Goal: Task Accomplishment & Management: Manage account settings

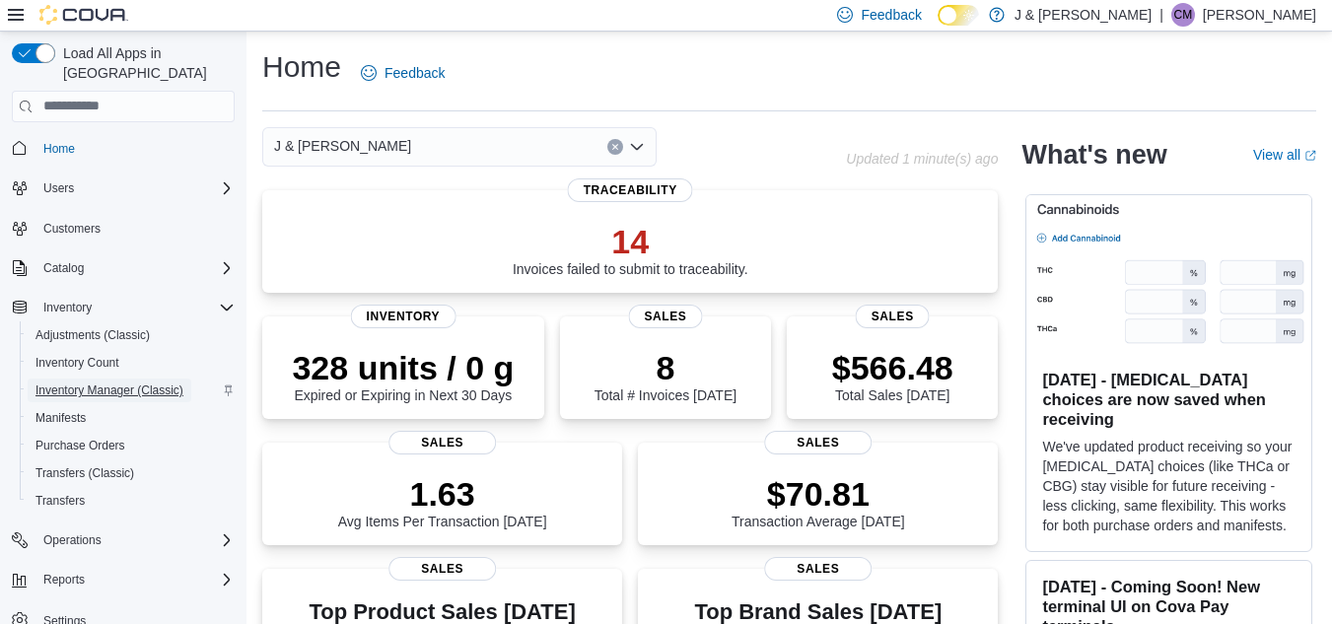
click at [148, 383] on span "Inventory Manager (Classic)" at bounding box center [110, 391] width 148 height 16
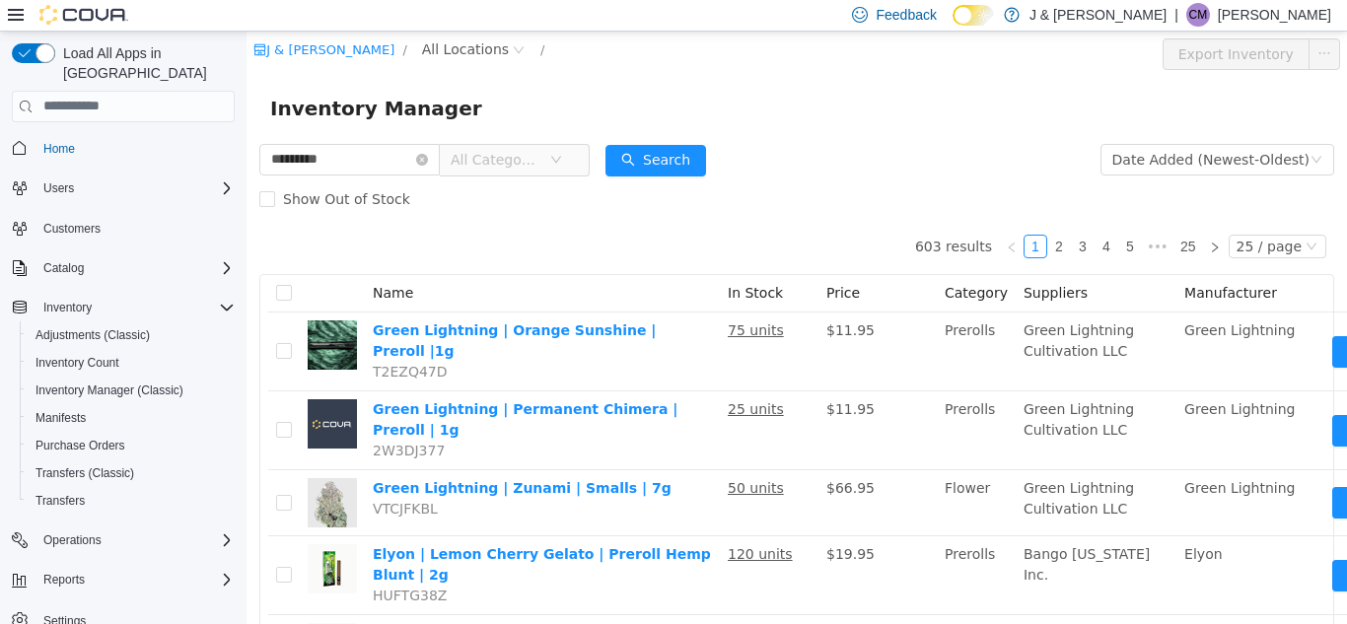
type input "*********"
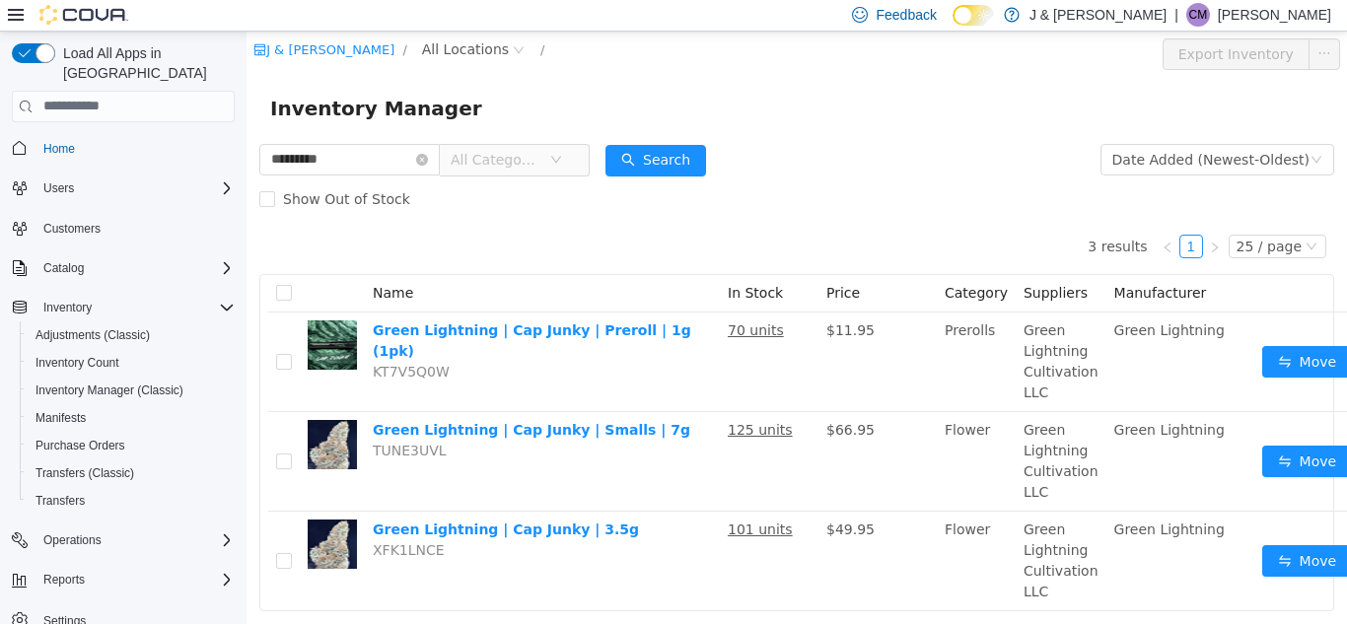
scroll to position [58, 0]
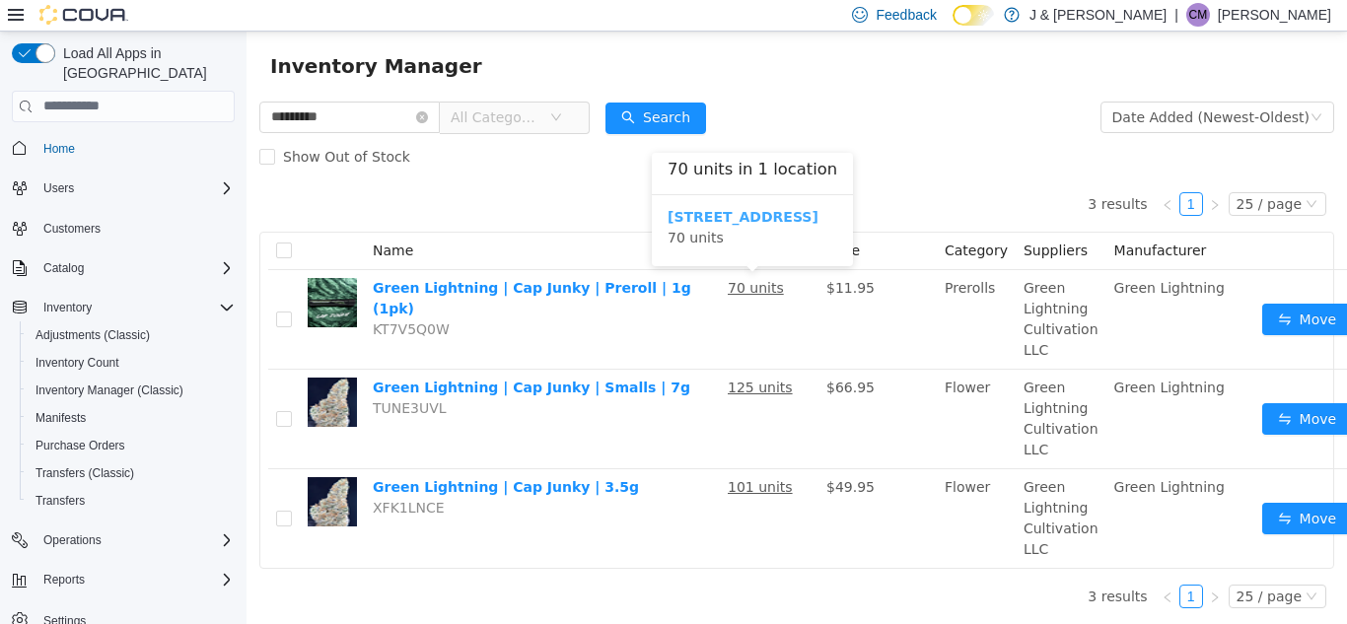
click at [740, 208] on b "[STREET_ADDRESS]" at bounding box center [743, 216] width 151 height 16
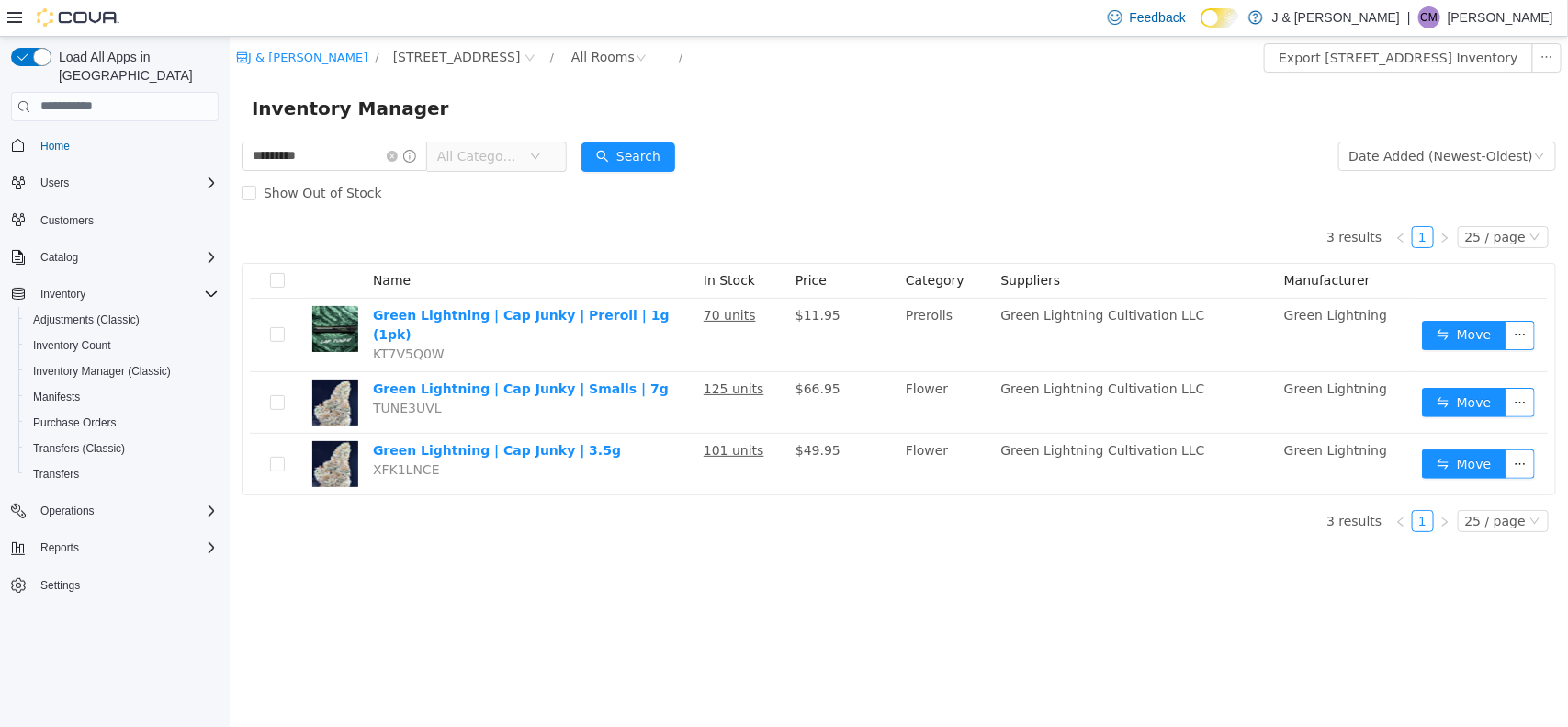
drag, startPoint x: 1465, startPoint y: 35, endPoint x: 943, endPoint y: 638, distance: 797.6
click at [943, 581] on div "J & J Cannabis / 3055 Route 23, Oak Ridge / All Rooms / Export 3055 Route 23, O…" at bounding box center [898, 380] width 1339 height 691
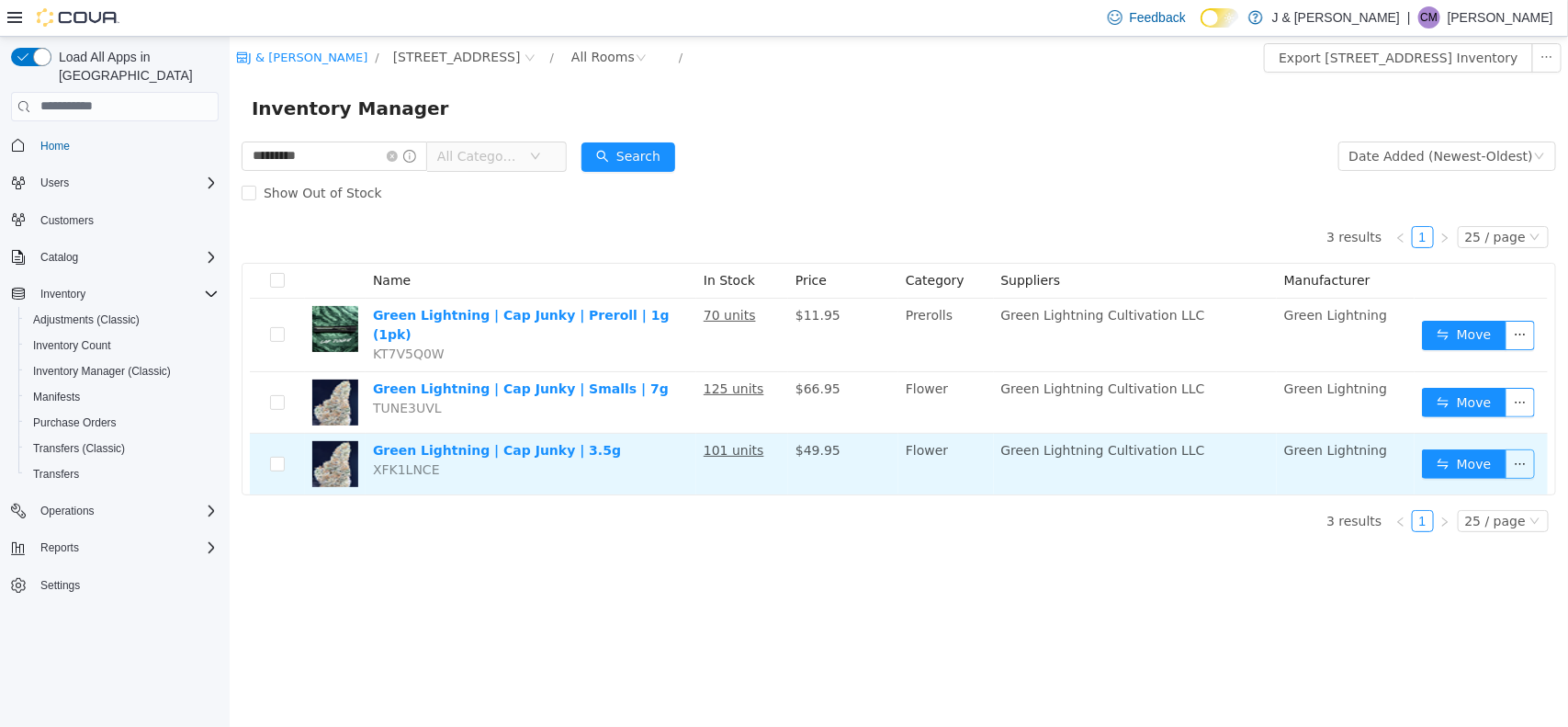
click at [1240, 449] on button "button" at bounding box center [1520, 463] width 30 height 30
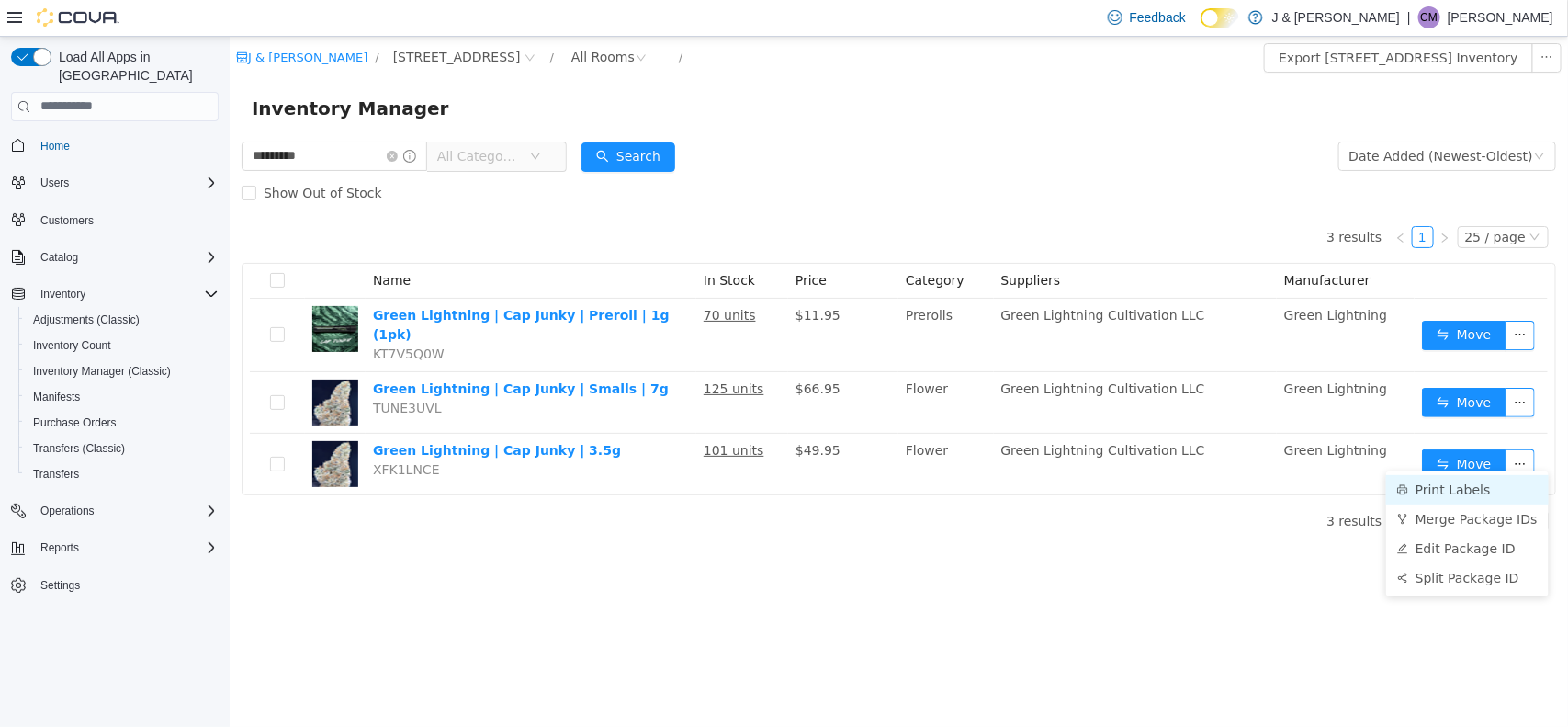
click at [1240, 486] on li "Print Labels" at bounding box center [1466, 489] width 163 height 30
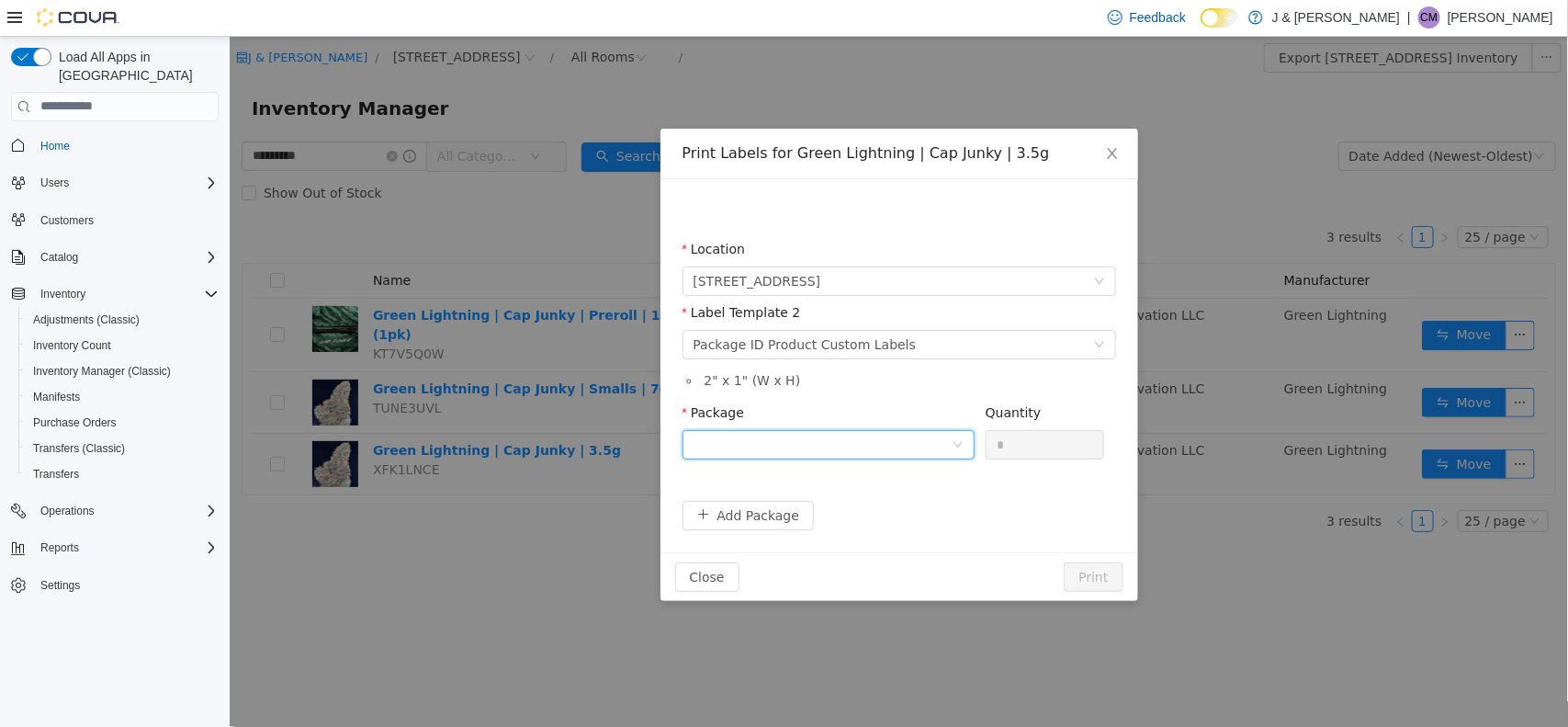
click at [872, 434] on div at bounding box center [822, 445] width 258 height 28
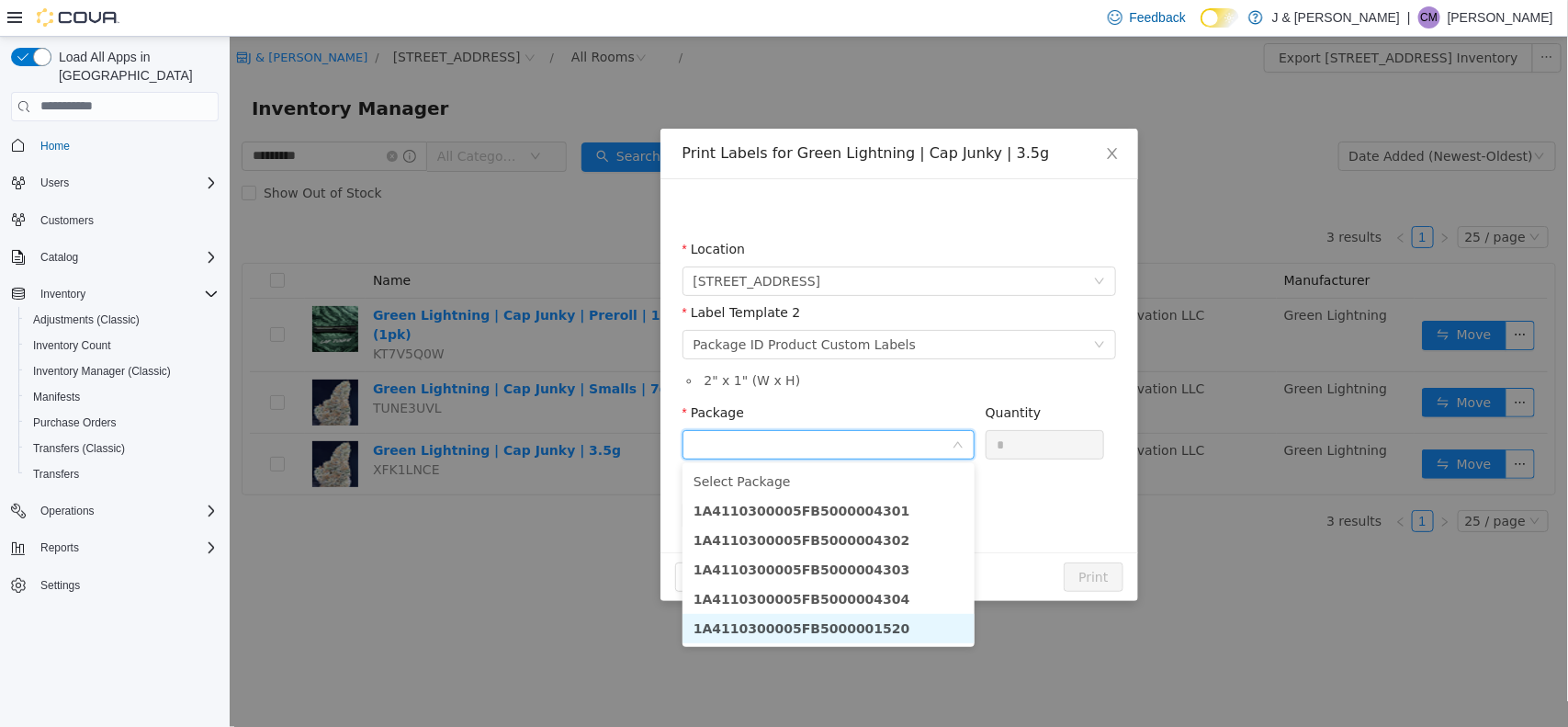
click at [864, 581] on strong "1A4110300005FB5000001520" at bounding box center [801, 628] width 217 height 15
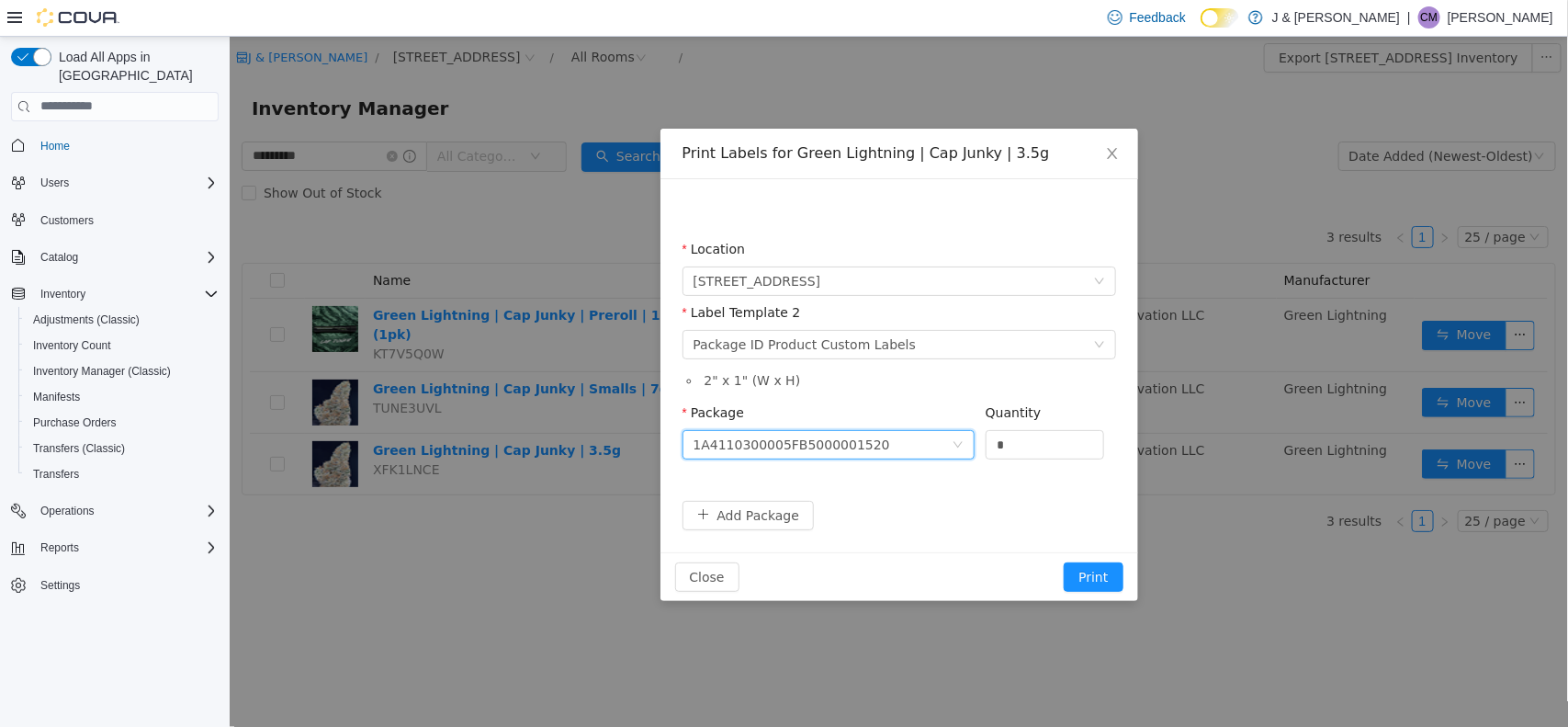
click at [952, 446] on icon "icon: down" at bounding box center [958, 444] width 11 height 11
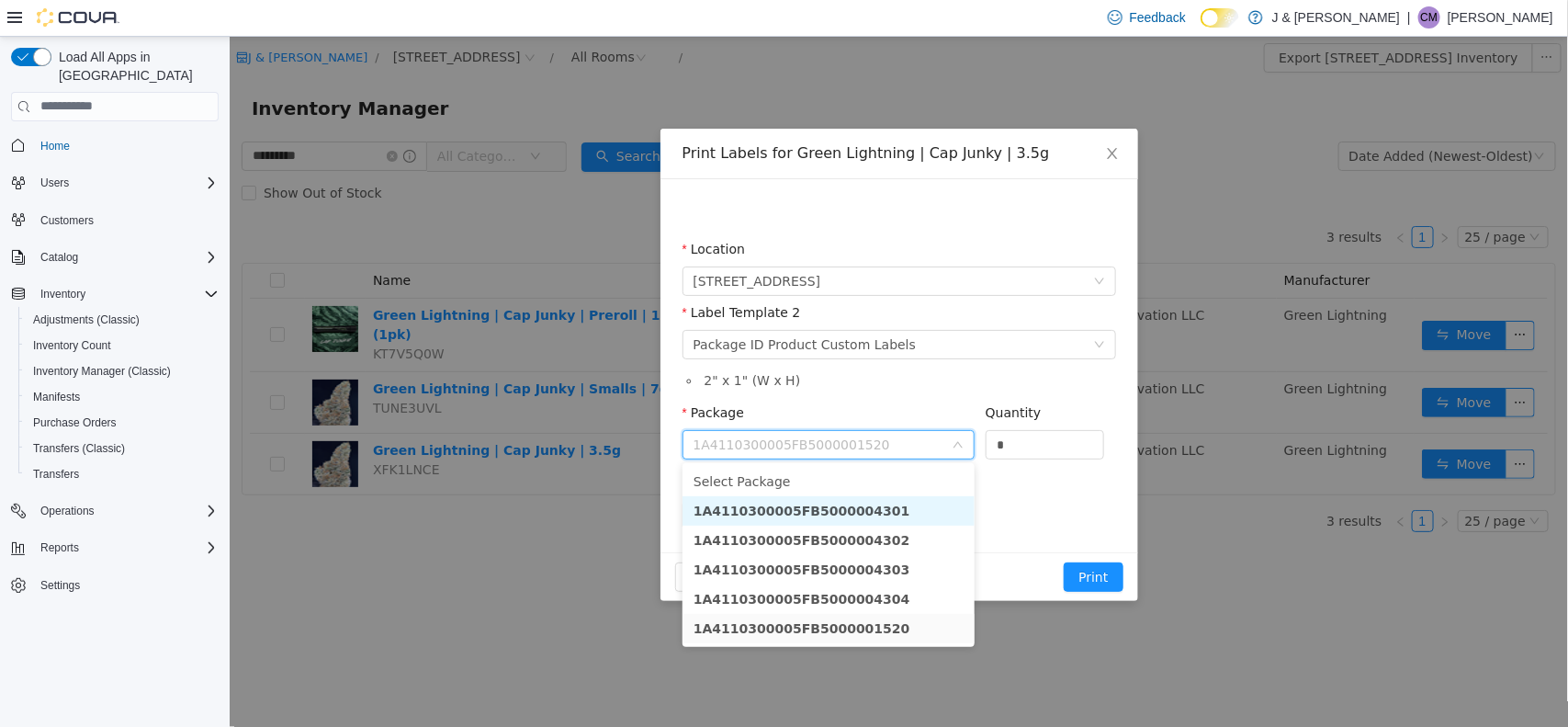
click at [833, 509] on strong "1A4110300005FB5000004301" at bounding box center [801, 510] width 217 height 15
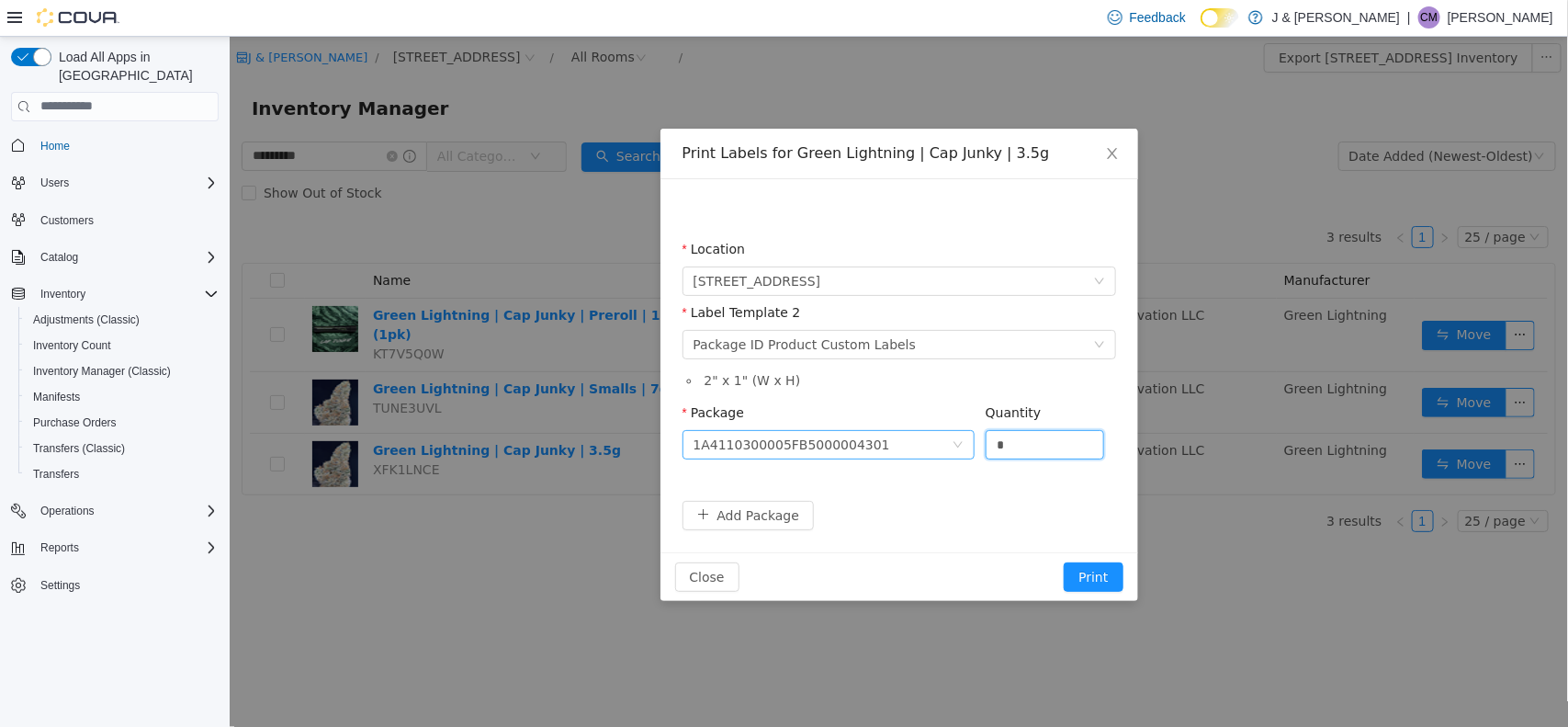
drag, startPoint x: 1037, startPoint y: 439, endPoint x: 863, endPoint y: 448, distance: 174.2
click at [863, 419] on span "Package 1A4110300005FB5000004301 Quantity *" at bounding box center [893, 412] width 423 height 15
click at [863, 448] on div "1A4110300005FB5000004301" at bounding box center [822, 445] width 258 height 28
click at [1042, 444] on input "*" at bounding box center [1044, 445] width 117 height 28
type input "**"
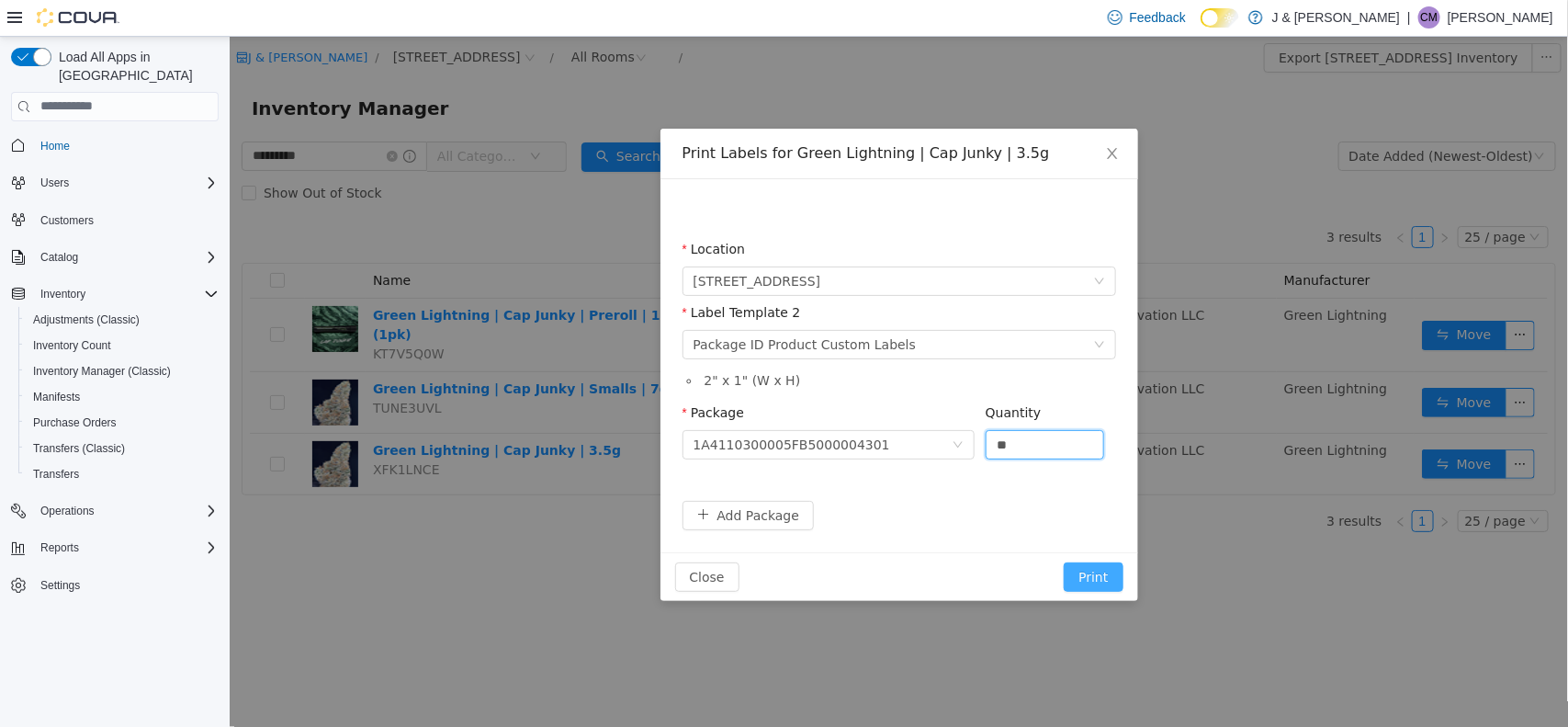
click at [1091, 564] on button "Print" at bounding box center [1092, 577] width 59 height 30
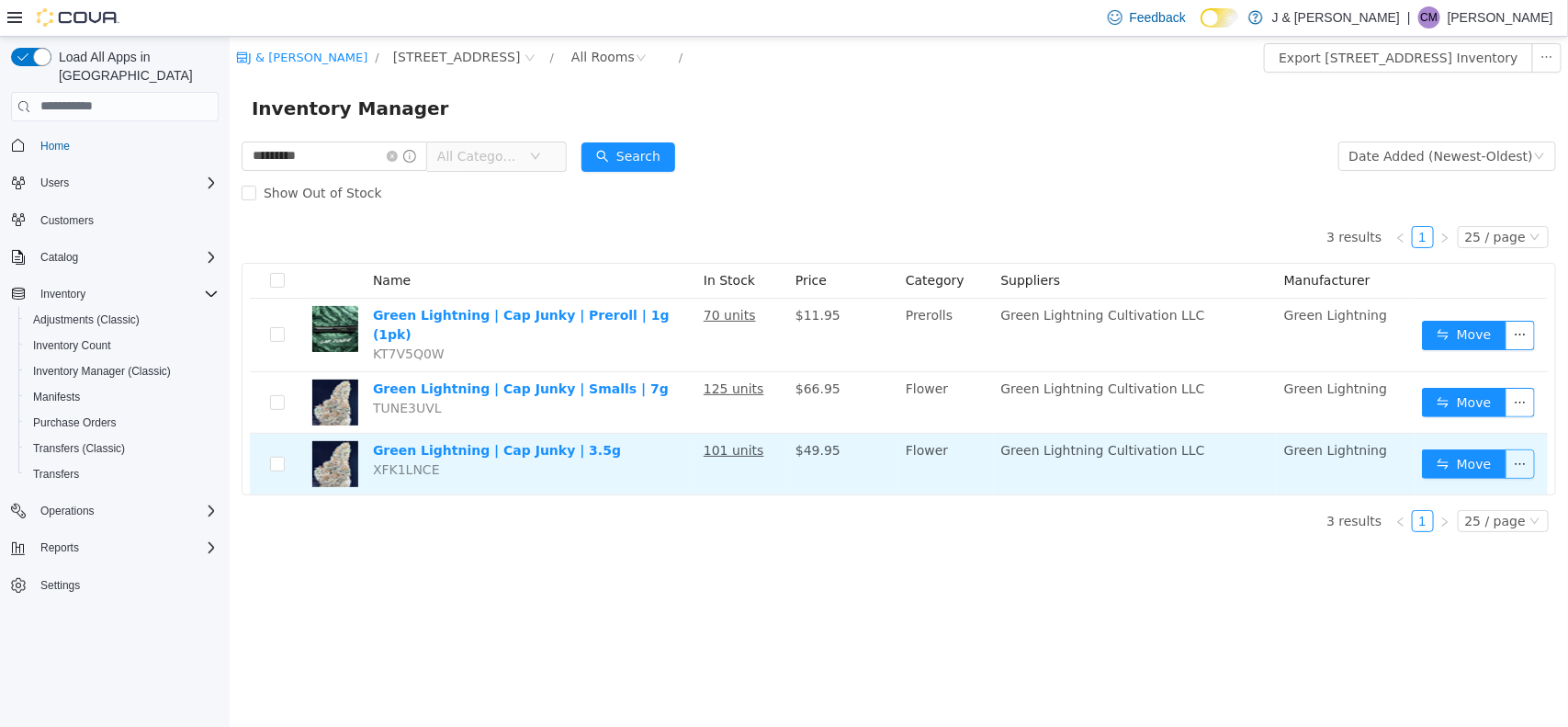
click at [1240, 450] on button "button" at bounding box center [1520, 463] width 30 height 30
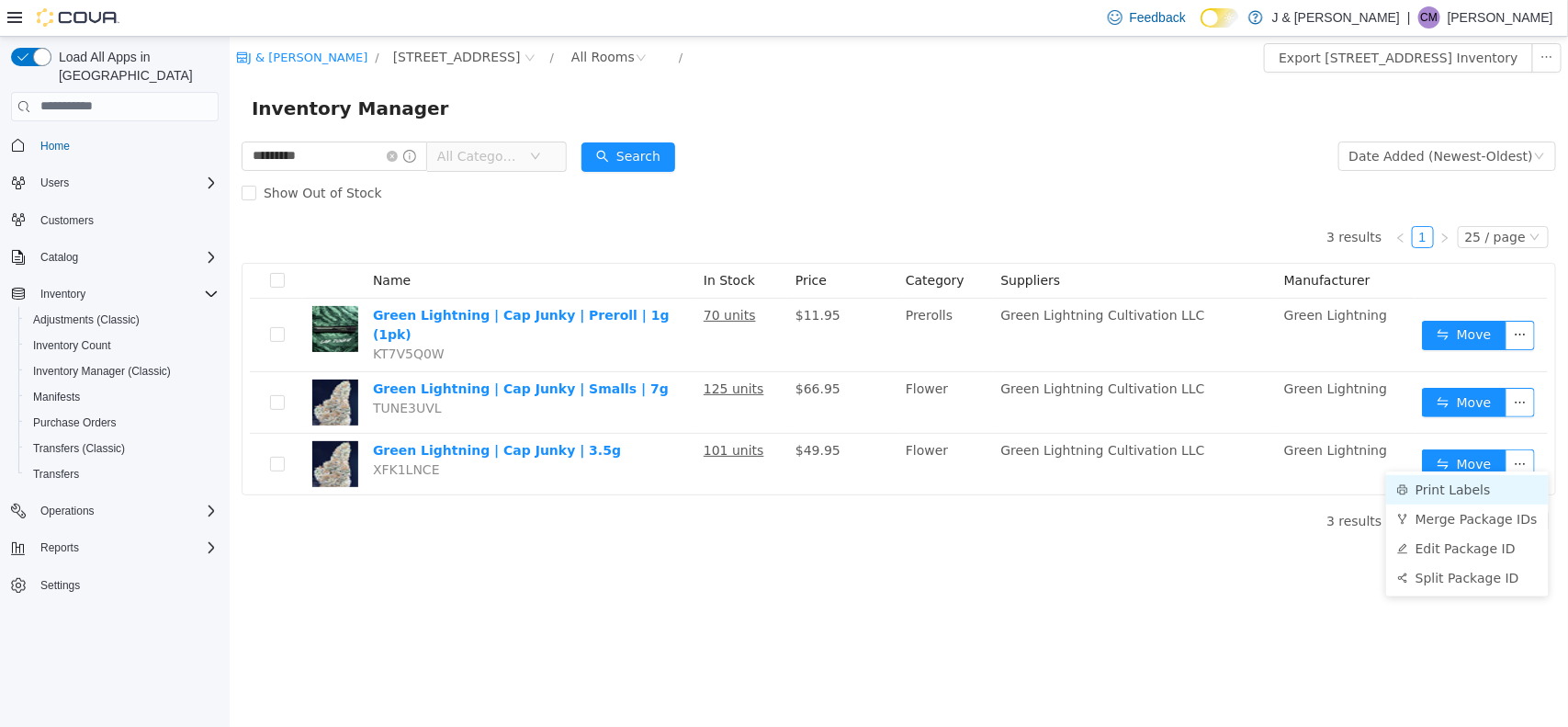
click at [1240, 493] on li "Print Labels" at bounding box center [1466, 489] width 163 height 30
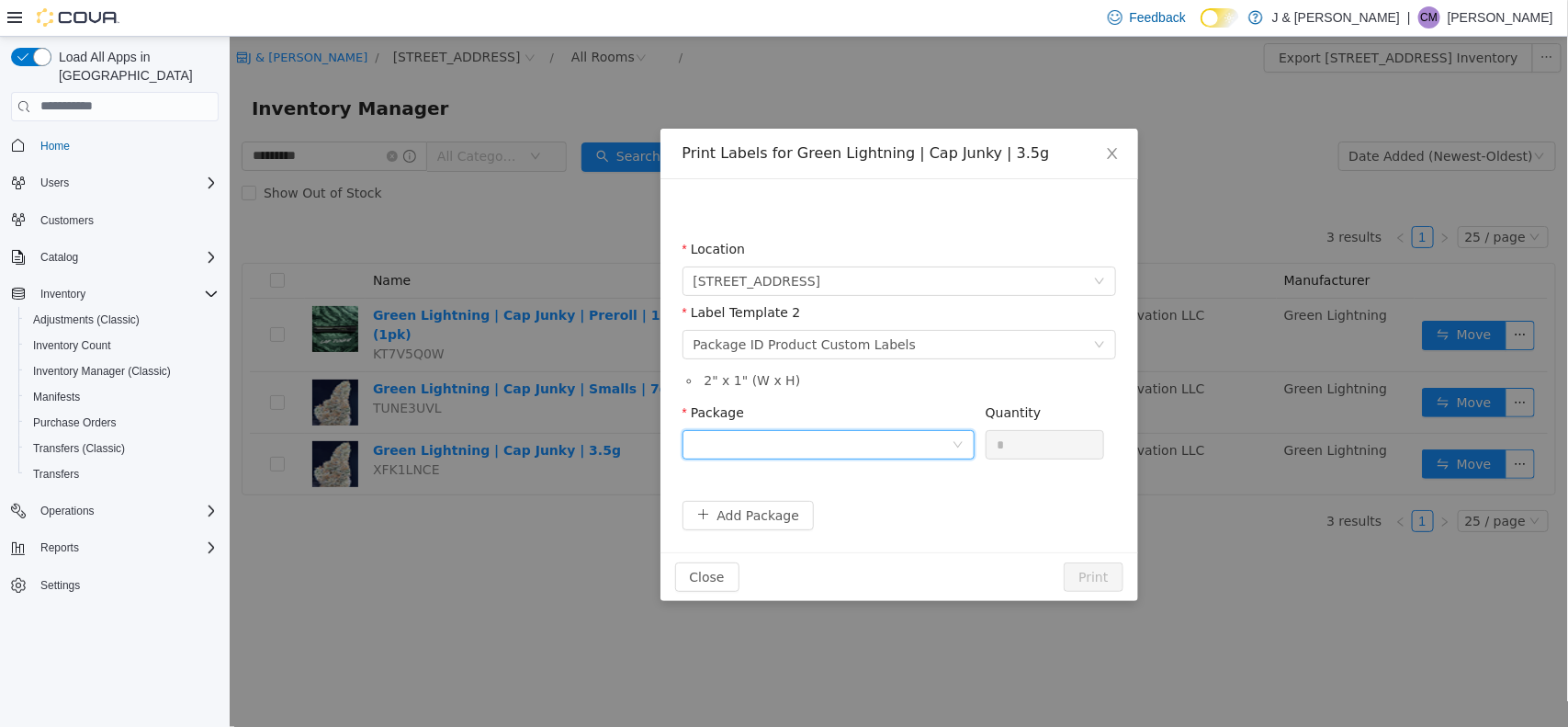
click at [924, 441] on div at bounding box center [822, 445] width 258 height 28
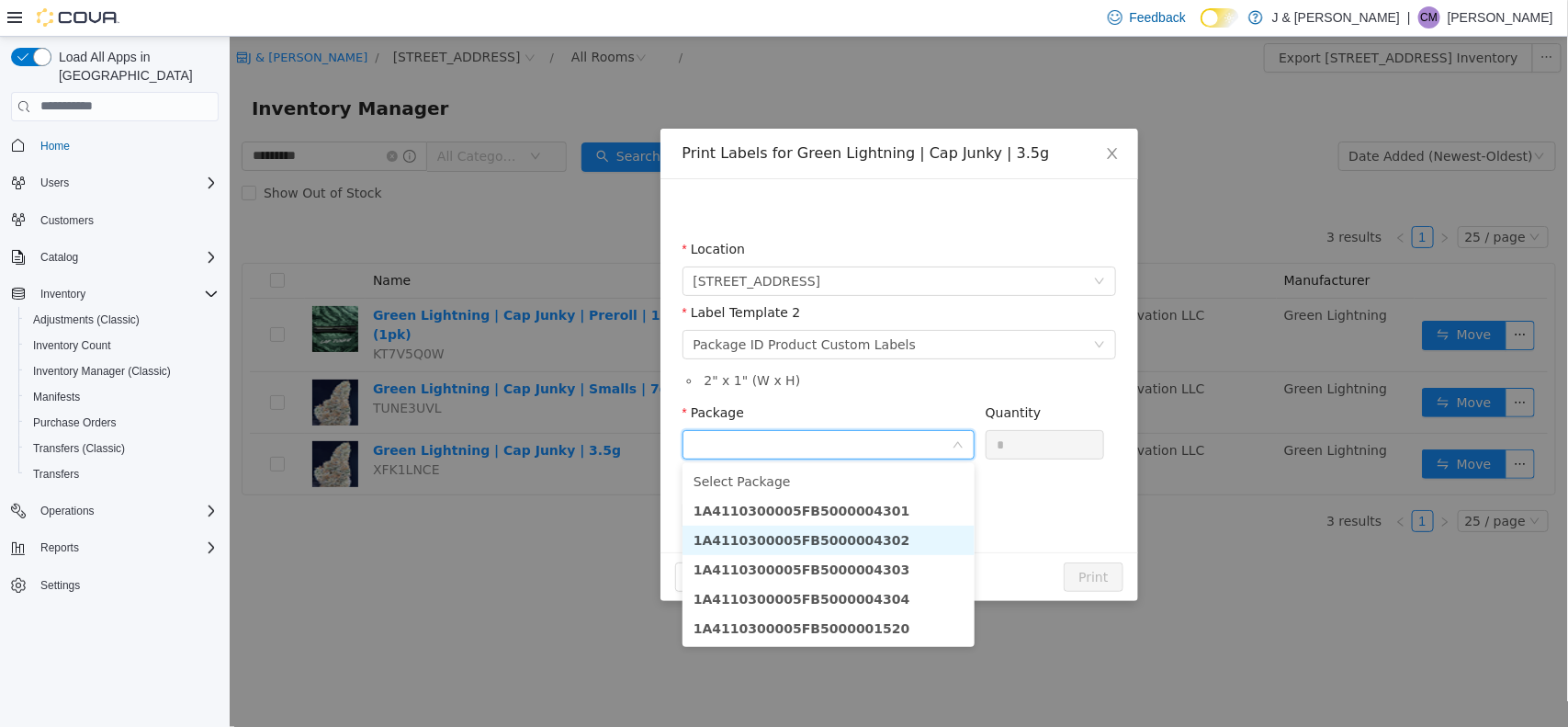
click at [877, 537] on li "1A4110300005FB5000004302" at bounding box center [828, 540] width 293 height 30
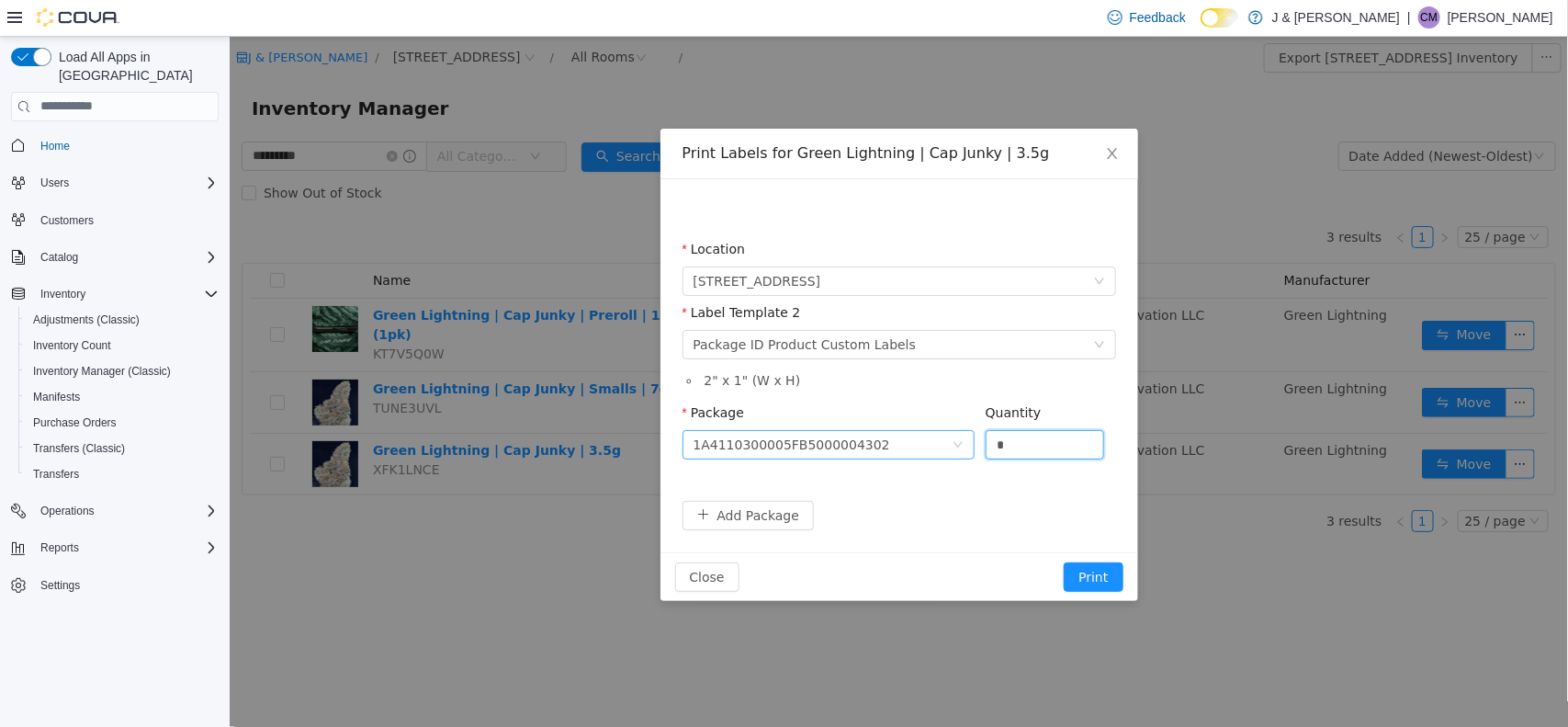
drag, startPoint x: 1025, startPoint y: 440, endPoint x: 891, endPoint y: 440, distance: 134.0
click at [891, 419] on span "Package 1A4110300005FB5000004302 Quantity *" at bounding box center [893, 412] width 423 height 15
type input "**"
click at [1106, 574] on button "Print" at bounding box center [1092, 577] width 59 height 30
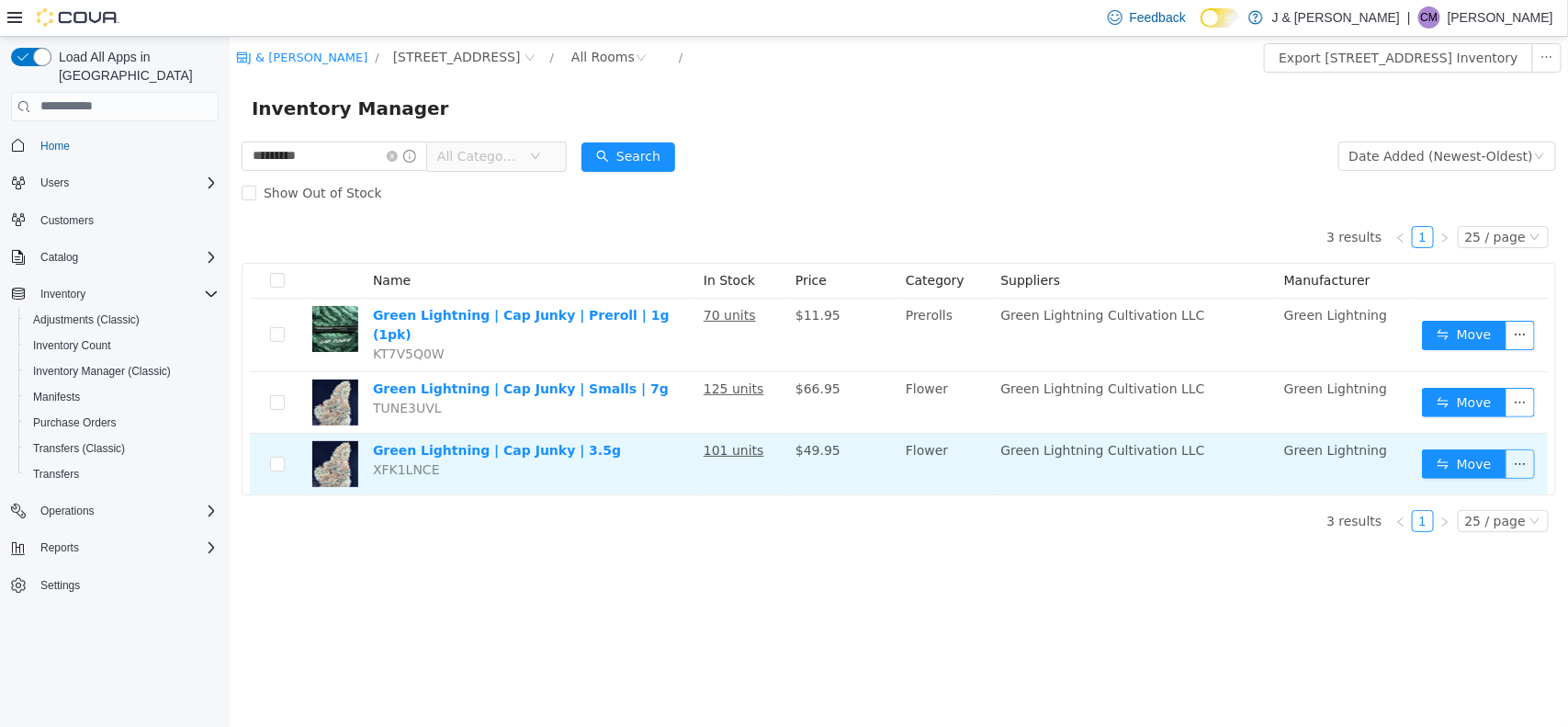
click at [1240, 456] on button "button" at bounding box center [1520, 463] width 30 height 30
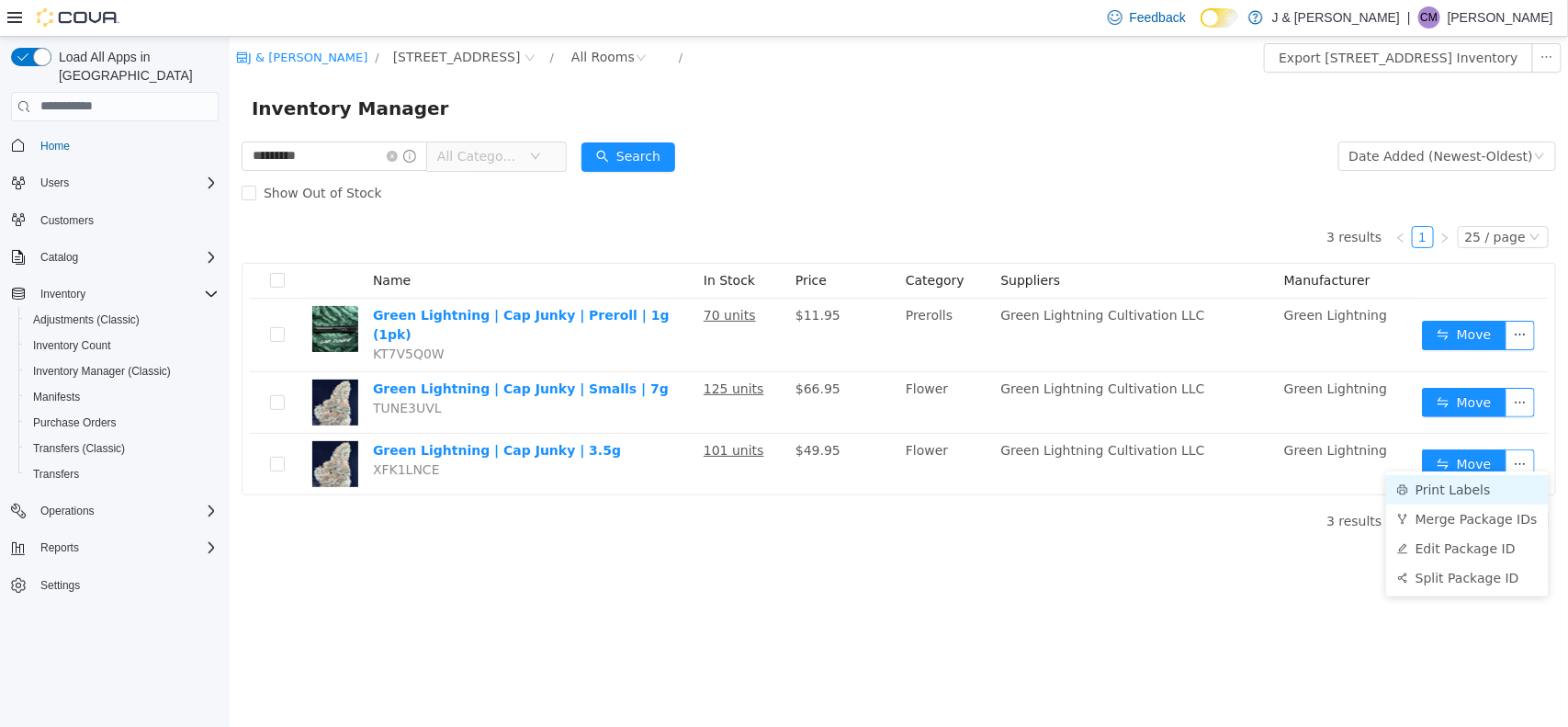
click at [1240, 488] on li "Print Labels" at bounding box center [1466, 489] width 163 height 30
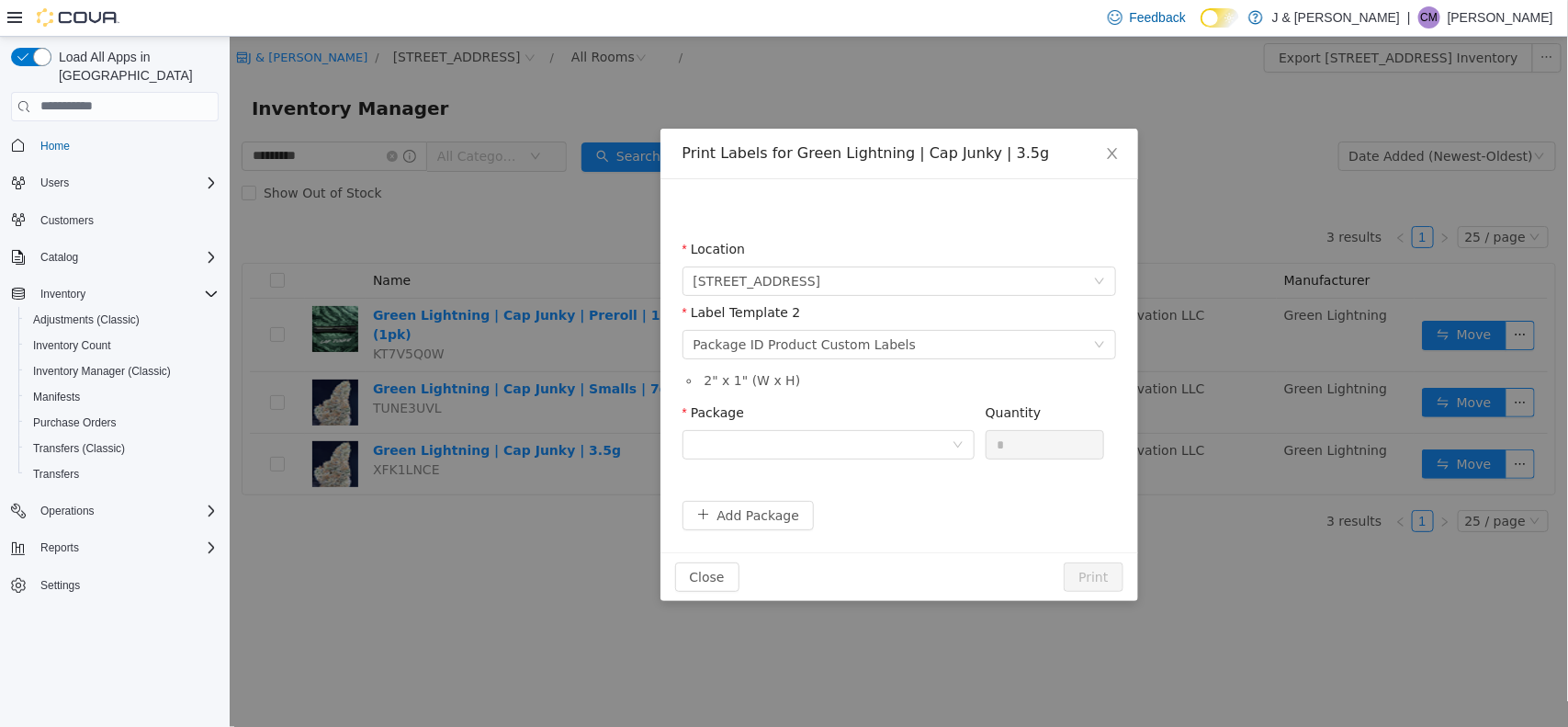
click at [806, 428] on div "Package" at bounding box center [828, 416] width 293 height 27
click at [773, 456] on div at bounding box center [822, 445] width 258 height 28
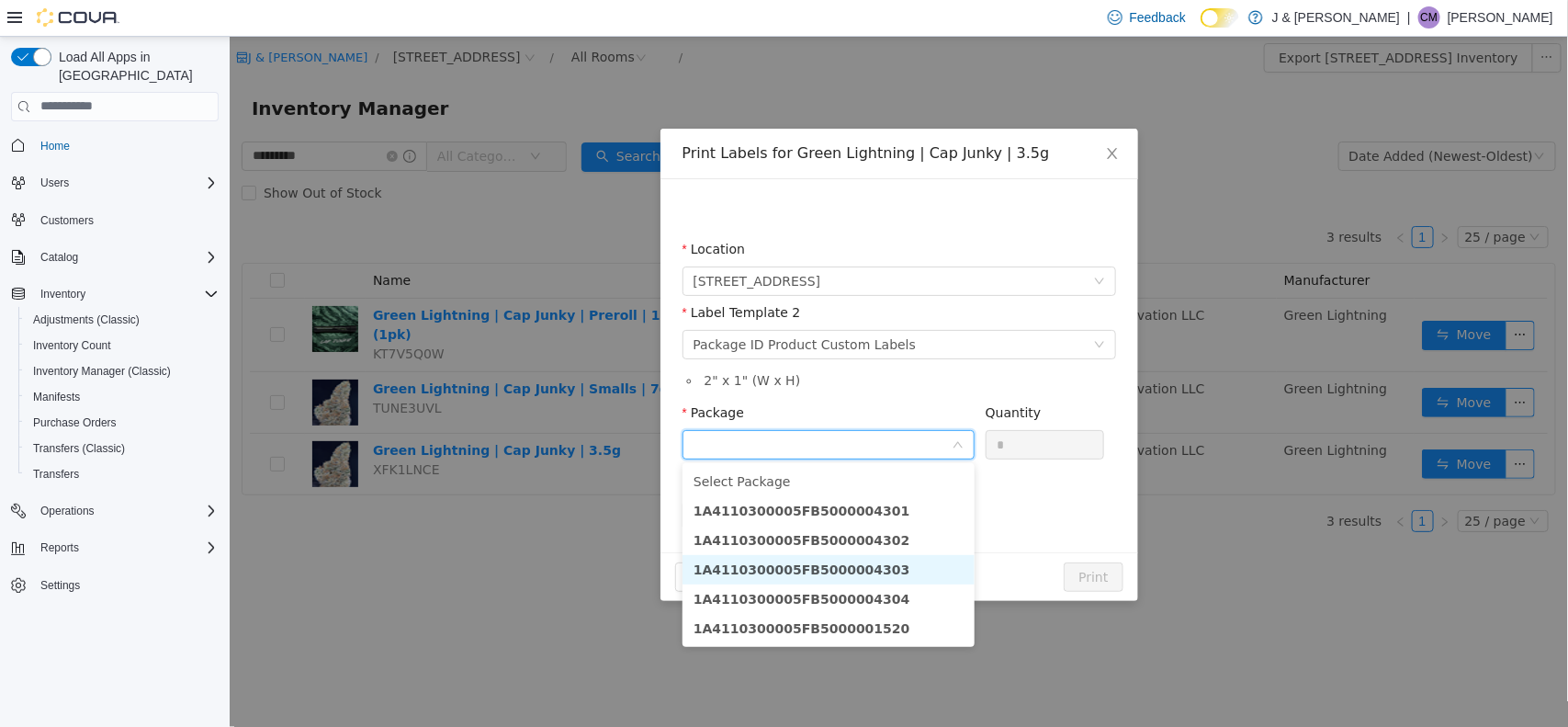
click at [849, 568] on strong "1A4110300005FB5000004303" at bounding box center [801, 569] width 217 height 15
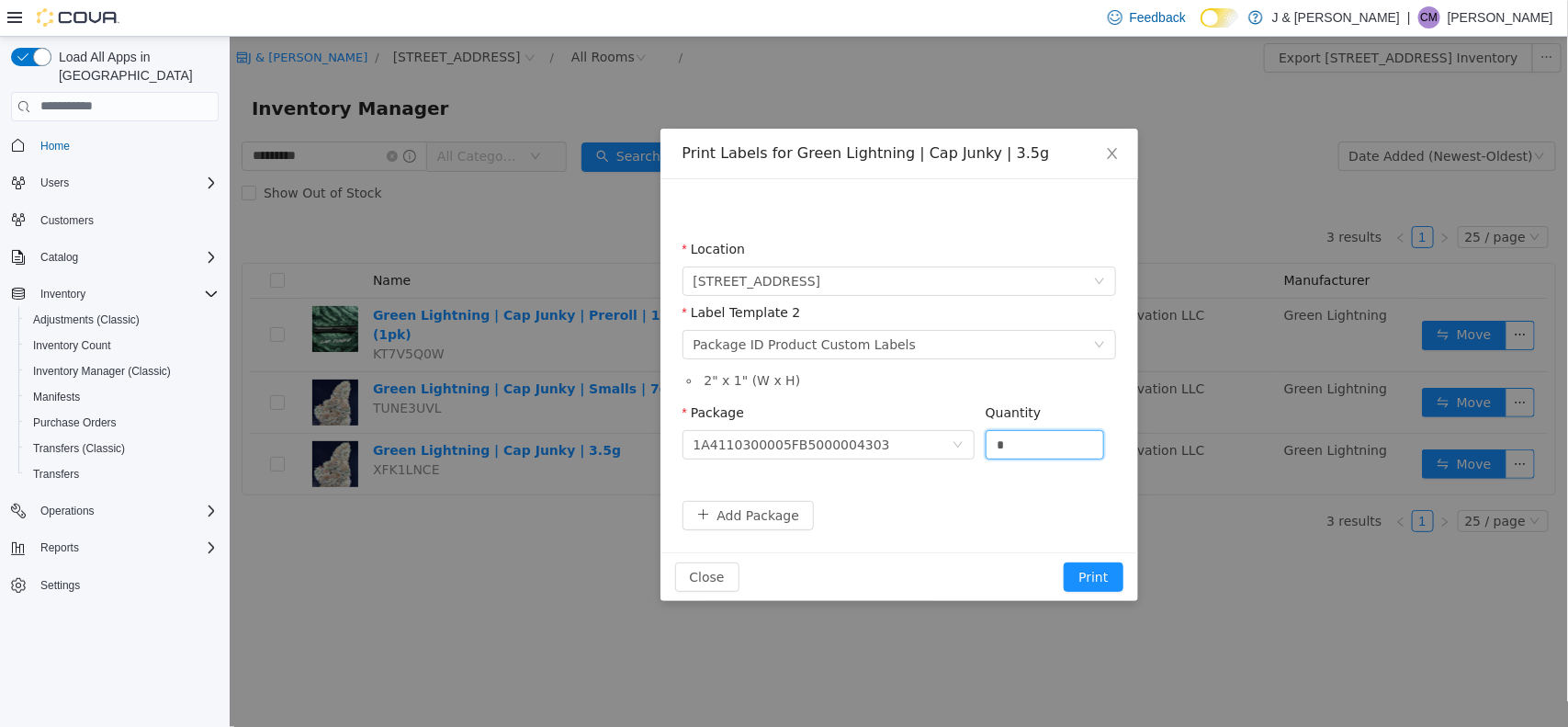
drag, startPoint x: 1011, startPoint y: 445, endPoint x: 773, endPoint y: 465, distance: 238.8
click at [773, 419] on span "Package 1A4110300005FB5000004303 Quantity *" at bounding box center [893, 412] width 423 height 15
type input "**"
click at [1116, 575] on button "Print" at bounding box center [1092, 577] width 59 height 30
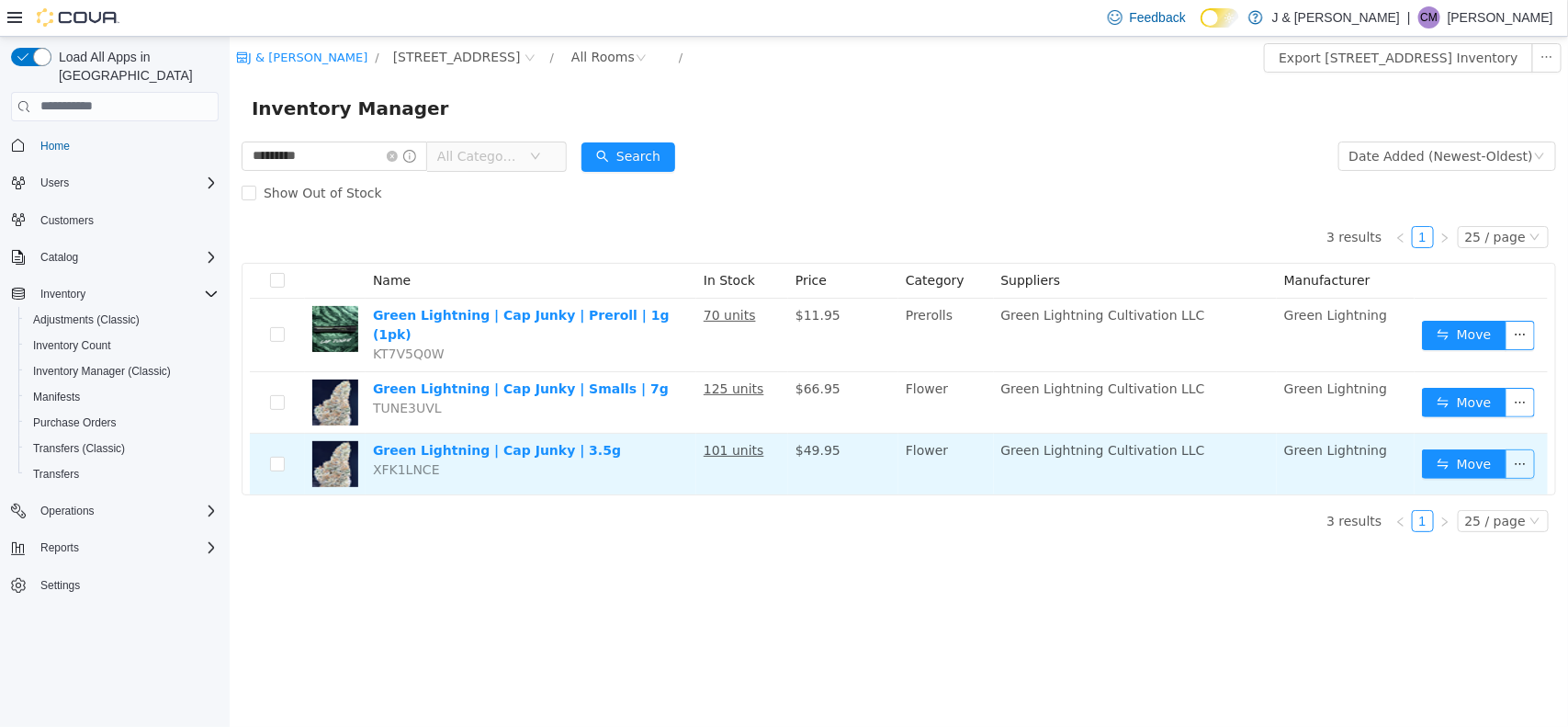
click at [1240, 449] on button "button" at bounding box center [1520, 463] width 30 height 30
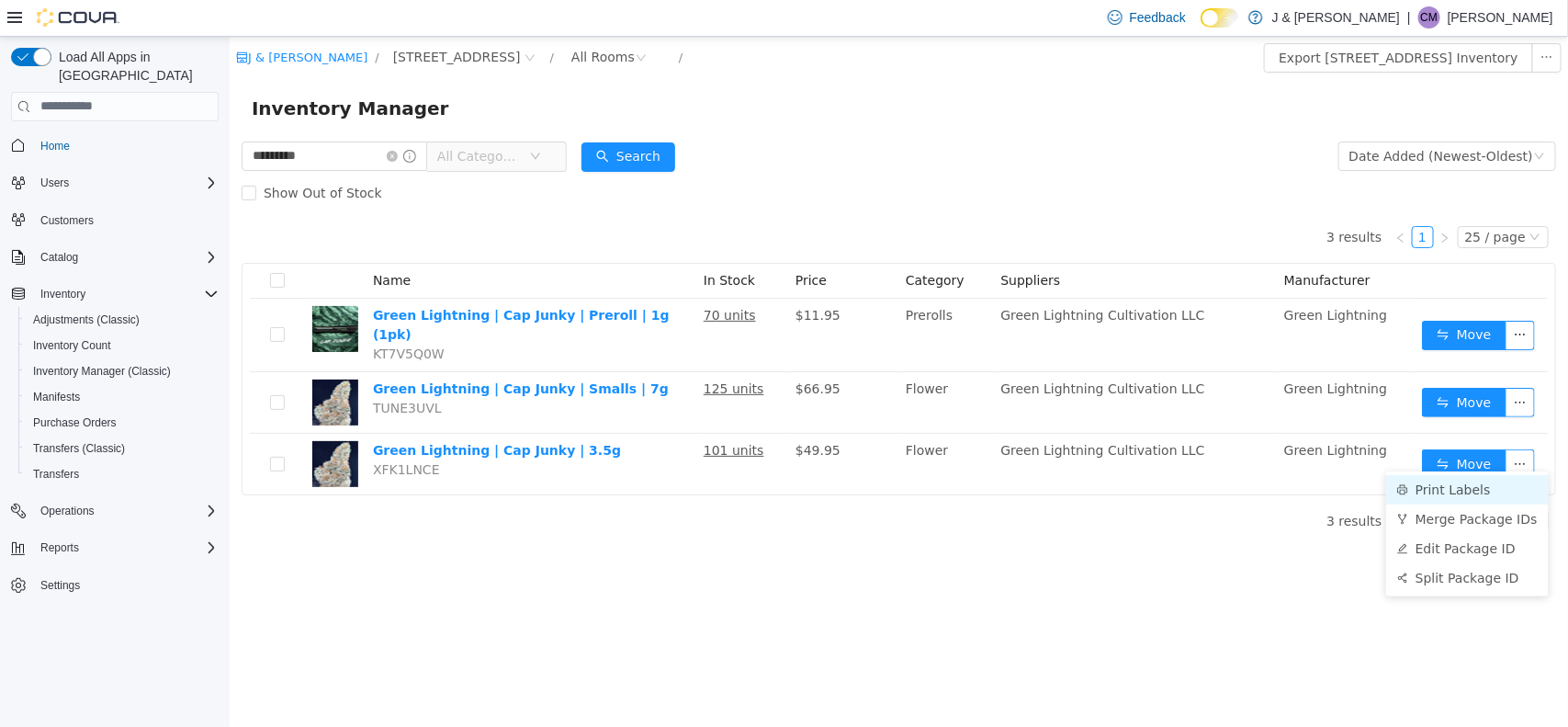
click at [1240, 482] on li "Print Labels" at bounding box center [1466, 489] width 163 height 30
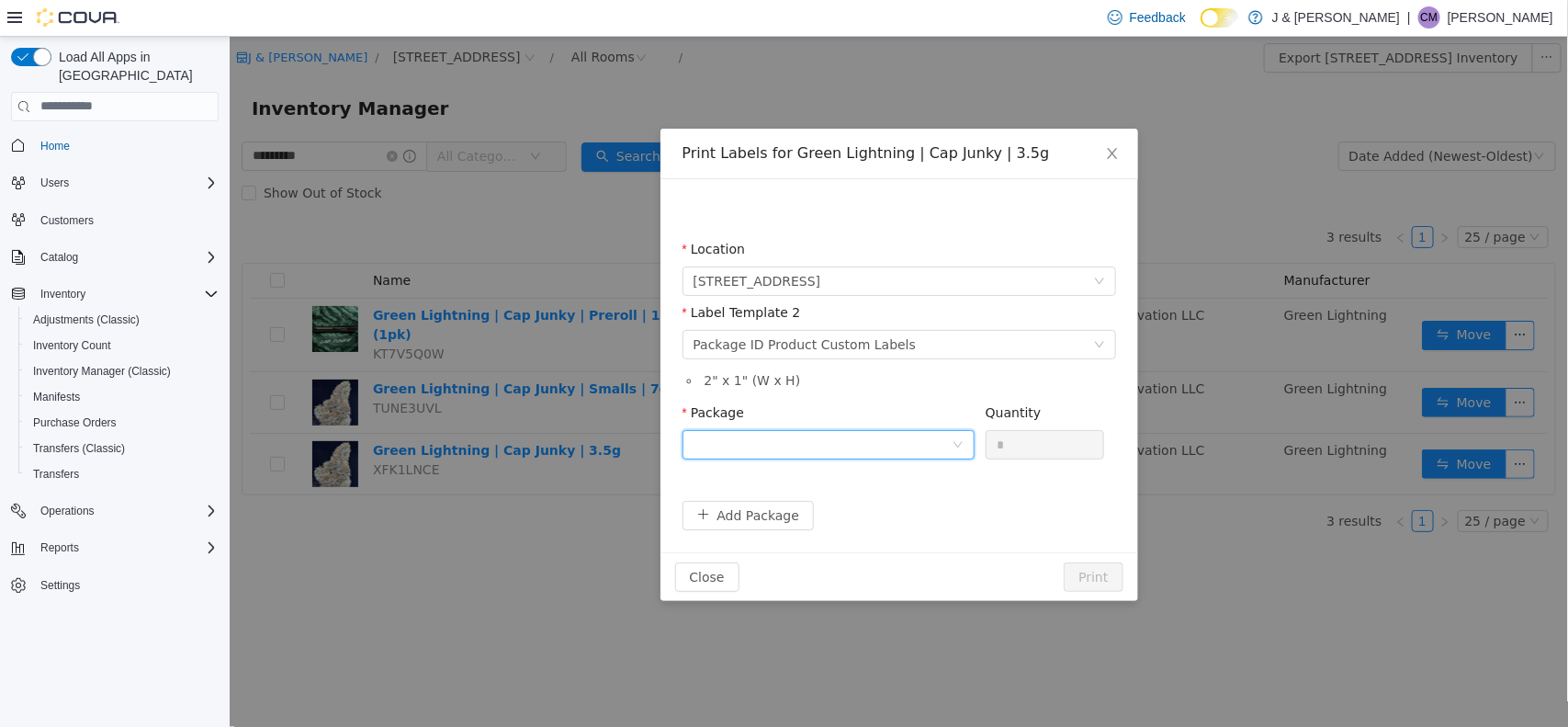
click at [924, 437] on div at bounding box center [822, 445] width 258 height 28
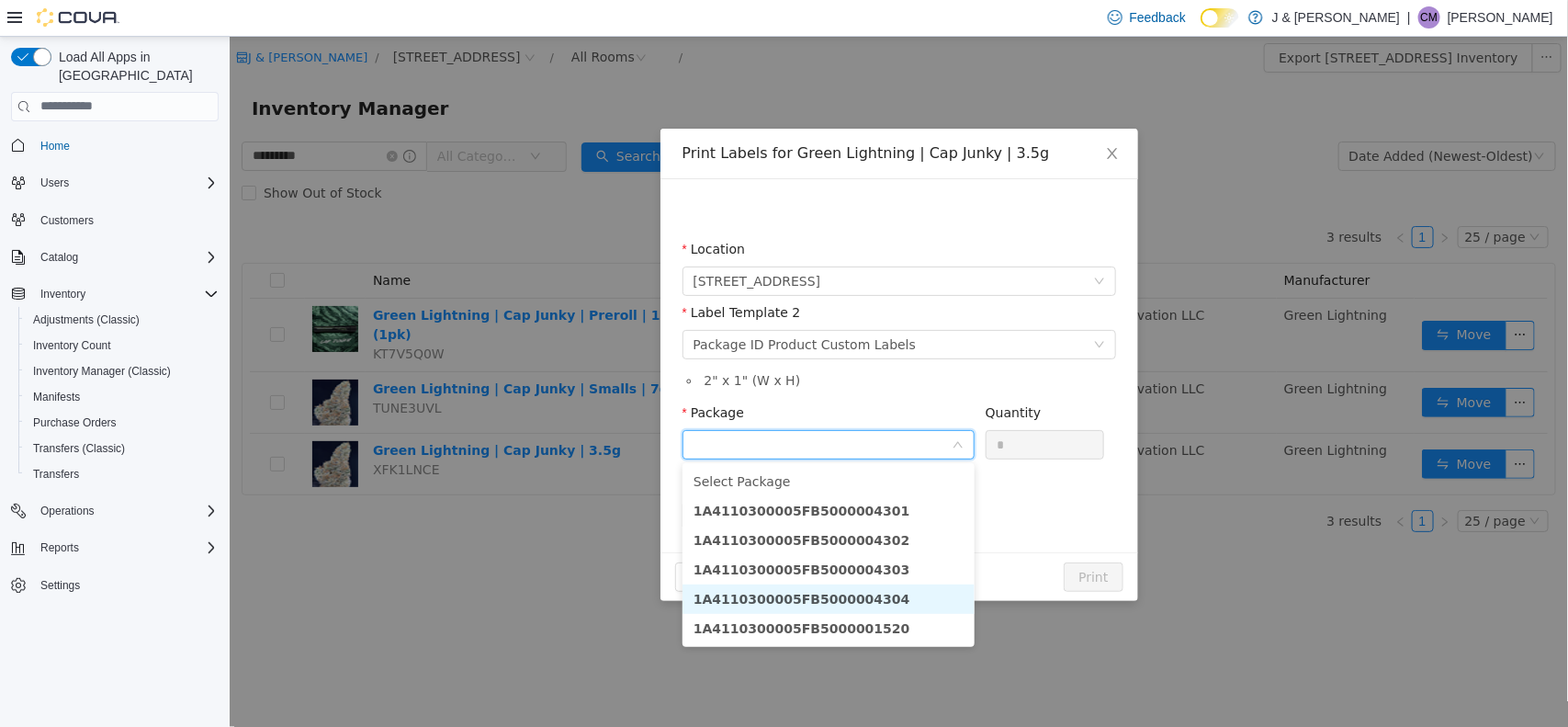
click at [838, 581] on strong "1A4110300005FB5000004304" at bounding box center [801, 598] width 217 height 15
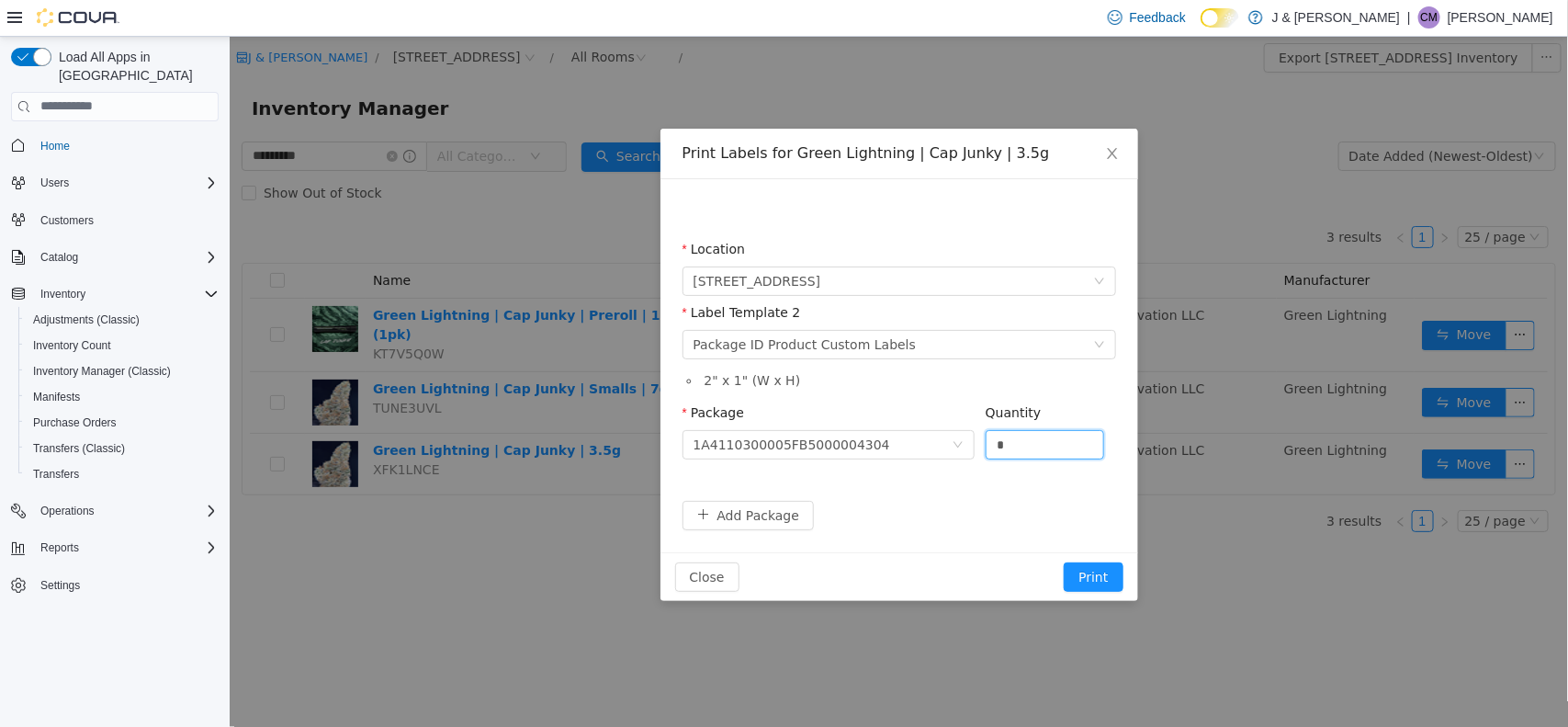
drag, startPoint x: 1019, startPoint y: 445, endPoint x: 730, endPoint y: 410, distance: 291.1
click at [730, 410] on span "Package 1A4110300005FB5000004304 Quantity *" at bounding box center [893, 412] width 423 height 15
type input "**"
click at [1094, 575] on button "Print" at bounding box center [1092, 577] width 59 height 30
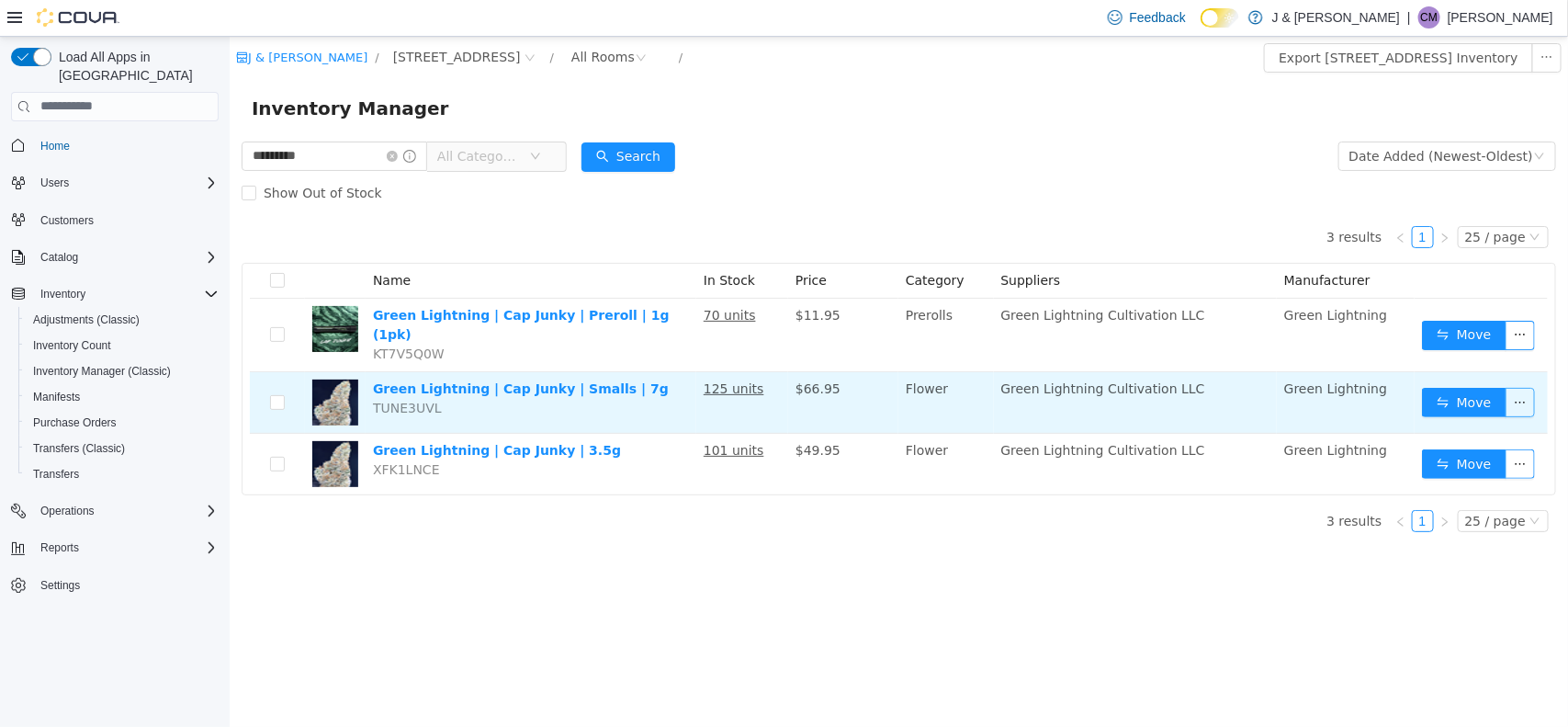
click at [1240, 387] on button "button" at bounding box center [1520, 402] width 30 height 30
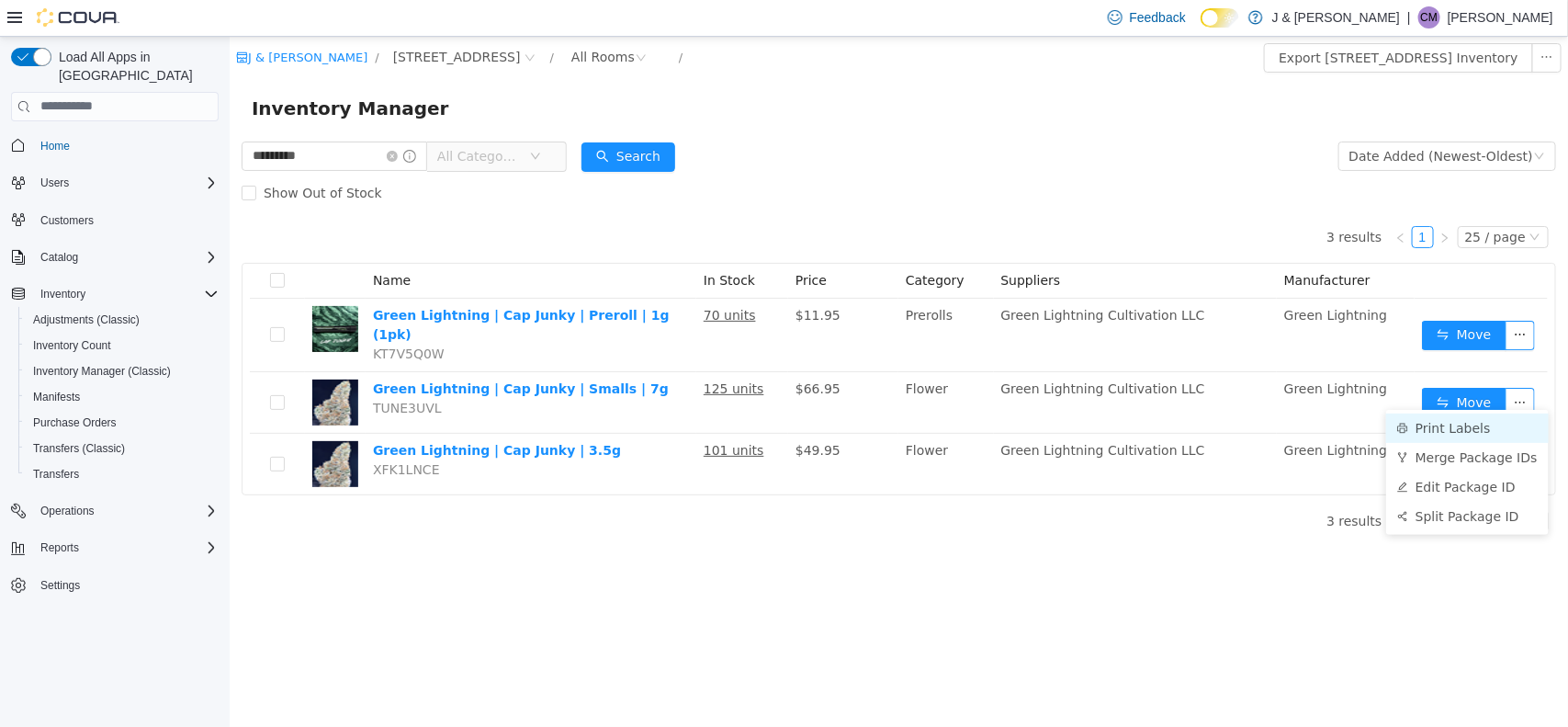
click at [1240, 423] on li "Print Labels" at bounding box center [1466, 428] width 163 height 30
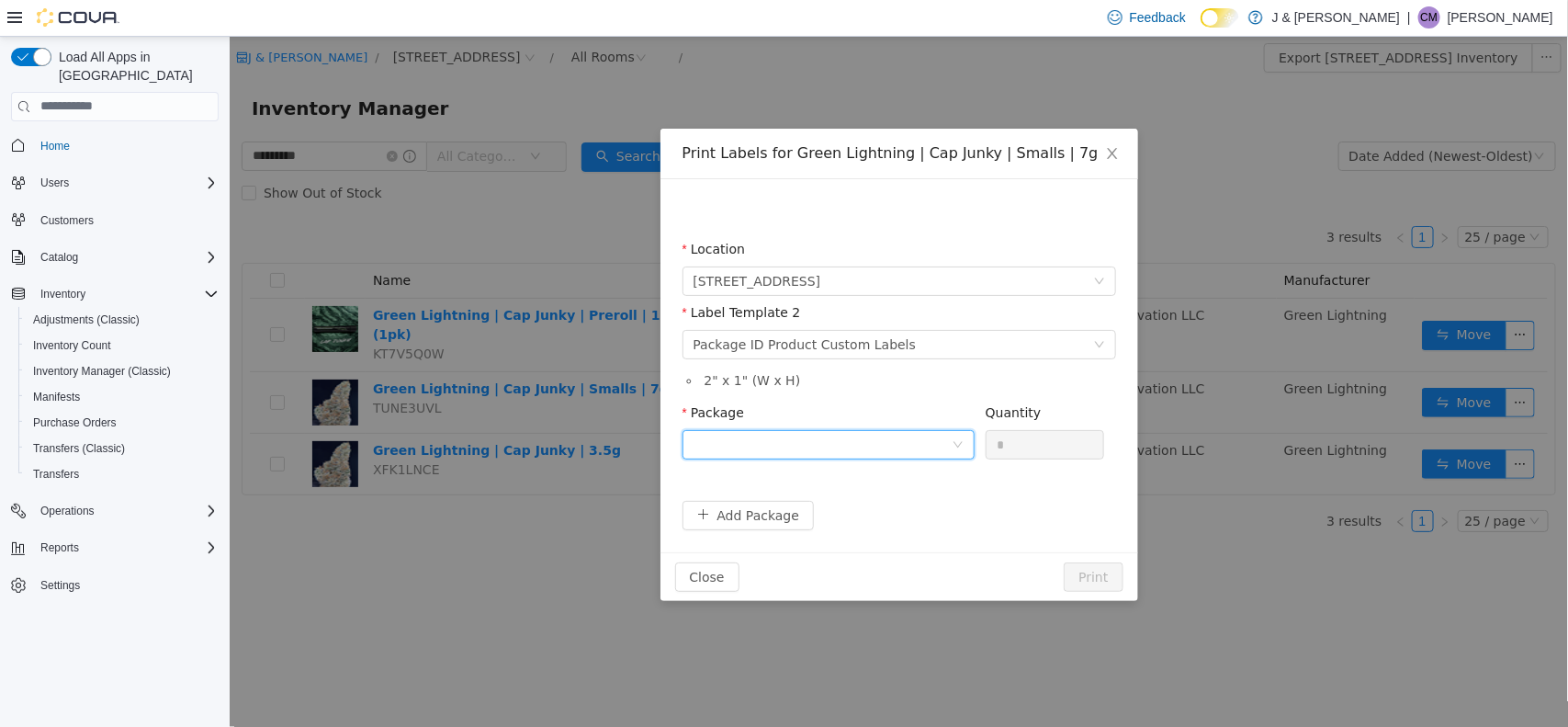
click at [952, 440] on icon "icon: down" at bounding box center [958, 444] width 11 height 11
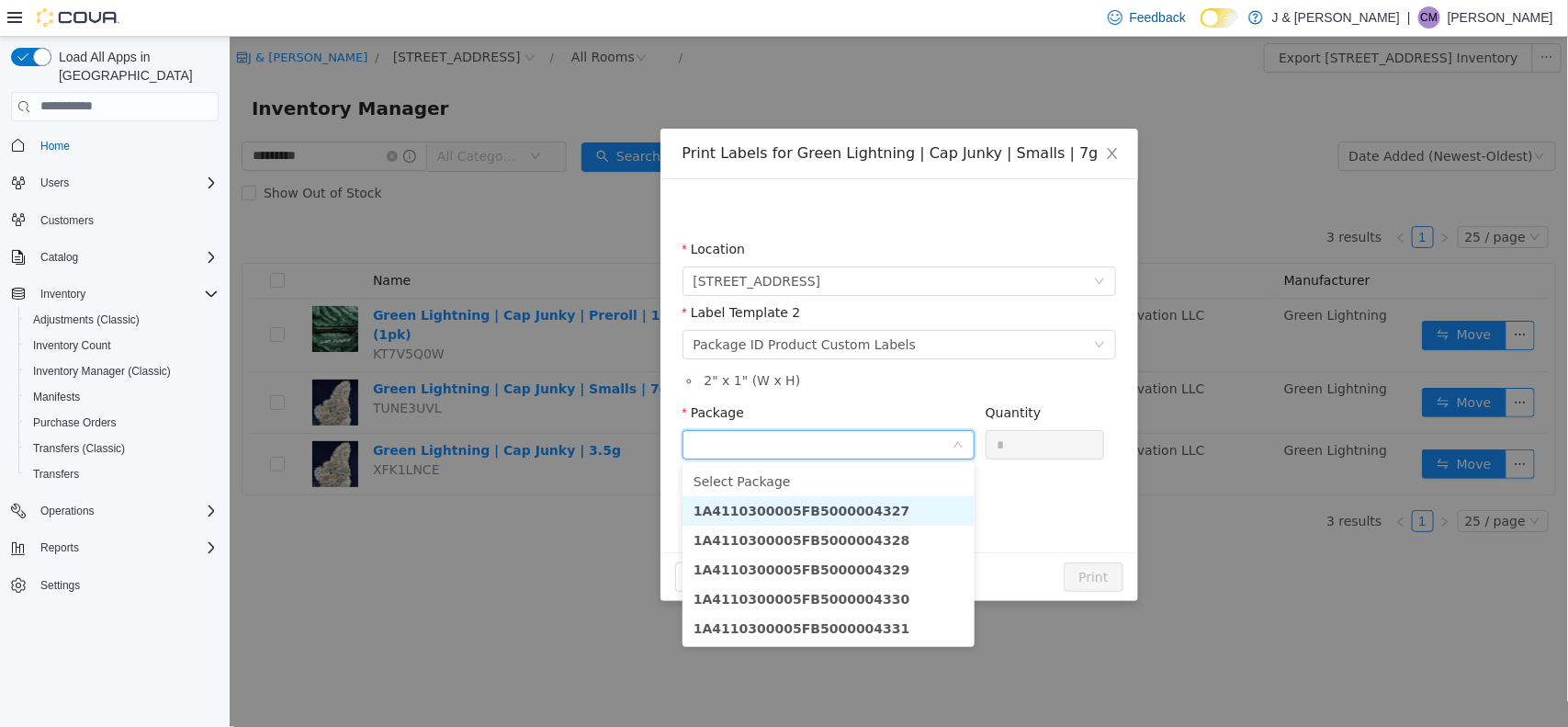
click at [860, 503] on strong "1A4110300005FB5000004327" at bounding box center [801, 510] width 217 height 15
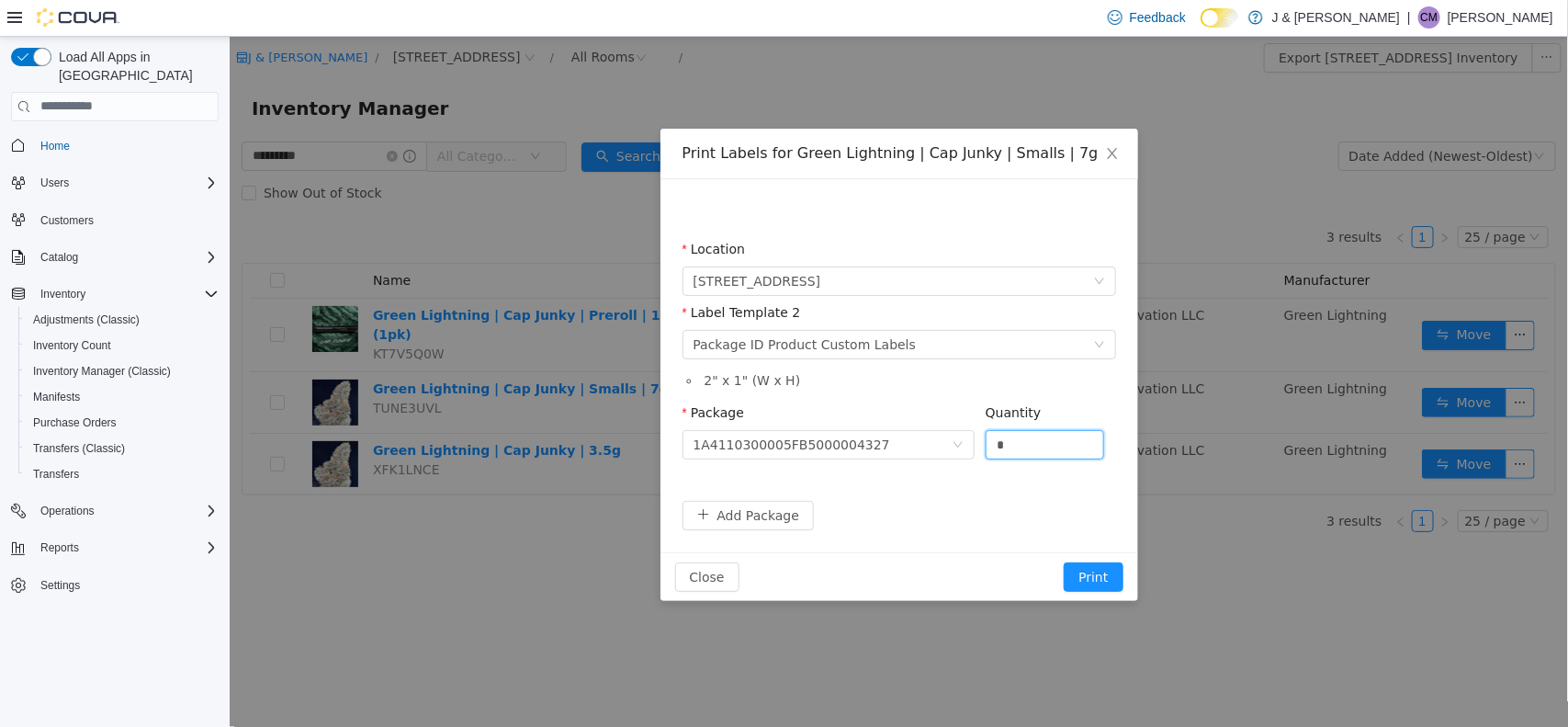
drag, startPoint x: 1017, startPoint y: 439, endPoint x: 730, endPoint y: 412, distance: 288.3
click at [730, 412] on span "Package 1A4110300005FB5000004327 Quantity *" at bounding box center [893, 412] width 423 height 15
type input "**"
click at [1101, 579] on button "Print" at bounding box center [1092, 577] width 59 height 30
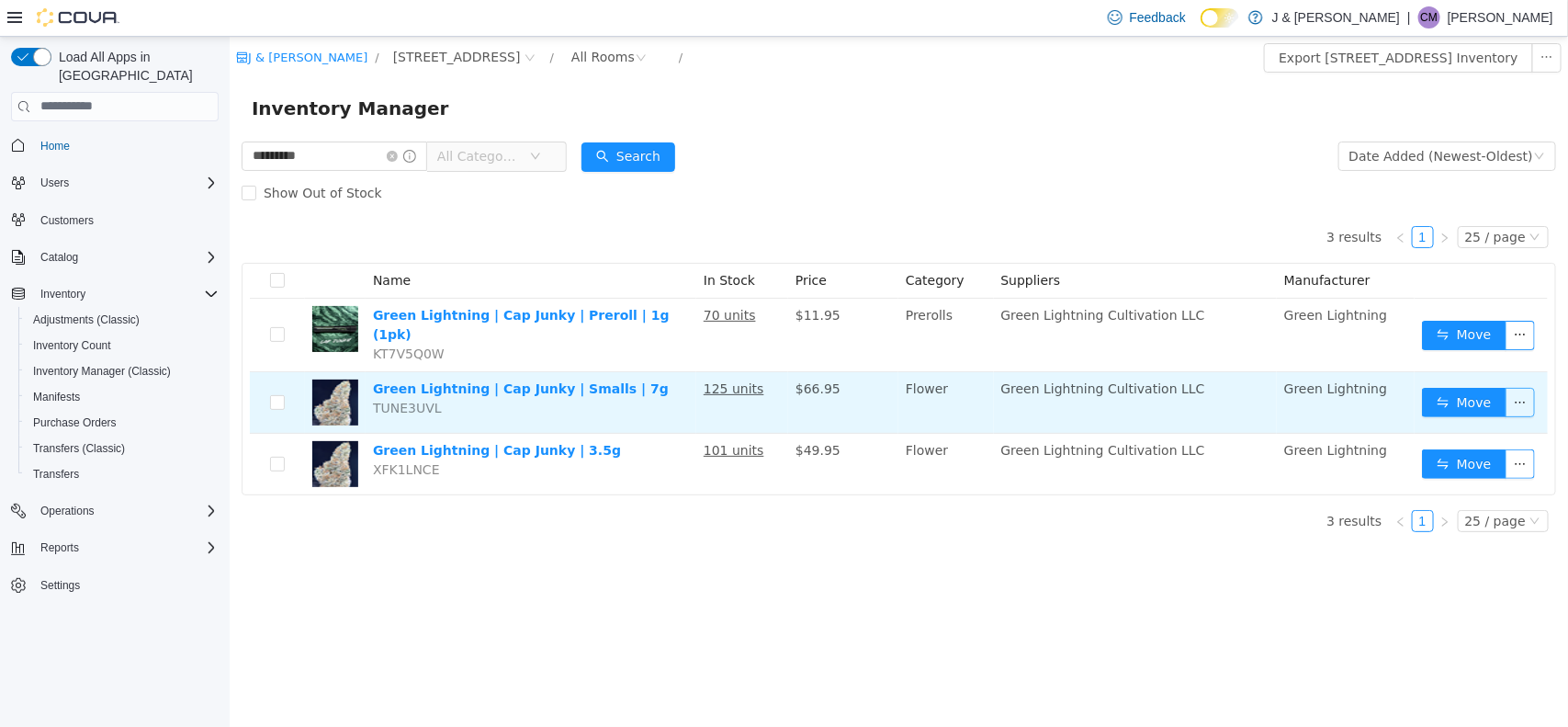
click at [1240, 391] on button "button" at bounding box center [1520, 402] width 30 height 30
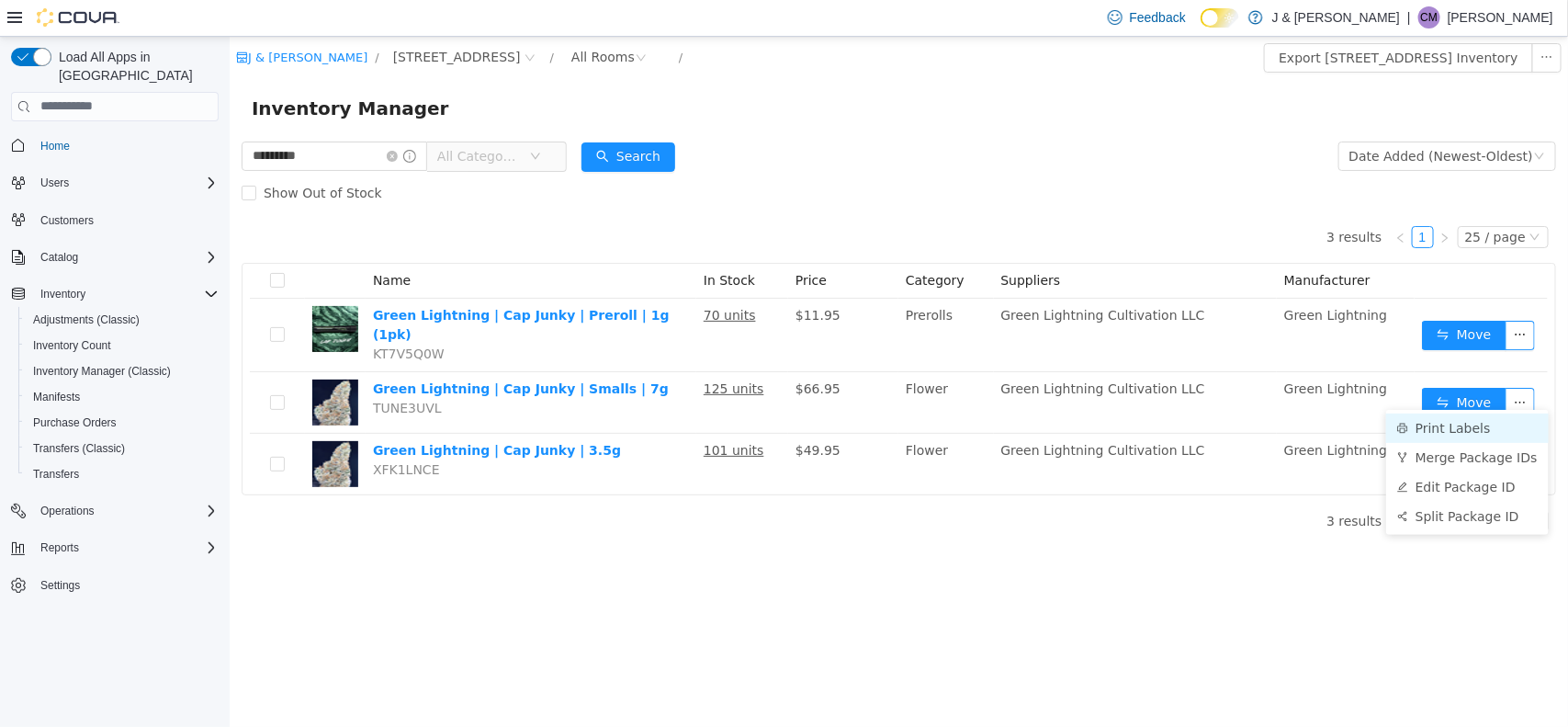
click at [1240, 418] on li "Print Labels" at bounding box center [1466, 428] width 163 height 30
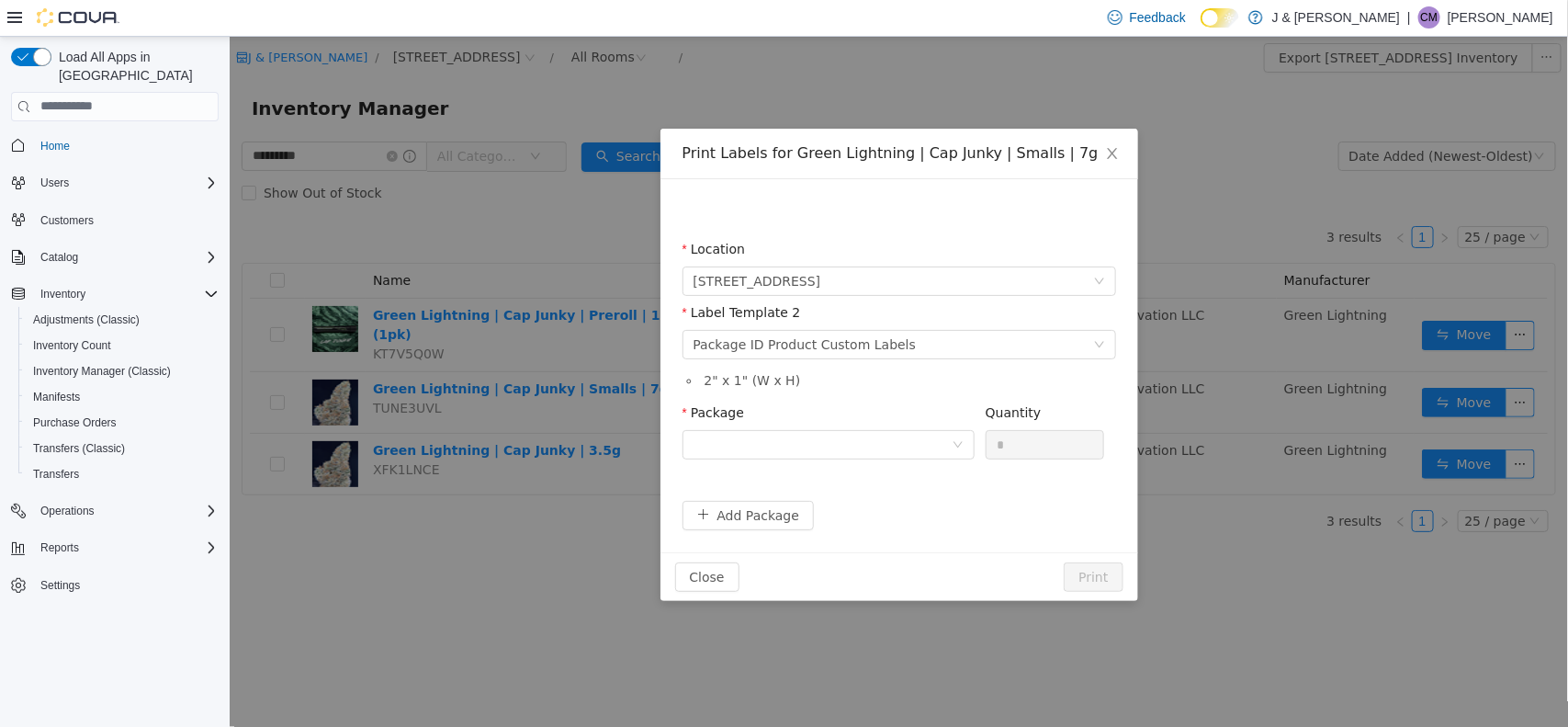
click at [741, 428] on div "Package" at bounding box center [828, 416] width 293 height 27
click at [750, 451] on div at bounding box center [822, 445] width 258 height 28
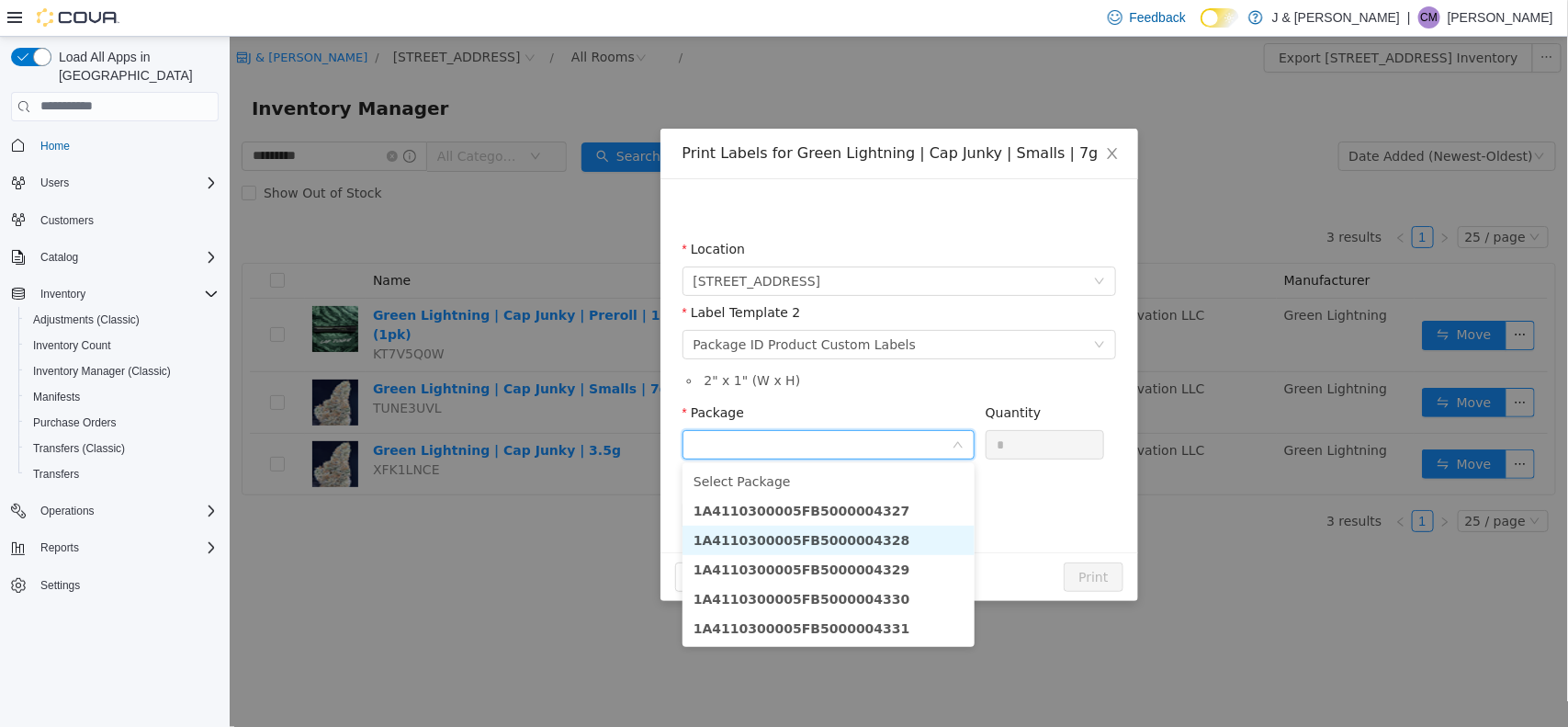
click at [835, 543] on strong "1A4110300005FB5000004328" at bounding box center [801, 540] width 217 height 15
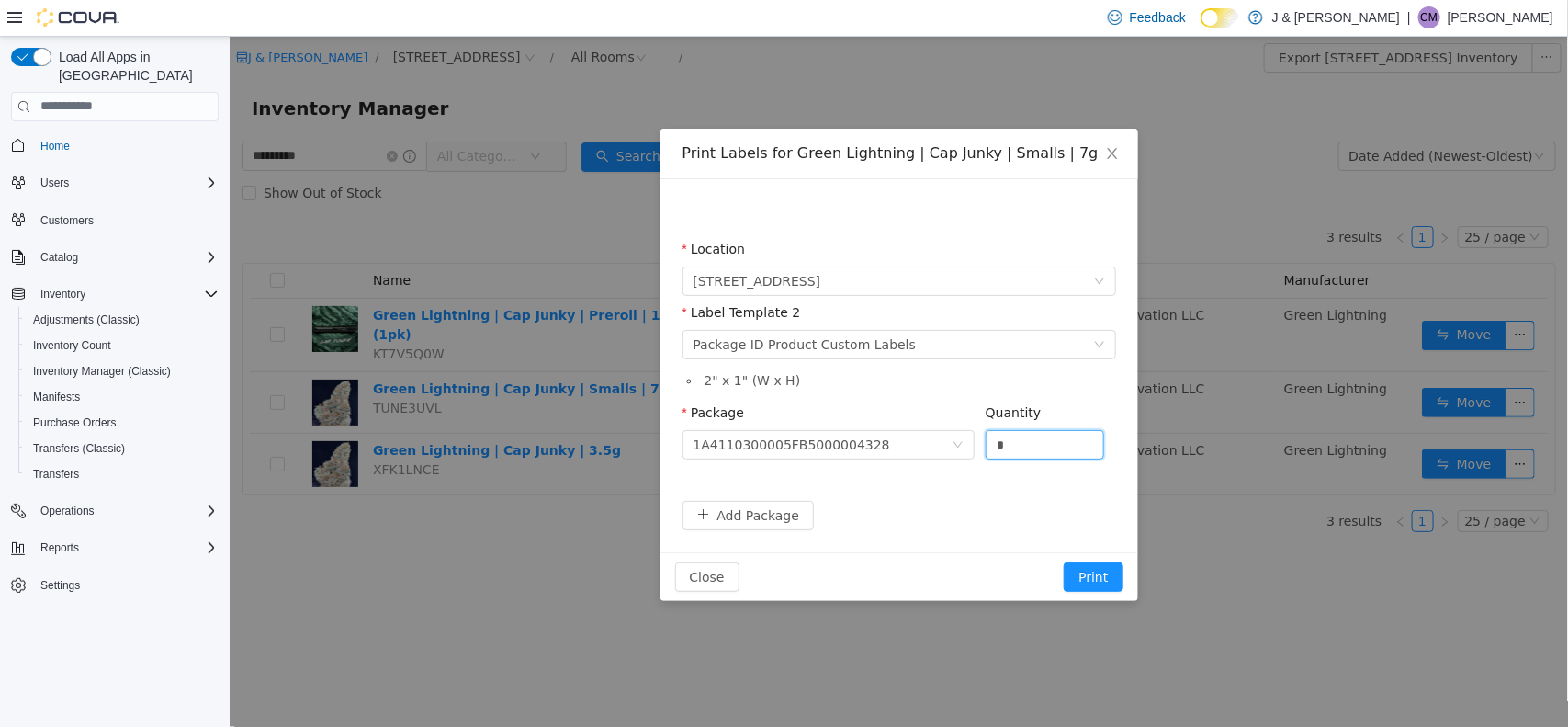
drag, startPoint x: 1027, startPoint y: 446, endPoint x: 677, endPoint y: 446, distance: 350.0
click at [677, 446] on div "Location 3055 Route 23, Oak Ridge Label Template 2 Please select a label templa…" at bounding box center [898, 364] width 478 height 373
type input "**"
click at [1098, 581] on button "Print" at bounding box center [1092, 577] width 59 height 30
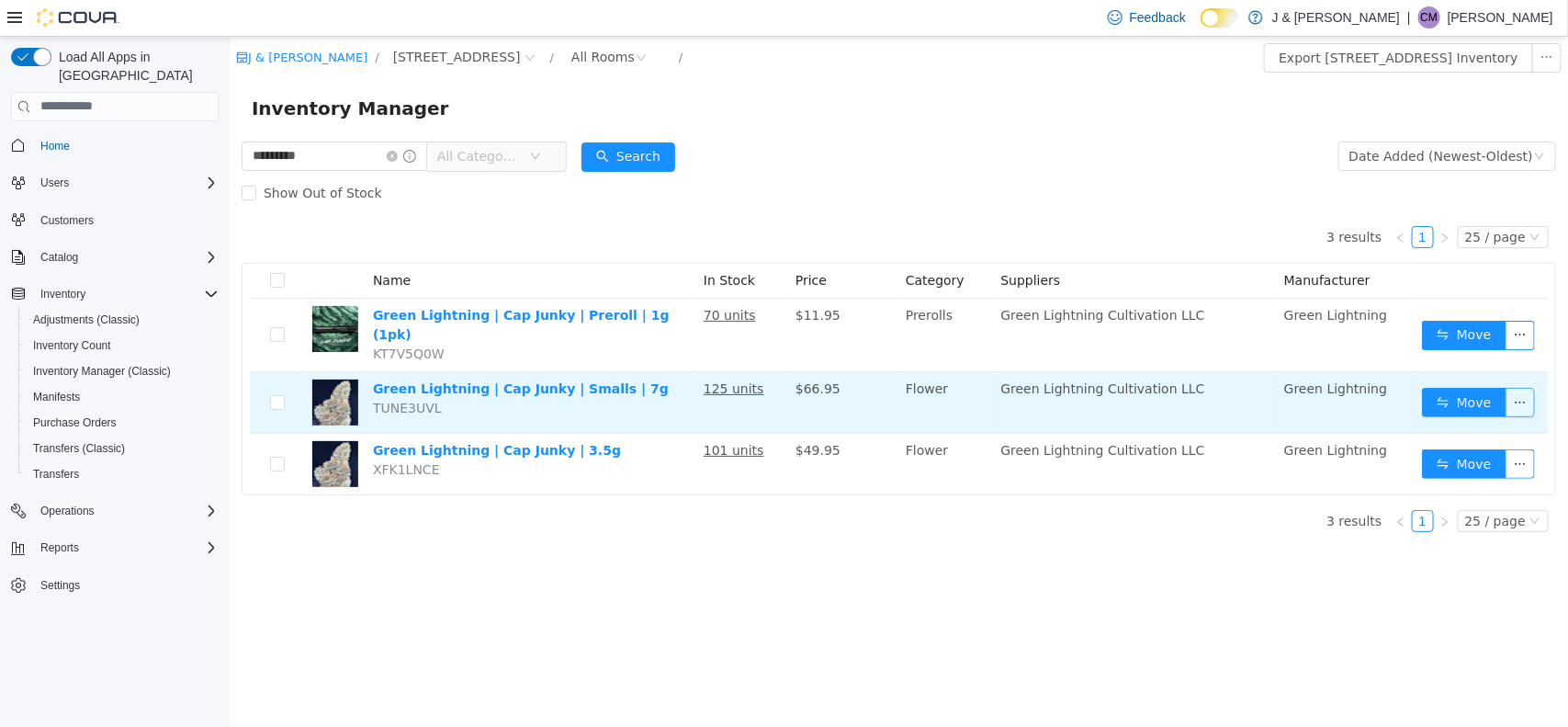
click at [1240, 389] on button "button" at bounding box center [1520, 402] width 30 height 30
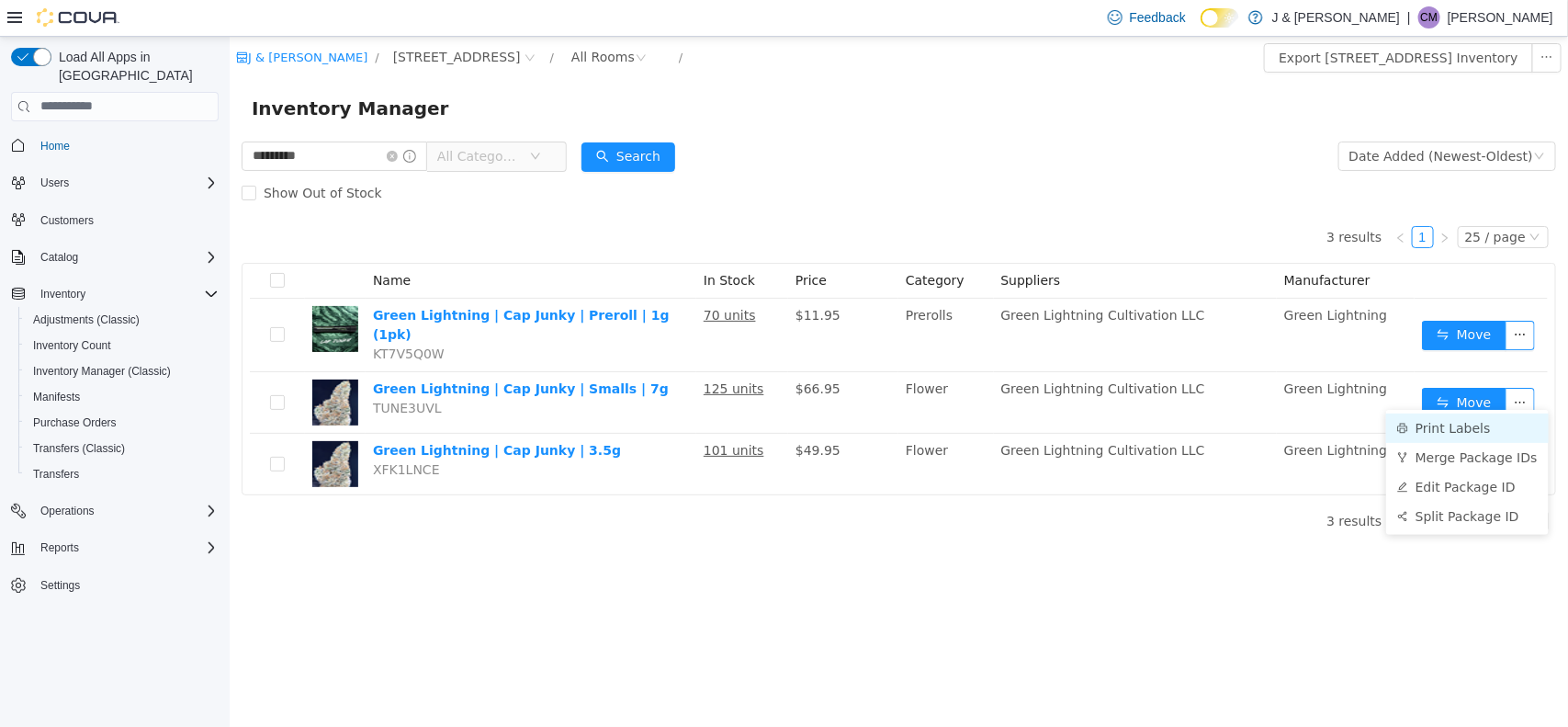
click at [1240, 429] on li "Print Labels" at bounding box center [1466, 428] width 163 height 30
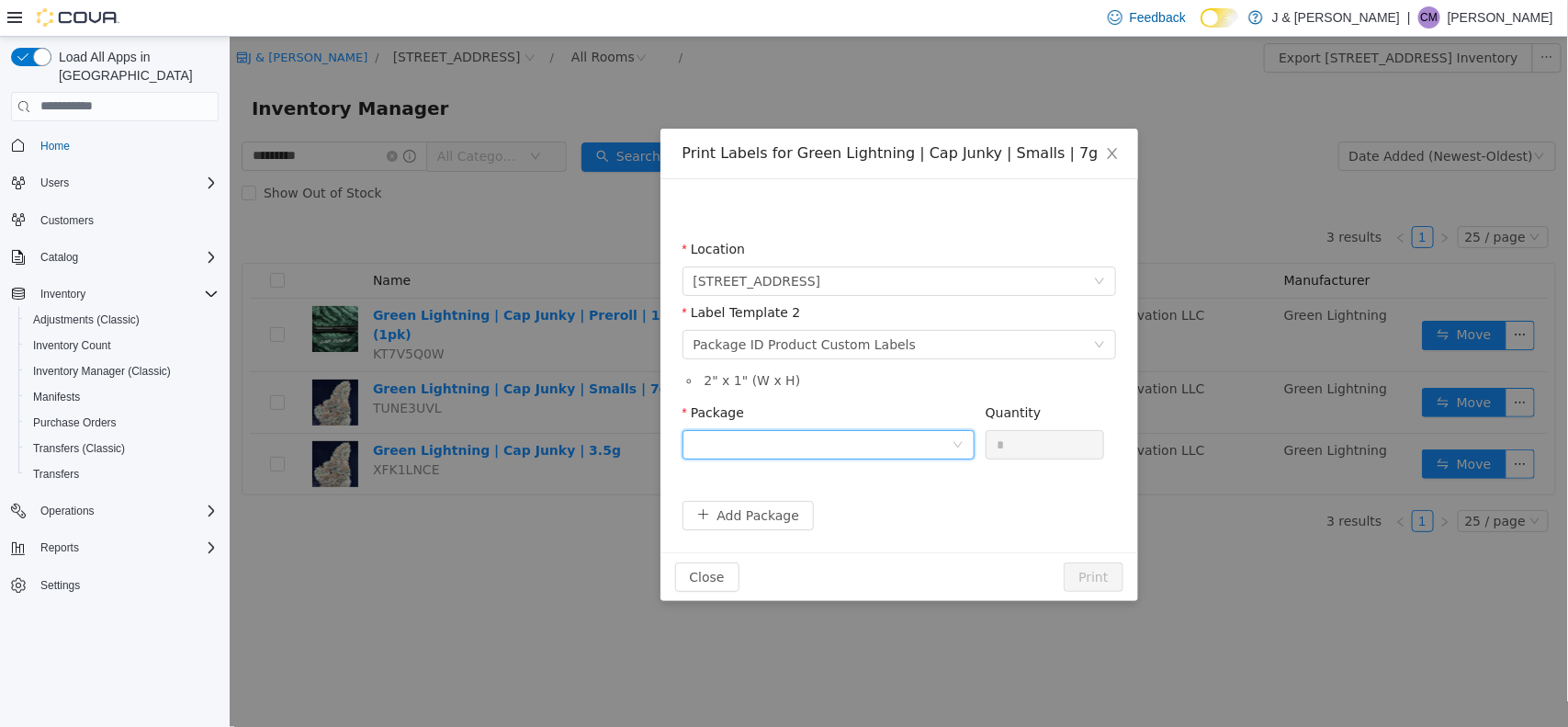
click at [726, 445] on div at bounding box center [822, 445] width 258 height 28
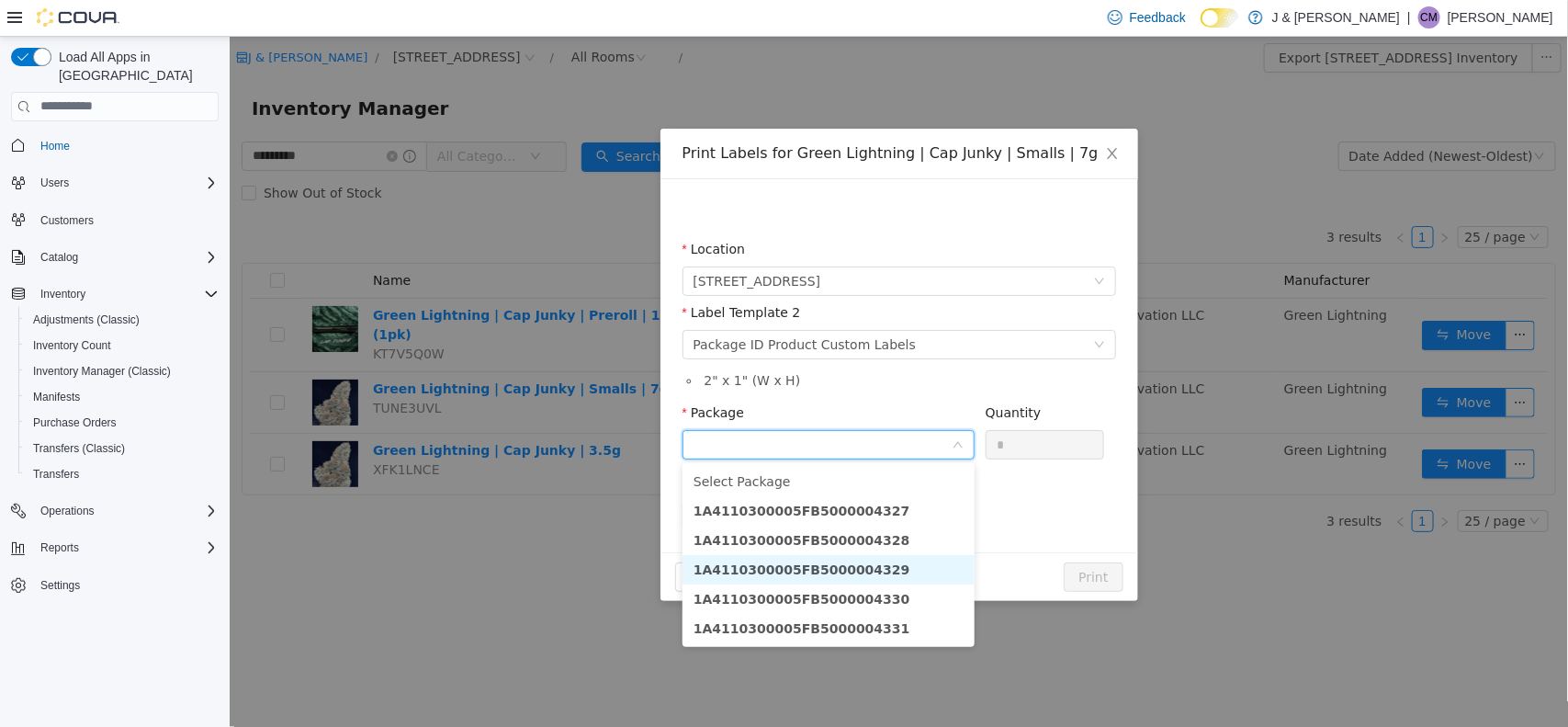
click at [854, 575] on strong "1A4110300005FB5000004329" at bounding box center [801, 569] width 217 height 15
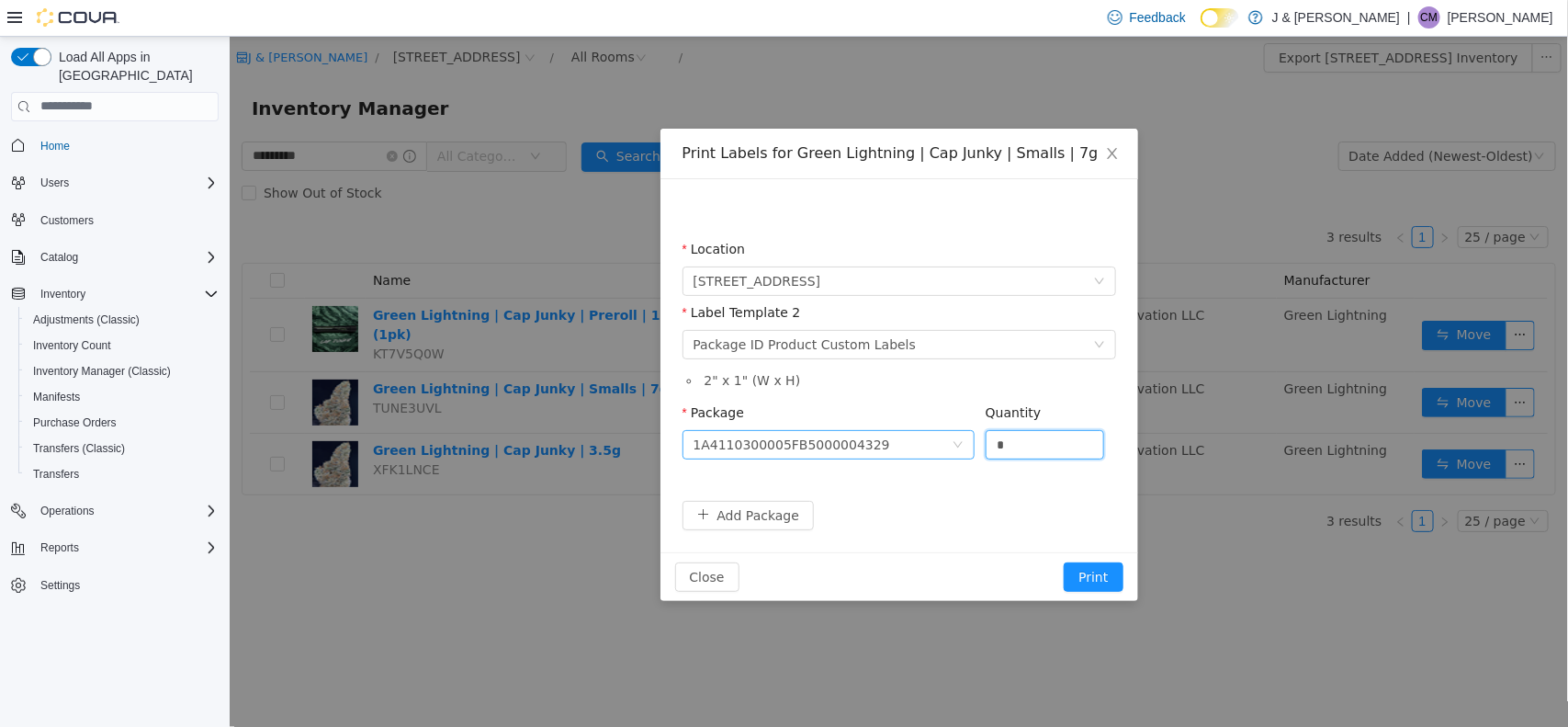
drag, startPoint x: 1011, startPoint y: 436, endPoint x: 741, endPoint y: 429, distance: 270.1
click at [741, 419] on span "Package 1A4110300005FB5000004329 Quantity *" at bounding box center [893, 412] width 423 height 15
type input "**"
click at [1104, 574] on button "Print" at bounding box center [1092, 577] width 59 height 30
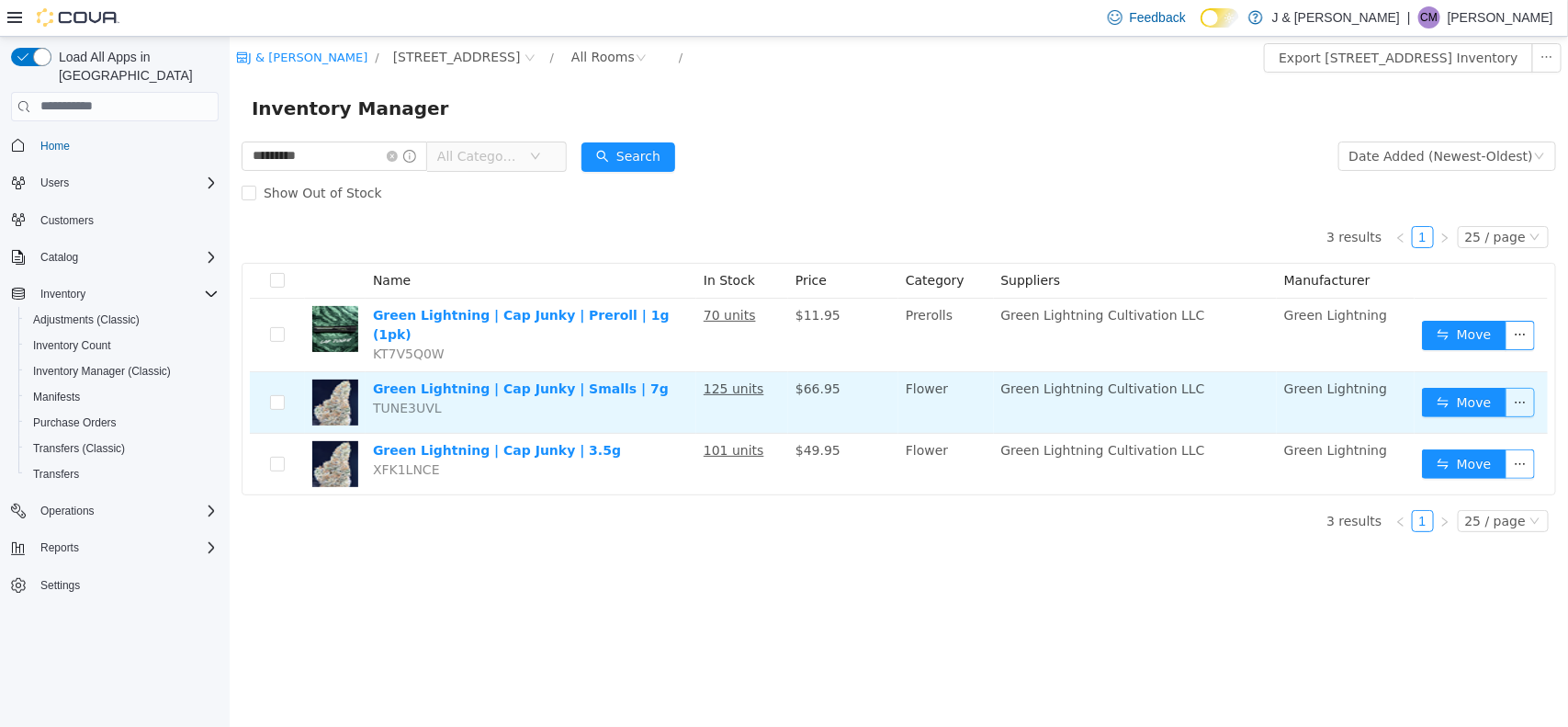
click at [1240, 387] on button "button" at bounding box center [1520, 402] width 30 height 30
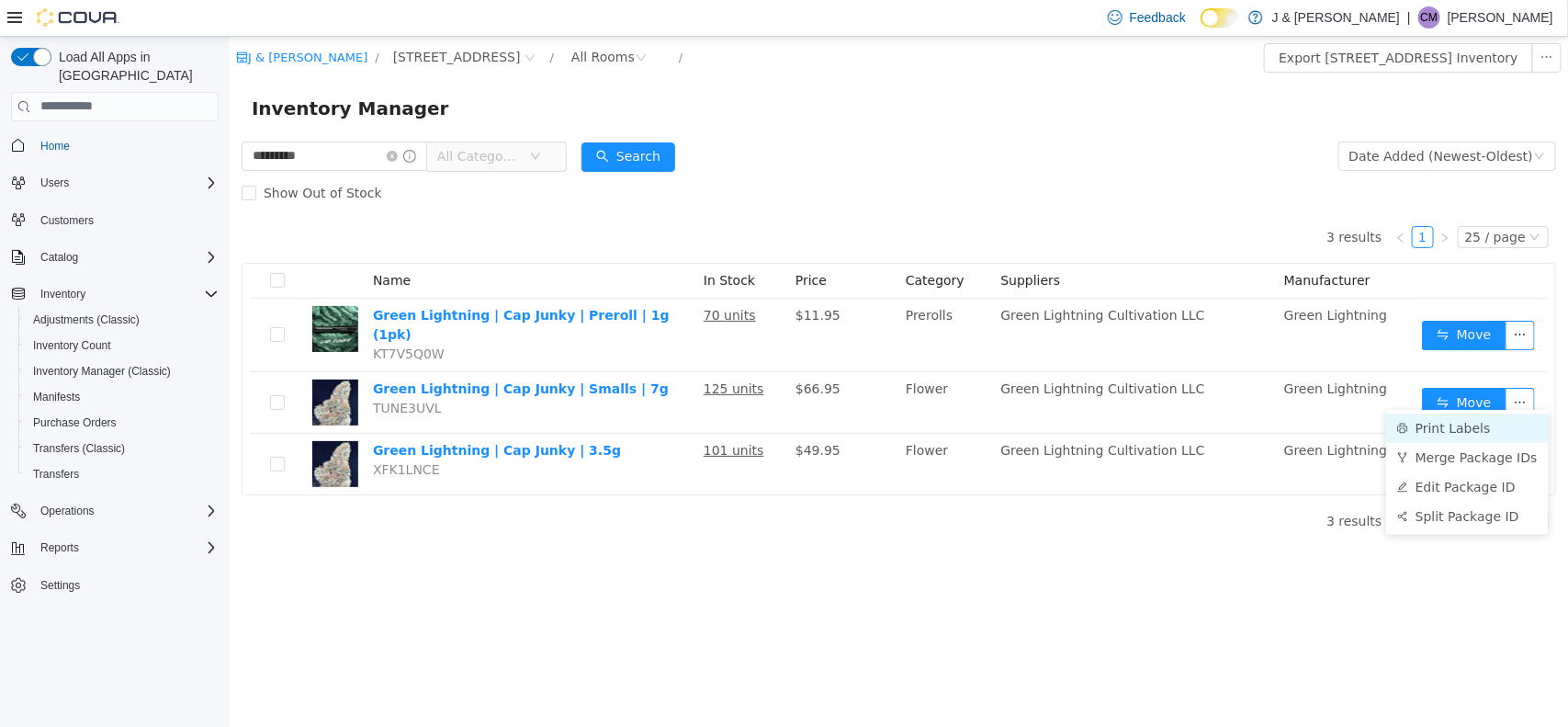
click at [1240, 429] on li "Print Labels" at bounding box center [1466, 428] width 163 height 30
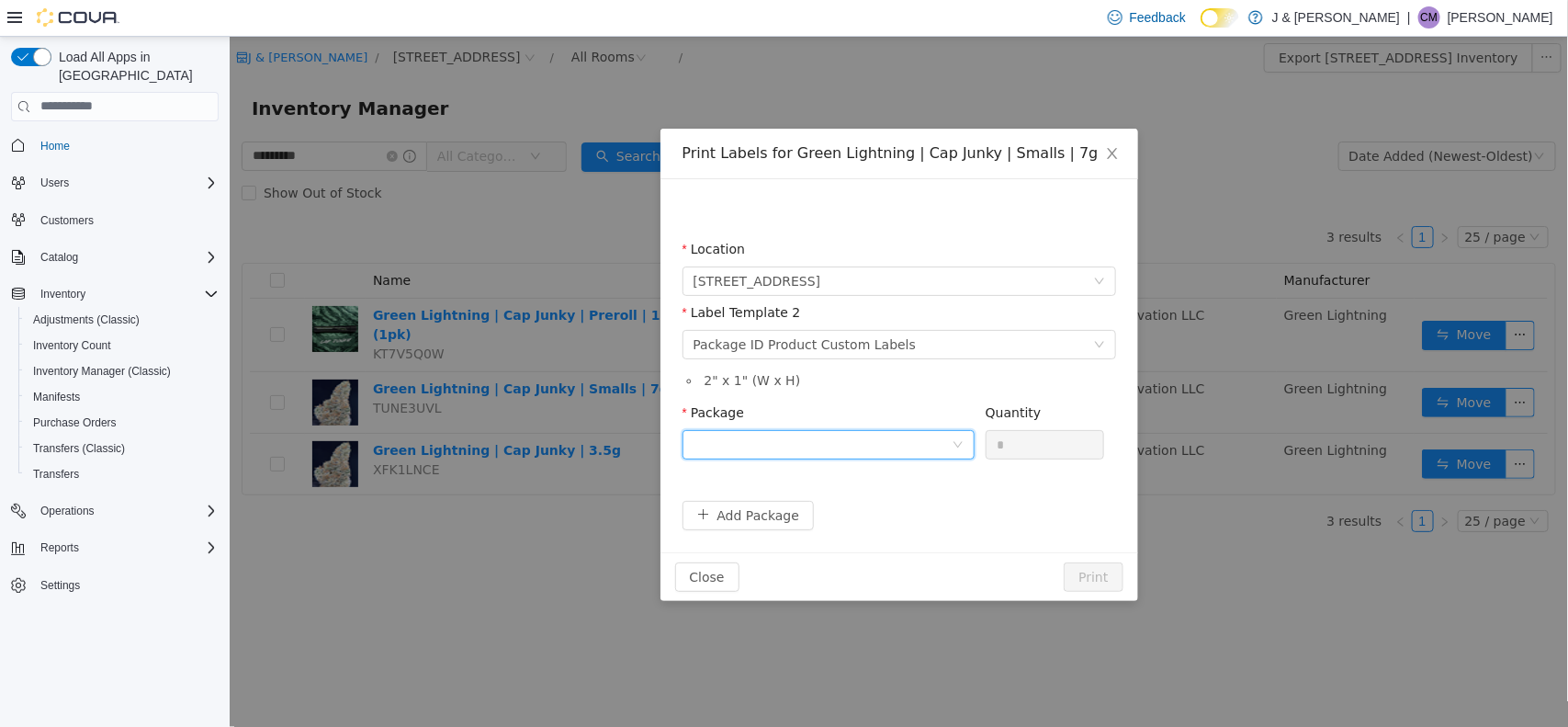
click at [911, 439] on div at bounding box center [822, 445] width 258 height 28
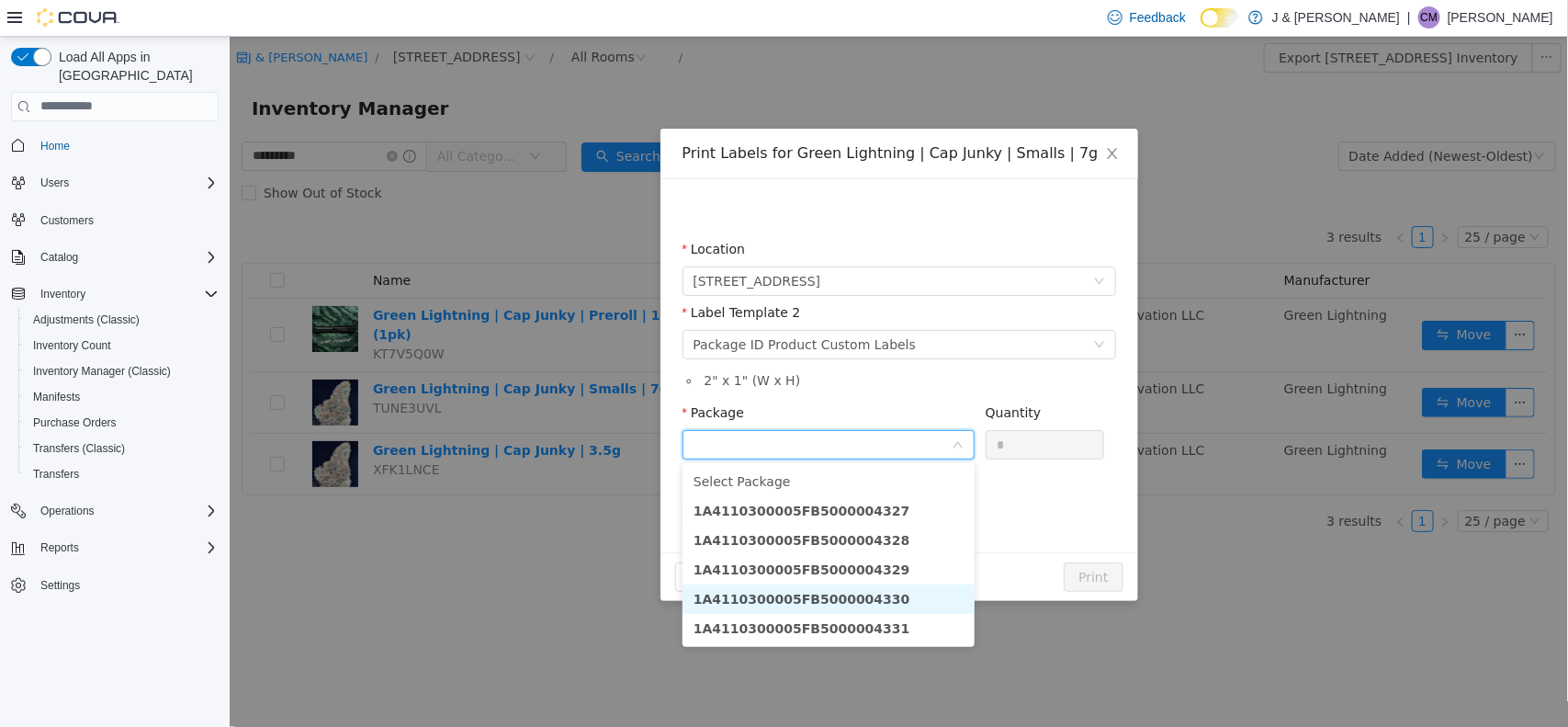
click at [893, 581] on li "1A4110300005FB5000004330" at bounding box center [828, 598] width 293 height 30
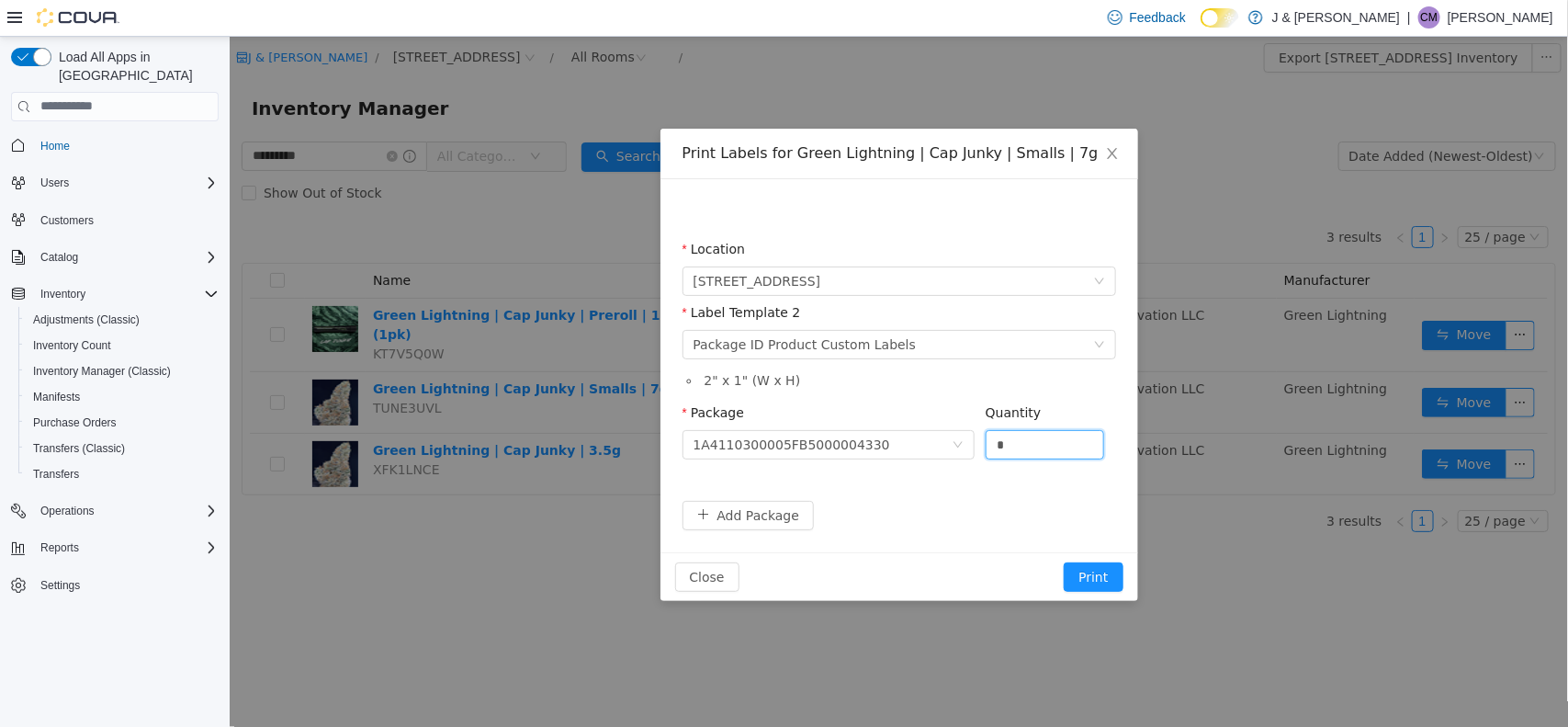
drag, startPoint x: 1024, startPoint y: 444, endPoint x: 725, endPoint y: 377, distance: 306.4
click at [725, 377] on form "Location 3055 Route 23, Oak Ridge Label Template 2 Please select a label templa…" at bounding box center [898, 384] width 433 height 291
type input "**"
click at [1096, 569] on button "Print" at bounding box center [1092, 577] width 59 height 30
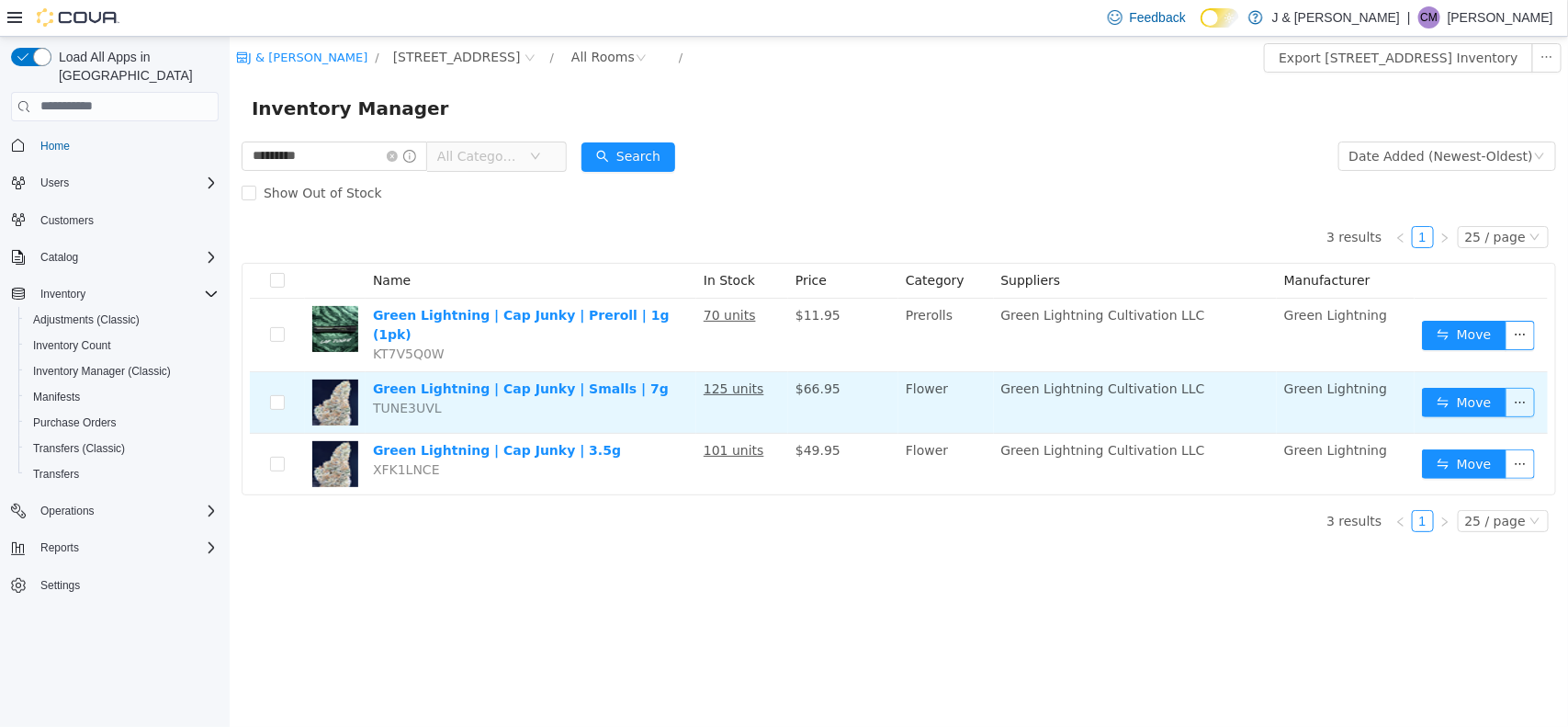
click at [1240, 387] on button "button" at bounding box center [1520, 402] width 30 height 30
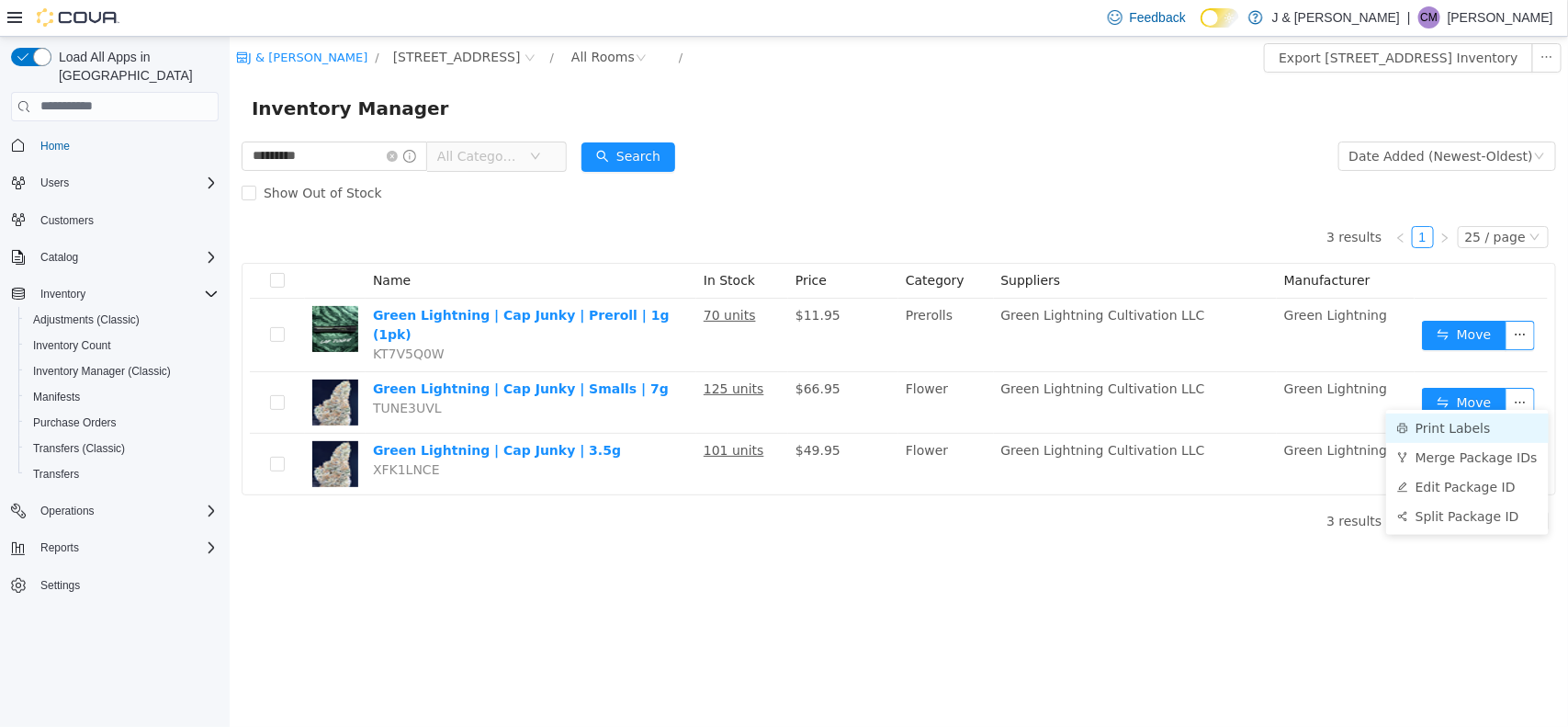
click at [1240, 431] on li "Print Labels" at bounding box center [1466, 428] width 163 height 30
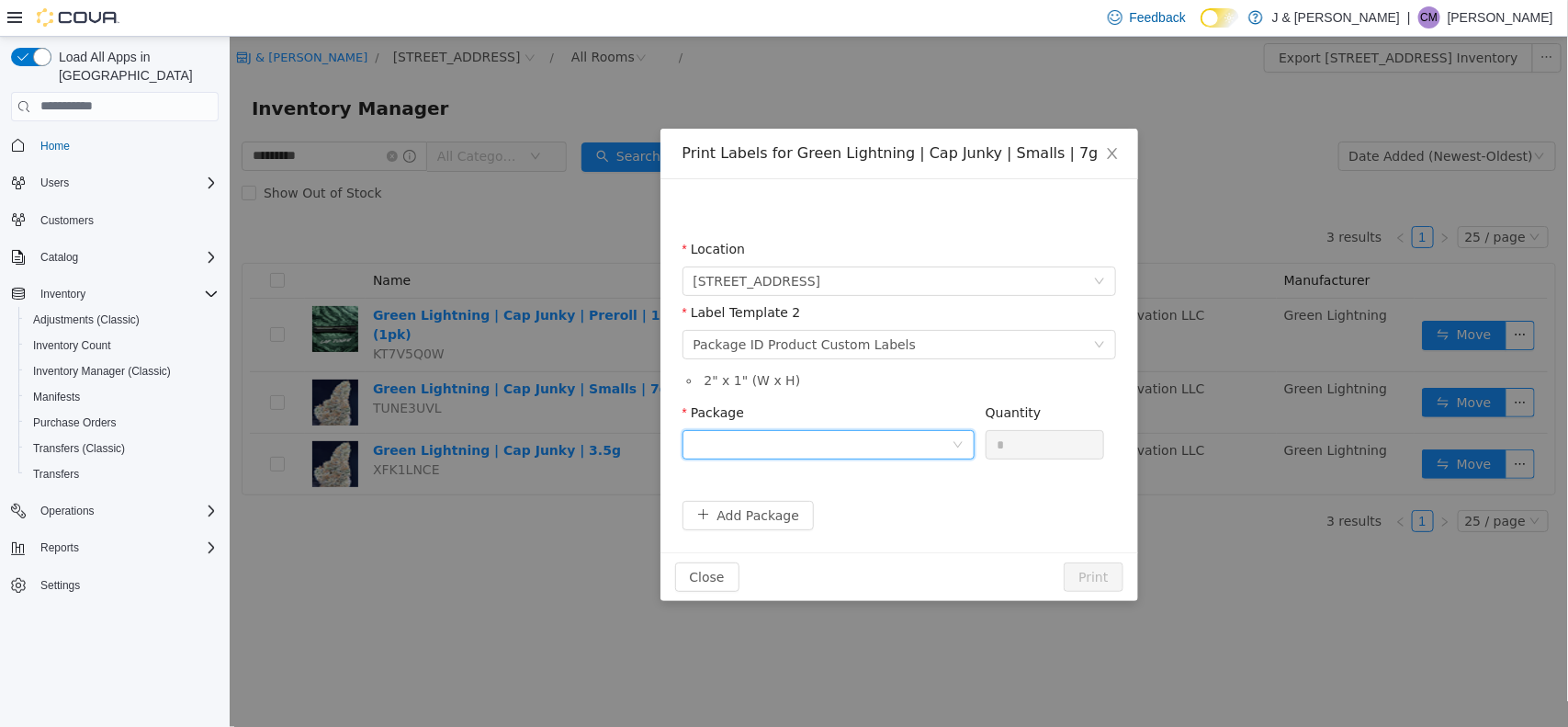
click at [812, 436] on div at bounding box center [822, 445] width 258 height 28
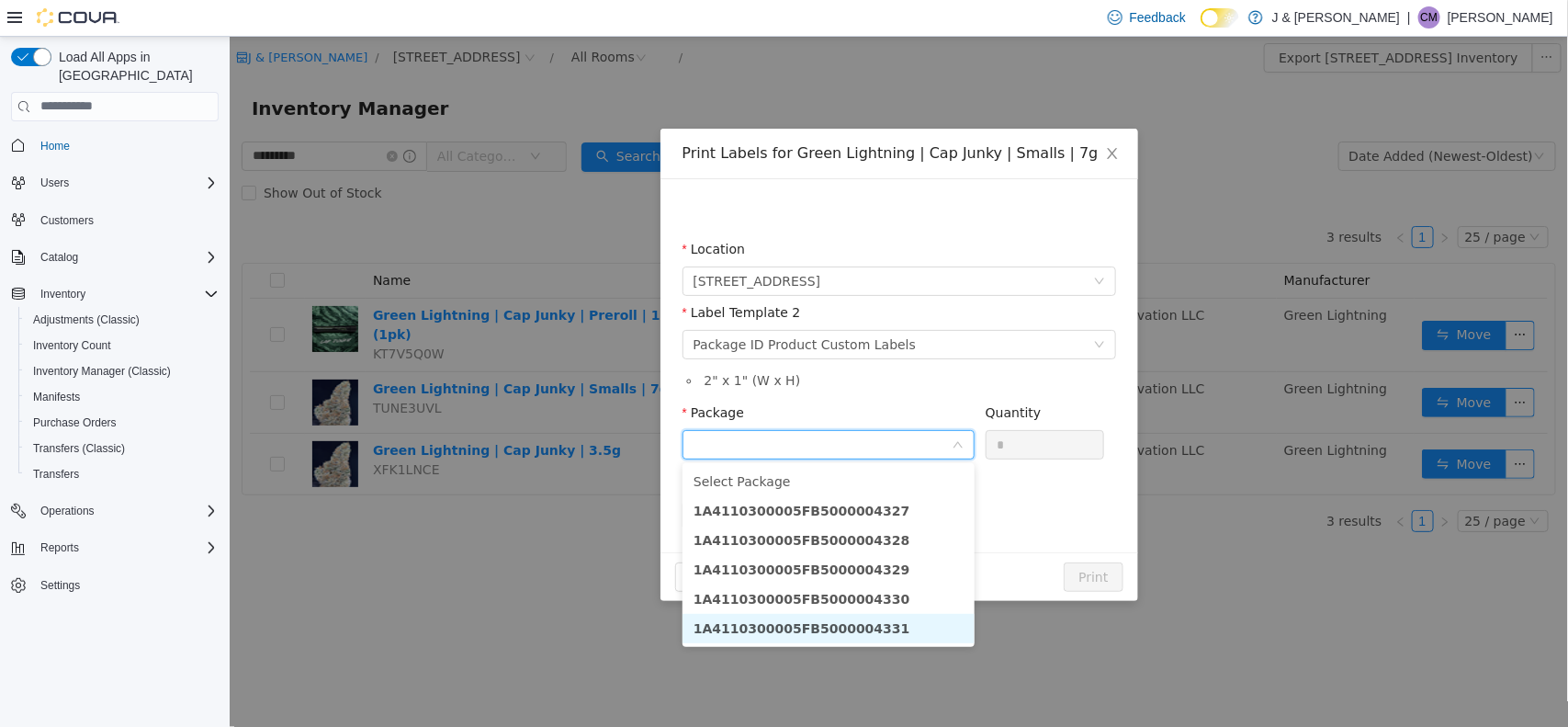
click at [846, 581] on li "1A4110300005FB5000004331" at bounding box center [828, 628] width 293 height 30
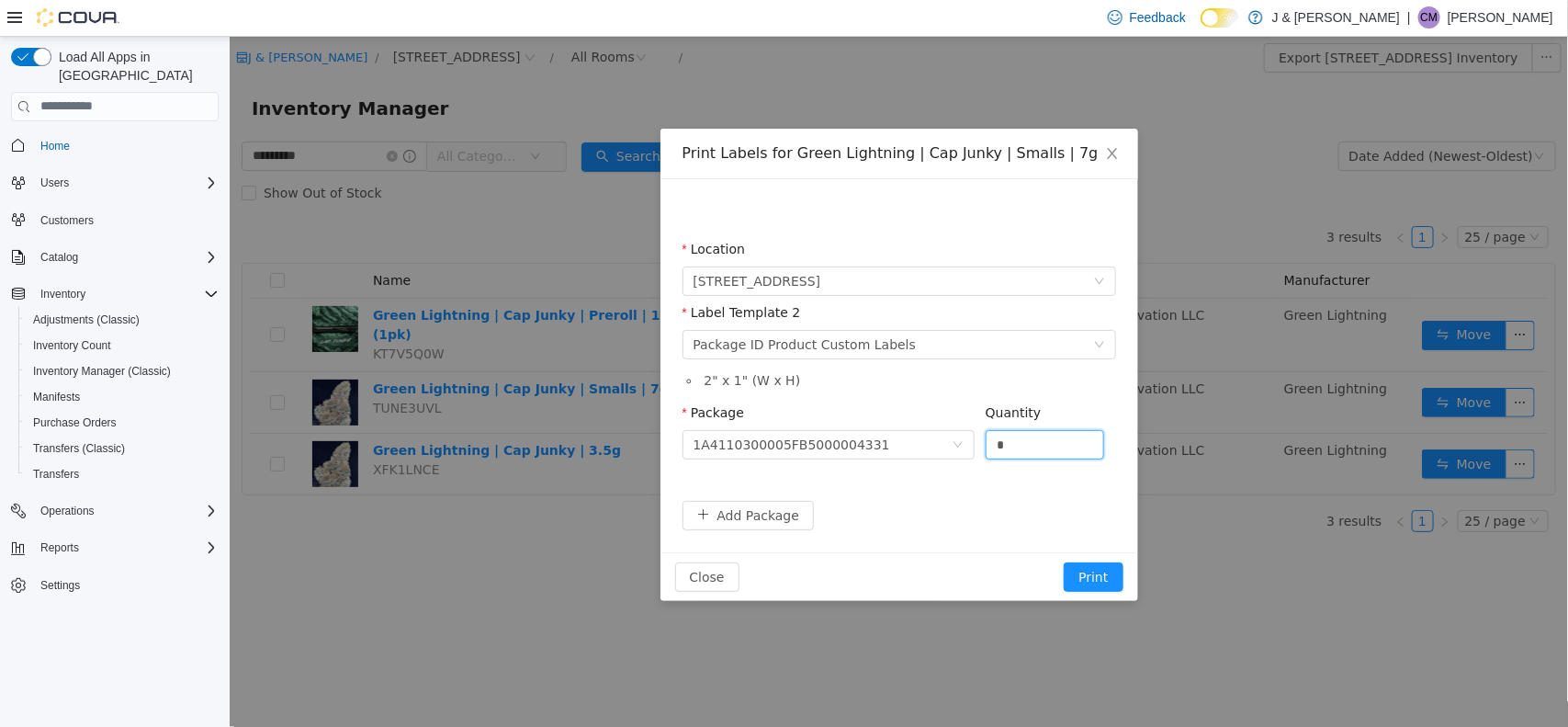
drag, startPoint x: 1048, startPoint y: 442, endPoint x: 562, endPoint y: 436, distance: 486.0
click at [562, 436] on div "Print Labels for Green Lightning | Cap Junky | Smalls | 7g Location 3055 Route …" at bounding box center [898, 380] width 1339 height 691
type input "**"
click at [1102, 569] on button "Print" at bounding box center [1092, 577] width 59 height 30
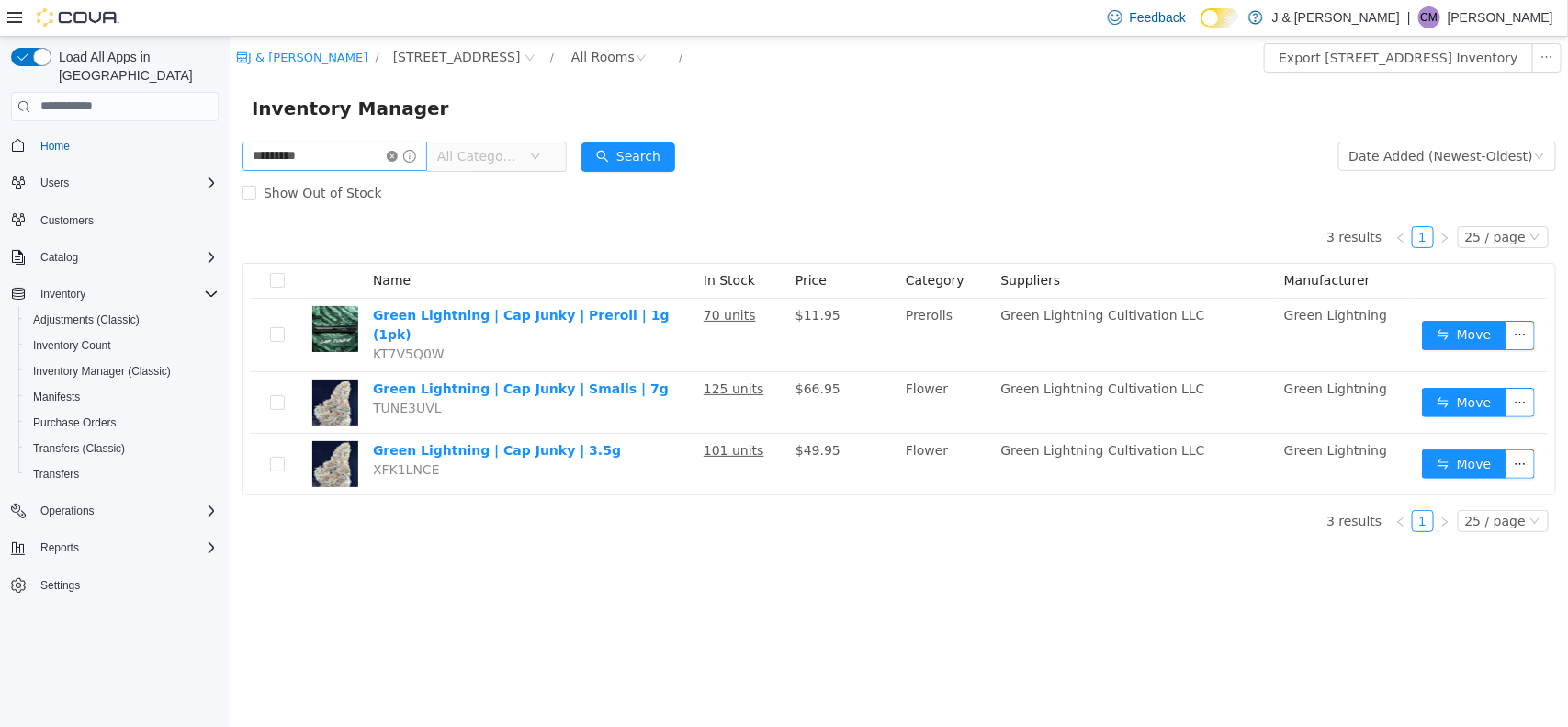
click at [397, 155] on icon "icon: close-circle" at bounding box center [391, 156] width 11 height 11
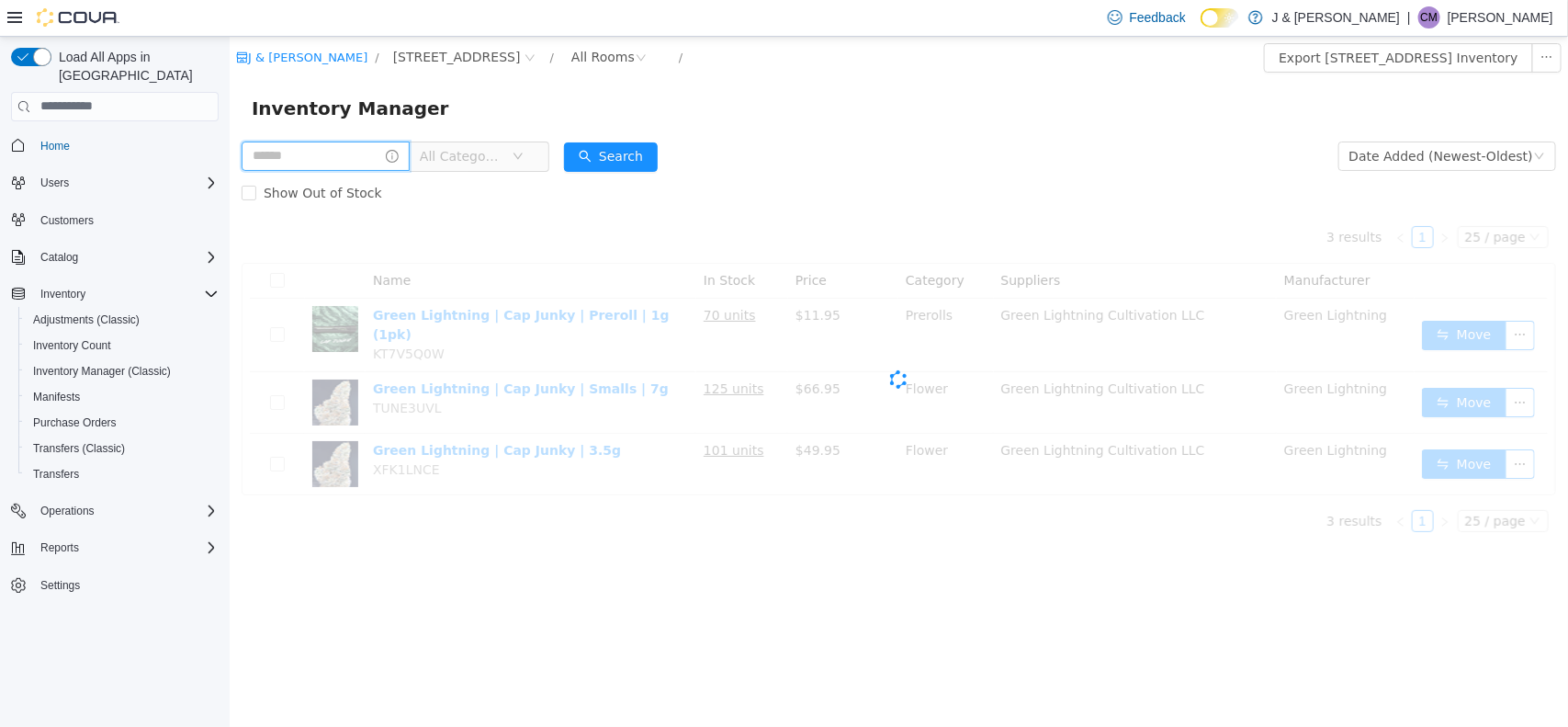
click at [299, 141] on input "text" at bounding box center [324, 156] width 168 height 30
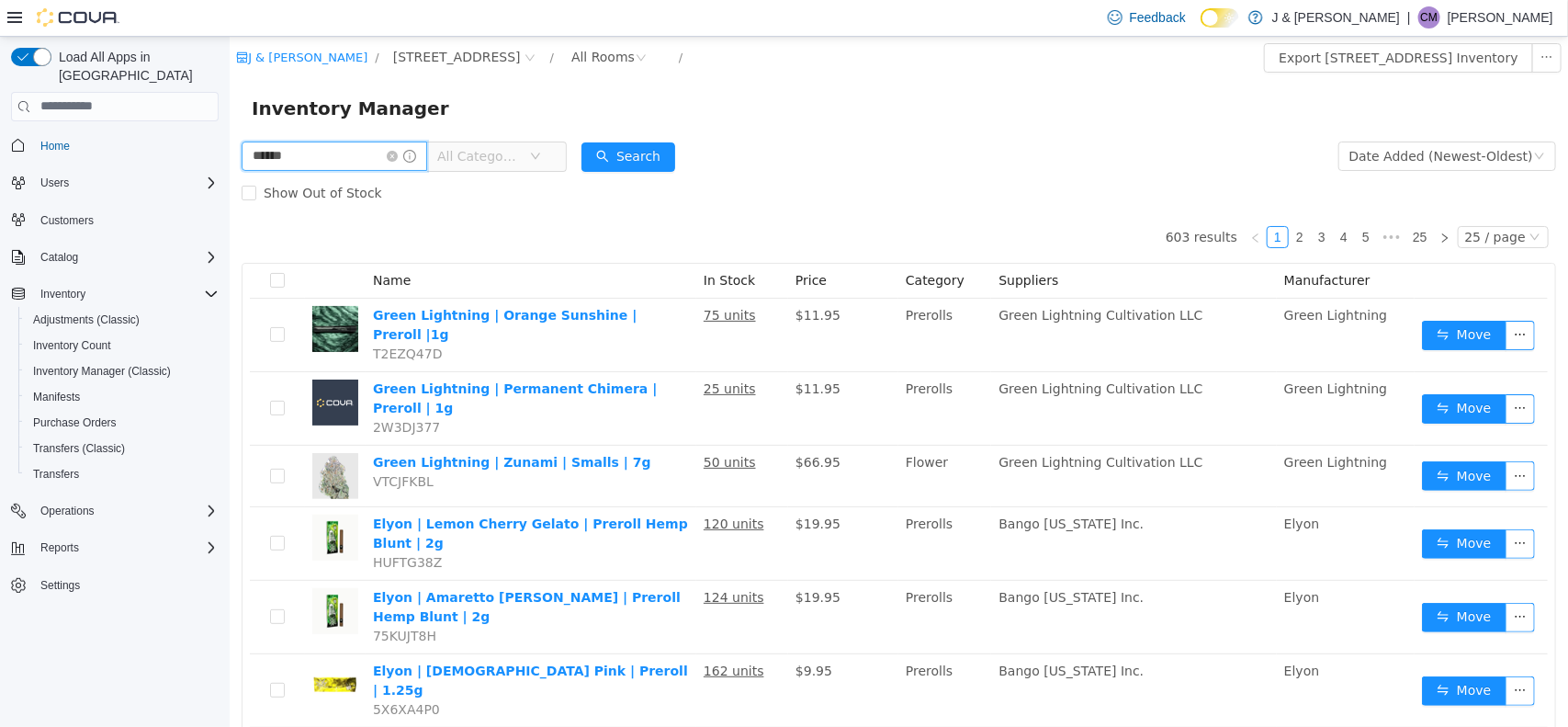
type input "******"
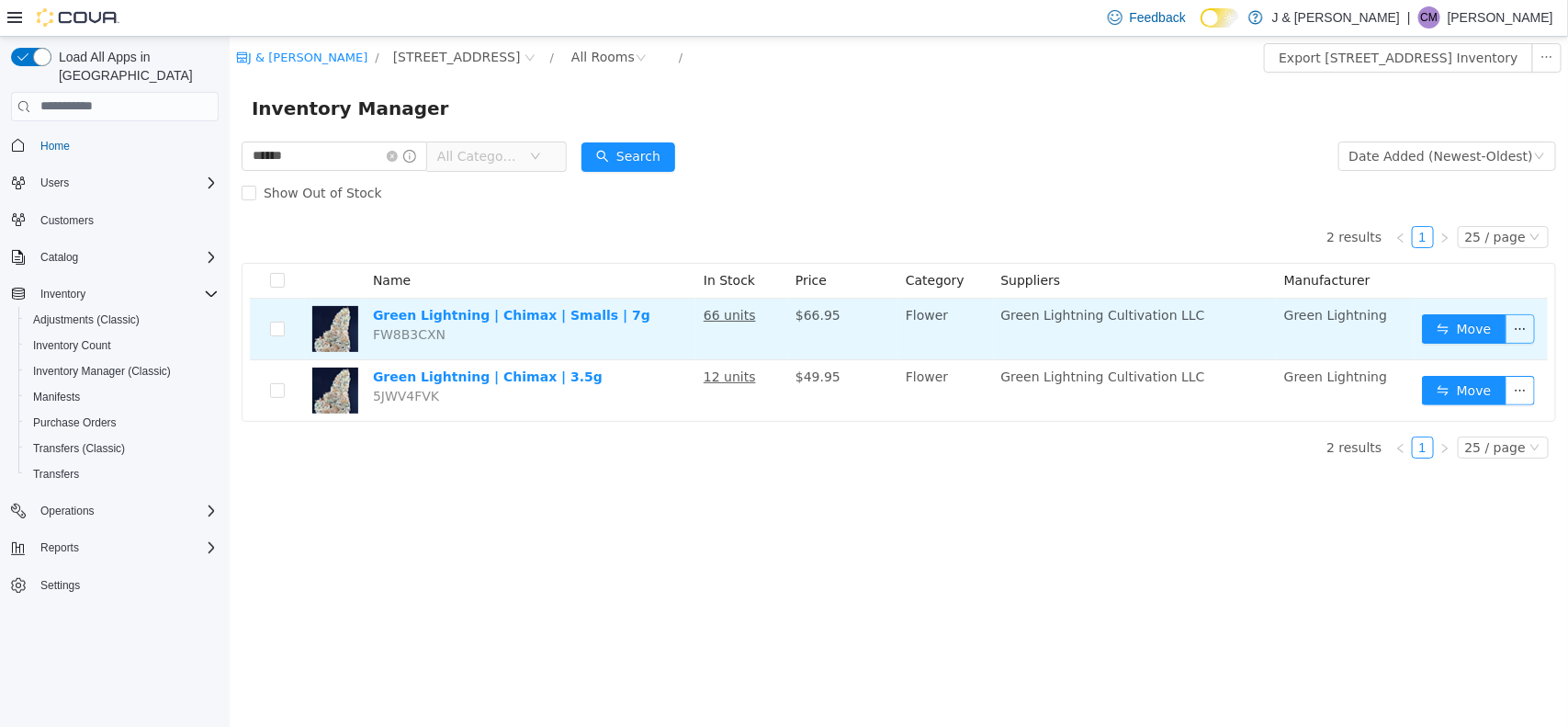
click at [1240, 326] on button "button" at bounding box center [1520, 328] width 30 height 30
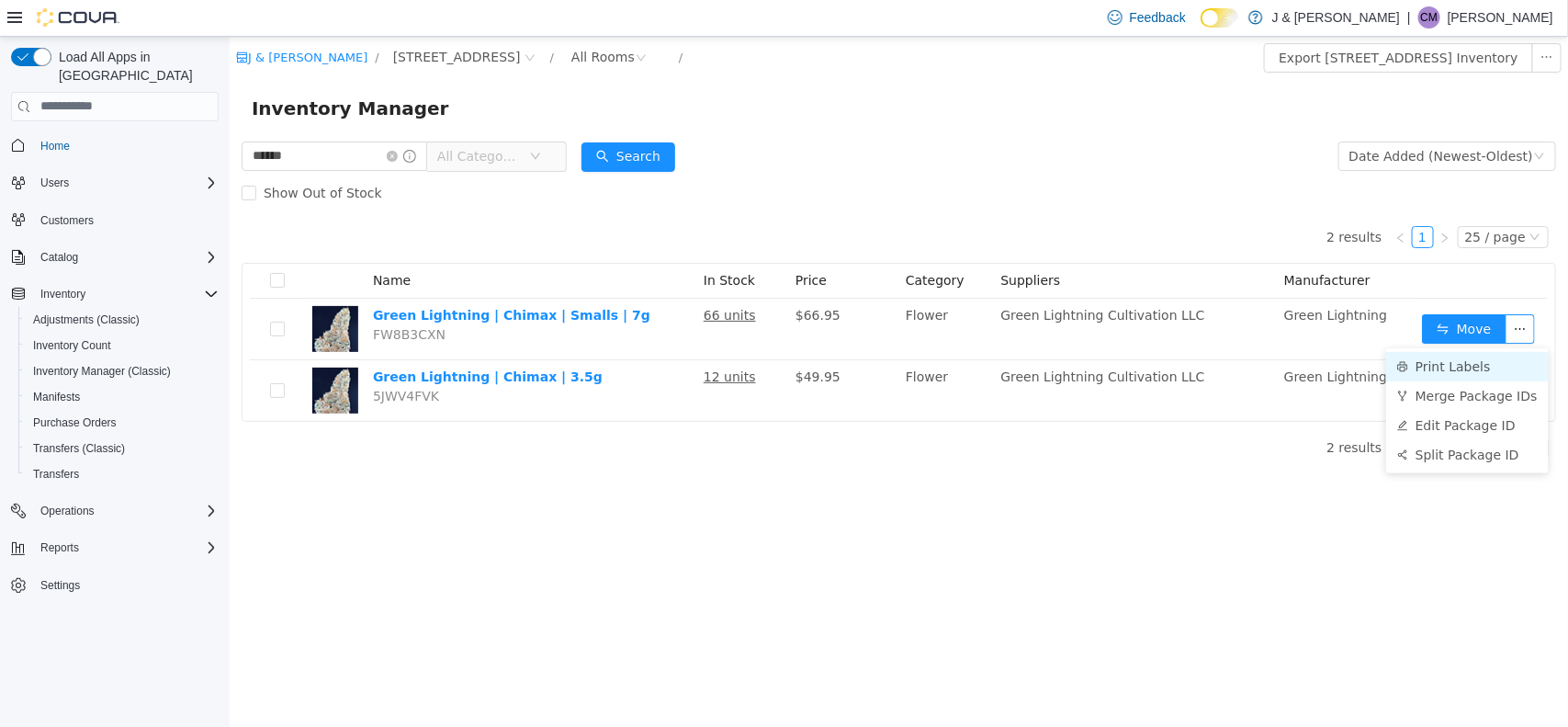
click at [1240, 357] on li "Print Labels" at bounding box center [1466, 366] width 163 height 30
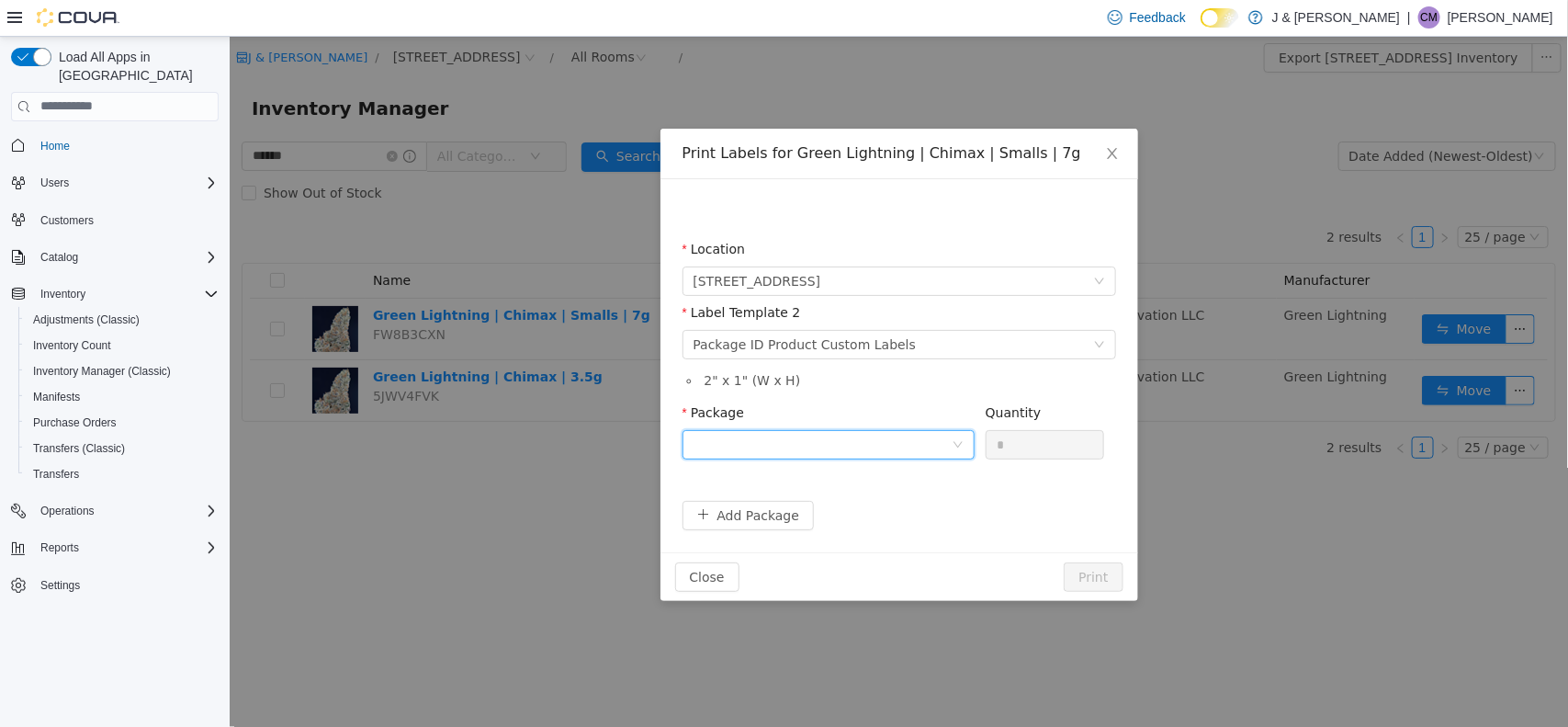
click at [805, 439] on div at bounding box center [822, 445] width 258 height 28
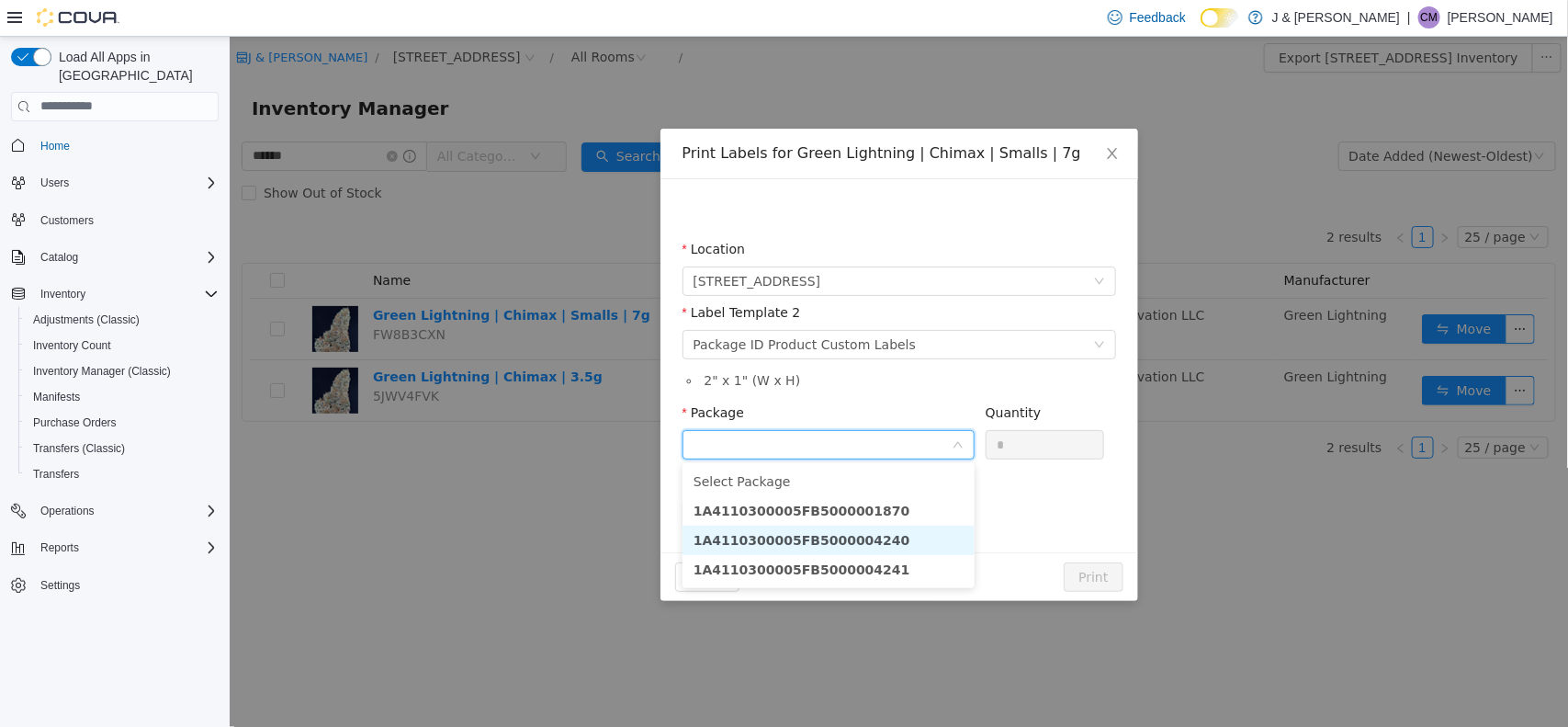
click at [819, 534] on strong "1A4110300005FB5000004240" at bounding box center [801, 540] width 217 height 15
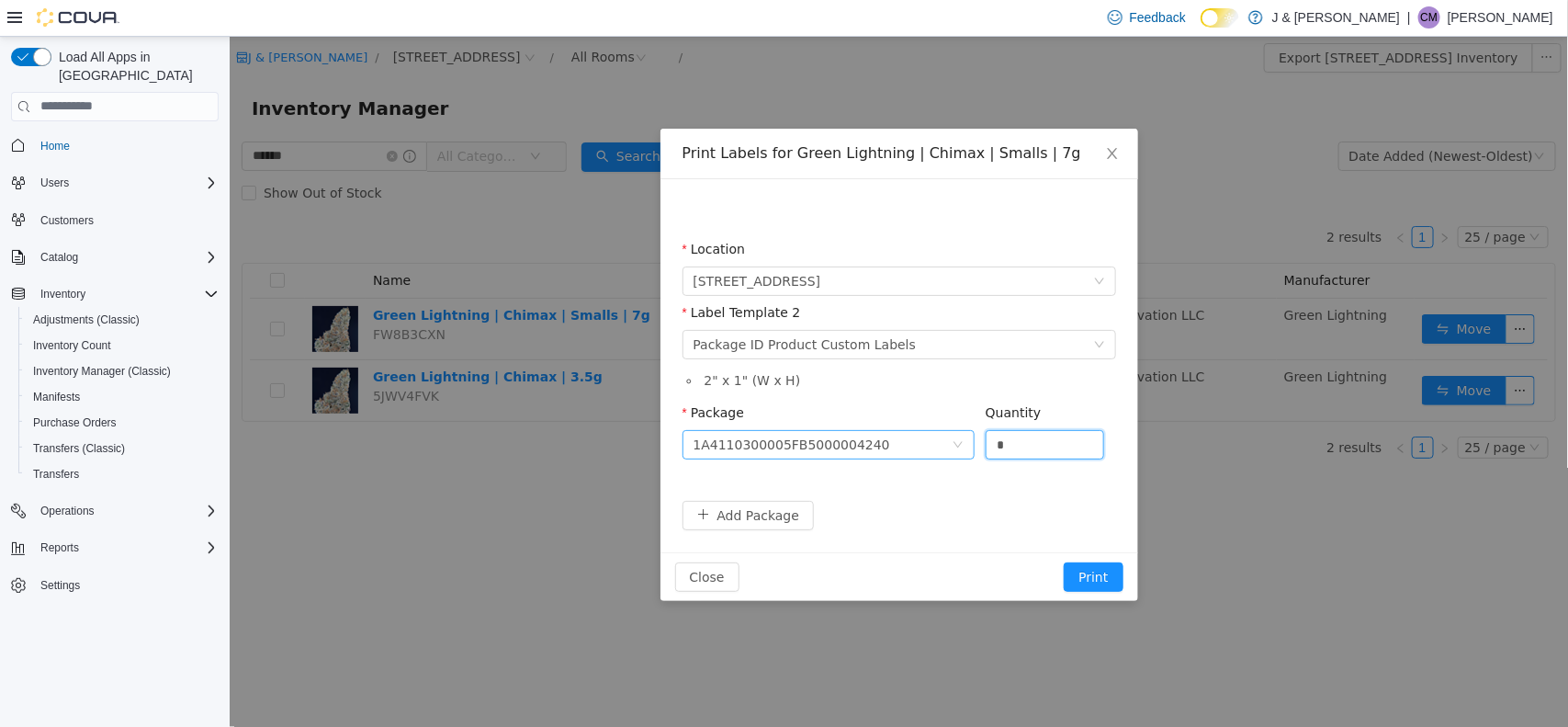
drag, startPoint x: 1035, startPoint y: 436, endPoint x: 855, endPoint y: 429, distance: 180.1
click at [855, 419] on span "Package 1A4110300005FB5000004240 Quantity *" at bounding box center [893, 412] width 423 height 15
type input "**"
click at [1093, 574] on button "Print" at bounding box center [1092, 577] width 59 height 30
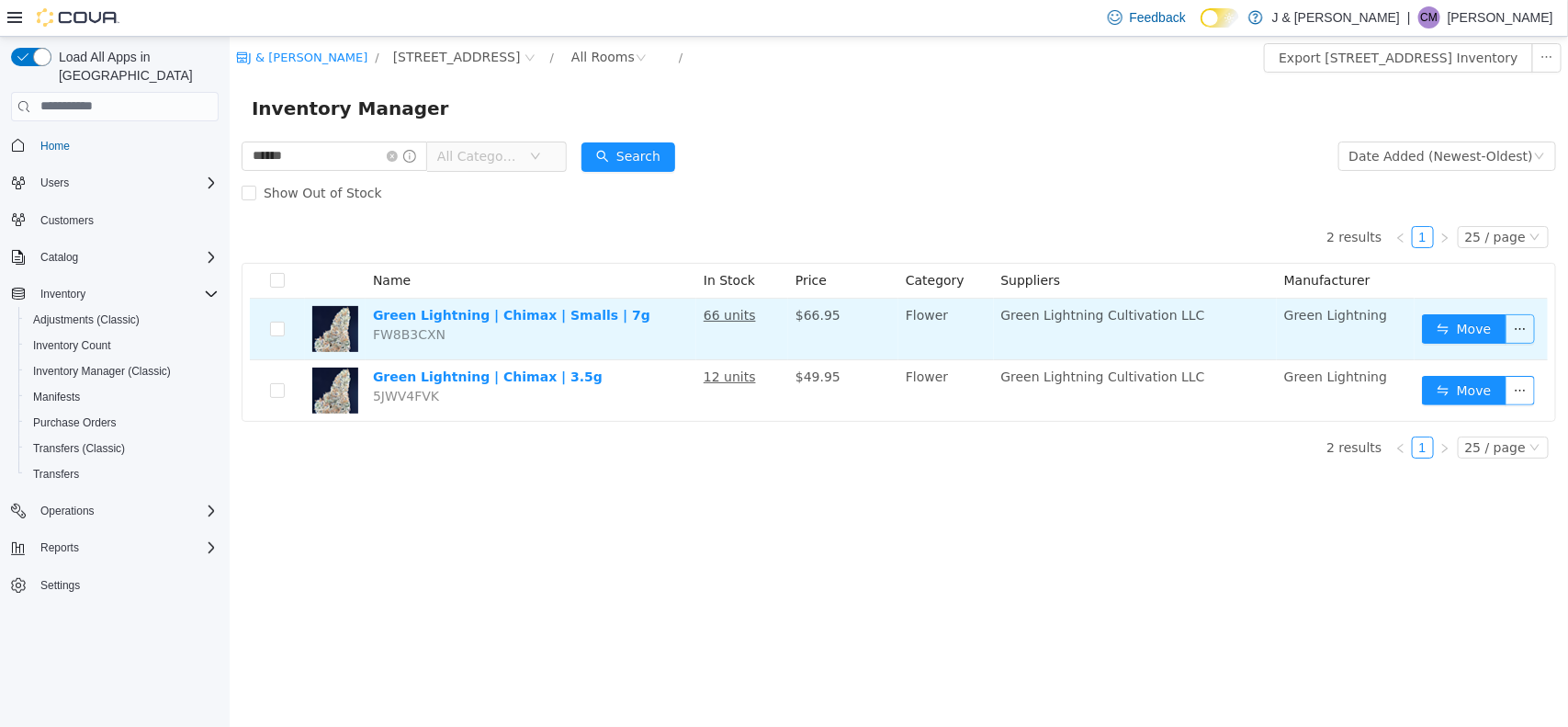
click at [1240, 327] on button "button" at bounding box center [1520, 328] width 30 height 30
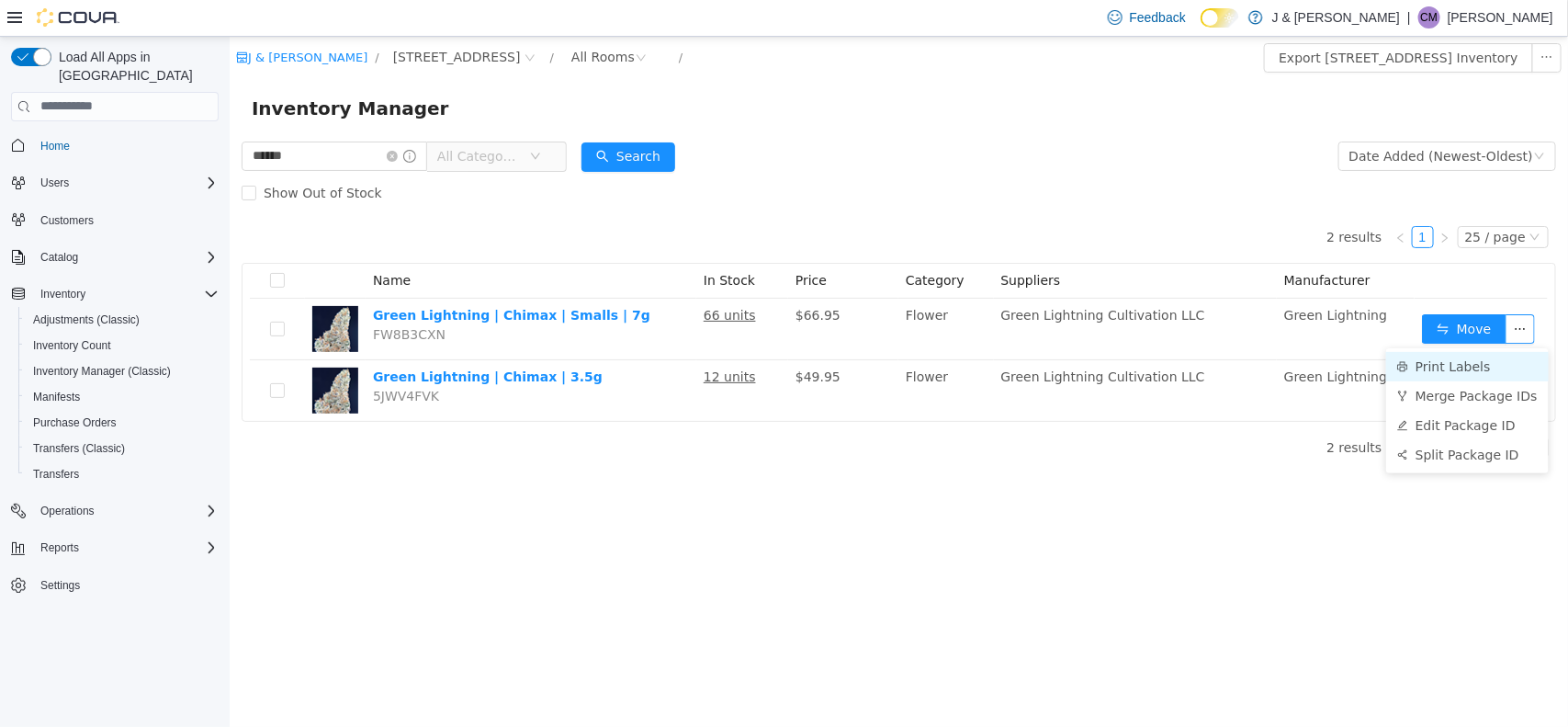
click at [1240, 355] on li "Print Labels" at bounding box center [1466, 366] width 163 height 30
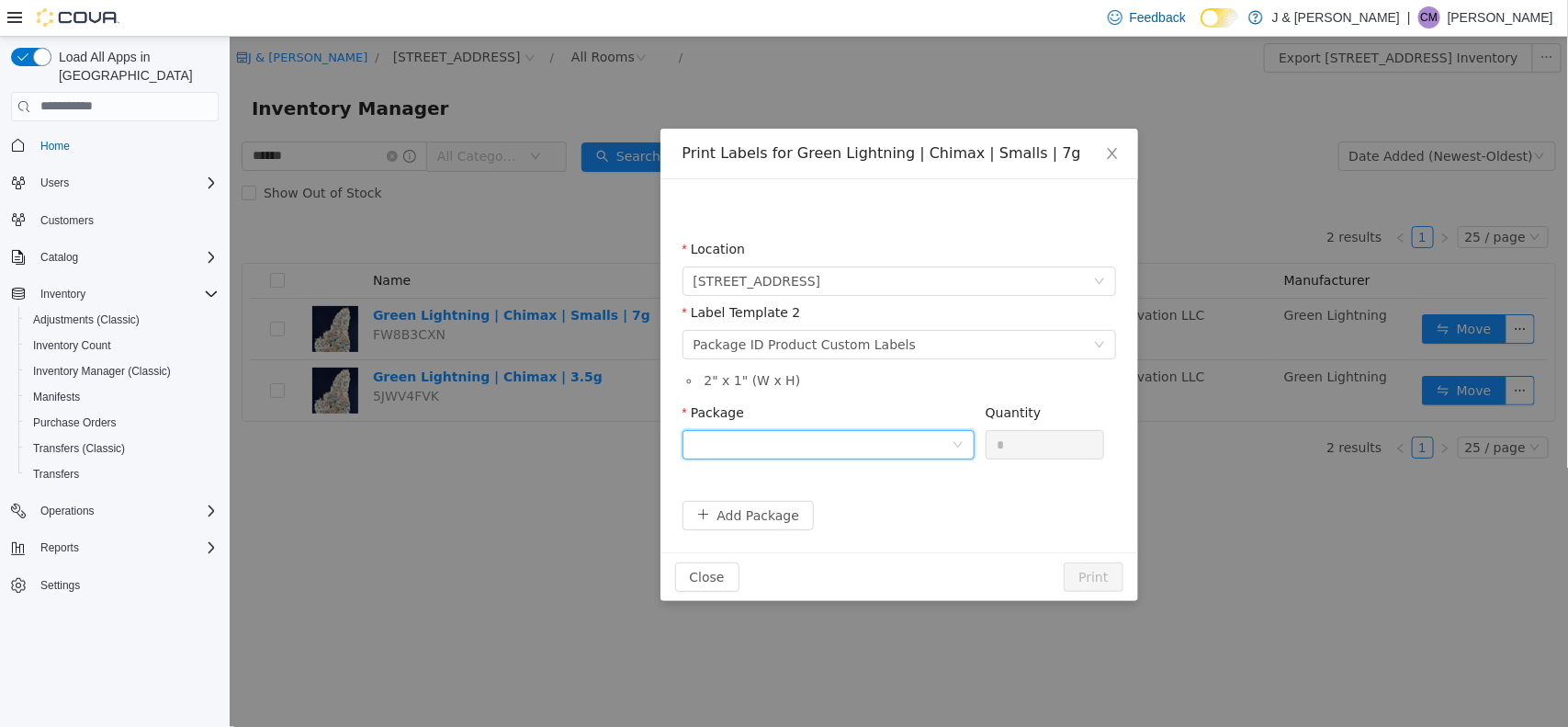
click at [817, 442] on div at bounding box center [822, 445] width 258 height 28
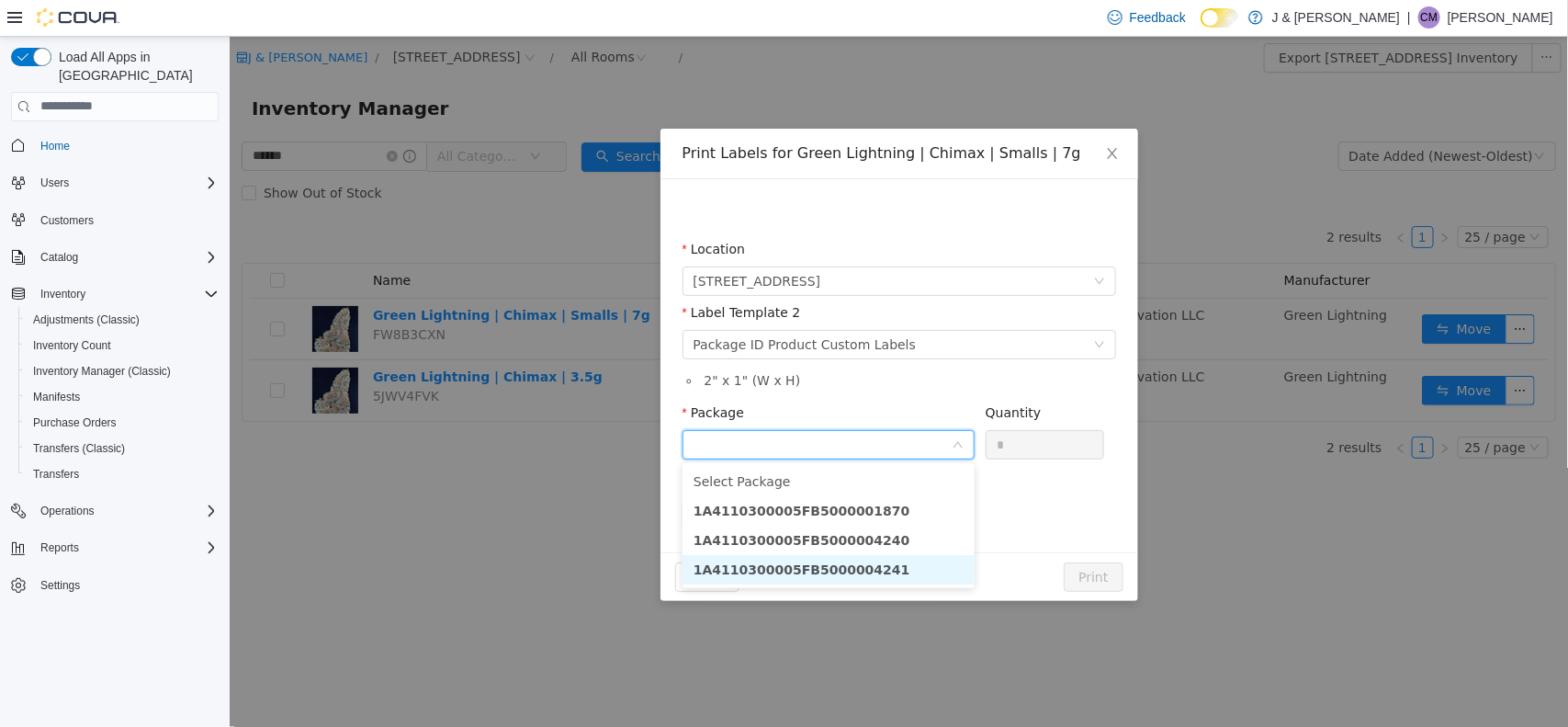
click at [835, 570] on strong "1A4110300005FB5000004241" at bounding box center [801, 569] width 217 height 15
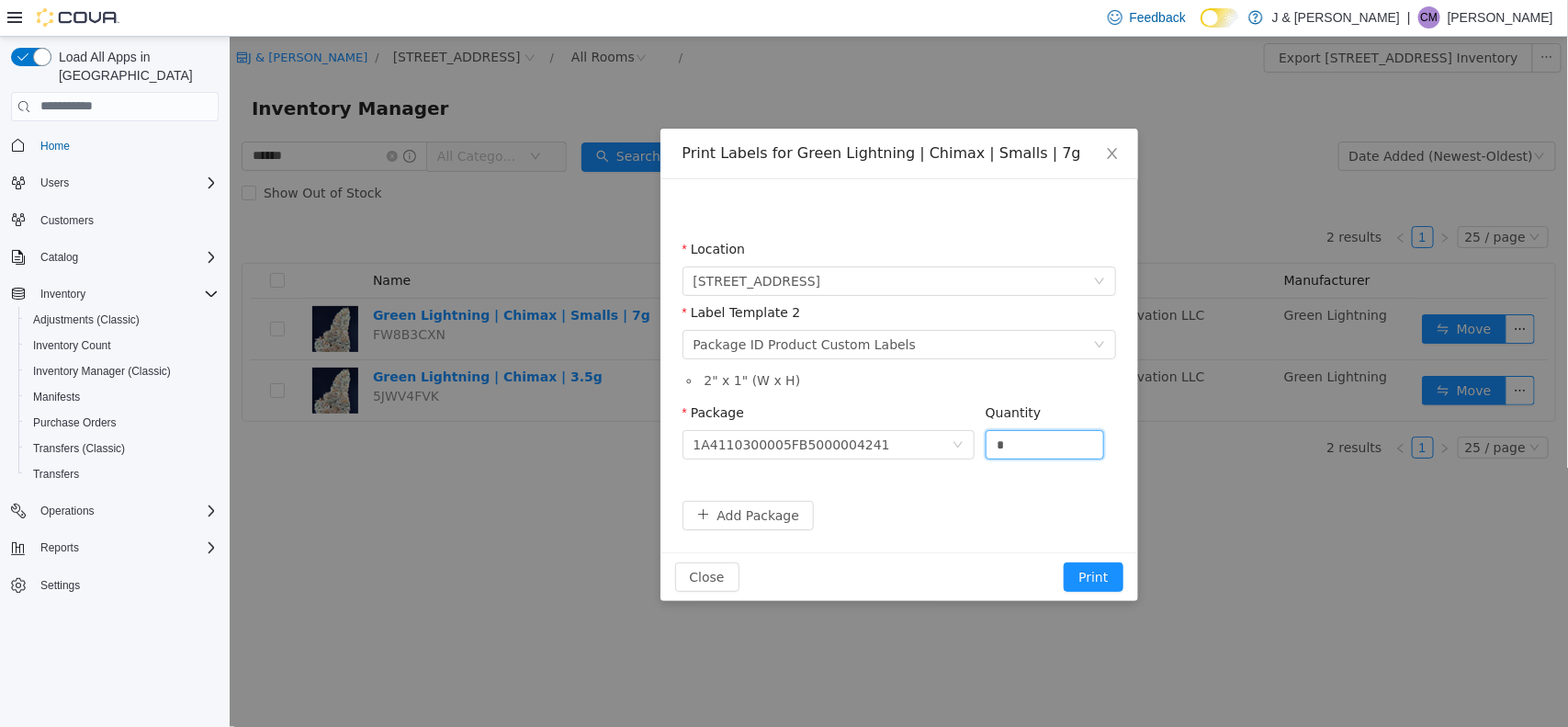
drag, startPoint x: 1046, startPoint y: 456, endPoint x: 542, endPoint y: 445, distance: 504.1
click at [542, 445] on div "Print Labels for Green Lightning | Chimax | Smalls | 7g Location 3055 Route 23,…" at bounding box center [898, 380] width 1339 height 691
type input "**"
click at [1076, 562] on button "Print" at bounding box center [1092, 577] width 59 height 30
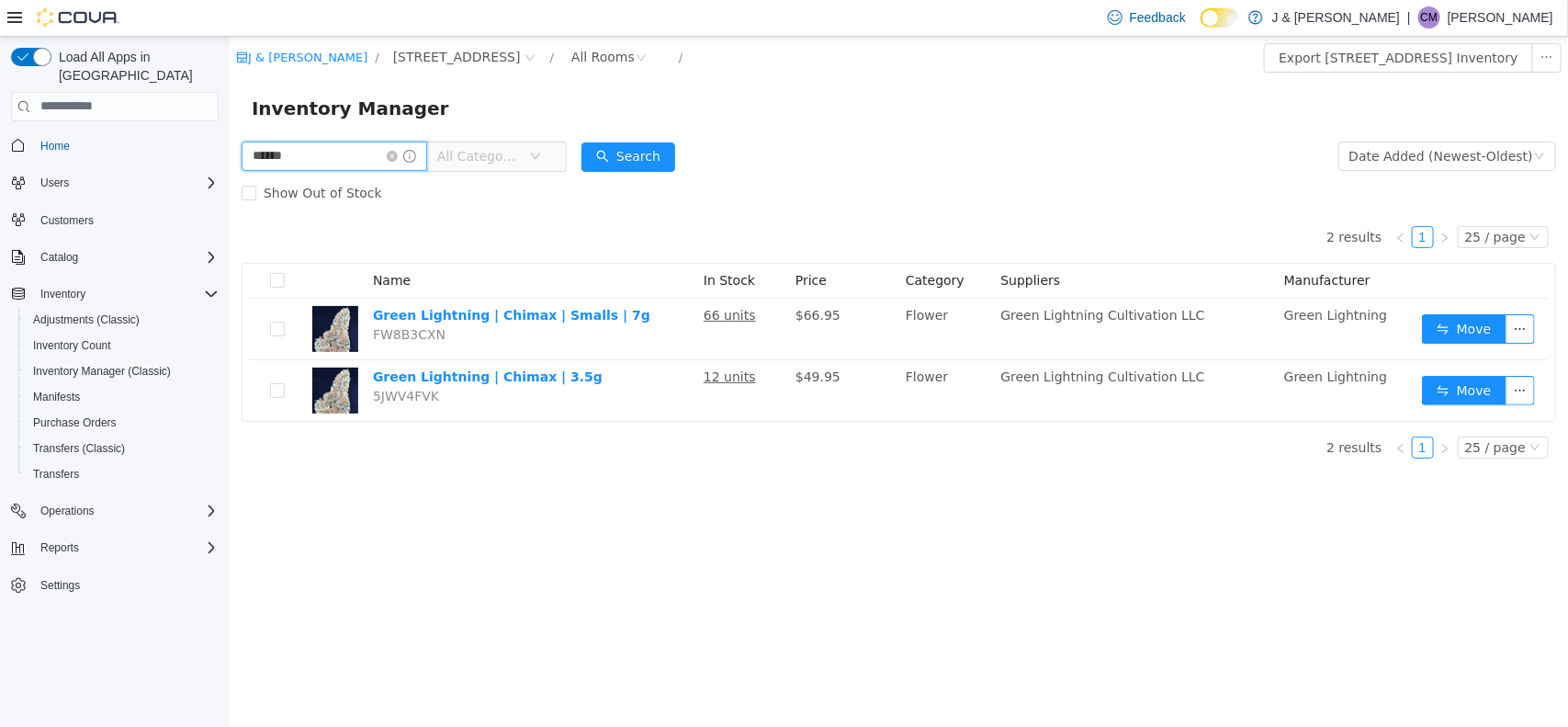
drag, startPoint x: 355, startPoint y: 151, endPoint x: 5, endPoint y: 152, distance: 350.0
click at [229, 152] on html "J & J Cannabis / 3055 Route 23, Oak Ridge / All Rooms / Export 3055 Route 23, O…" at bounding box center [898, 380] width 1339 height 691
type input "******"
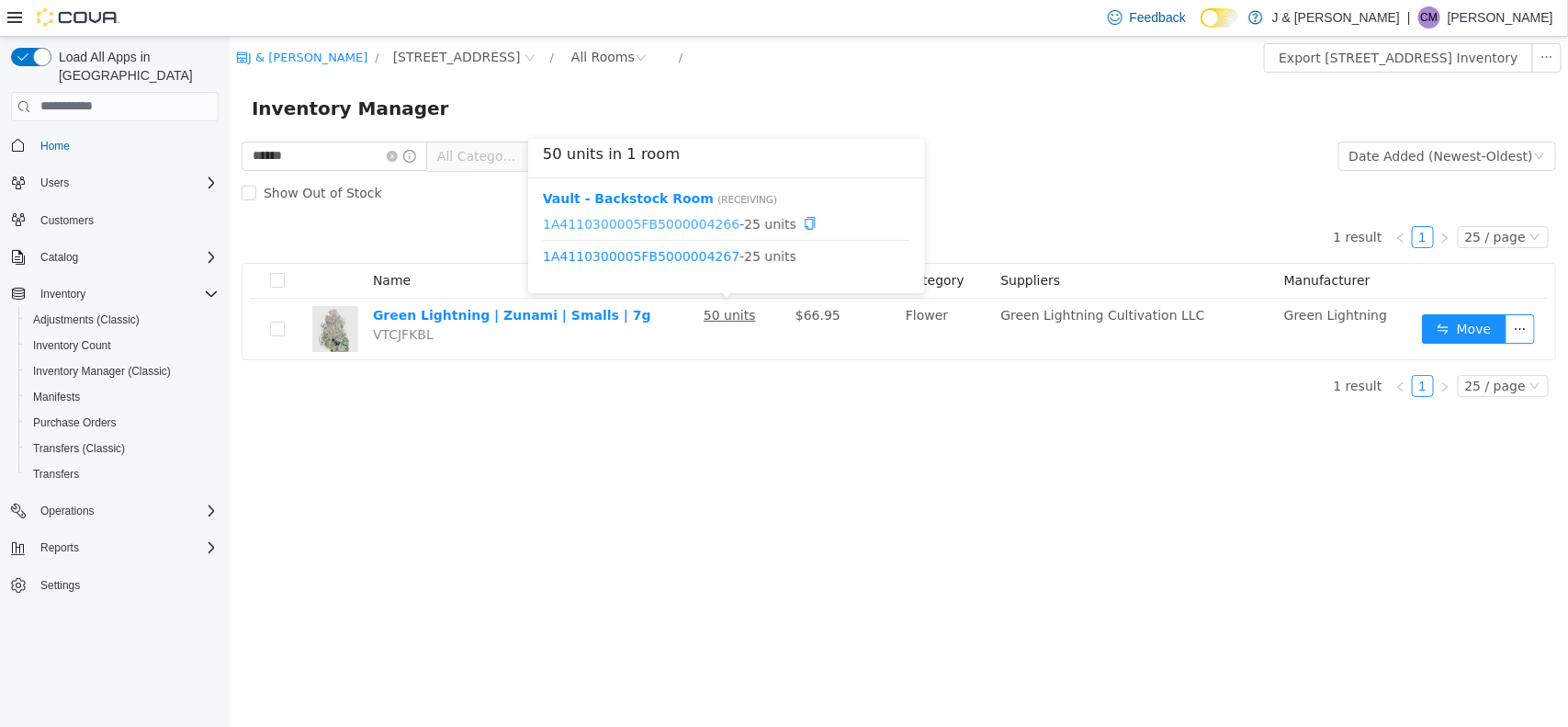
click at [673, 225] on link "1A4110300005FB5000004266" at bounding box center [640, 223] width 197 height 15
click at [658, 253] on link "1A4110300005FB5000004267" at bounding box center [640, 255] width 197 height 15
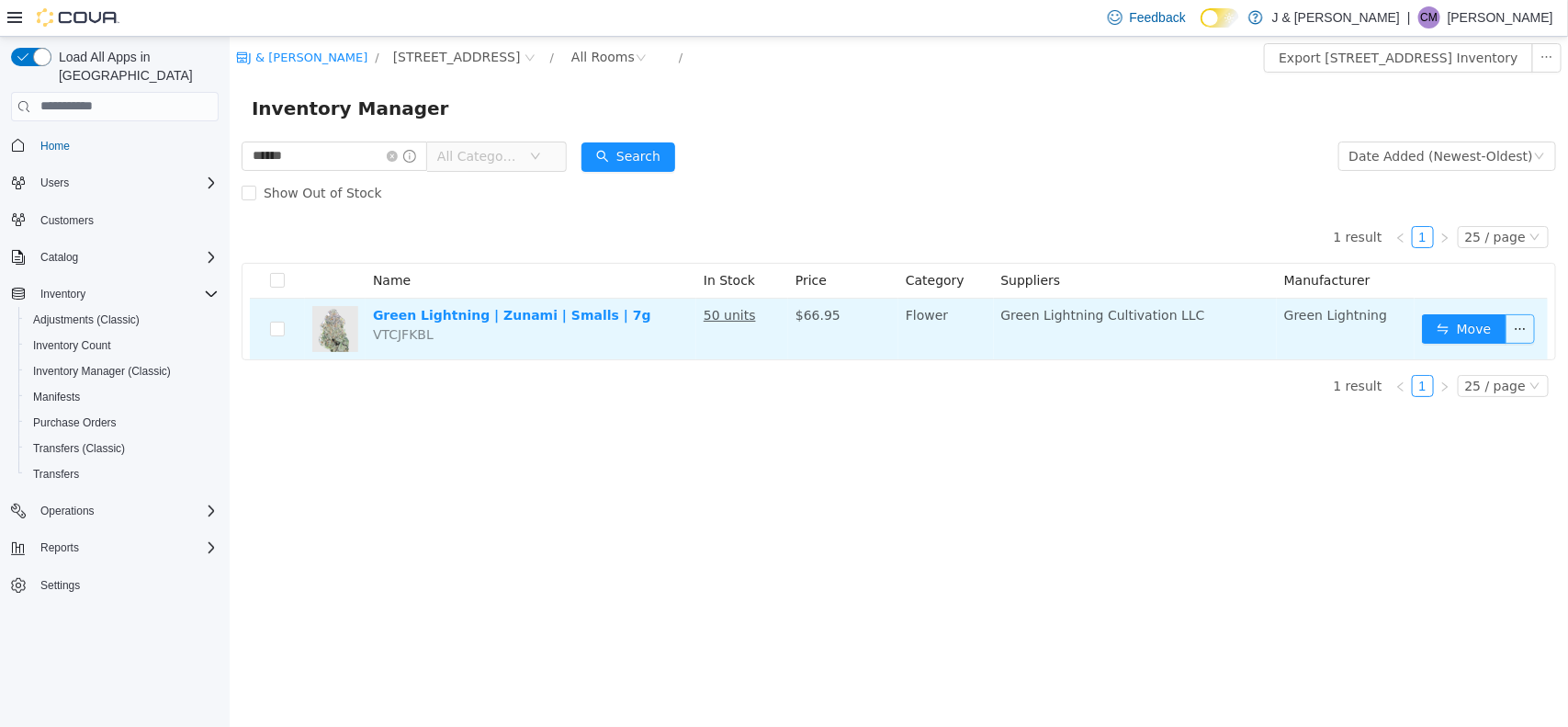
click at [1240, 329] on button "button" at bounding box center [1520, 328] width 30 height 30
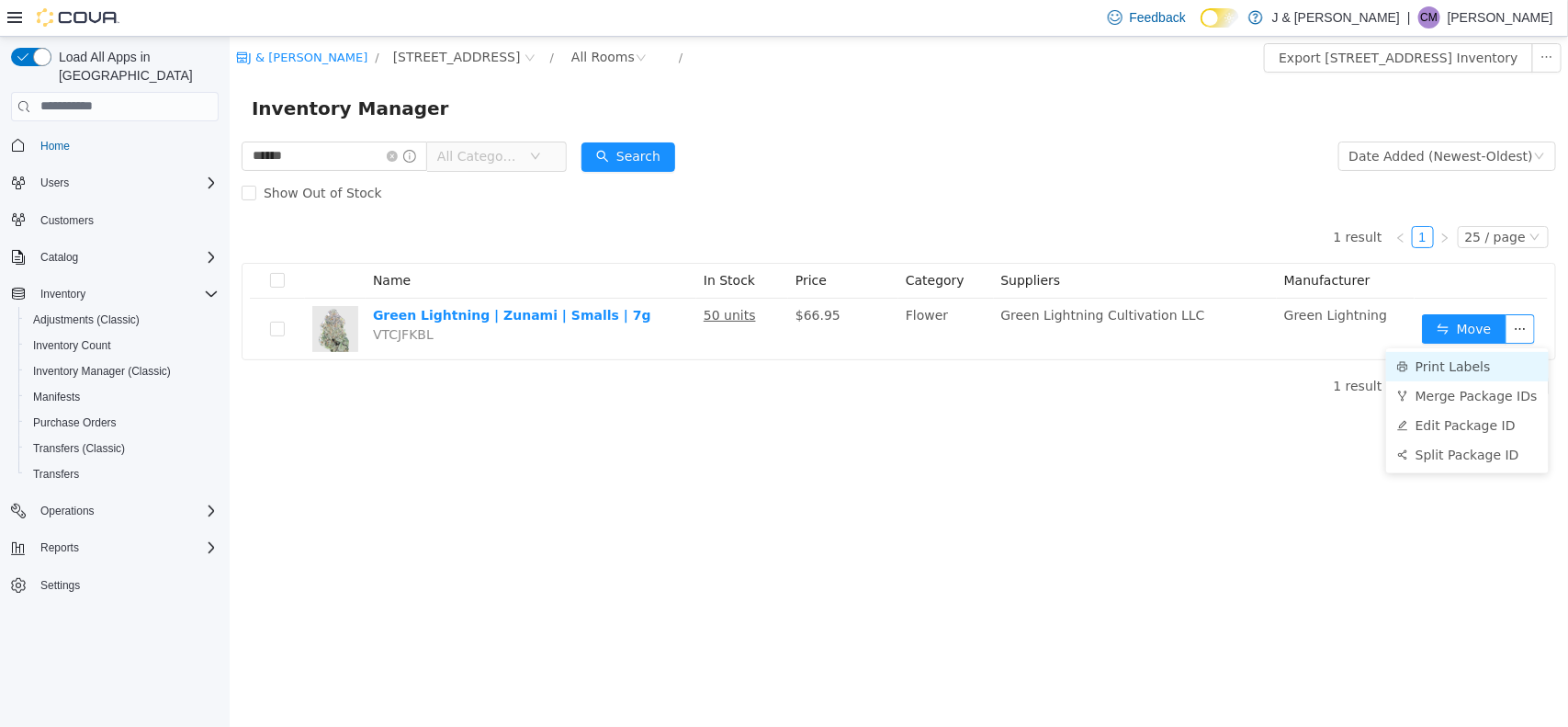
click at [1240, 367] on li "Print Labels" at bounding box center [1466, 366] width 163 height 30
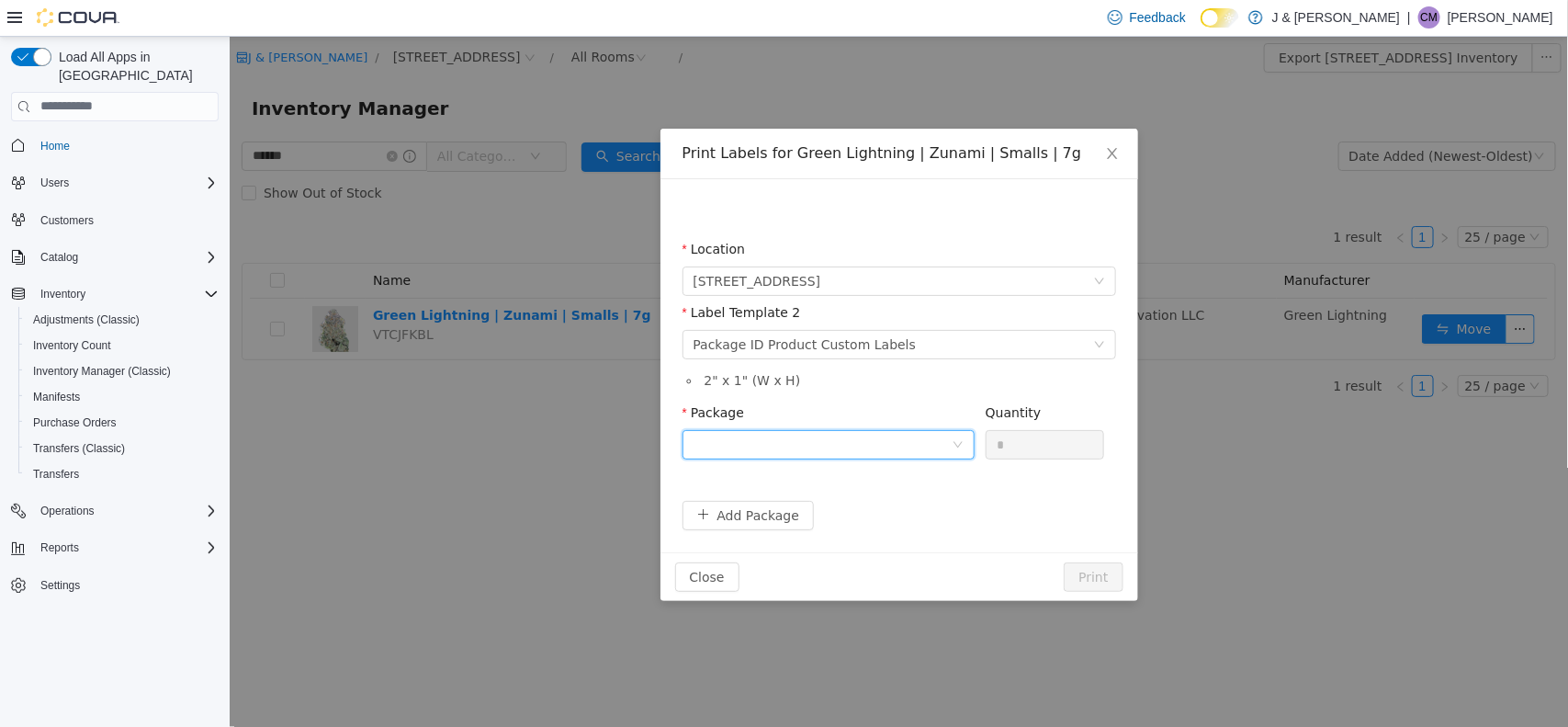
click at [835, 440] on div at bounding box center [822, 445] width 258 height 28
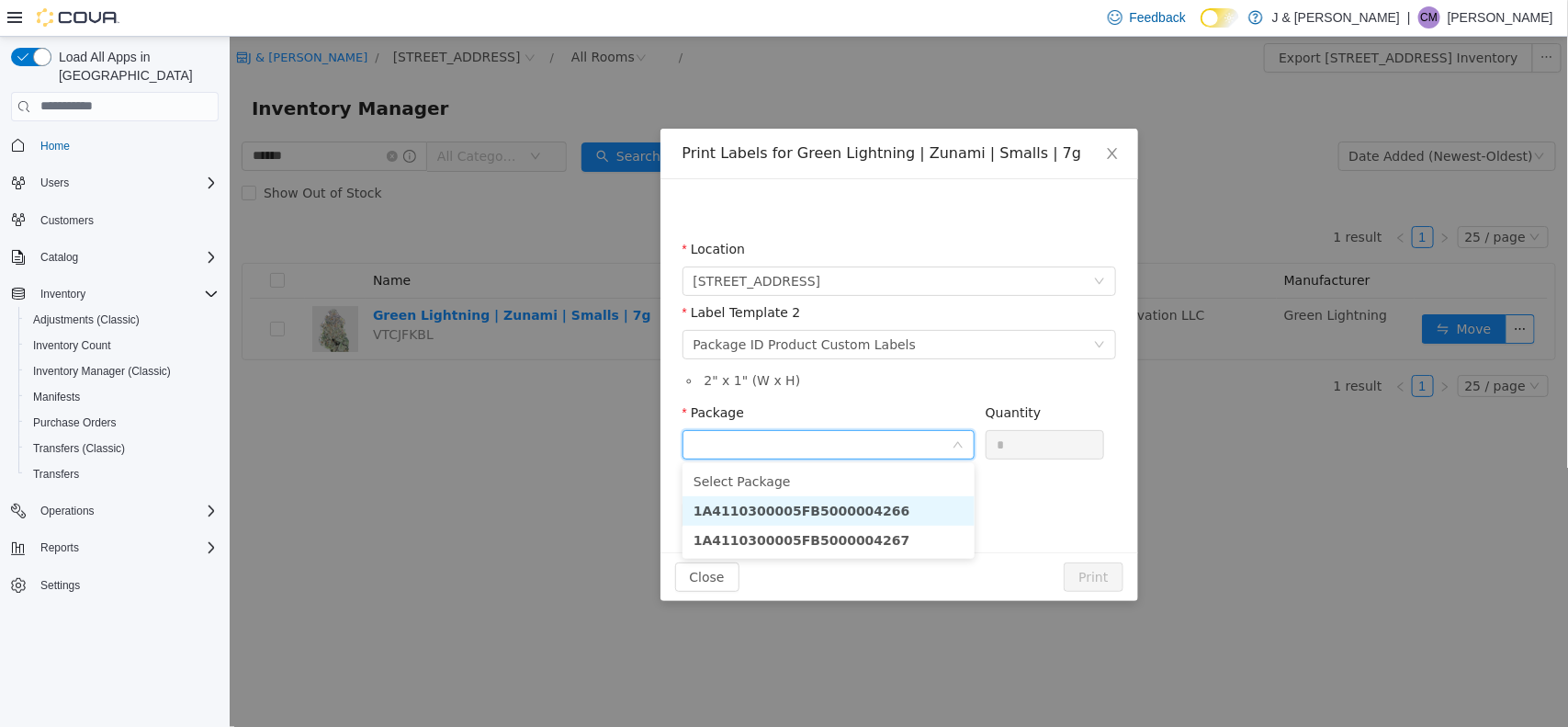
click at [831, 513] on strong "1A4110300005FB5000004266" at bounding box center [801, 510] width 217 height 15
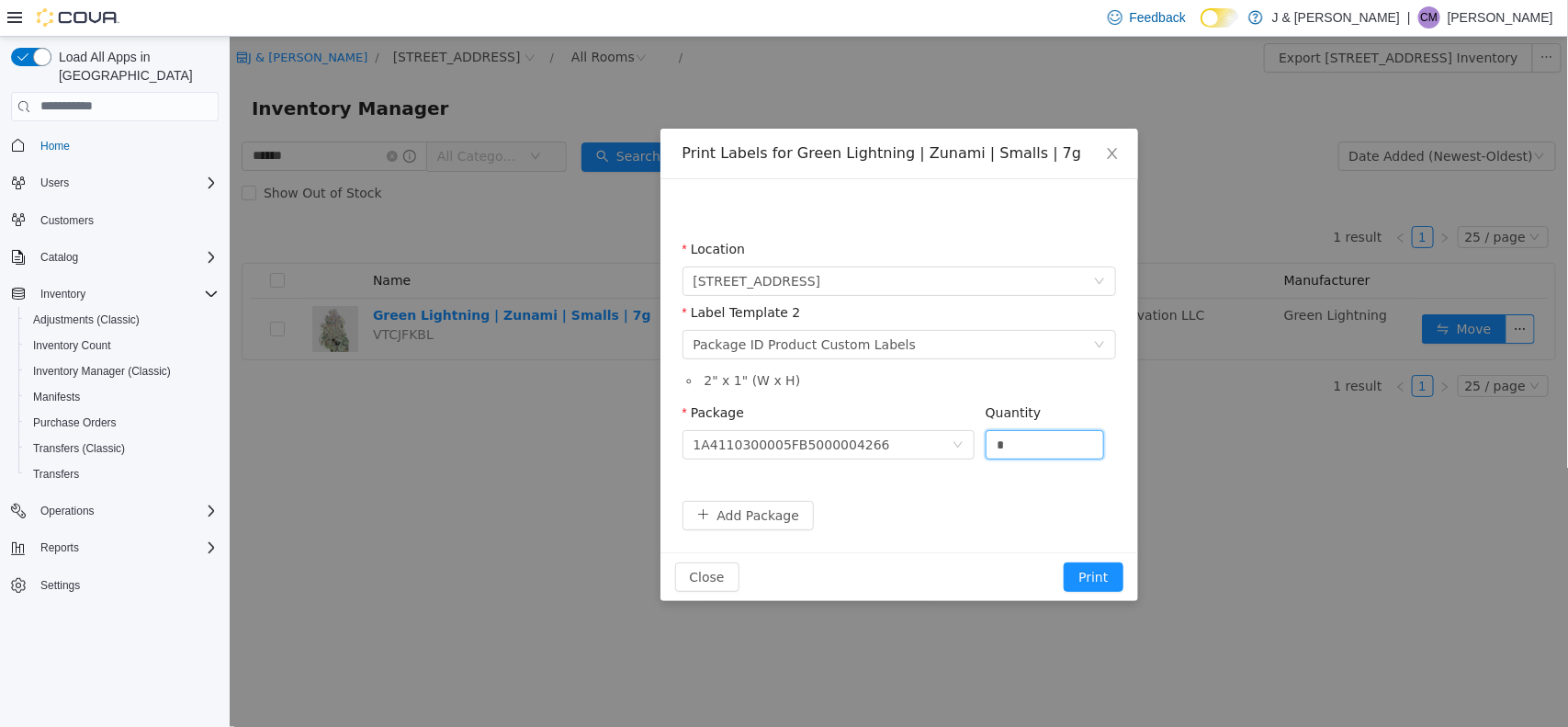
drag, startPoint x: 1024, startPoint y: 445, endPoint x: 584, endPoint y: 418, distance: 440.8
click at [584, 418] on div "Print Labels for Green Lightning | Zunami | Smalls | 7g Location 3055 Route 23,…" at bounding box center [898, 380] width 1339 height 691
type input "**"
click at [1098, 574] on button "Print" at bounding box center [1092, 577] width 59 height 30
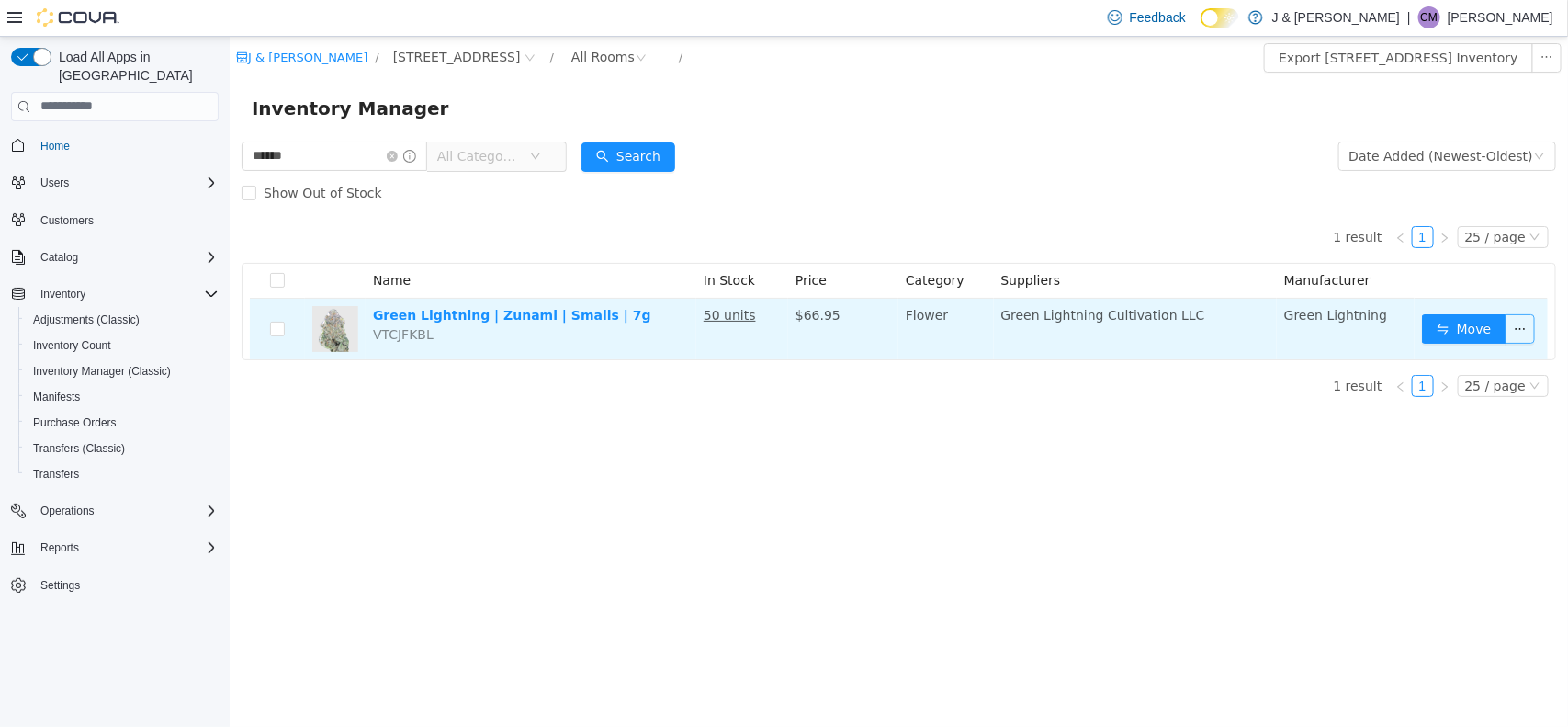
click at [1240, 329] on button "button" at bounding box center [1520, 328] width 30 height 30
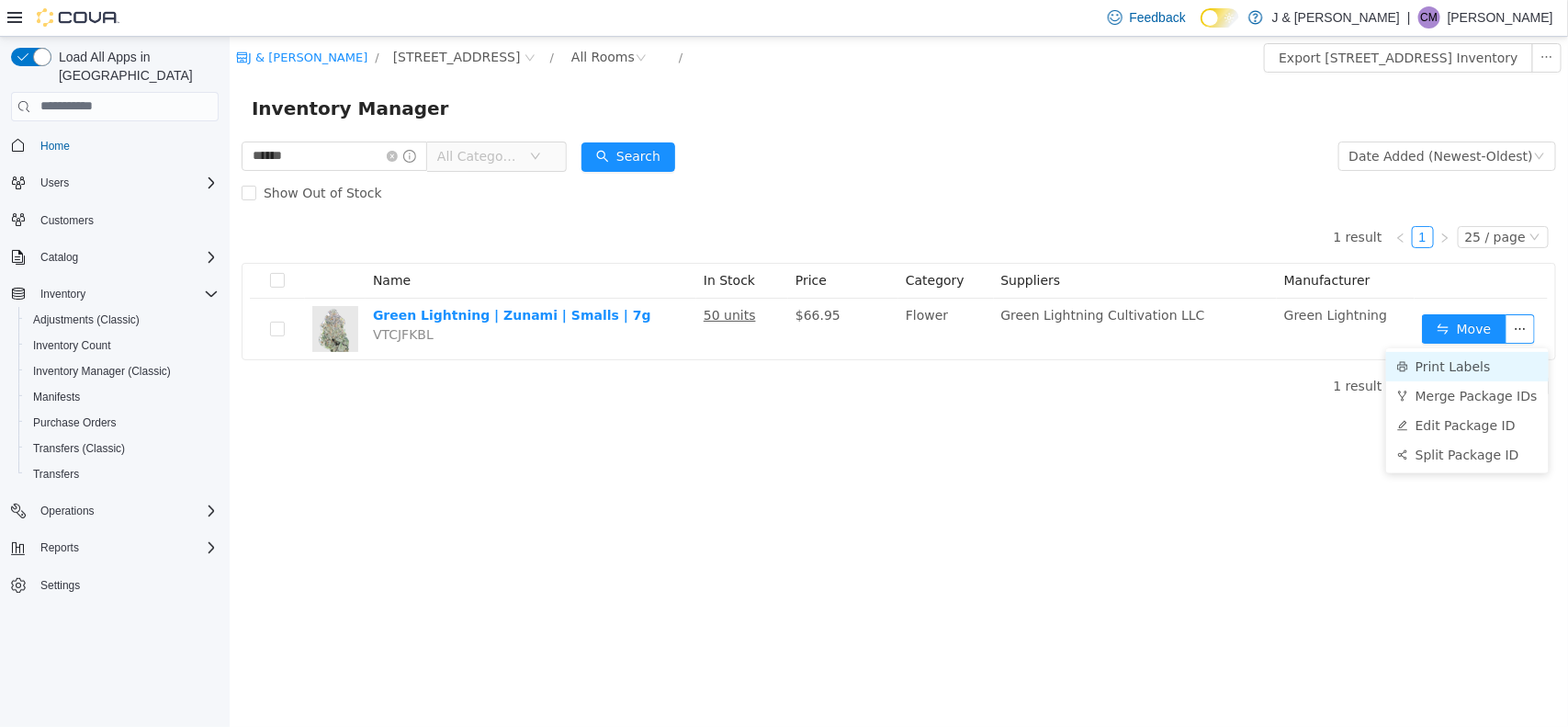
click at [1240, 362] on li "Print Labels" at bounding box center [1466, 366] width 163 height 30
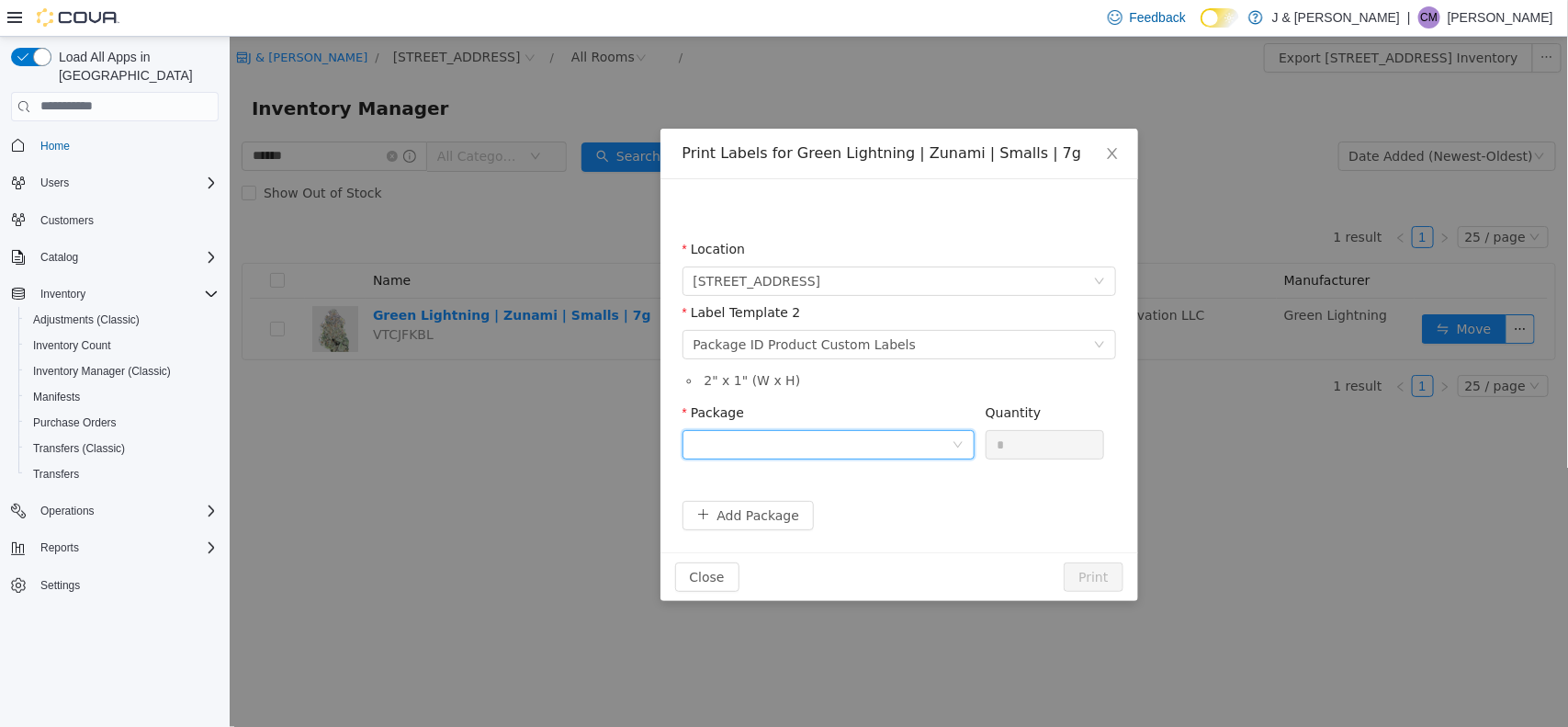
click at [841, 446] on div at bounding box center [822, 445] width 258 height 28
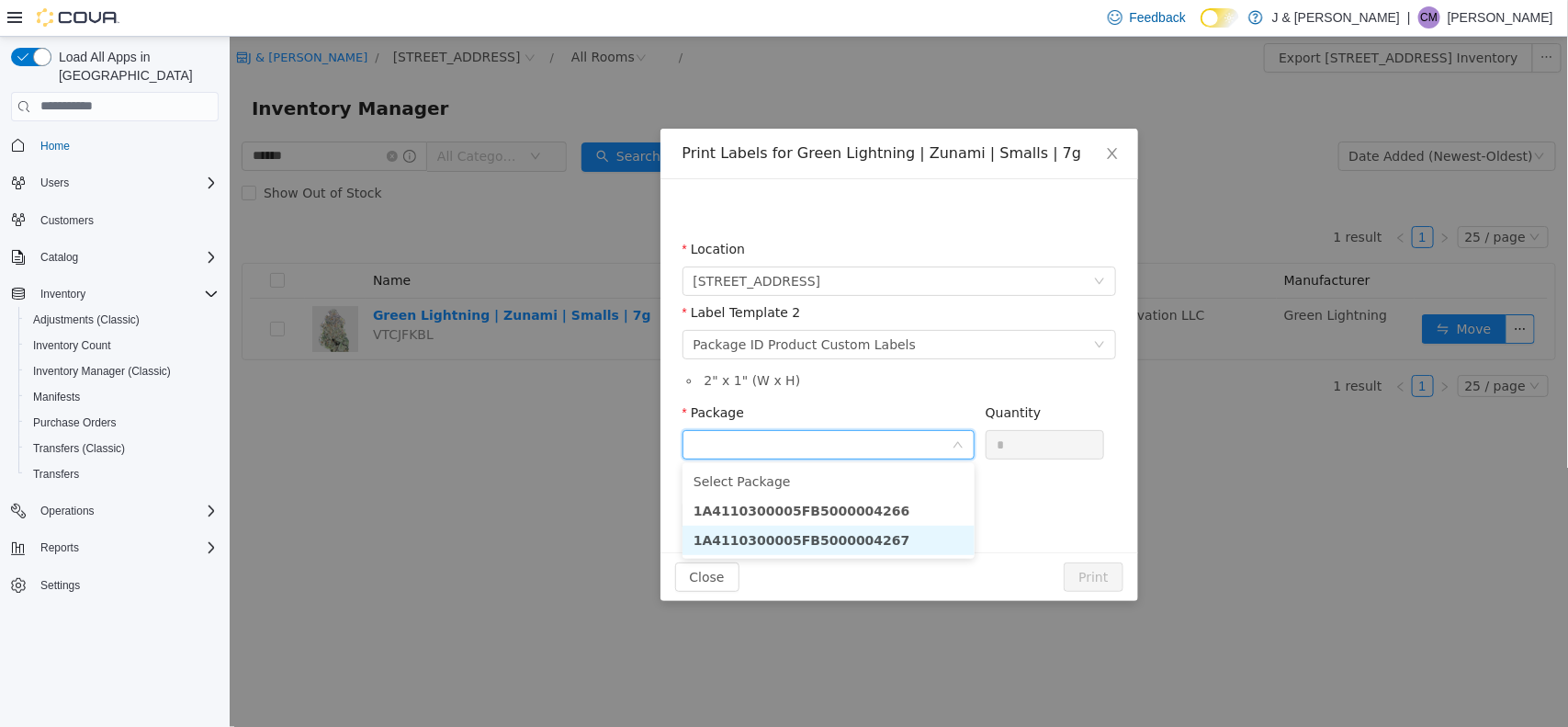
click at [836, 541] on strong "1A4110300005FB5000004267" at bounding box center [801, 540] width 217 height 15
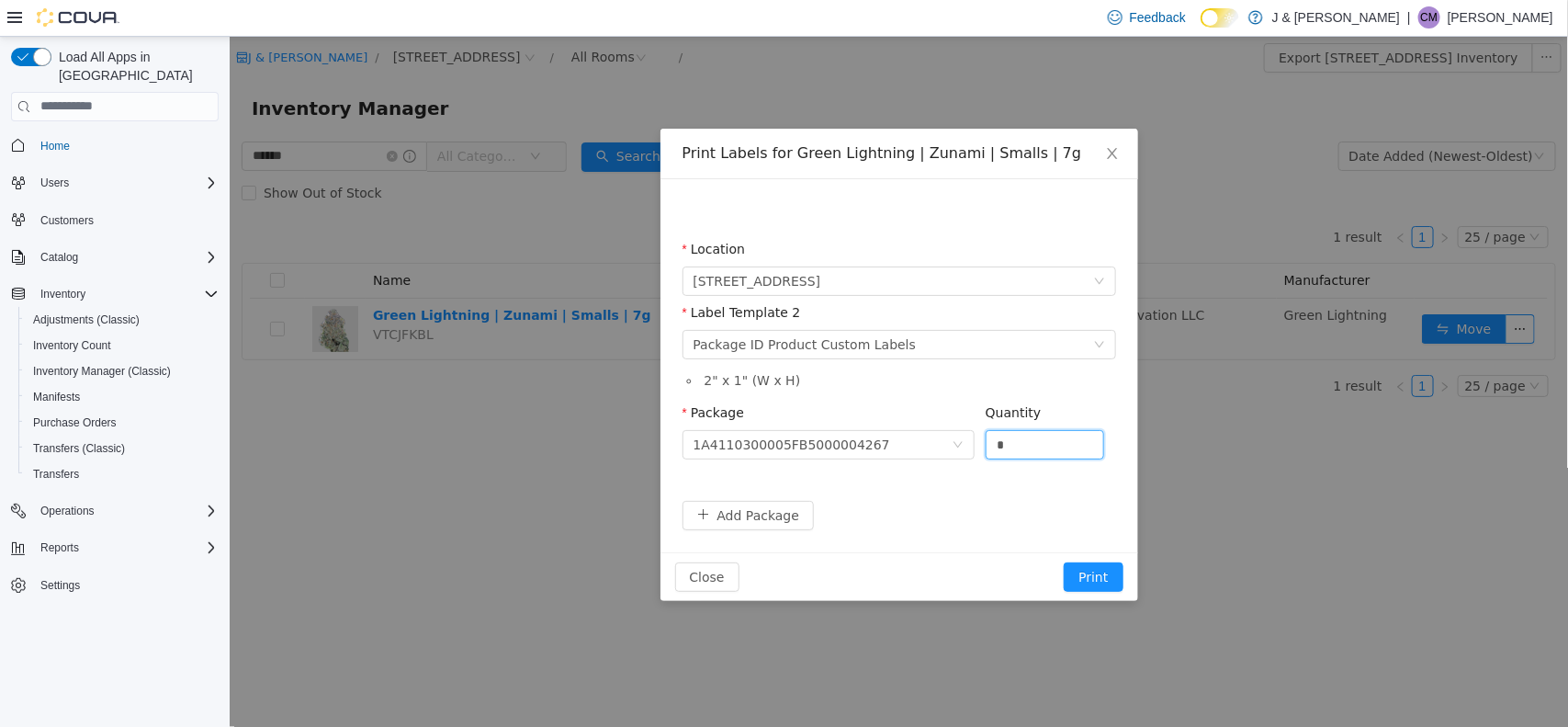
drag, startPoint x: 1039, startPoint y: 445, endPoint x: 576, endPoint y: 440, distance: 463.0
click at [576, 440] on div "Print Labels for Green Lightning | Zunami | Smalls | 7g Location 3055 Route 23,…" at bounding box center [898, 380] width 1339 height 691
type input "**"
click at [1081, 575] on button "Print" at bounding box center [1092, 577] width 59 height 30
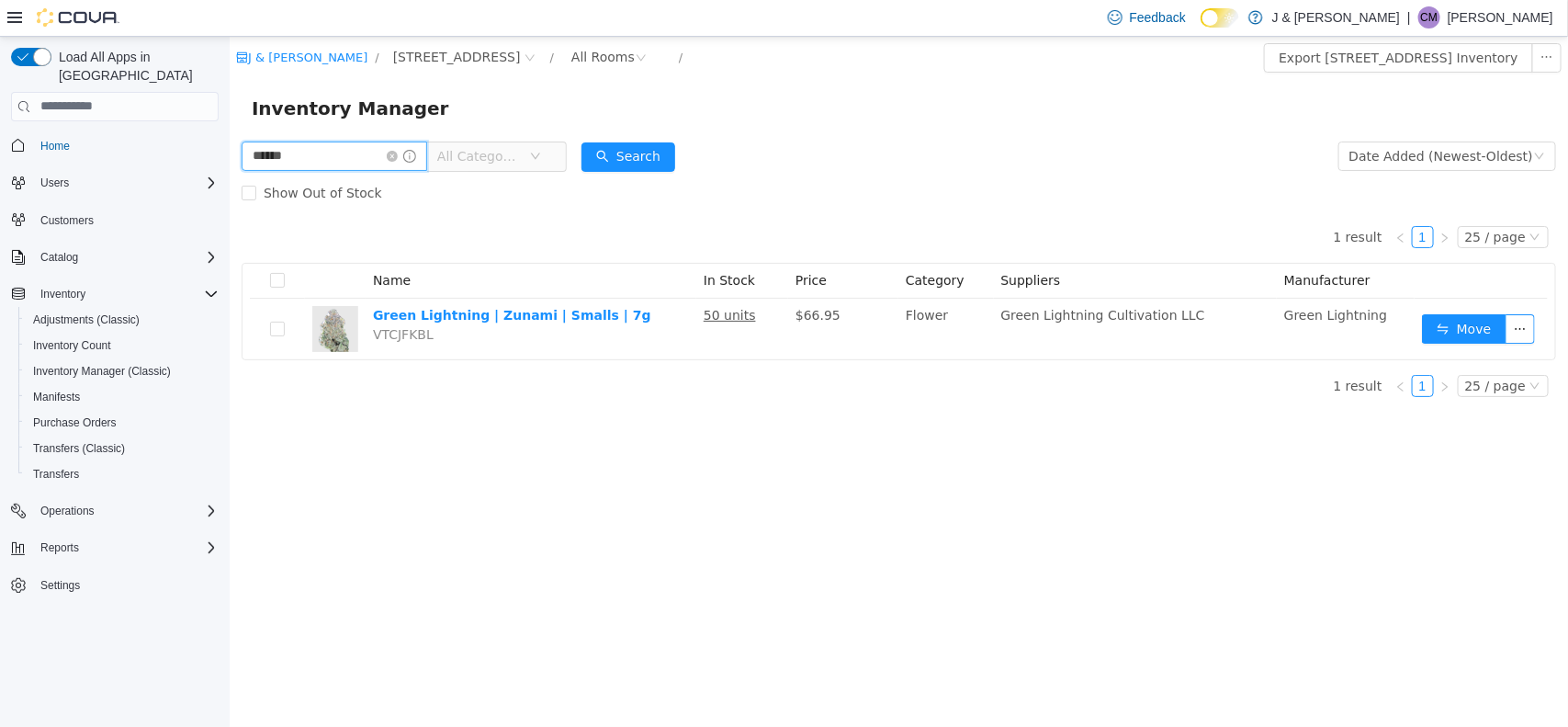
drag, startPoint x: 353, startPoint y: 166, endPoint x: 229, endPoint y: 142, distance: 126.3
click at [229, 104] on html "J & J Cannabis / 3055 Route 23, Oak Ridge / All Rooms / Export 3055 Route 23, O…" at bounding box center [898, 380] width 1339 height 691
type input "*"
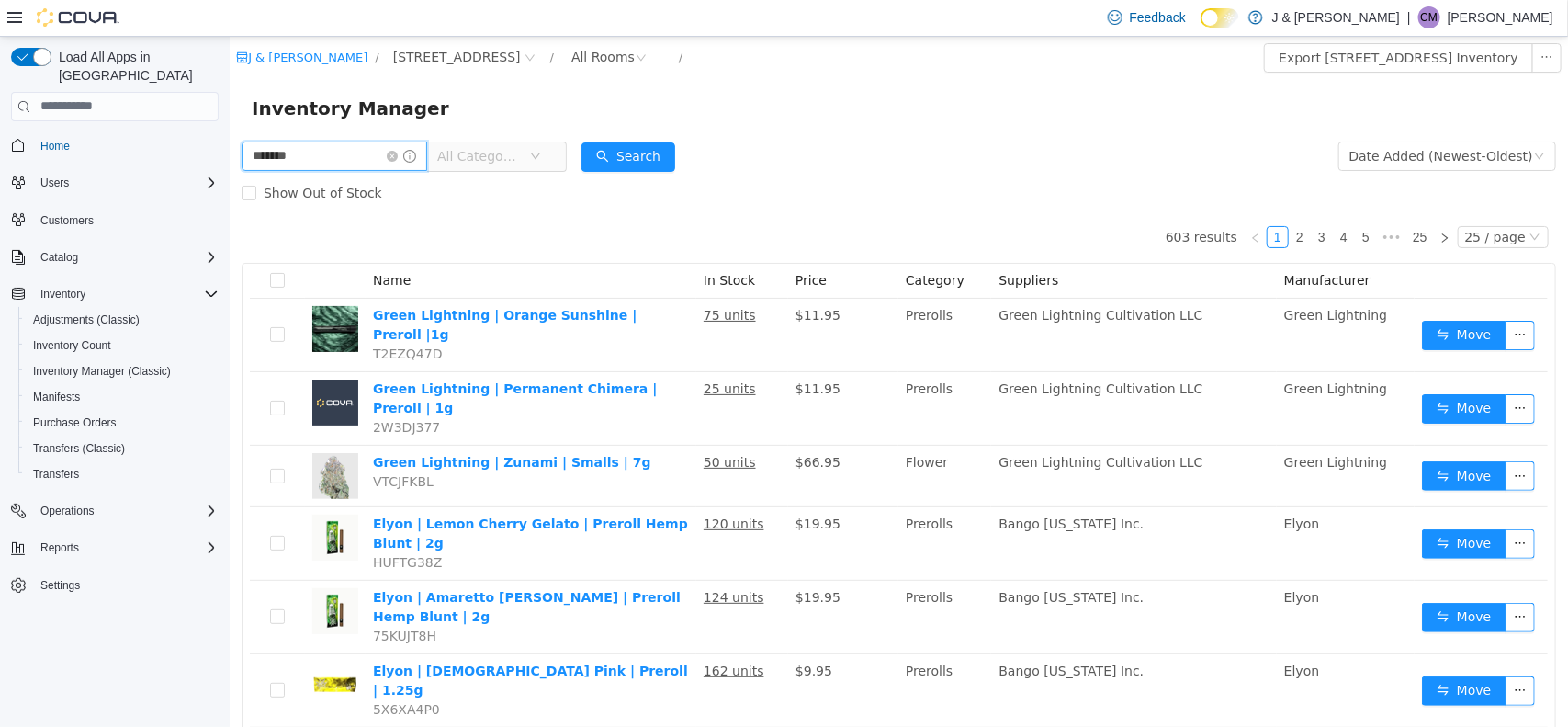
type input "*******"
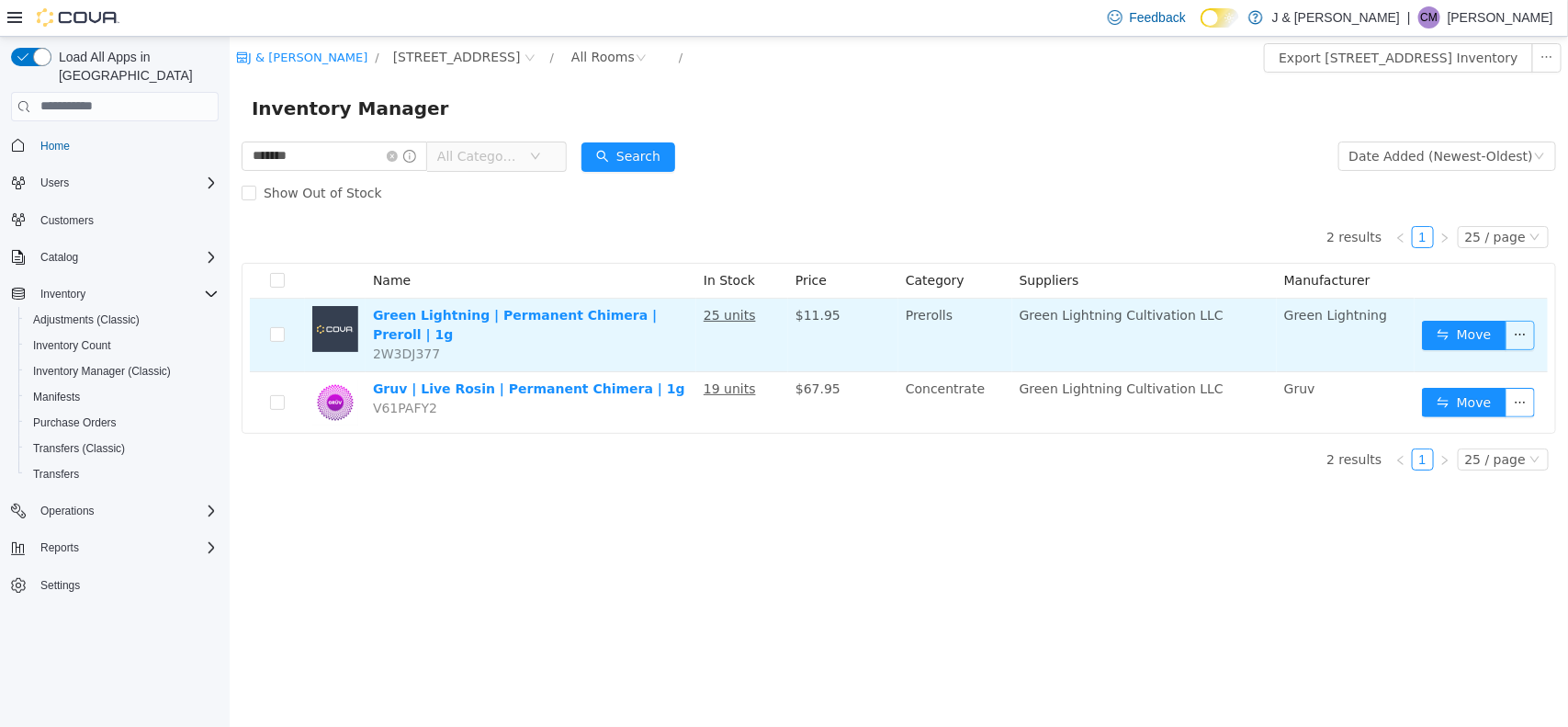
click at [1240, 335] on button "button" at bounding box center [1520, 335] width 30 height 30
click at [1240, 331] on button "Move" at bounding box center [1464, 335] width 85 height 30
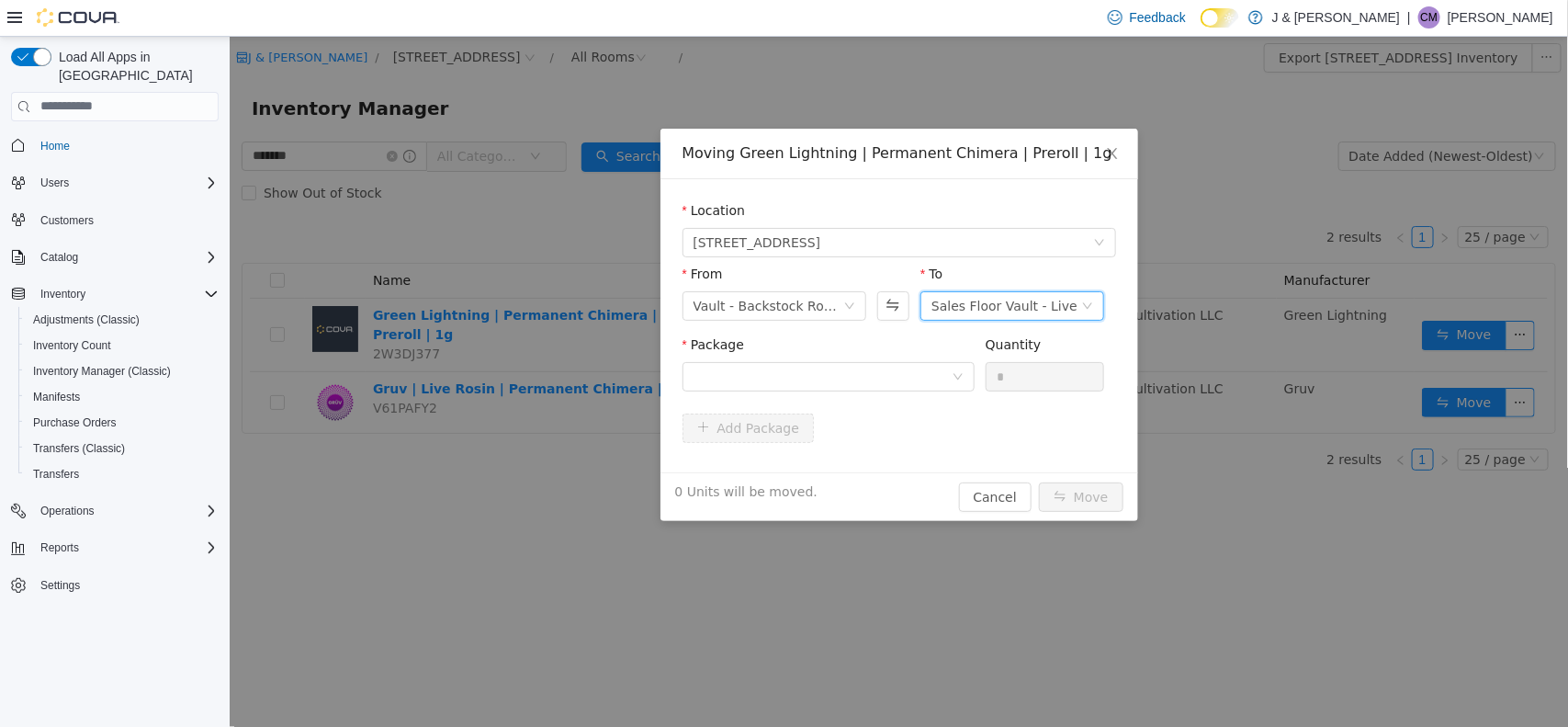
click at [944, 298] on div "Sales Floor Vault - Live" at bounding box center [1003, 306] width 146 height 28
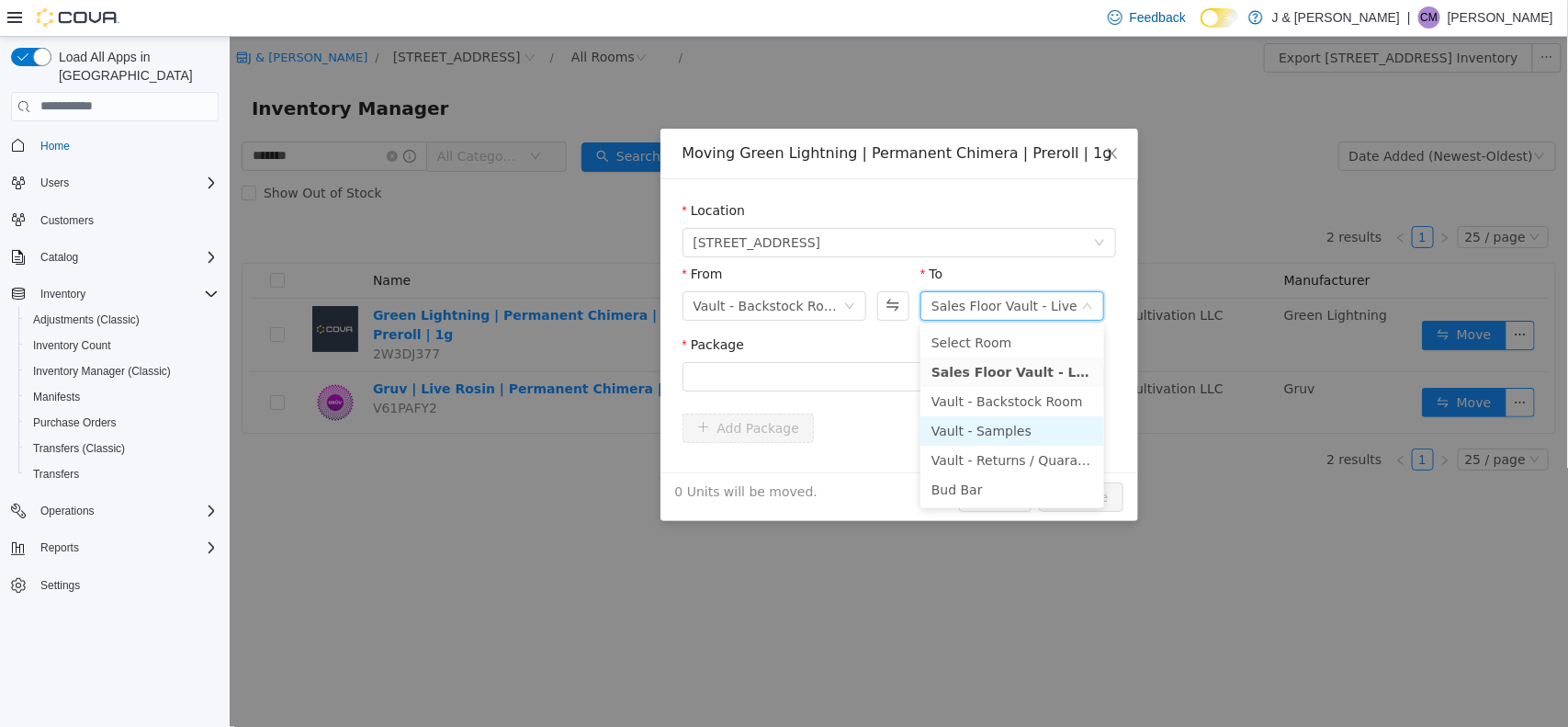
click at [983, 429] on li "Vault - Samples" at bounding box center [1011, 431] width 184 height 30
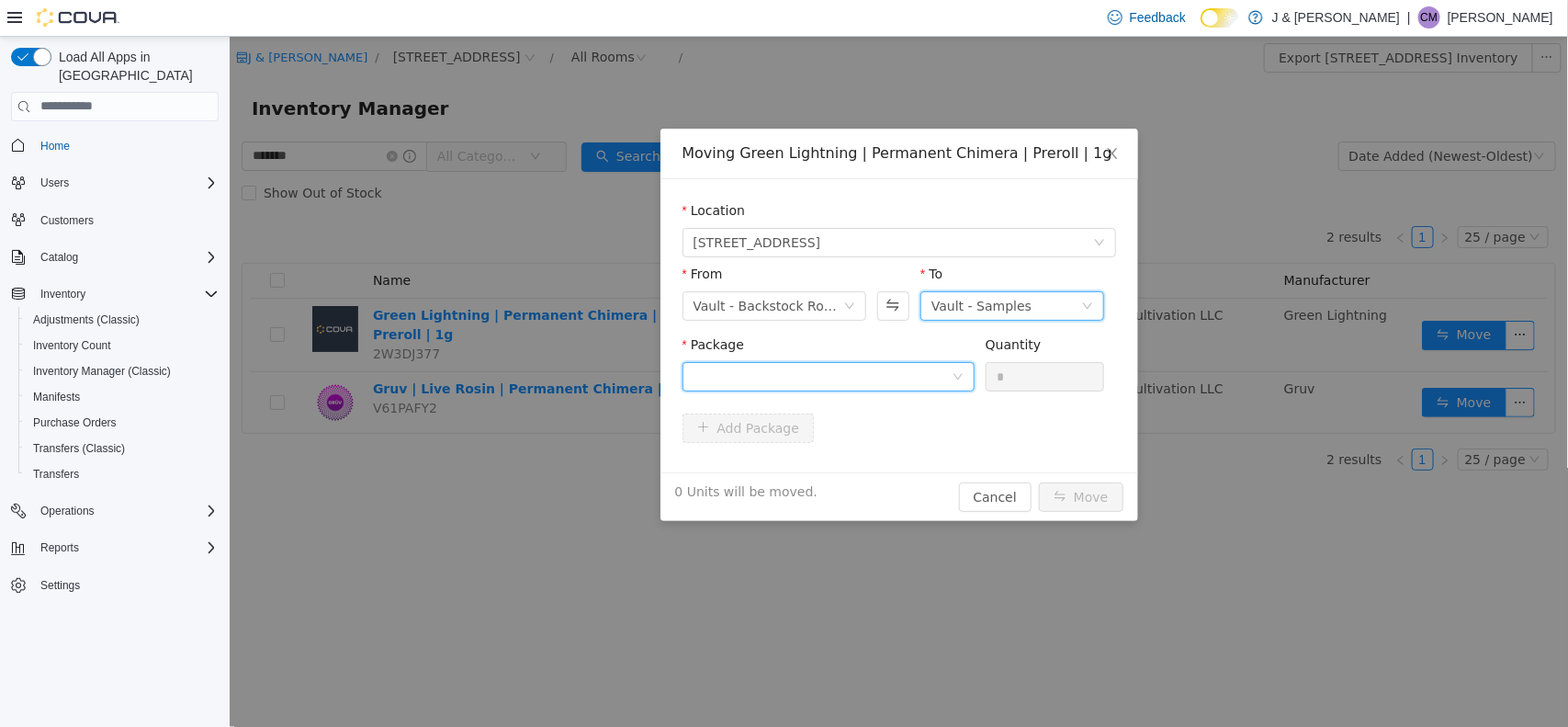
click at [827, 373] on div at bounding box center [822, 377] width 258 height 28
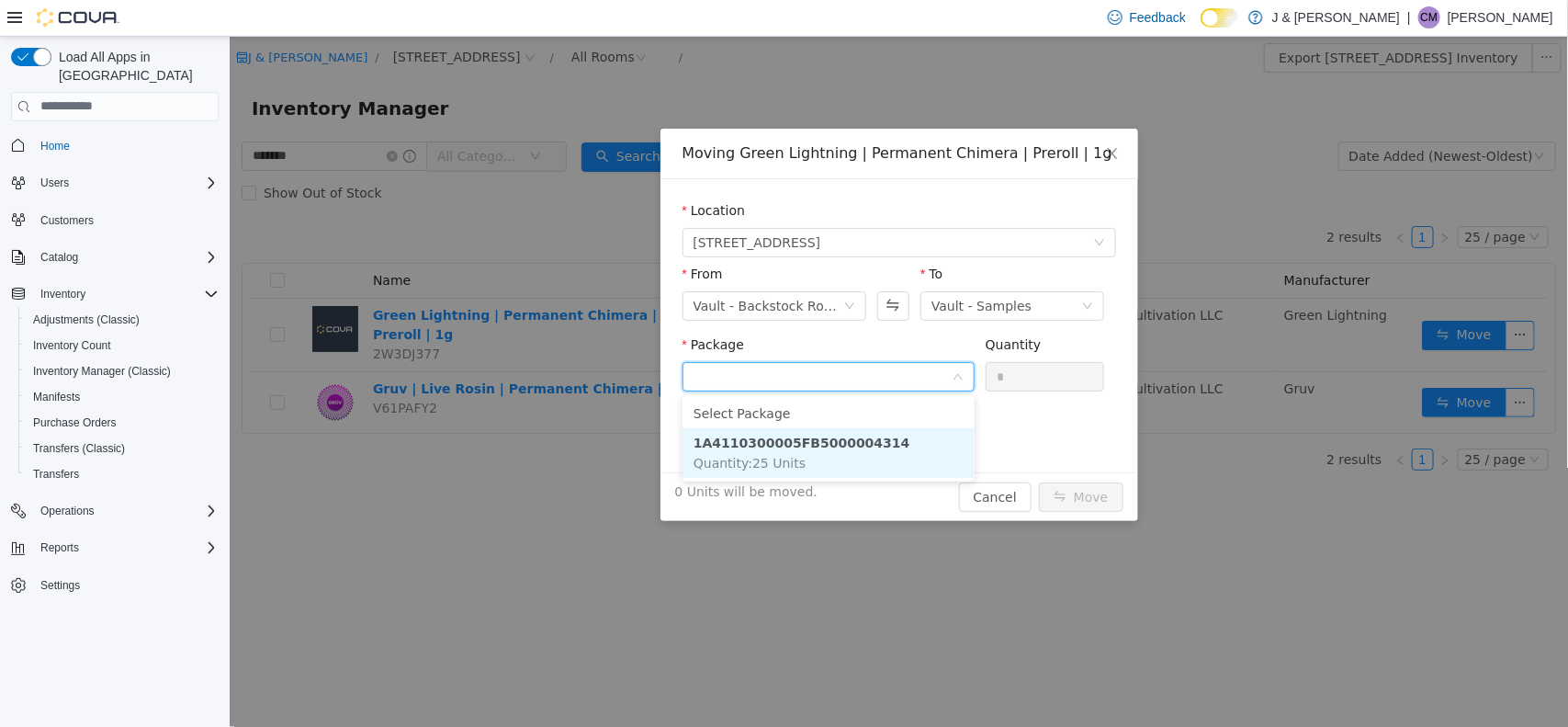
click at [829, 453] on li "1A4110300005FB5000004314 Quantity : 25 Units" at bounding box center [828, 452] width 293 height 49
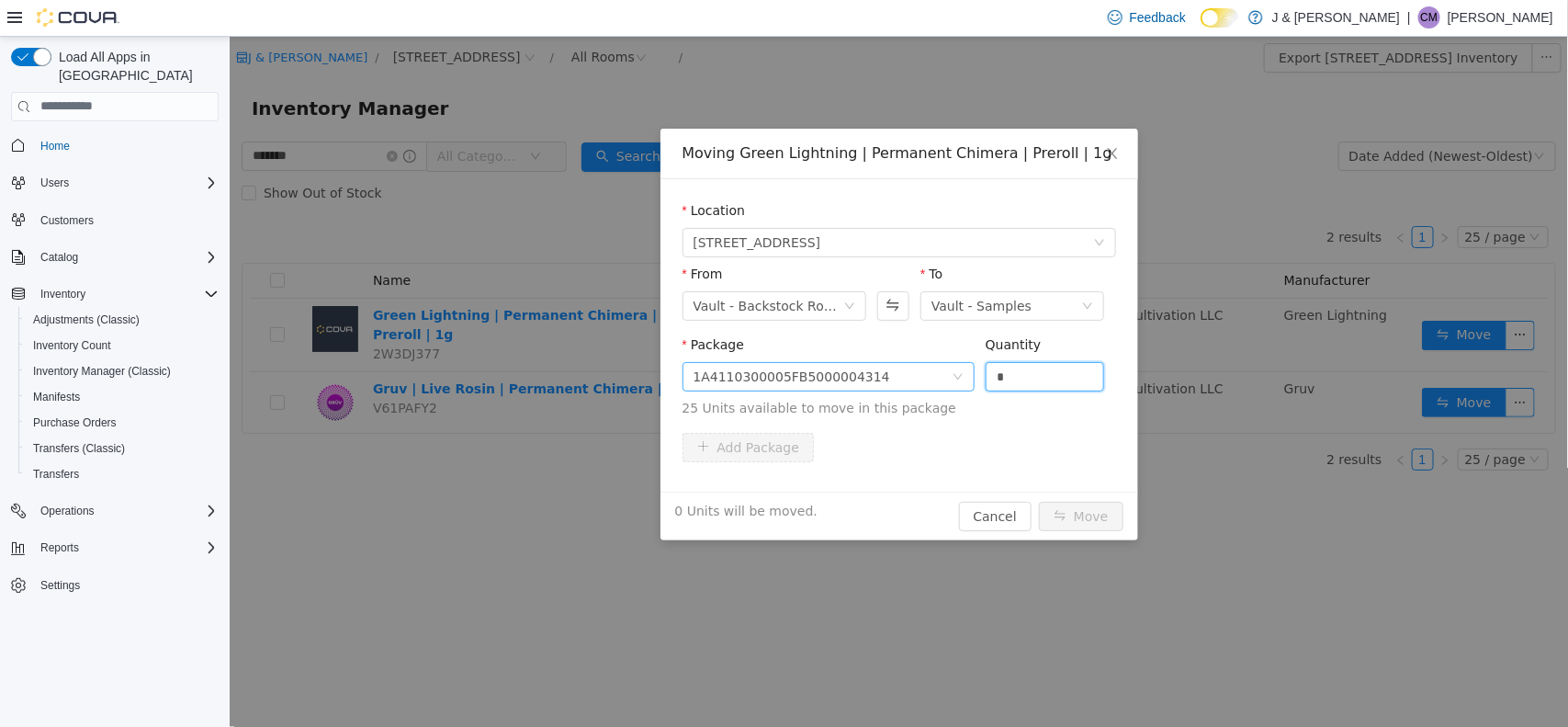
drag, startPoint x: 1027, startPoint y: 373, endPoint x: 783, endPoint y: 371, distance: 244.0
click at [783, 371] on span "Package 1A4110300005FB5000004314 Quantity * 25 Units available to move in this …" at bounding box center [898, 377] width 433 height 81
type input "**"
click at [1101, 513] on button "Move" at bounding box center [1080, 515] width 85 height 30
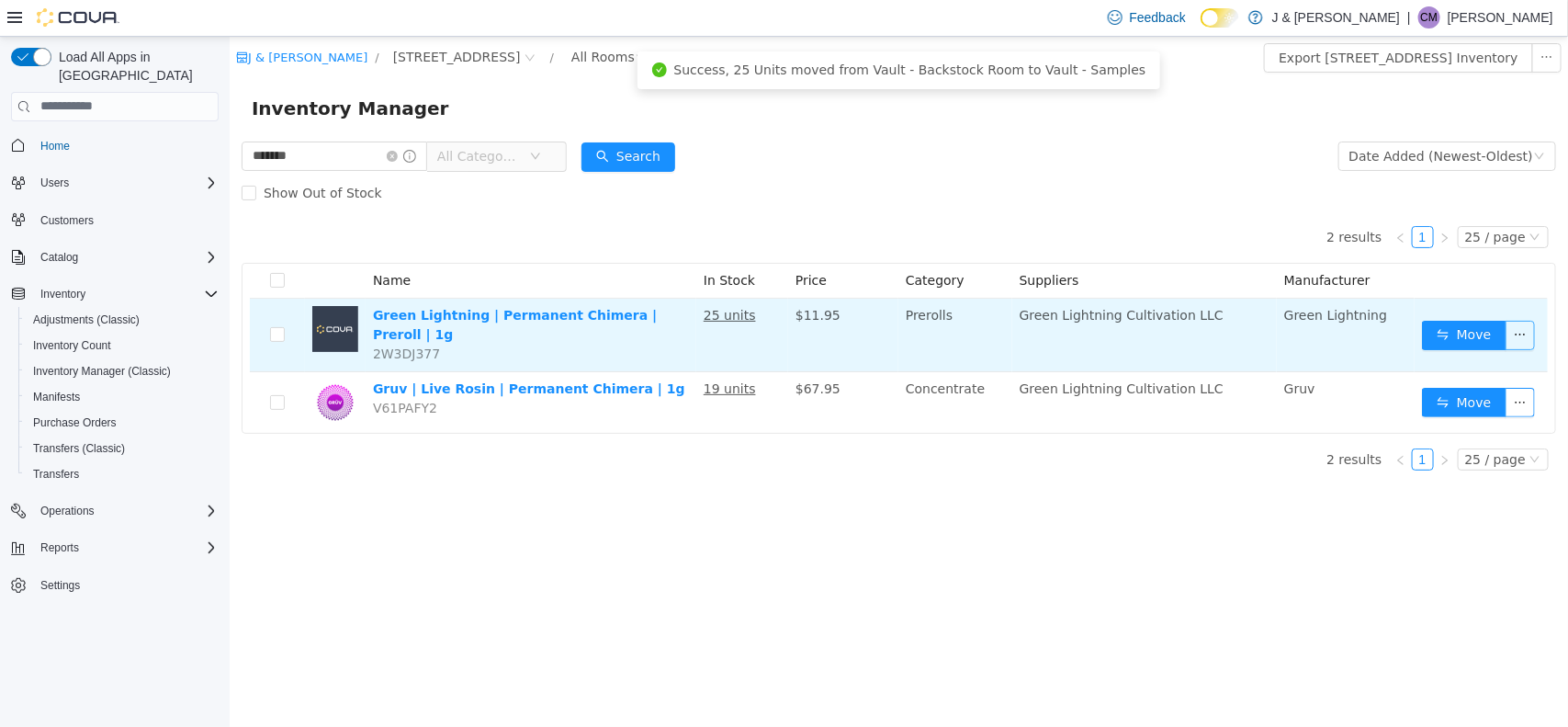
click at [1240, 335] on button "button" at bounding box center [1520, 335] width 30 height 30
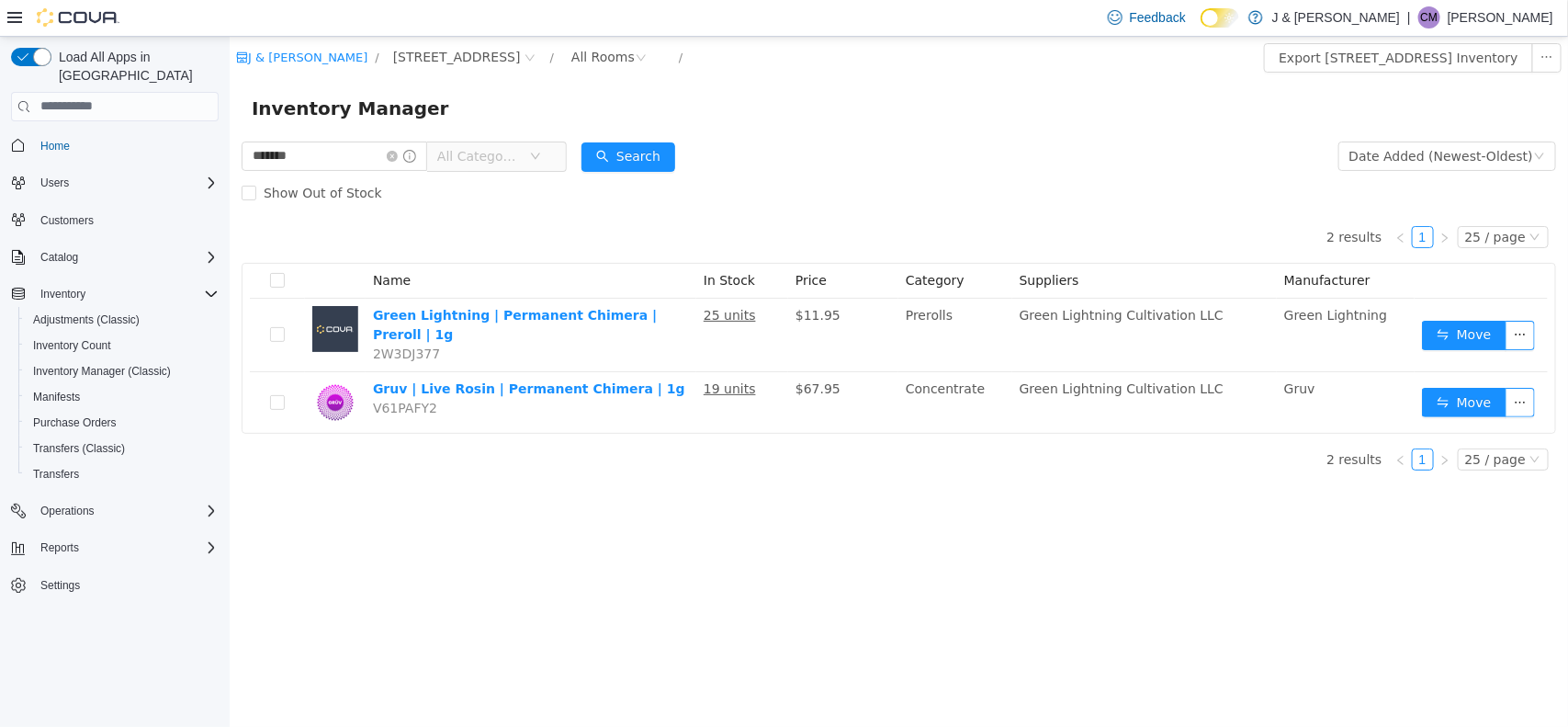
click at [913, 555] on div "J & J Cannabis / 3055 Route 23, Oak Ridge / All Rooms / Export 3055 Route 23, O…" at bounding box center [898, 380] width 1339 height 691
drag, startPoint x: 372, startPoint y: 162, endPoint x: -1, endPoint y: 186, distance: 373.8
click at [229, 186] on html "J & J Cannabis / 3055 Route 23, Oak Ridge / All Rooms / Export 3055 Route 23, O…" at bounding box center [898, 380] width 1339 height 691
type input "**********"
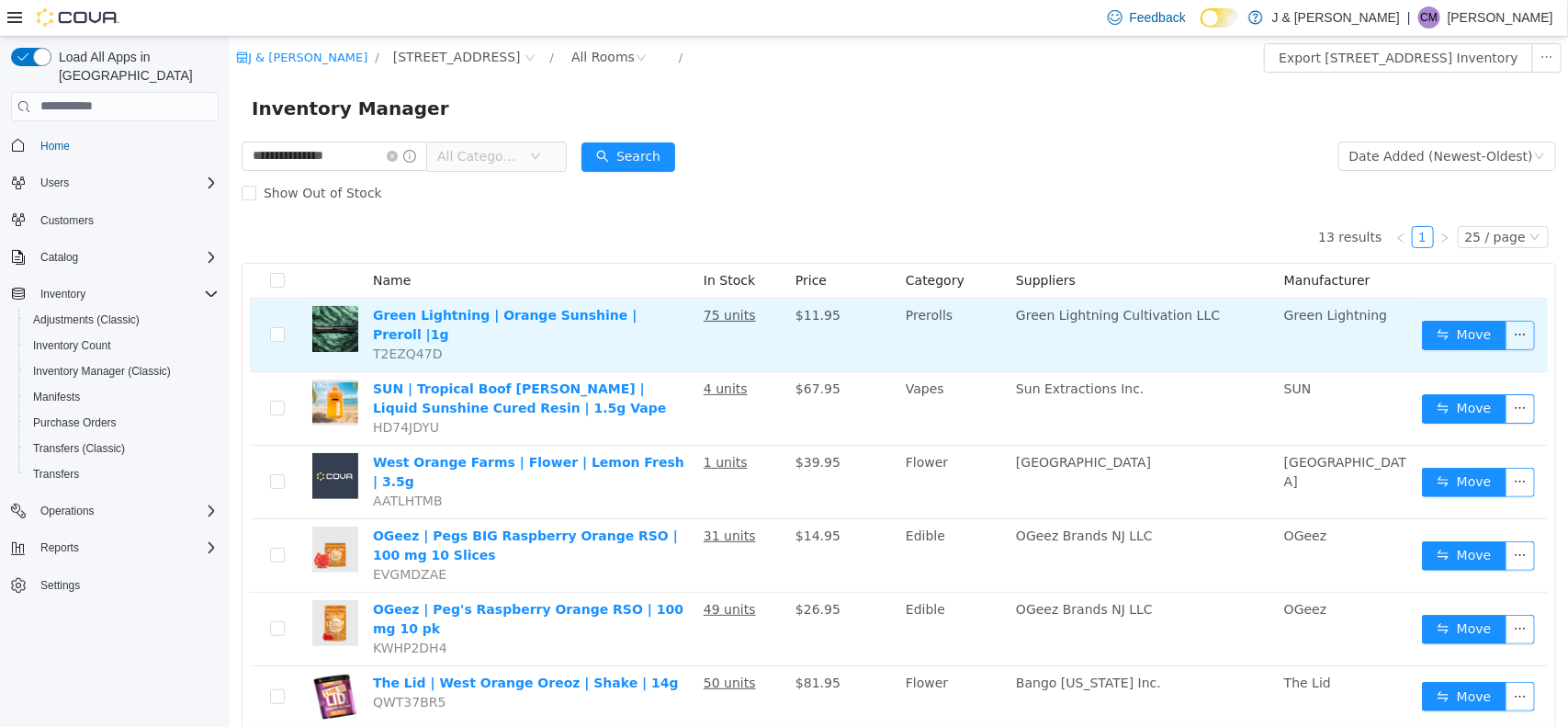
click at [1240, 327] on button "button" at bounding box center [1520, 335] width 30 height 30
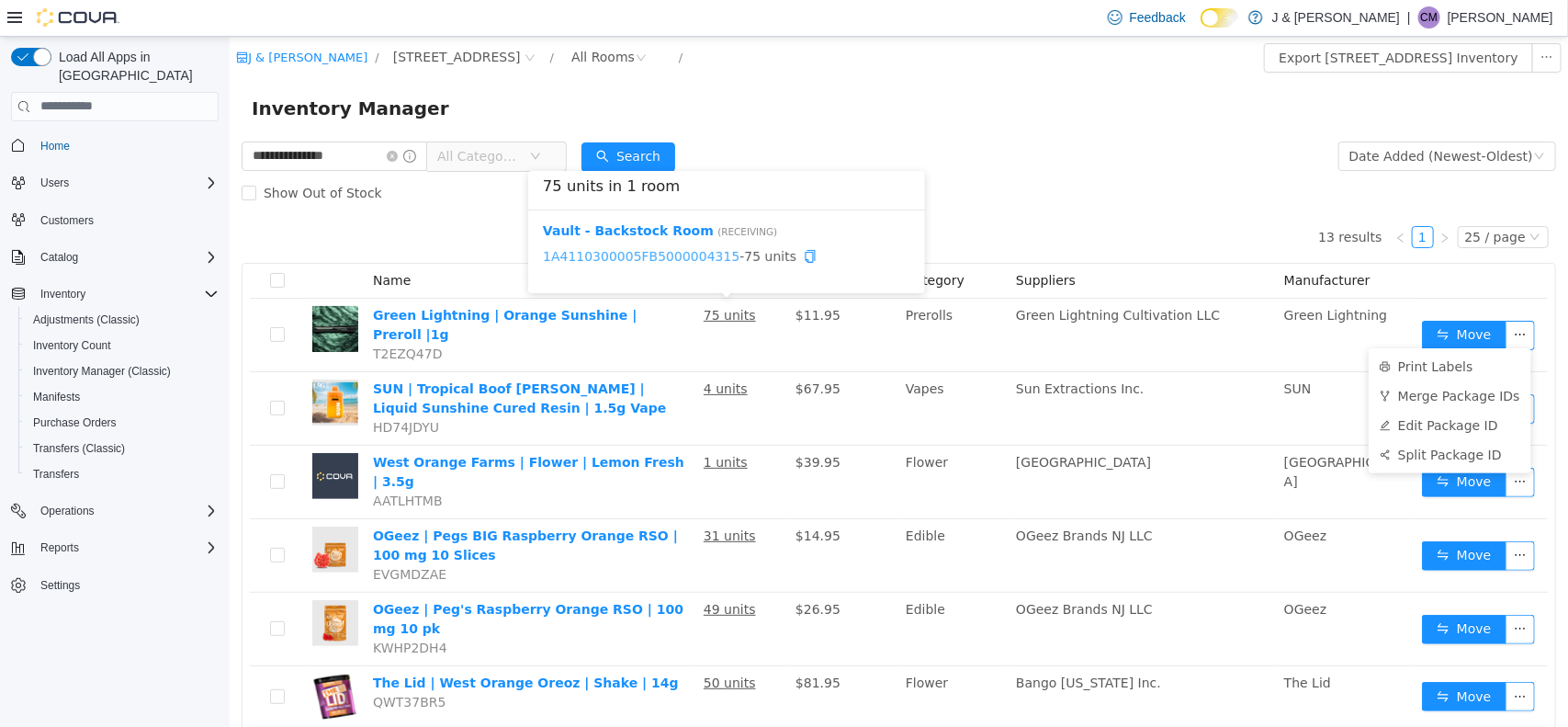
click at [659, 256] on link "1A4110300005FB5000004315" at bounding box center [640, 255] width 197 height 15
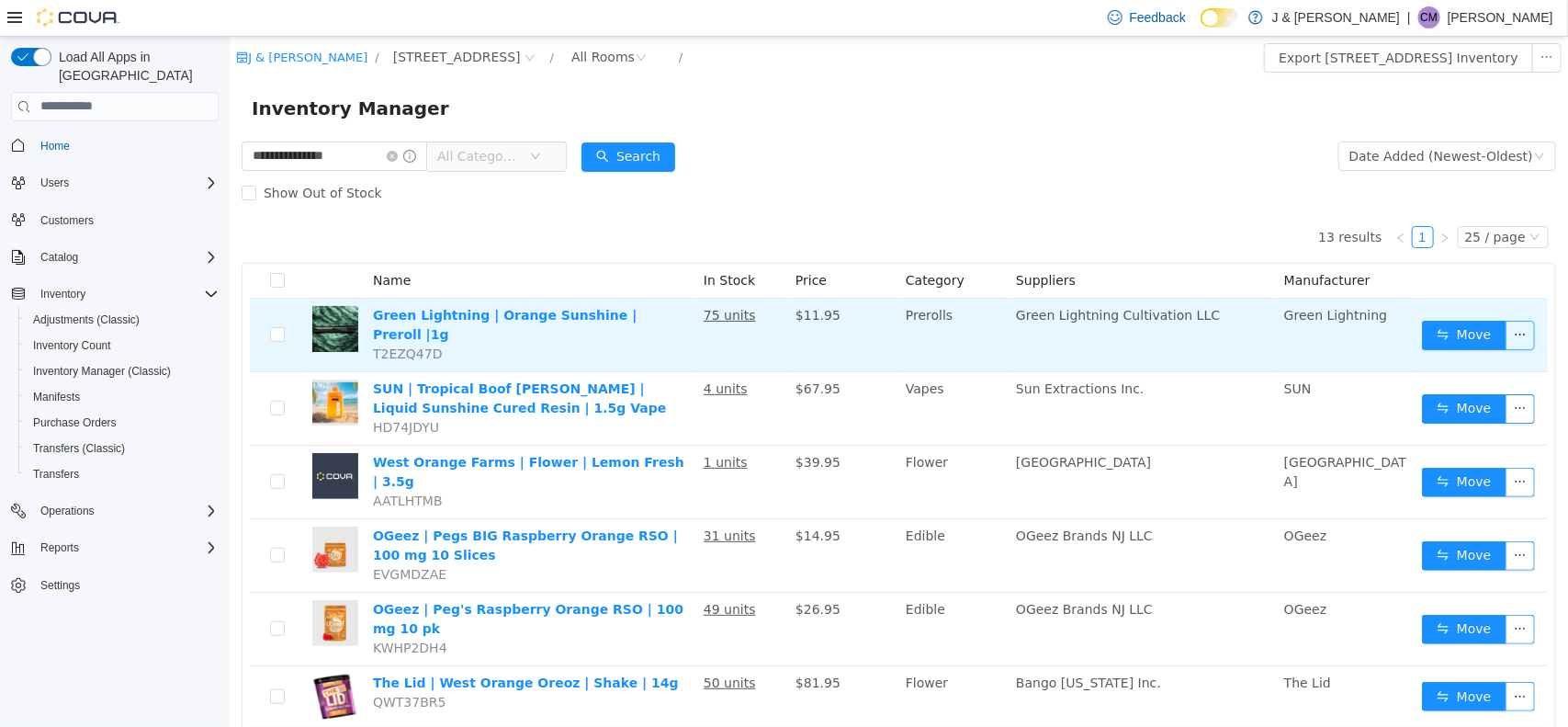
click at [1240, 326] on button "button" at bounding box center [1520, 335] width 30 height 30
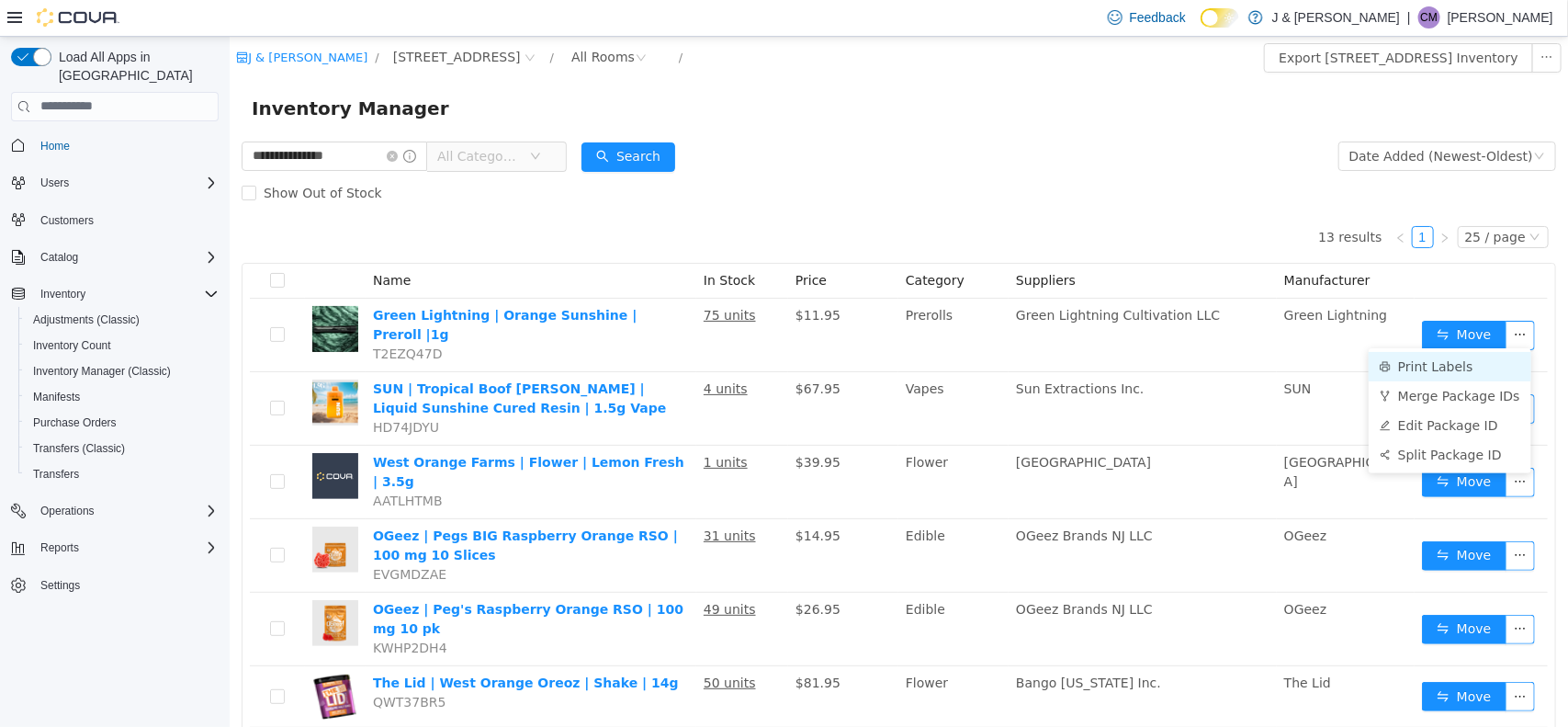
click at [1240, 359] on li "Print Labels" at bounding box center [1449, 366] width 163 height 30
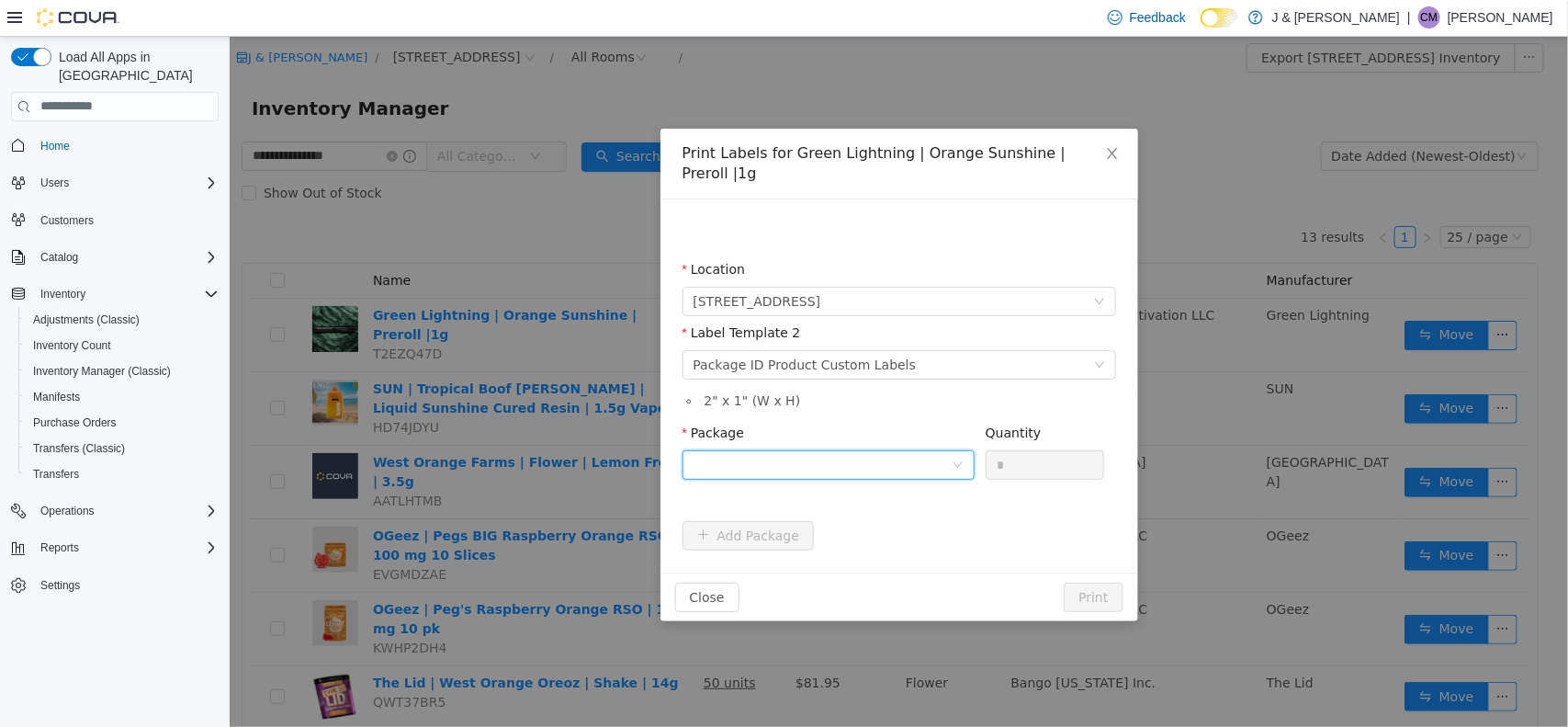
click at [760, 450] on div at bounding box center [822, 464] width 258 height 28
click at [805, 510] on strong "1A4110300005FB5000004315" at bounding box center [801, 510] width 217 height 15
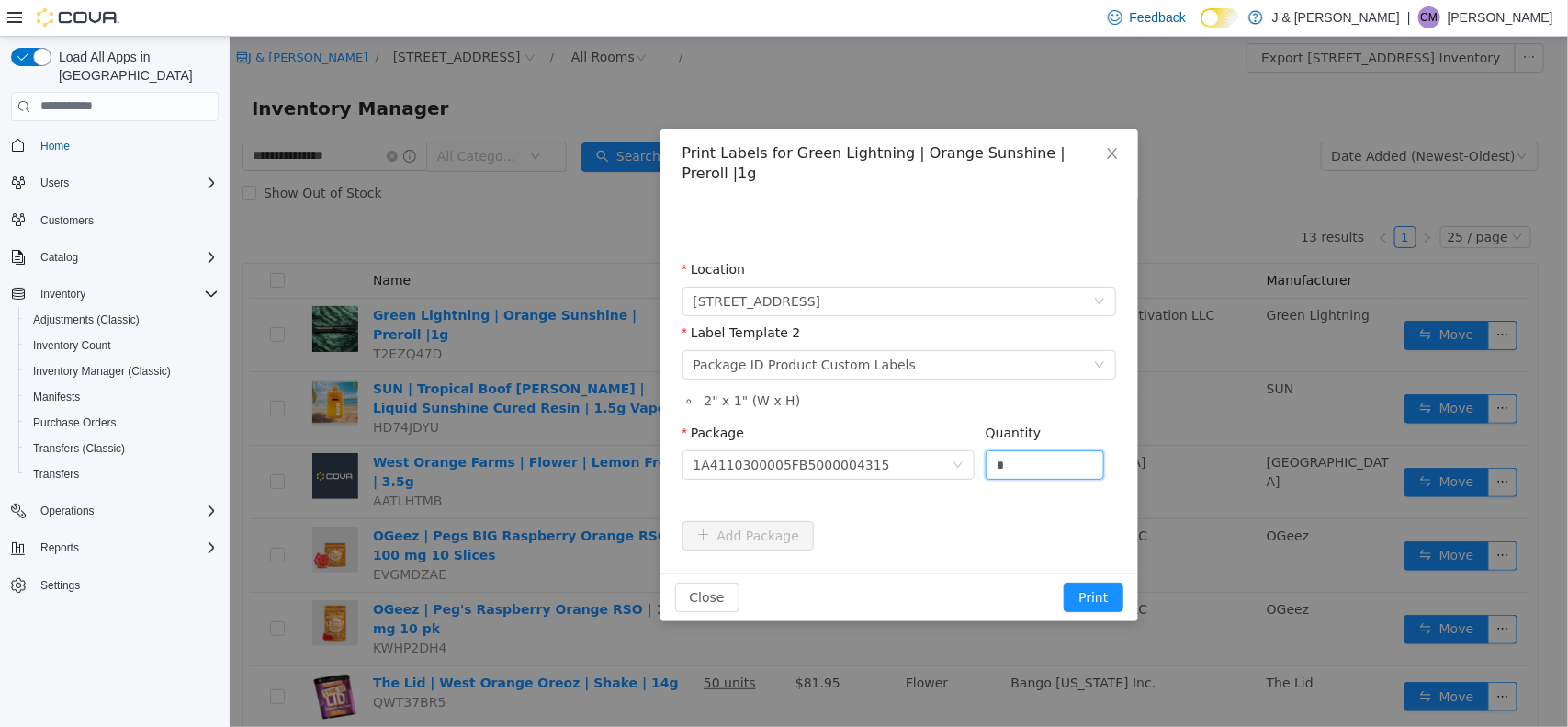
drag, startPoint x: 1029, startPoint y: 440, endPoint x: 530, endPoint y: 474, distance: 500.2
click at [530, 474] on div "Print Labels for Green Lightning | Orange Sunshine | Preroll |1g Location 3055 …" at bounding box center [898, 380] width 1339 height 691
type input "**"
click at [1084, 581] on button "Print" at bounding box center [1092, 597] width 59 height 30
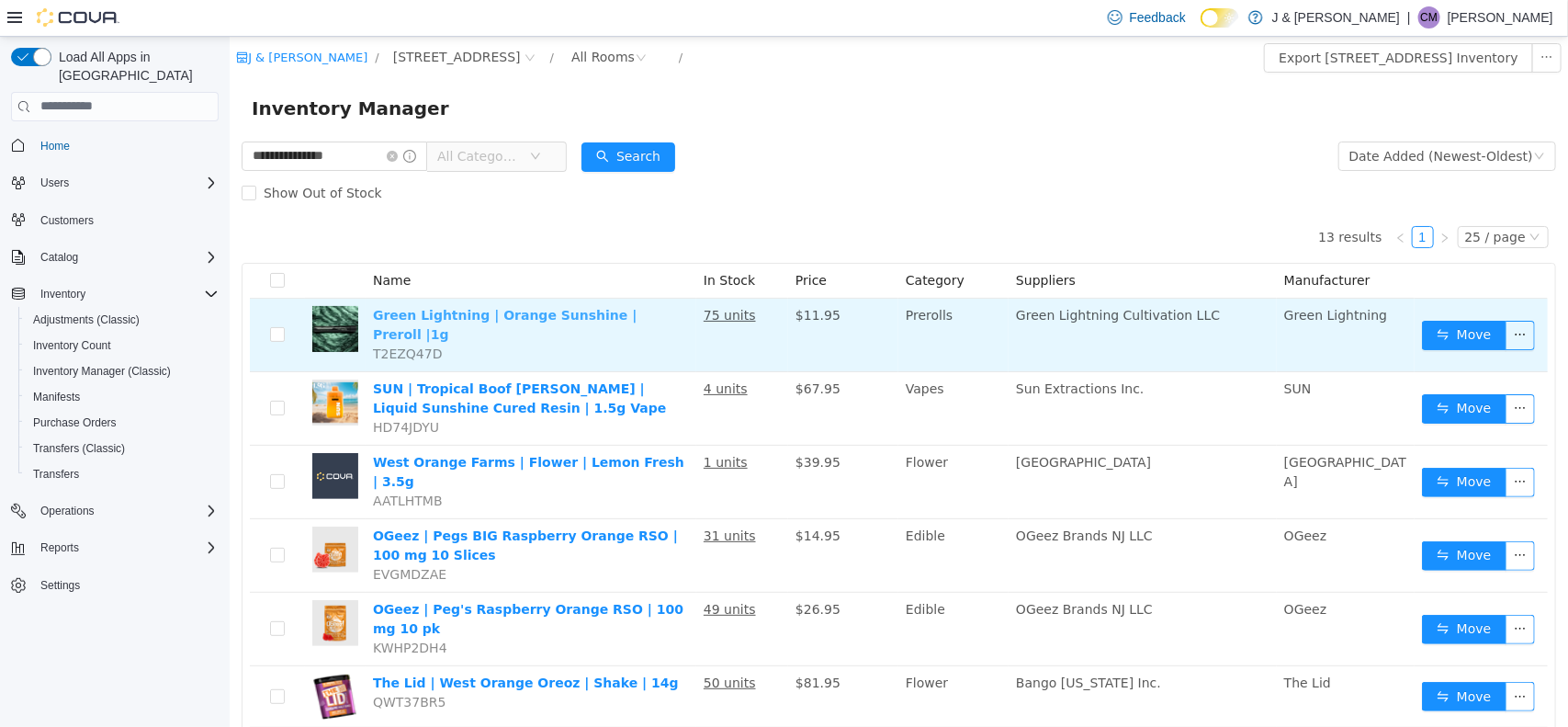
click at [534, 316] on link "Green Lightning | Orange Sunshine | Preroll |1g" at bounding box center [503, 323] width 264 height 34
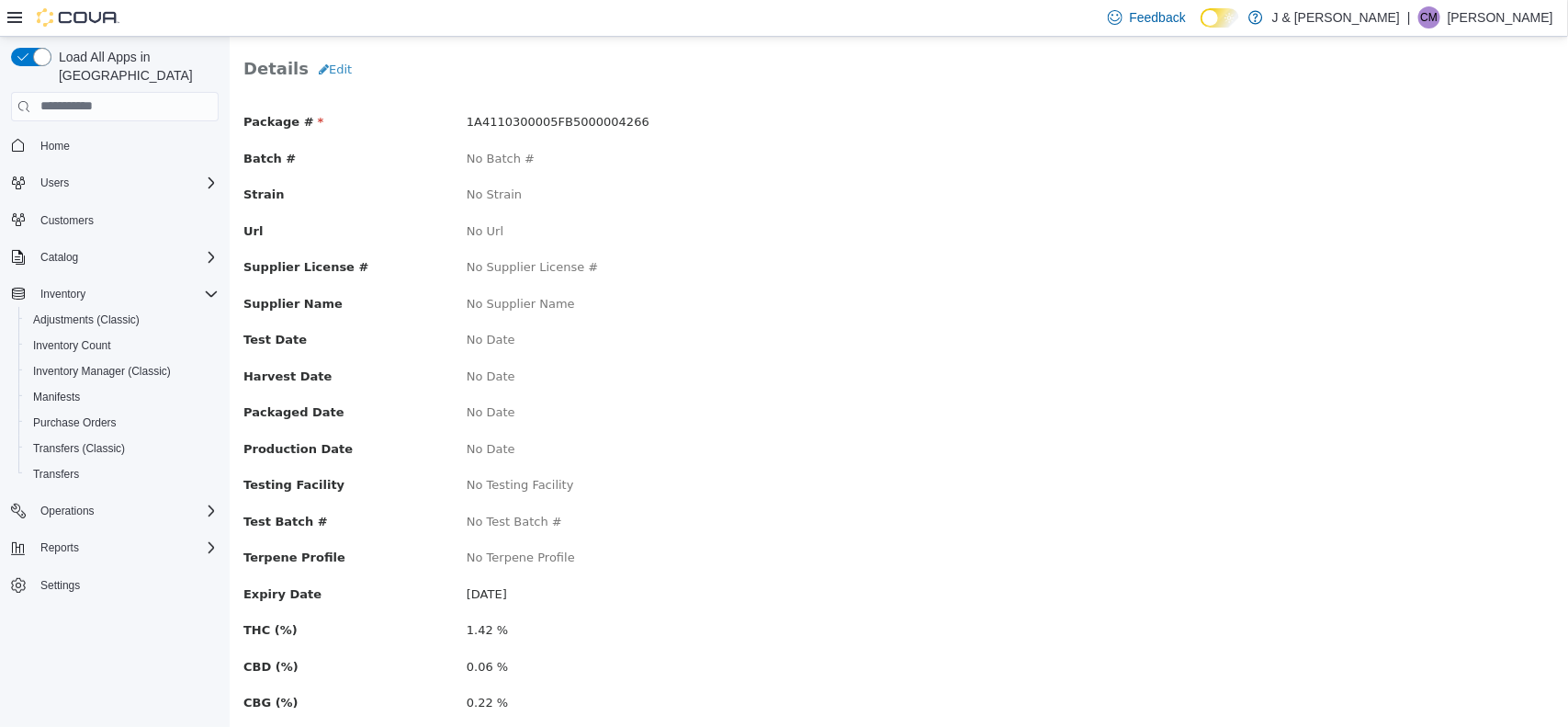
scroll to position [115, 0]
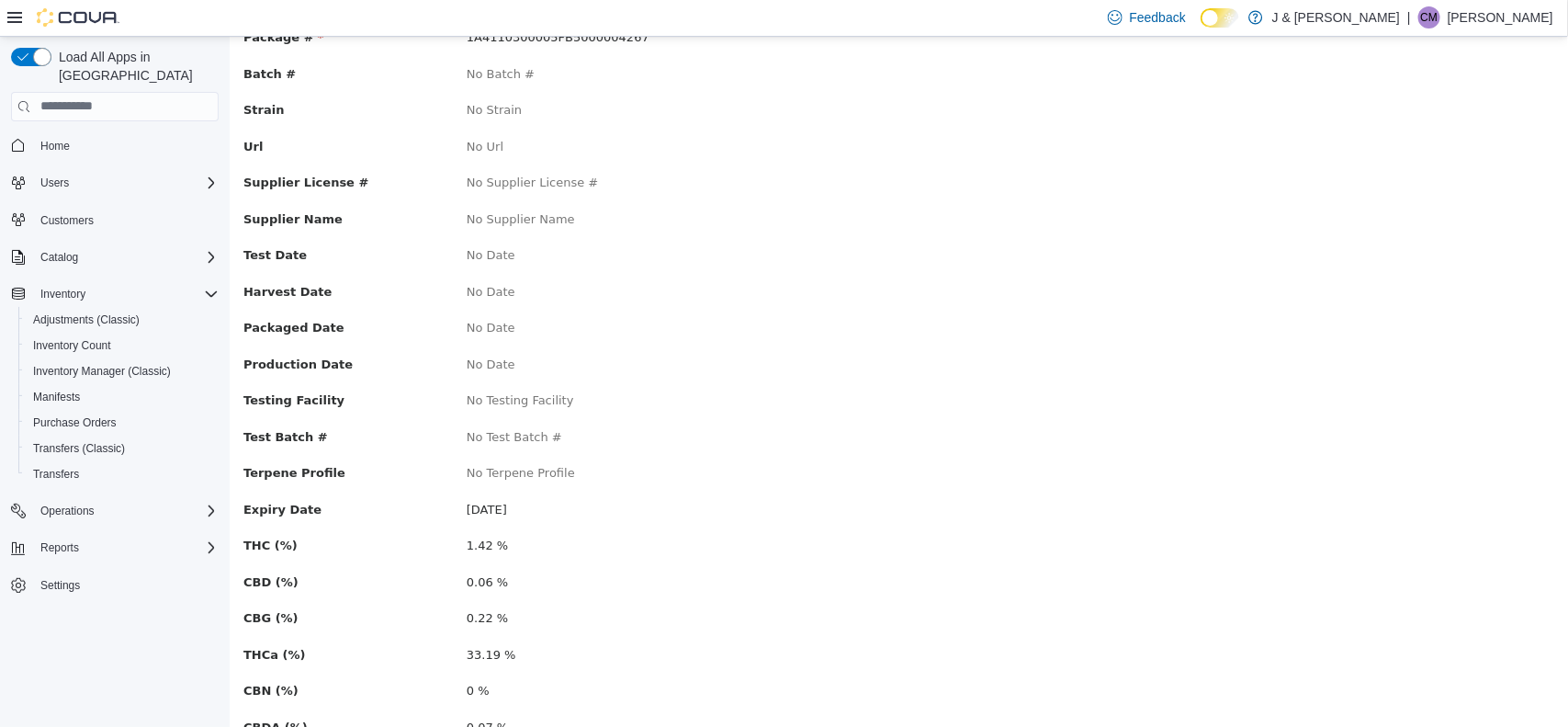
scroll to position [253, 0]
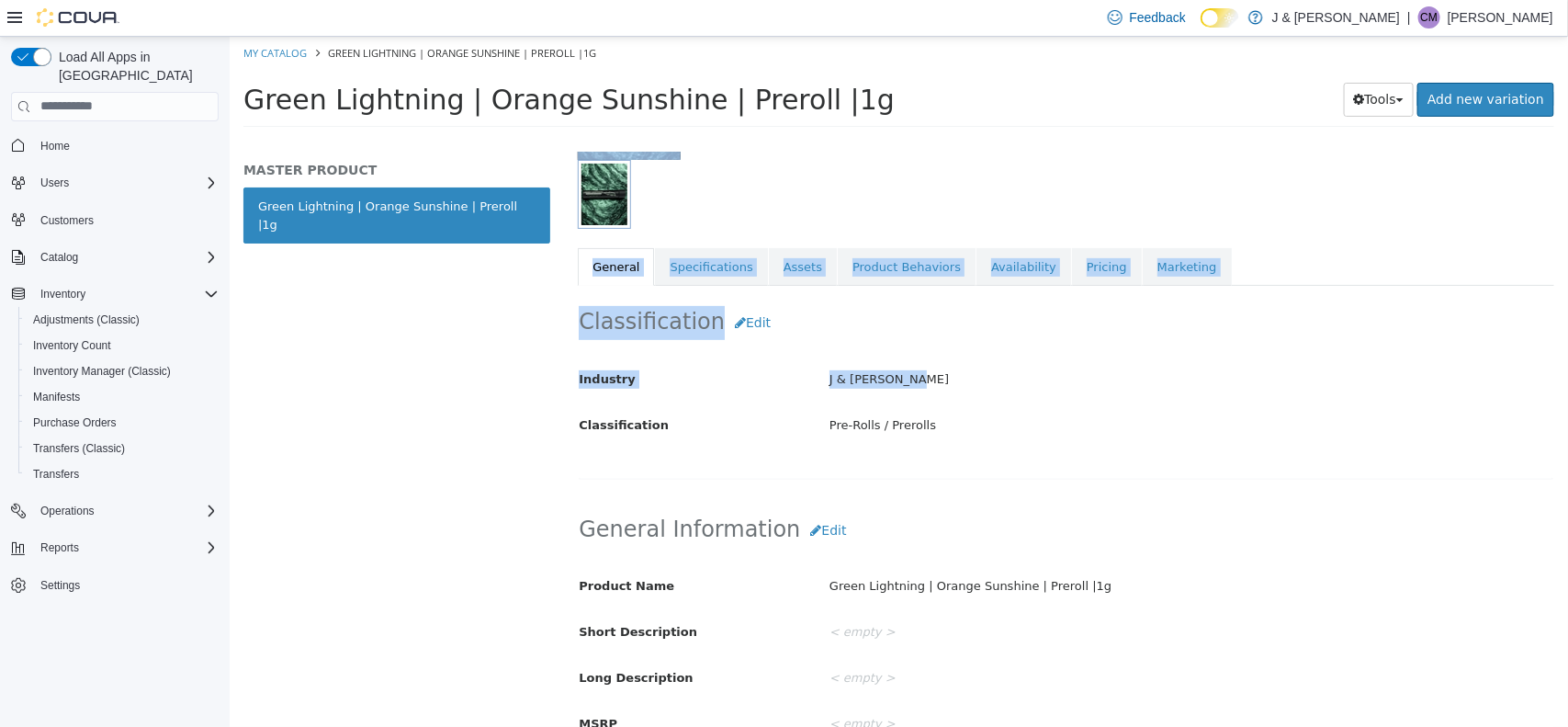
scroll to position [234, 0]
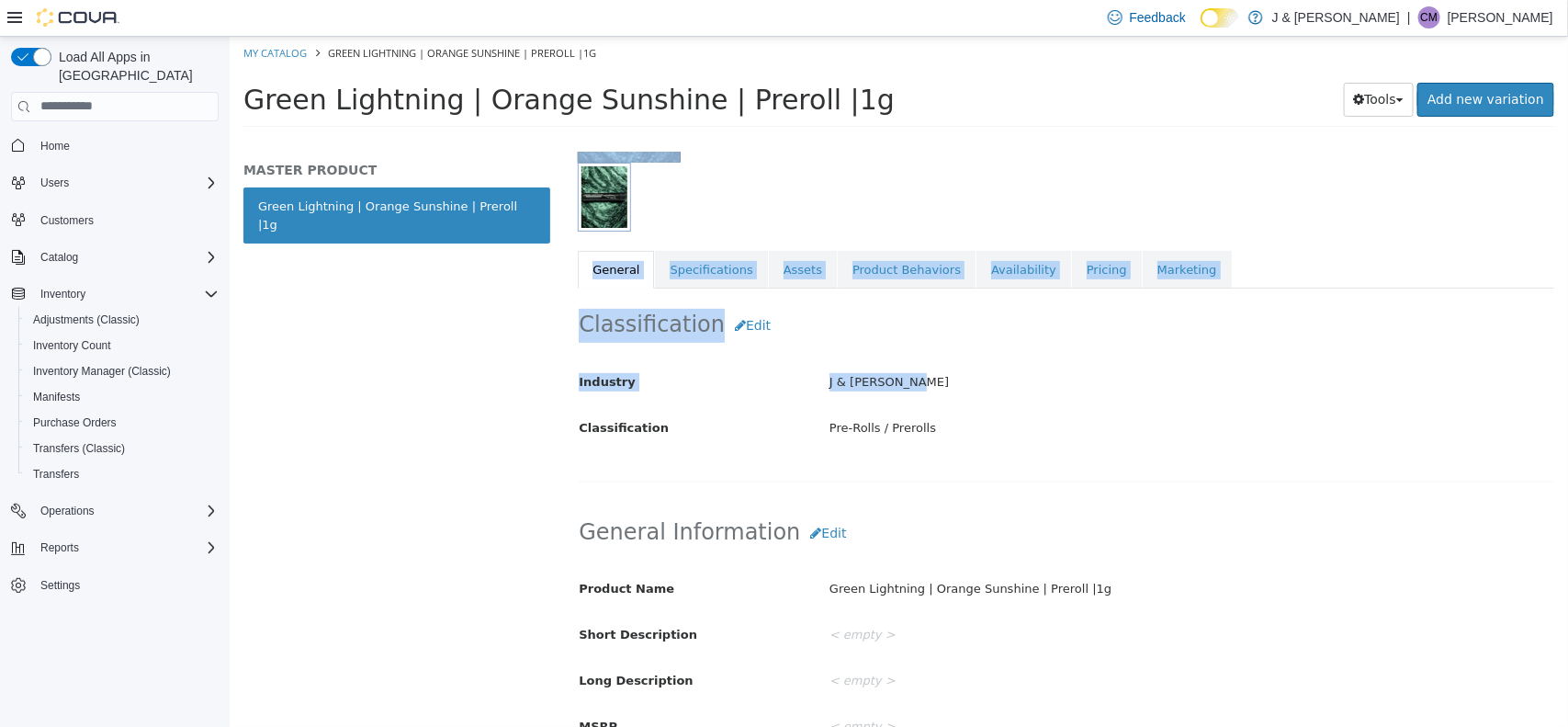
drag, startPoint x: 1566, startPoint y: 281, endPoint x: 1524, endPoint y: 357, distance: 86.8
click at [1524, 357] on div "Pre-Rolls Prerolls Green Lightning | Orange Sunshine | Preroll |1g [Master Prod…" at bounding box center [1066, 438] width 1004 height 575
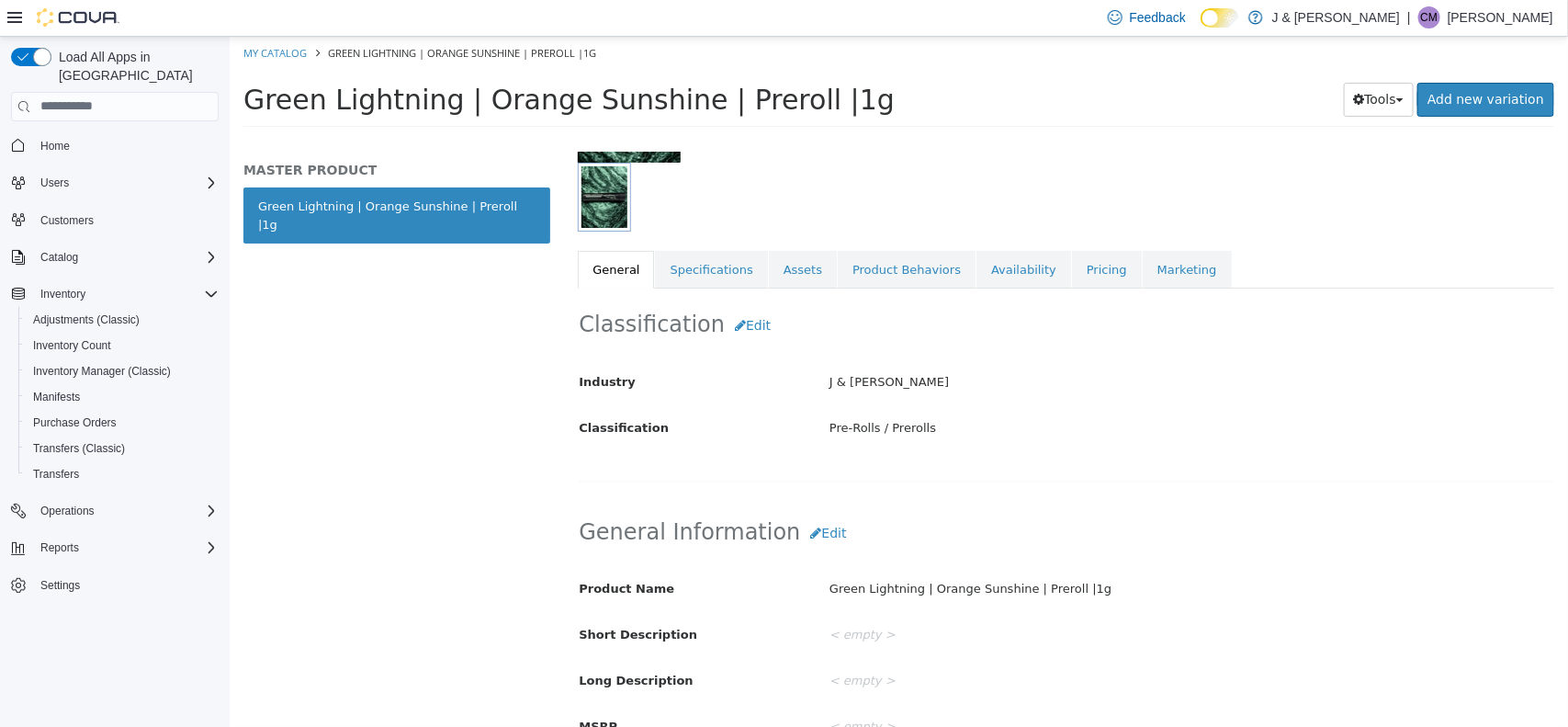
click at [1020, 426] on div "Pre-Rolls / Prerolls" at bounding box center [1191, 428] width 752 height 33
click at [700, 252] on link "Specifications" at bounding box center [710, 268] width 112 height 38
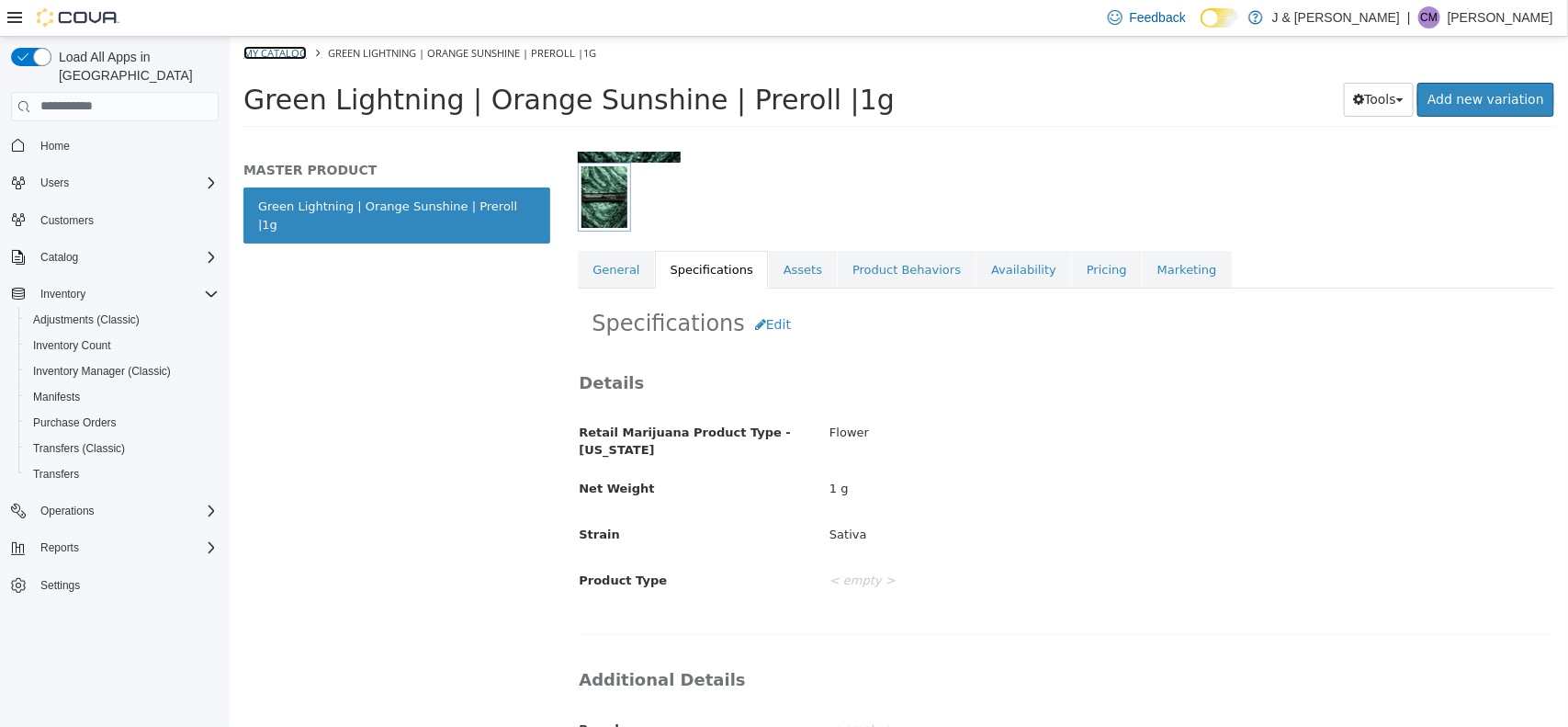
click at [277, 46] on link "My Catalog" at bounding box center [274, 51] width 63 height 14
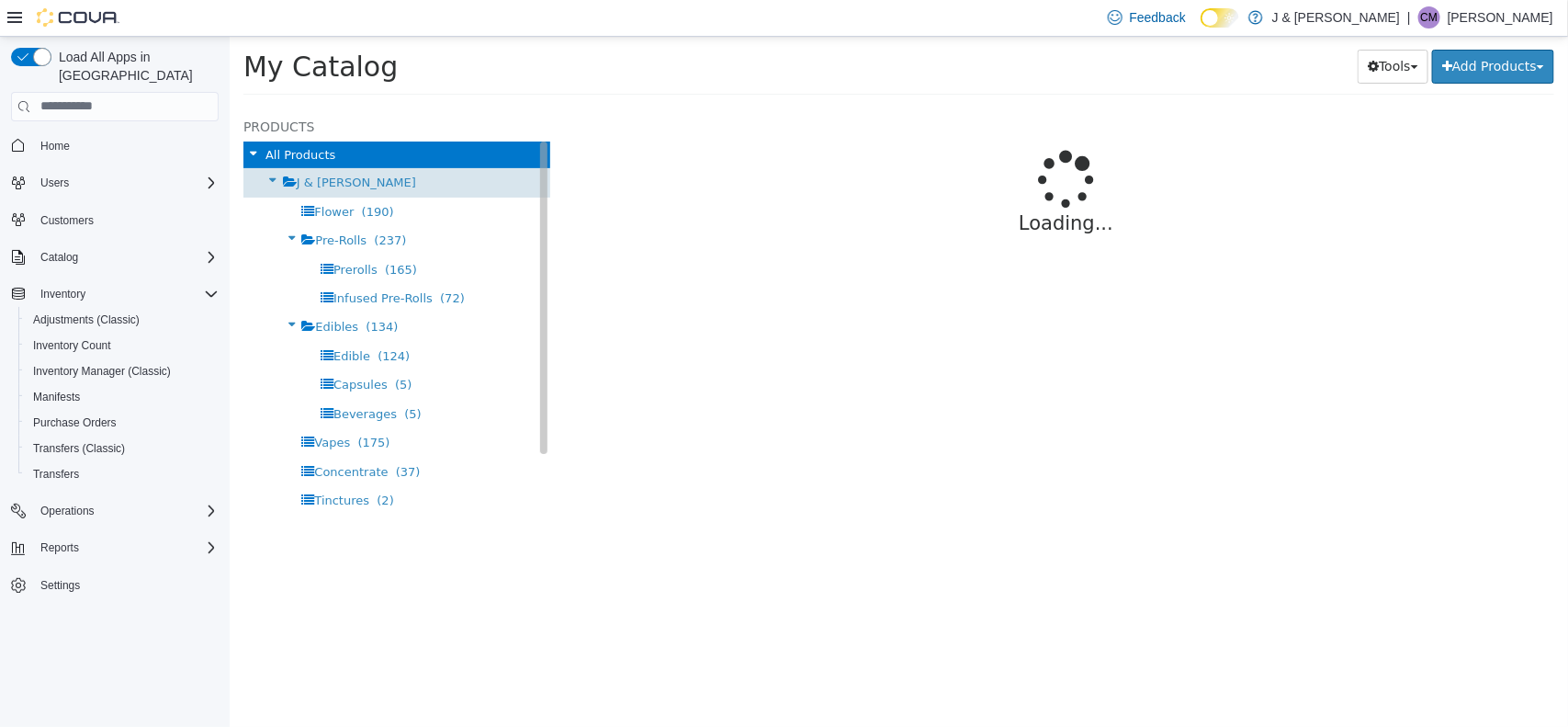
select select "**********"
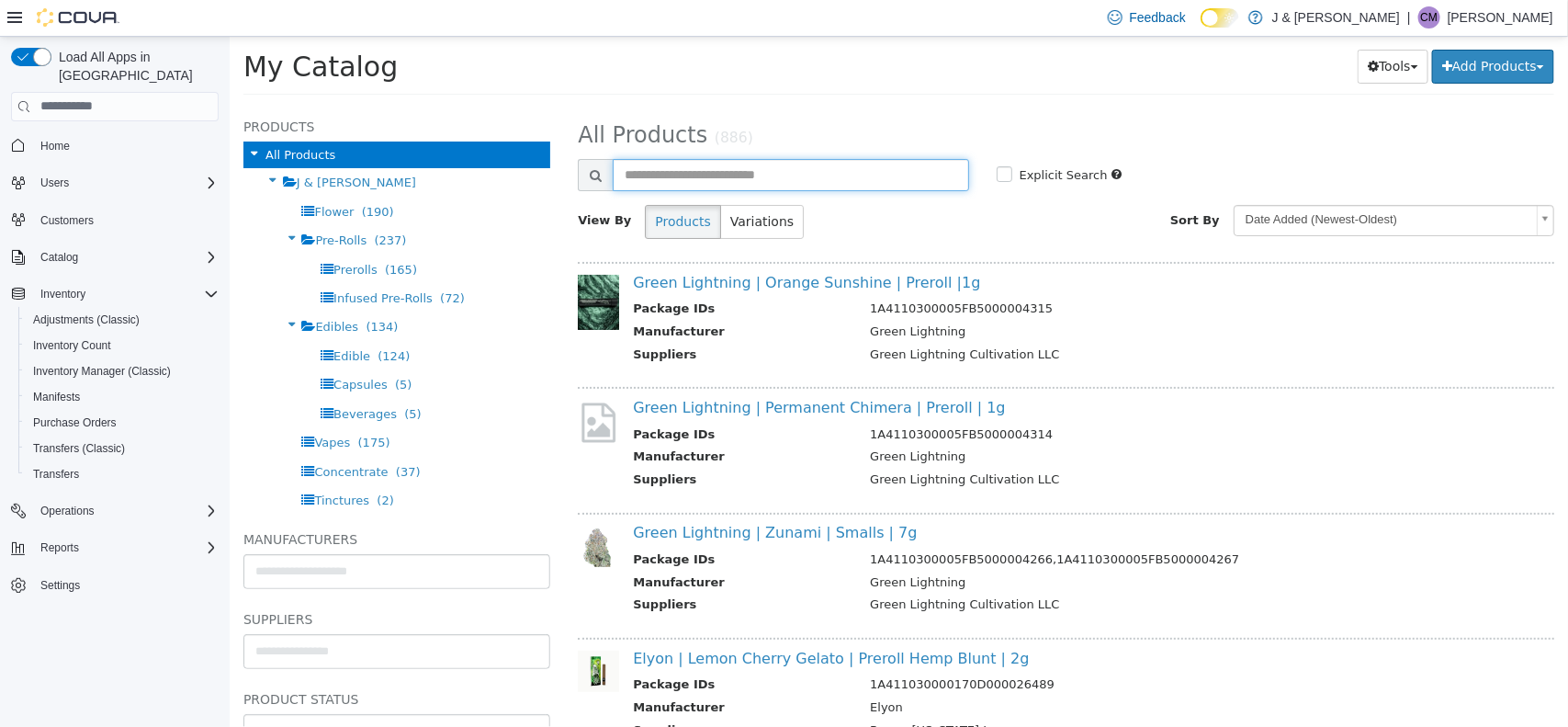
click at [790, 177] on input "text" at bounding box center [790, 174] width 356 height 33
type input "******"
select select "**********"
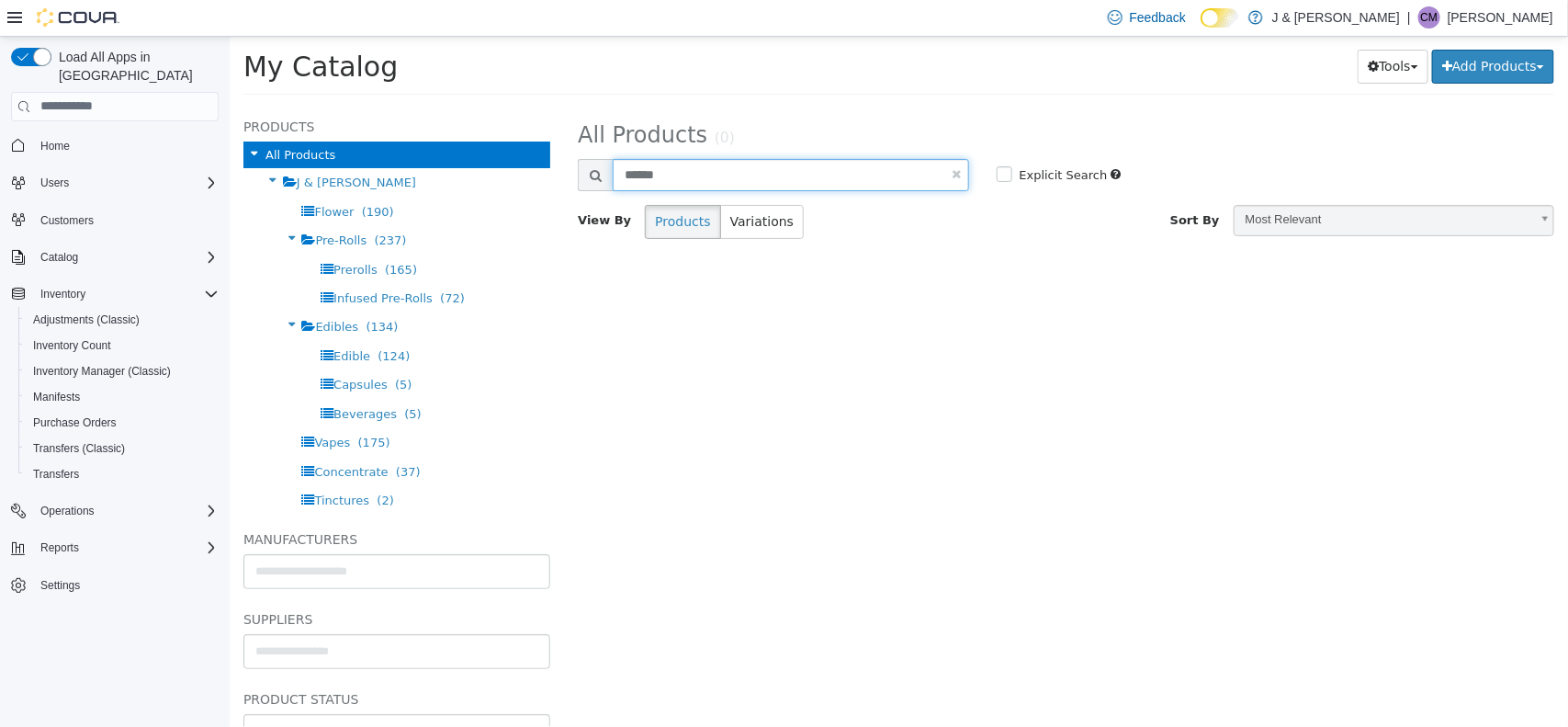
click at [645, 180] on input "******" at bounding box center [790, 174] width 356 height 33
type input "******"
select select "**********"
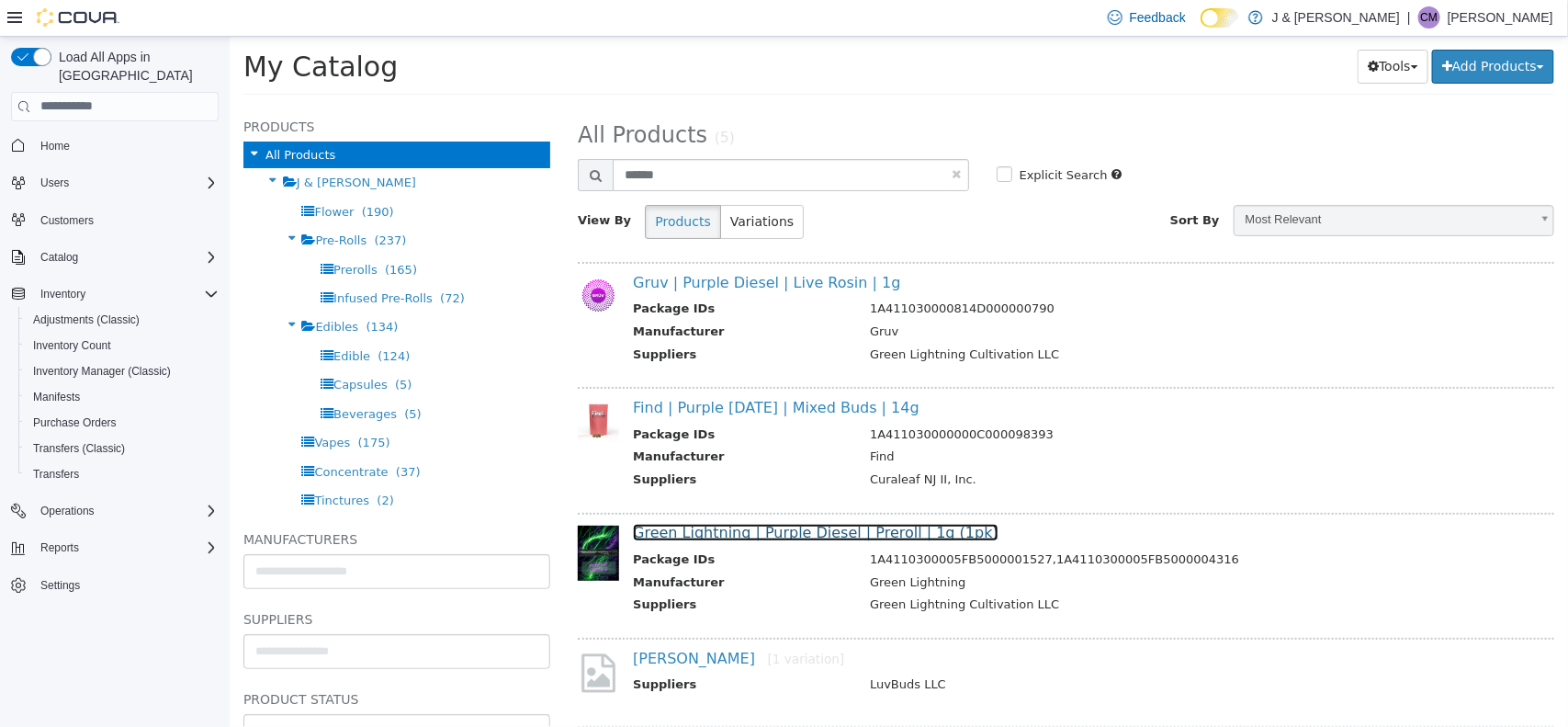
click at [830, 532] on link "Green Lightning | Purple Diesel | Preroll | 1g (1pk)" at bounding box center [814, 531] width 365 height 18
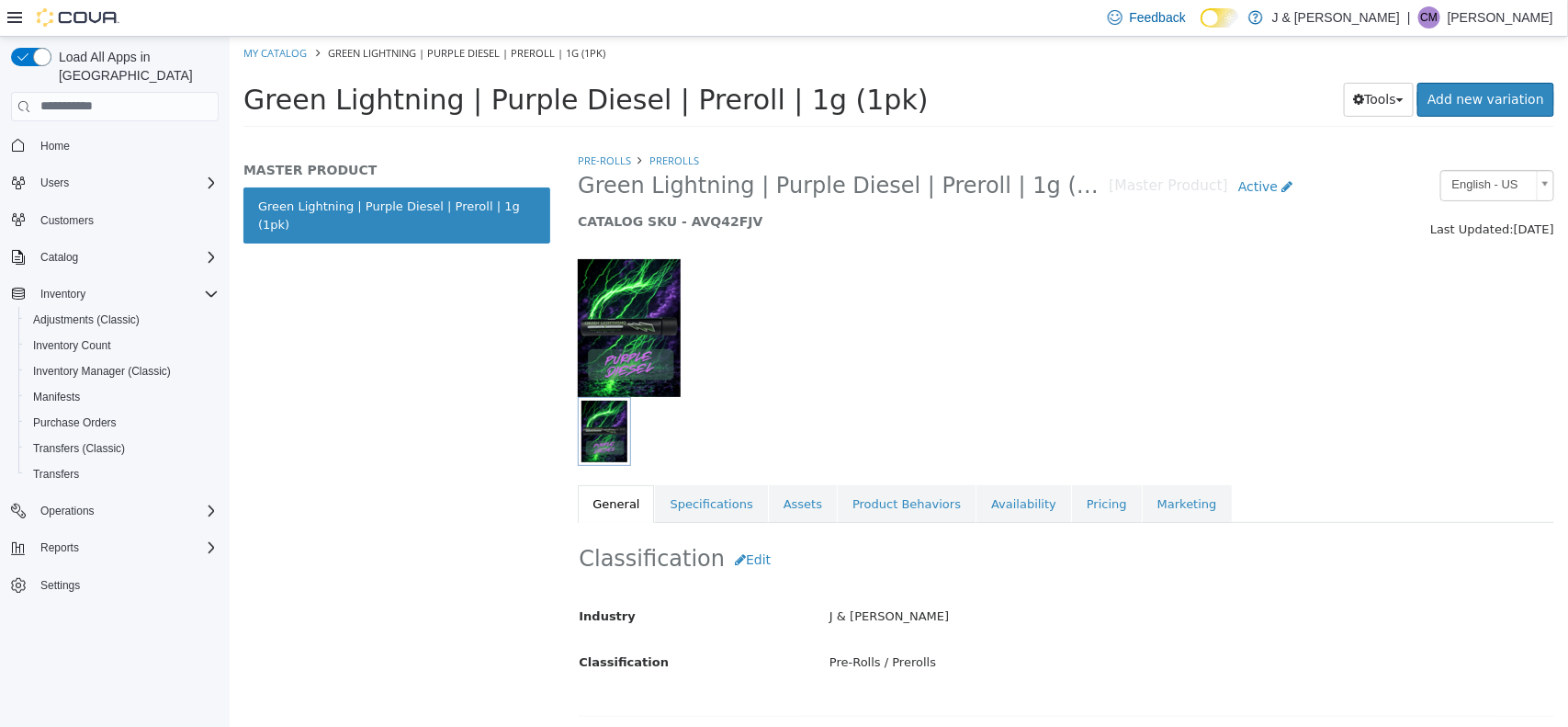
drag, startPoint x: 1566, startPoint y: 267, endPoint x: 1566, endPoint y: 247, distance: 20.0
click at [1566, 247] on div "Pre-Rolls Prerolls Green Lightning | Purple Diesel | Preroll | 1g (1pk) [Master…" at bounding box center [1066, 438] width 1004 height 575
click at [694, 495] on link "Specifications" at bounding box center [710, 503] width 112 height 38
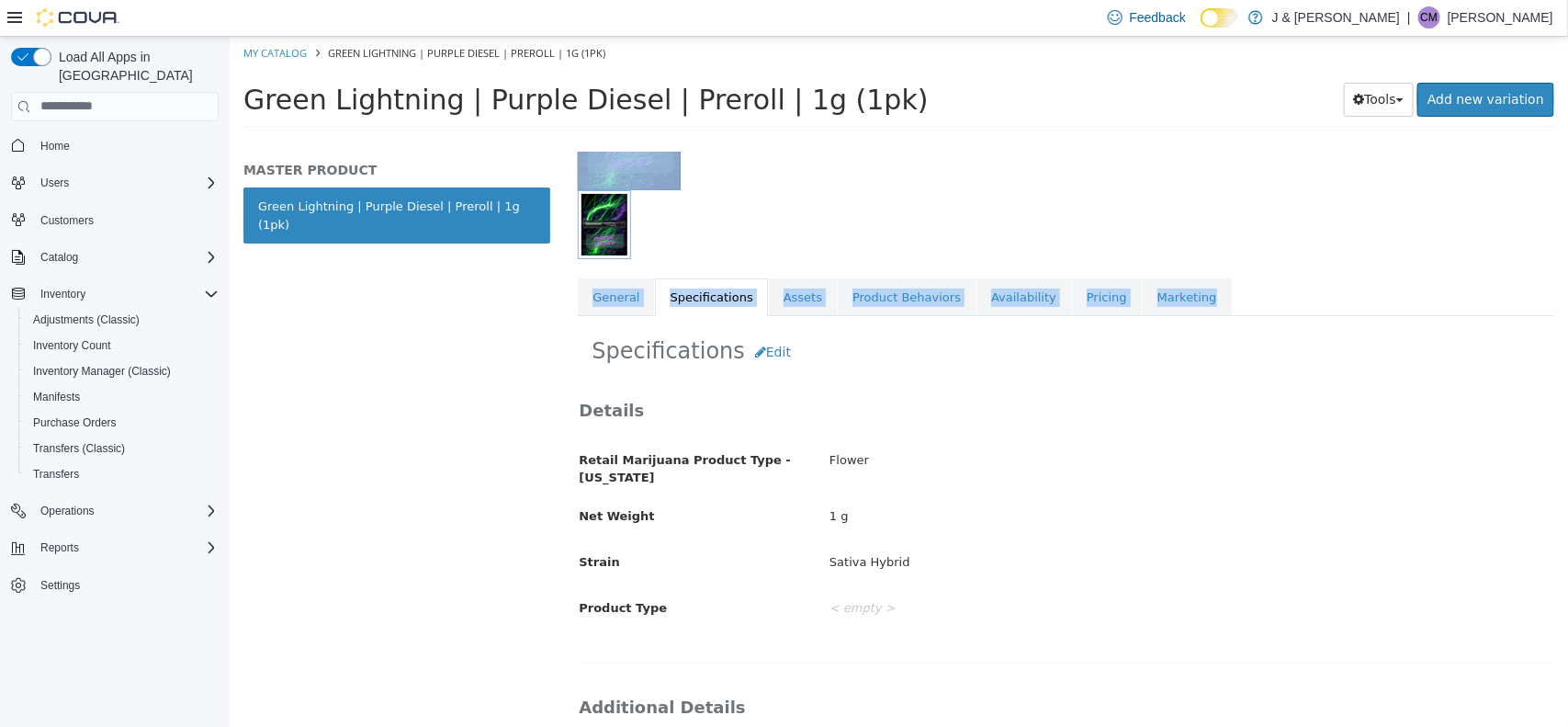
scroll to position [222, 0]
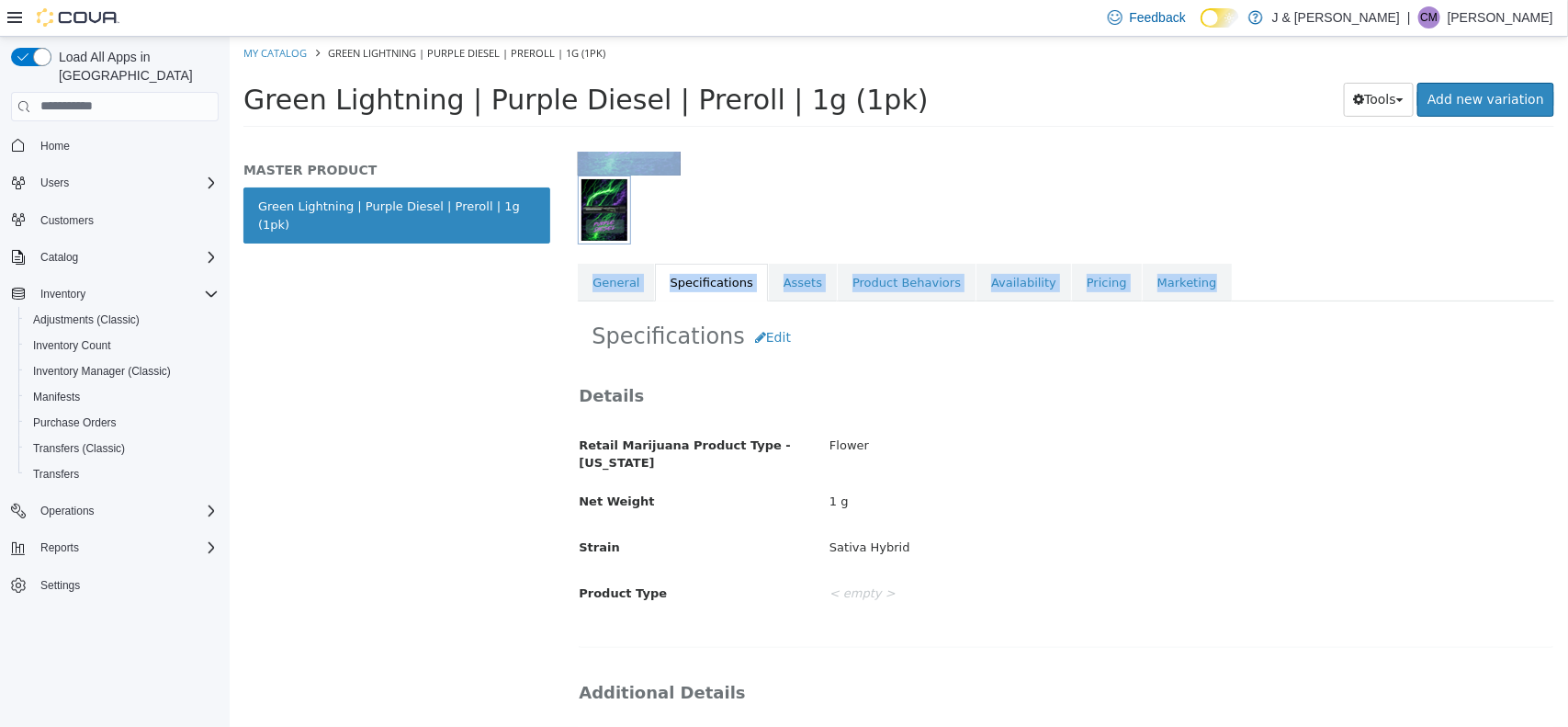
drag, startPoint x: 1566, startPoint y: 294, endPoint x: 1540, endPoint y: 409, distance: 117.9
click at [1540, 409] on div "Pre-Rolls Prerolls Green Lightning | Purple Diesel | Preroll | 1g (1pk) [Master…" at bounding box center [1066, 438] width 1004 height 575
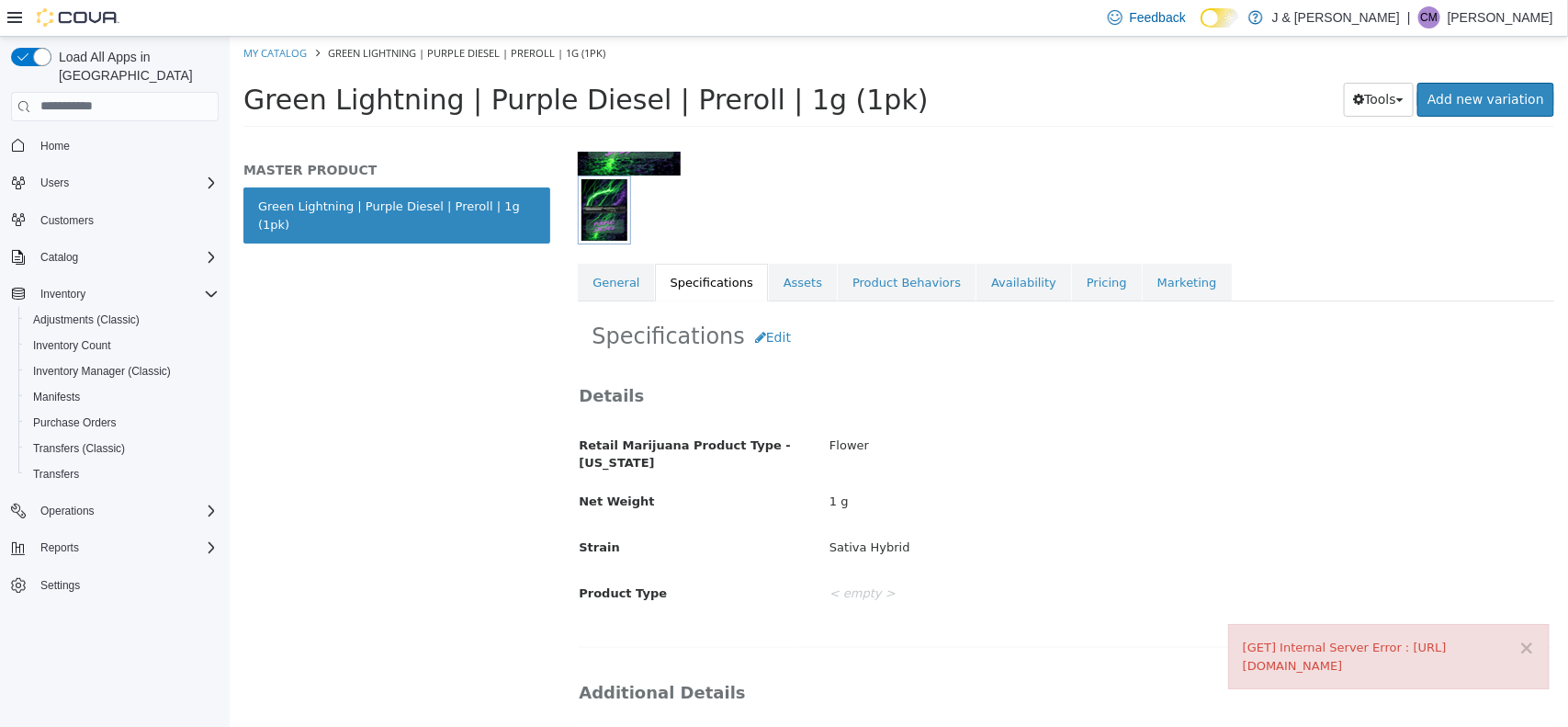
click at [1062, 81] on h1 "Green Lightning | Purple Diesel | Preroll | 1g (1pk)" at bounding box center [737, 99] width 989 height 35
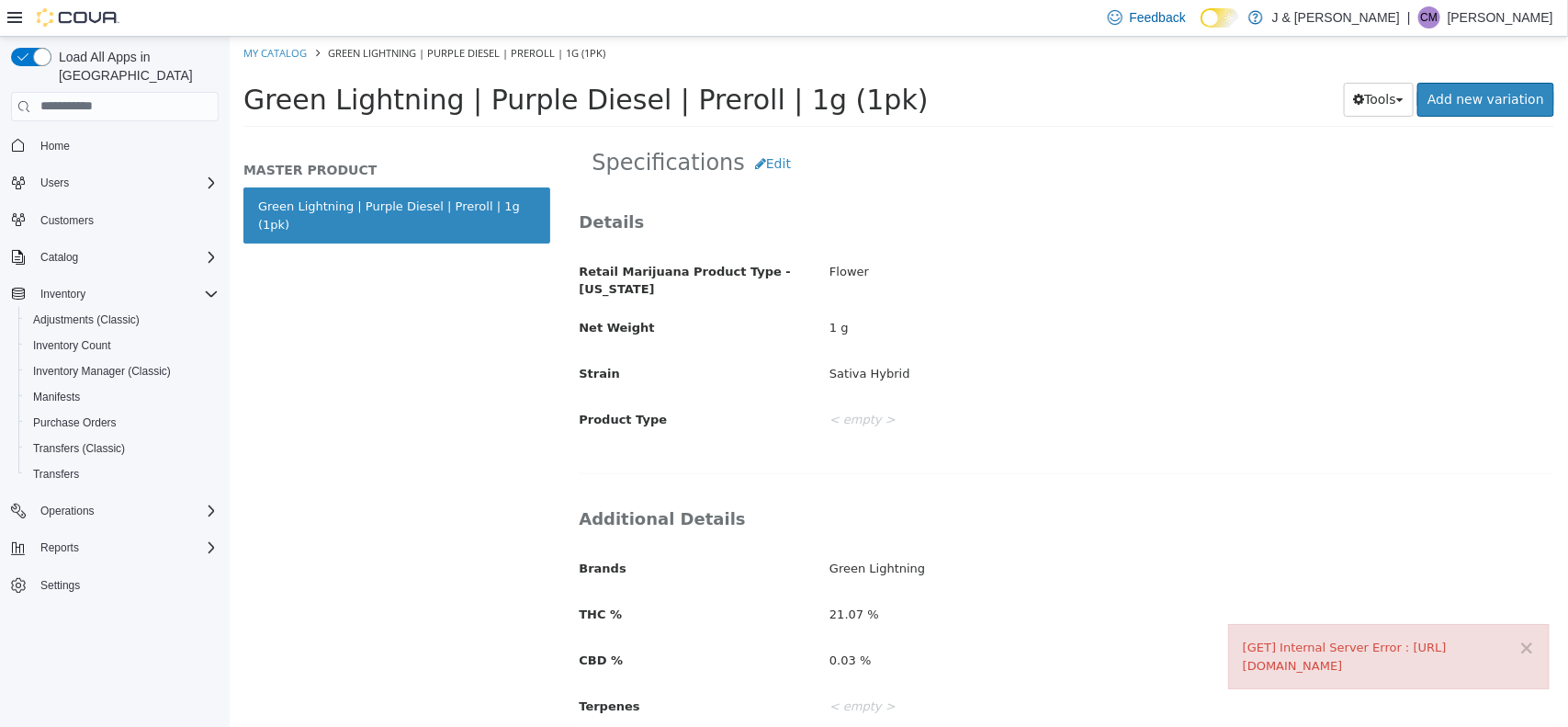
scroll to position [446, 0]
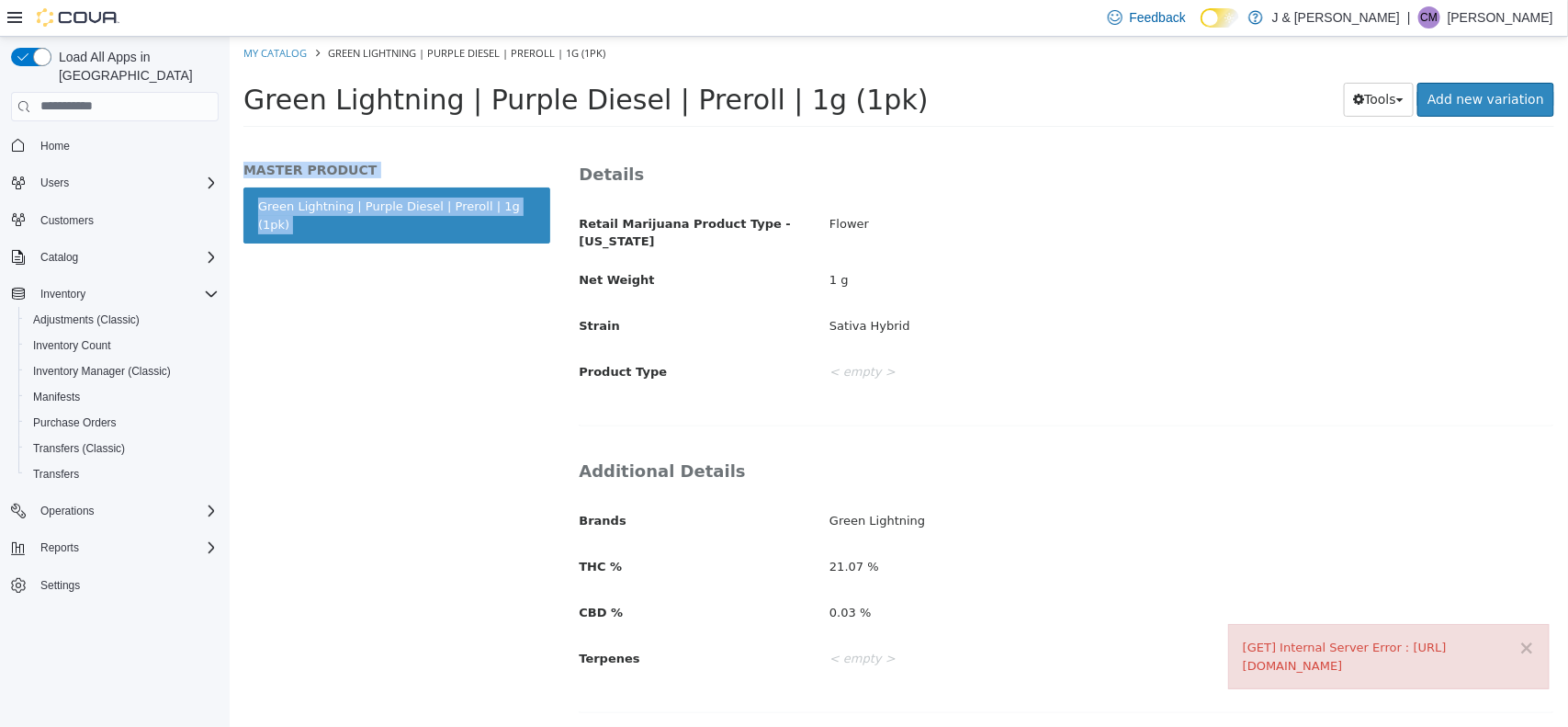
drag, startPoint x: 1566, startPoint y: 336, endPoint x: 1566, endPoint y: 780, distance: 444.0
click at [1566, 138] on html "× [GET] Internal Server Error : [URL][DOMAIN_NAME] Saving Bulk Changes... × My …" at bounding box center [898, 86] width 1339 height 102
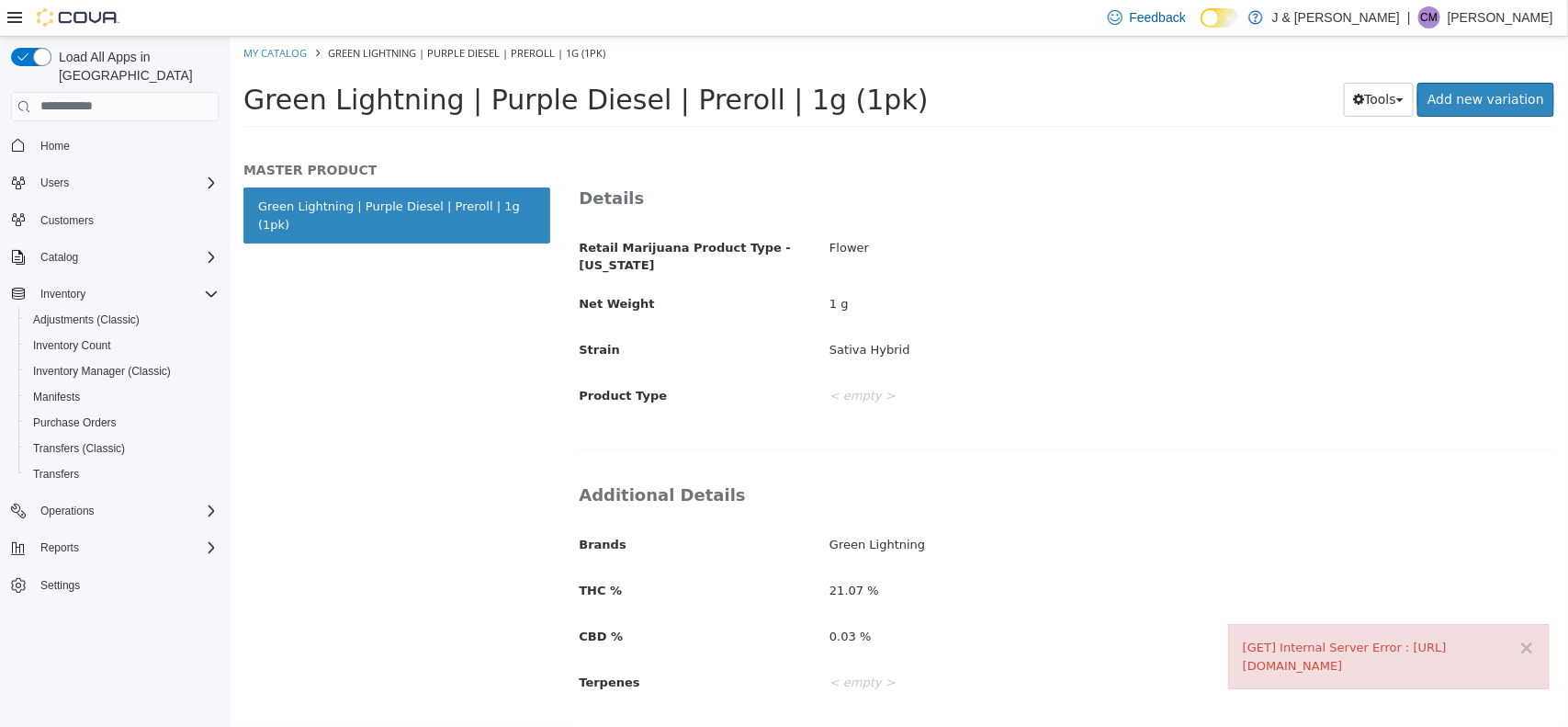
click at [1089, 299] on div "1 g" at bounding box center [1191, 304] width 752 height 33
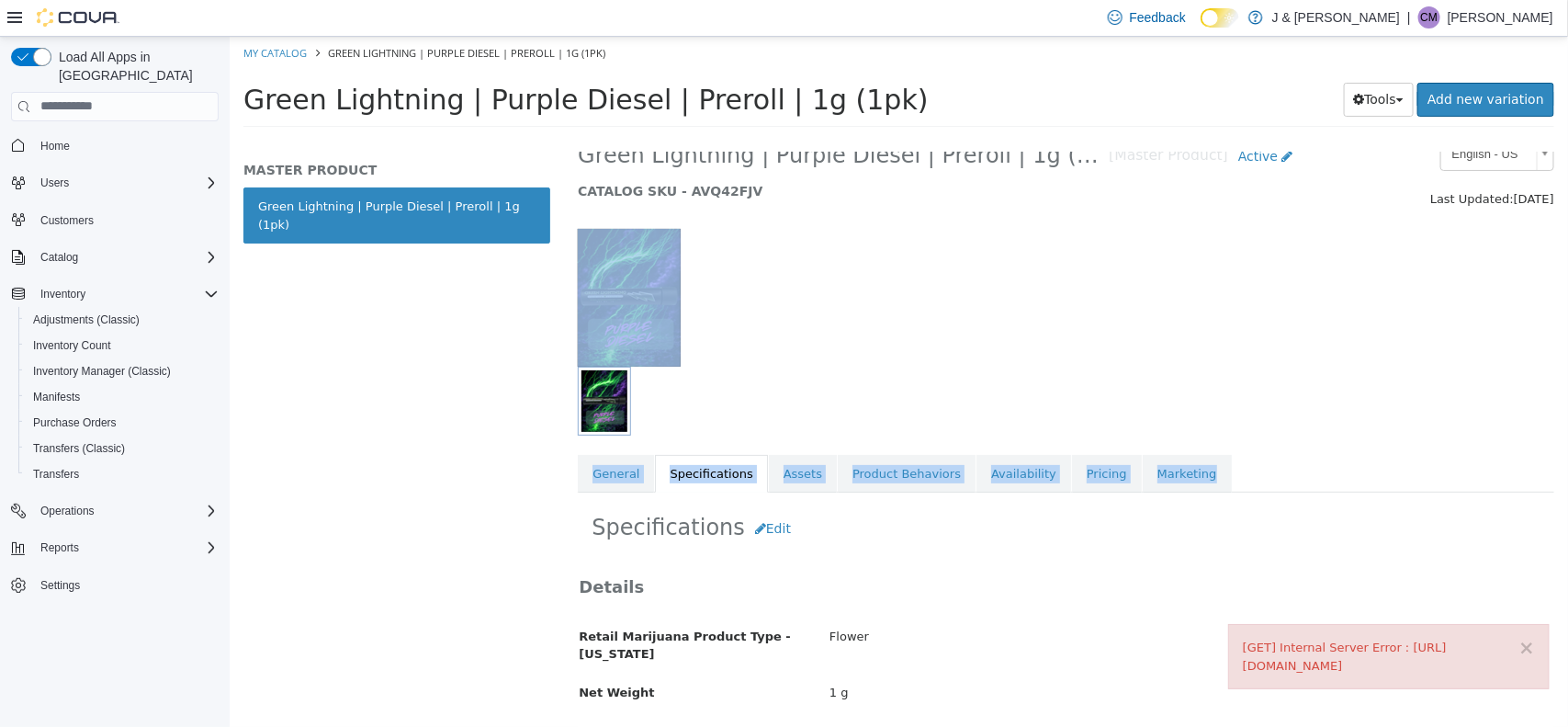
scroll to position [0, 0]
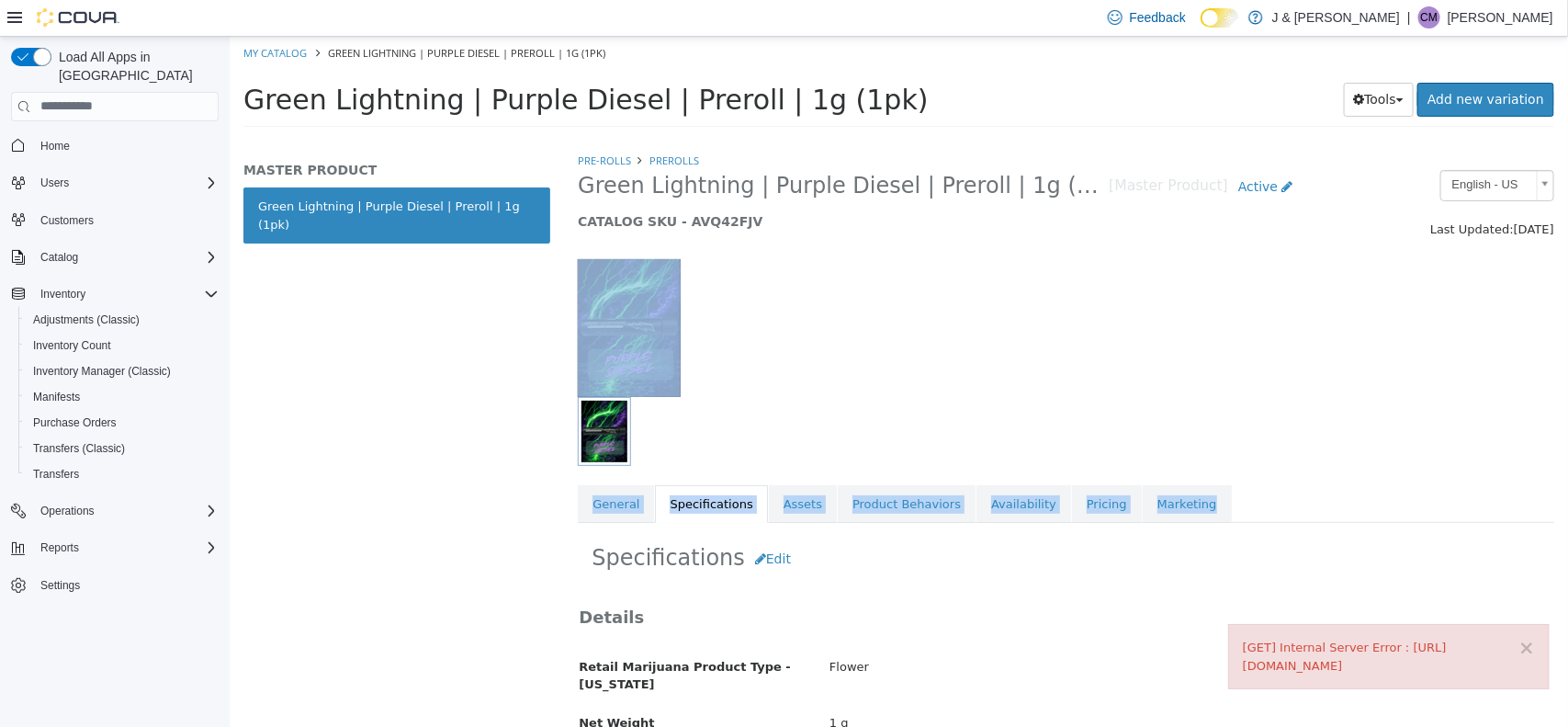
drag, startPoint x: 1566, startPoint y: 465, endPoint x: 1559, endPoint y: 200, distance: 265.1
click at [1559, 200] on div "Pre-Rolls Prerolls Green Lightning | Purple Diesel | Preroll | 1g (1pk) [Master…" at bounding box center [1066, 438] width 1004 height 575
click at [770, 550] on button "Edit" at bounding box center [772, 558] width 56 height 34
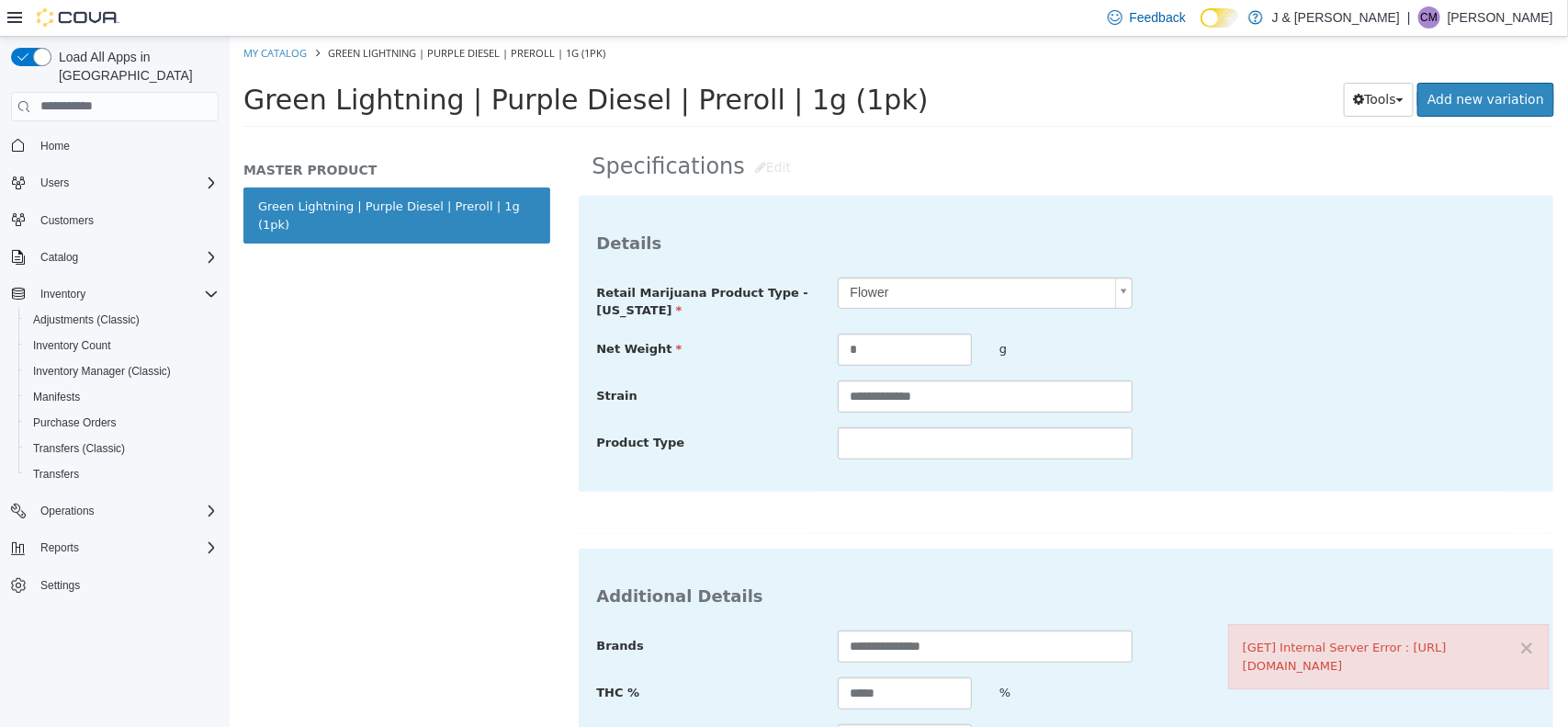
scroll to position [430, 0]
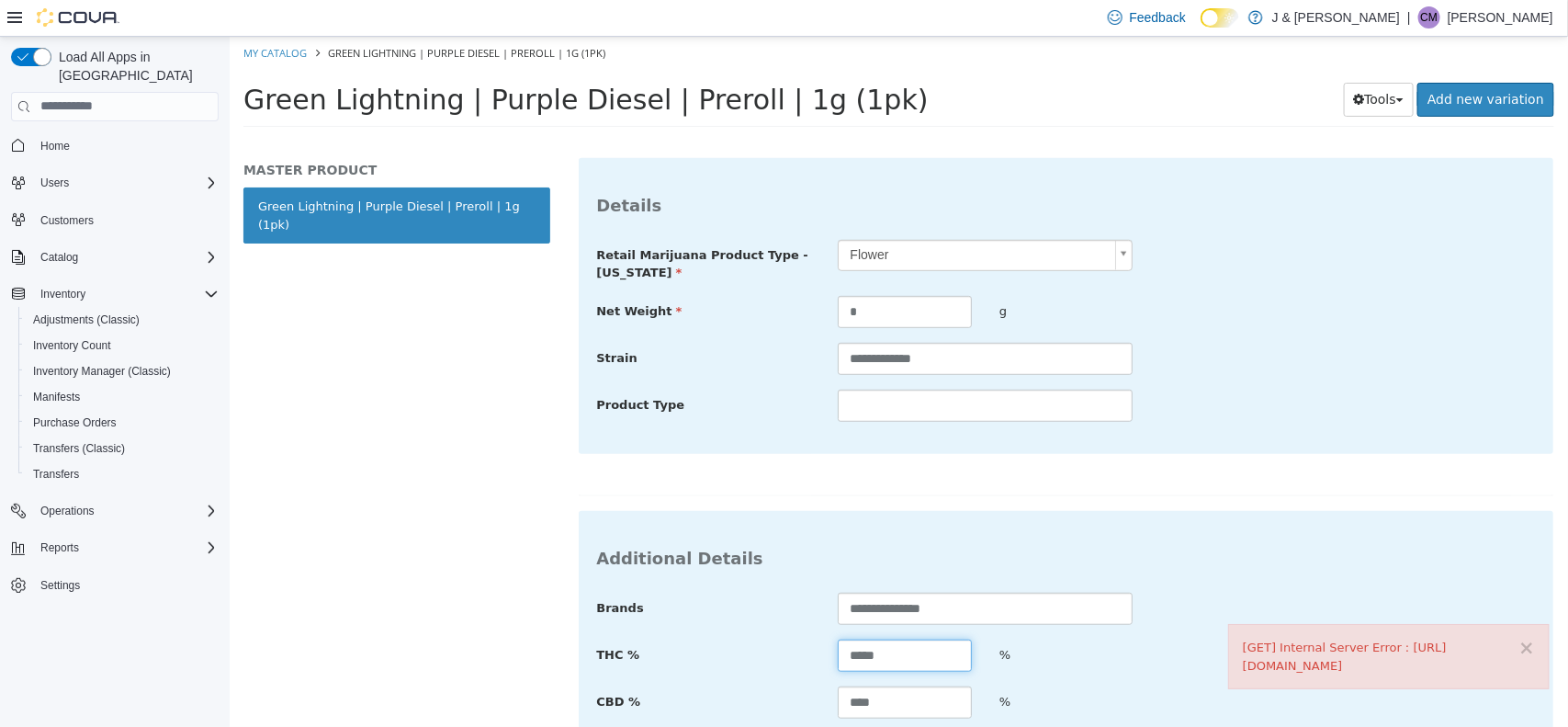
drag, startPoint x: 916, startPoint y: 653, endPoint x: 416, endPoint y: 643, distance: 500.1
click at [416, 138] on div "**********" at bounding box center [898, 138] width 1339 height 0
type input "*****"
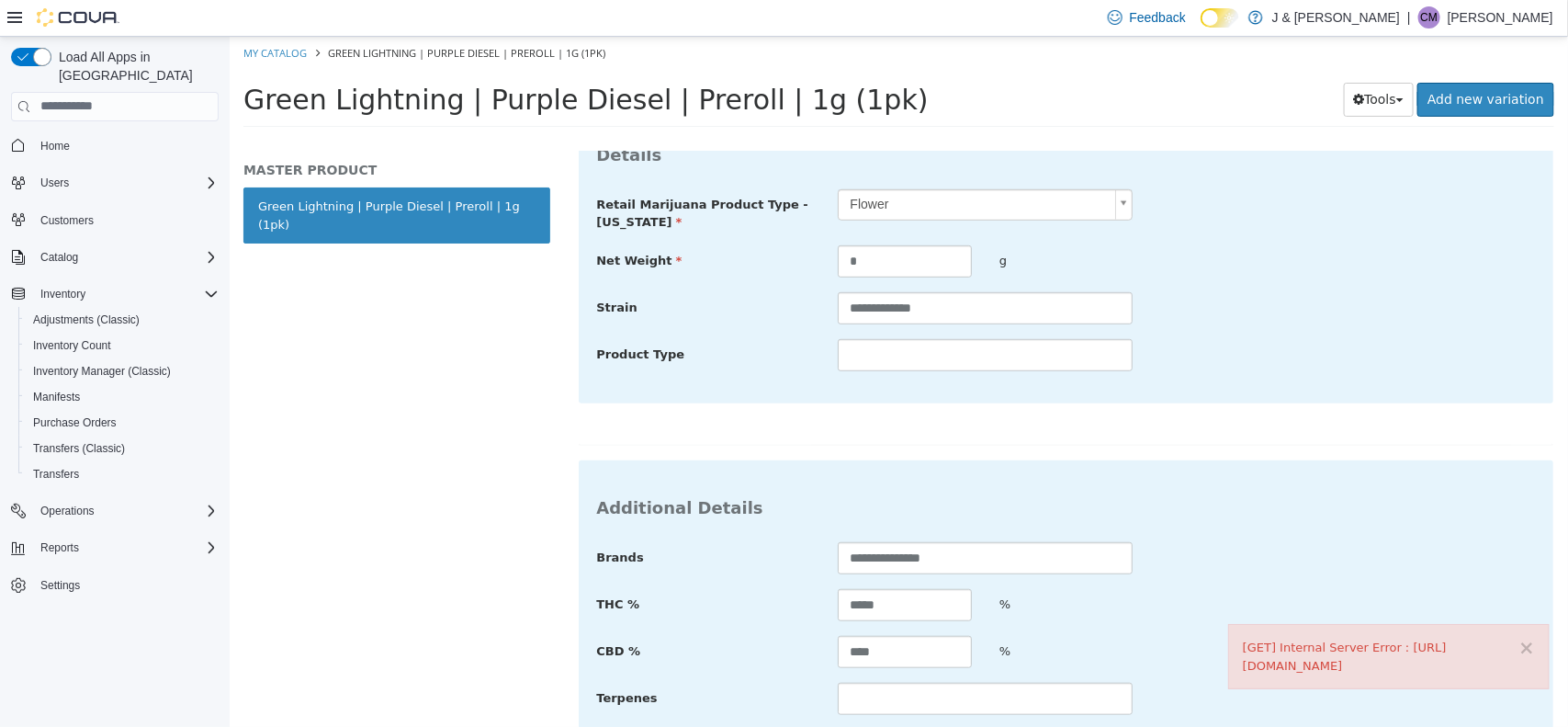
scroll to position [593, 0]
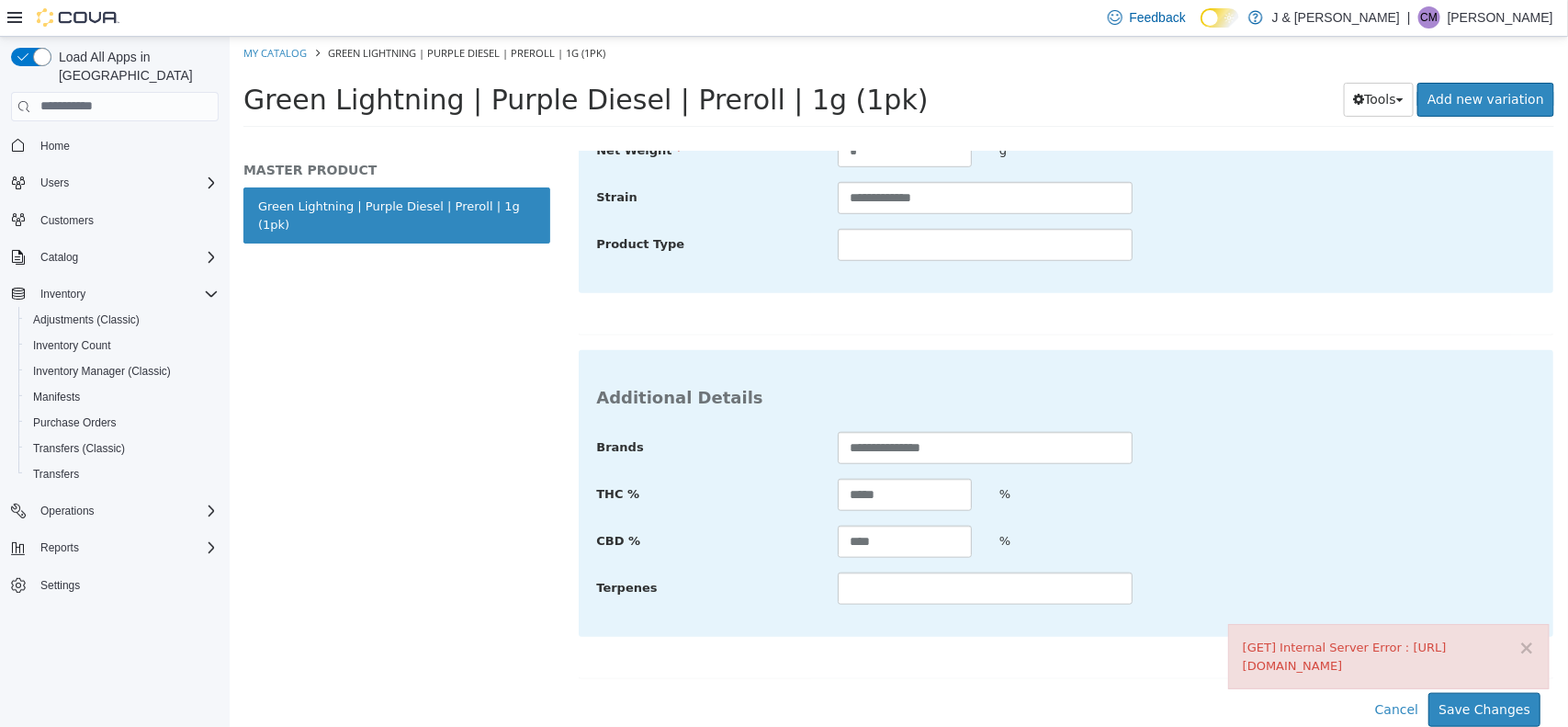
drag, startPoint x: 1566, startPoint y: 515, endPoint x: 1561, endPoint y: 698, distance: 183.1
click at [1561, 698] on div "**********" at bounding box center [1066, 438] width 1004 height 575
click at [1522, 638] on button "×" at bounding box center [1526, 647] width 17 height 20
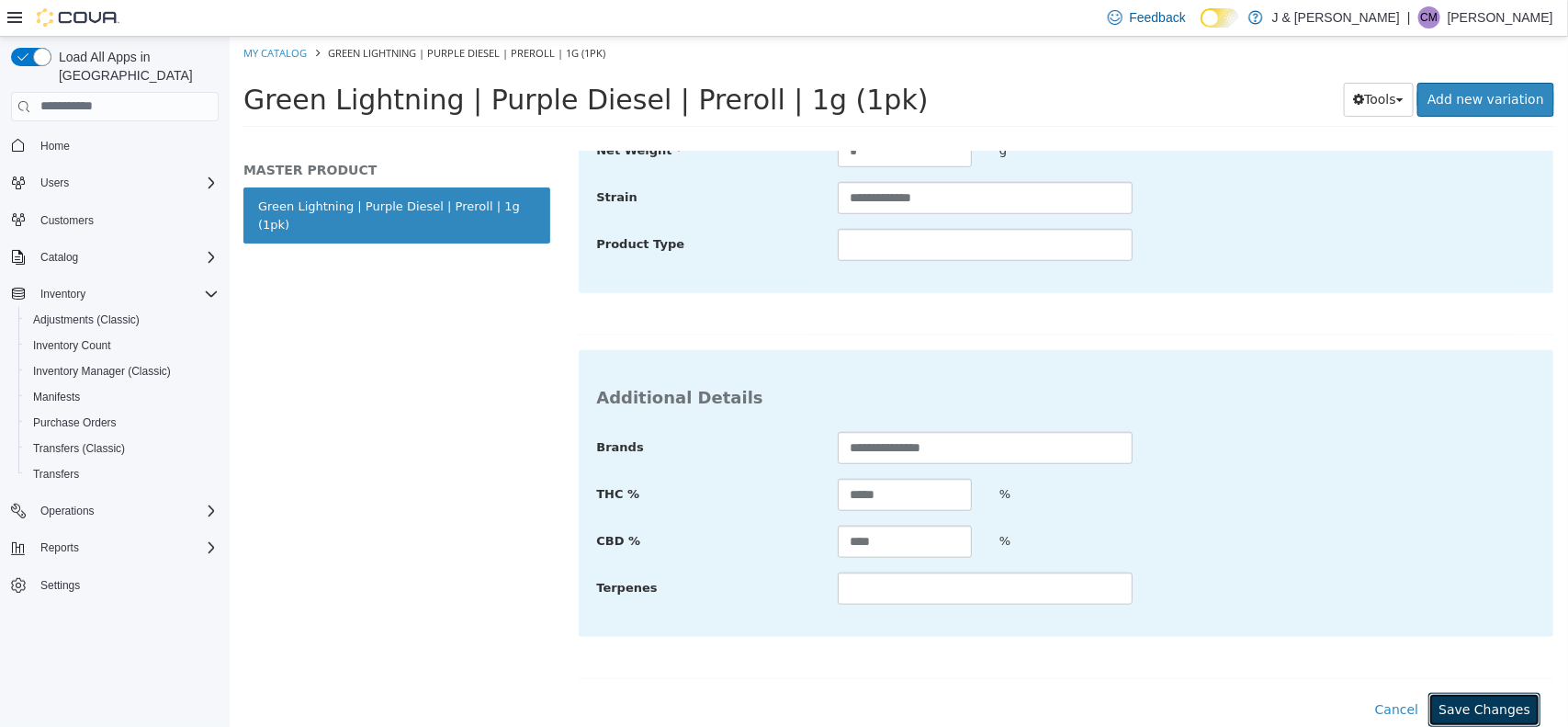
click at [1479, 717] on button "Save Changes" at bounding box center [1483, 709] width 112 height 34
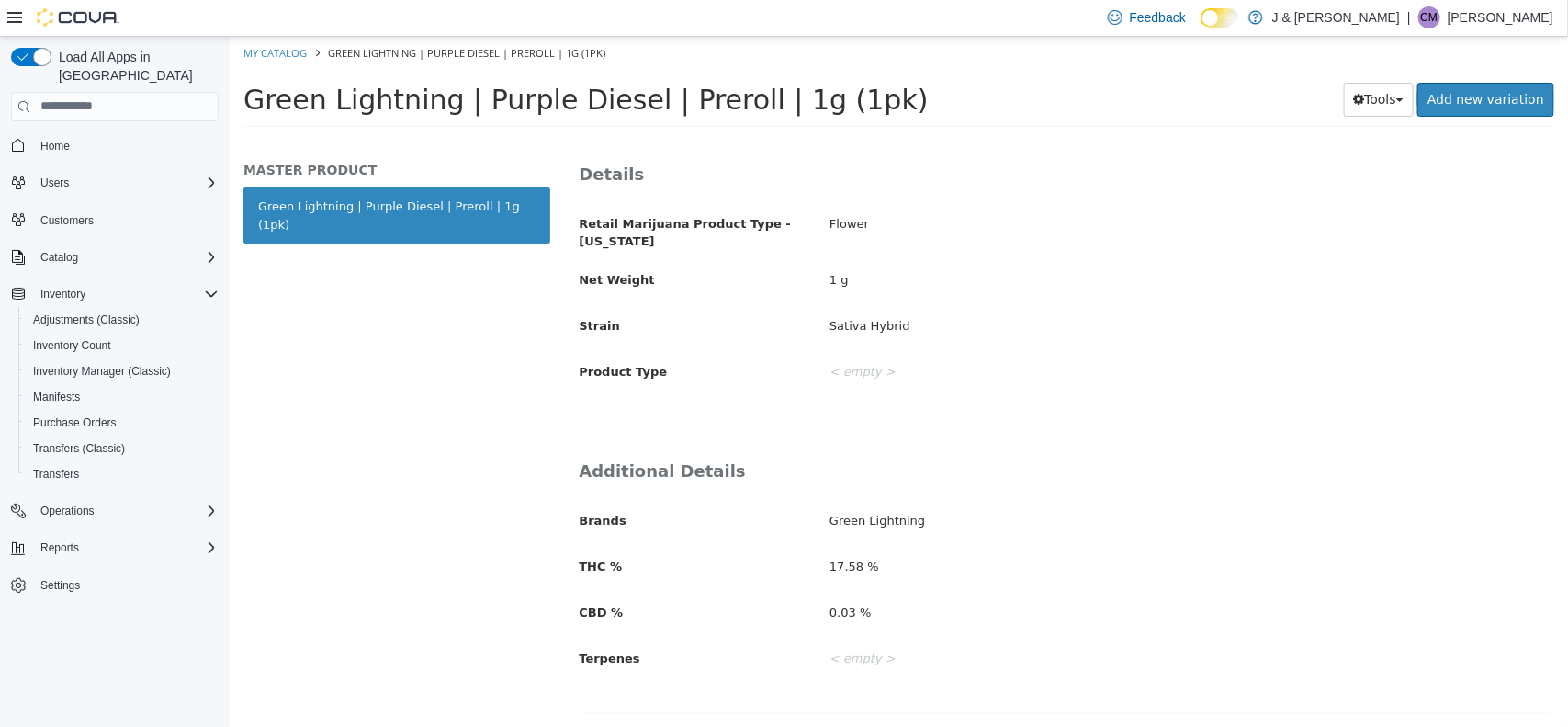
scroll to position [446, 0]
click at [94, 359] on button "Inventory Manager (Classic)" at bounding box center [122, 372] width 208 height 26
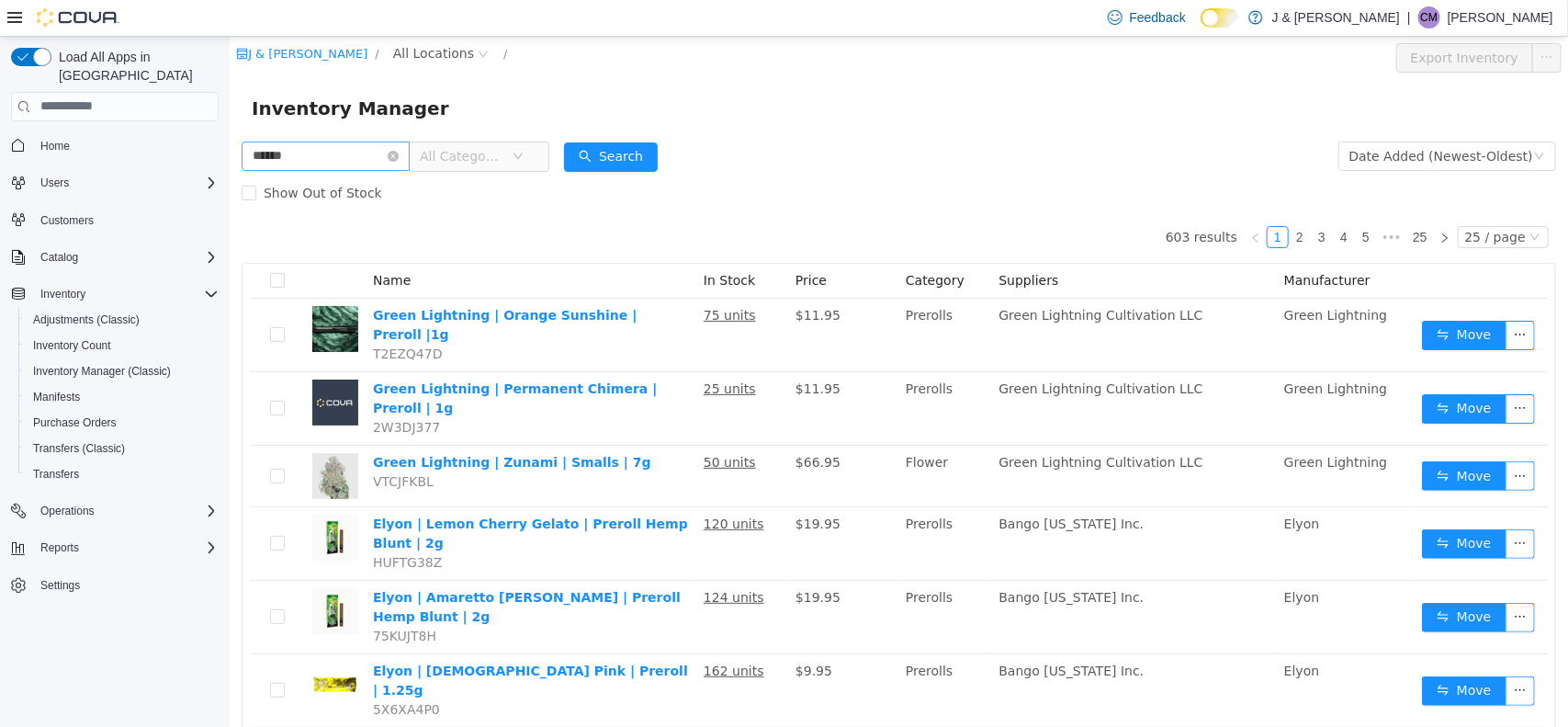
type input "******"
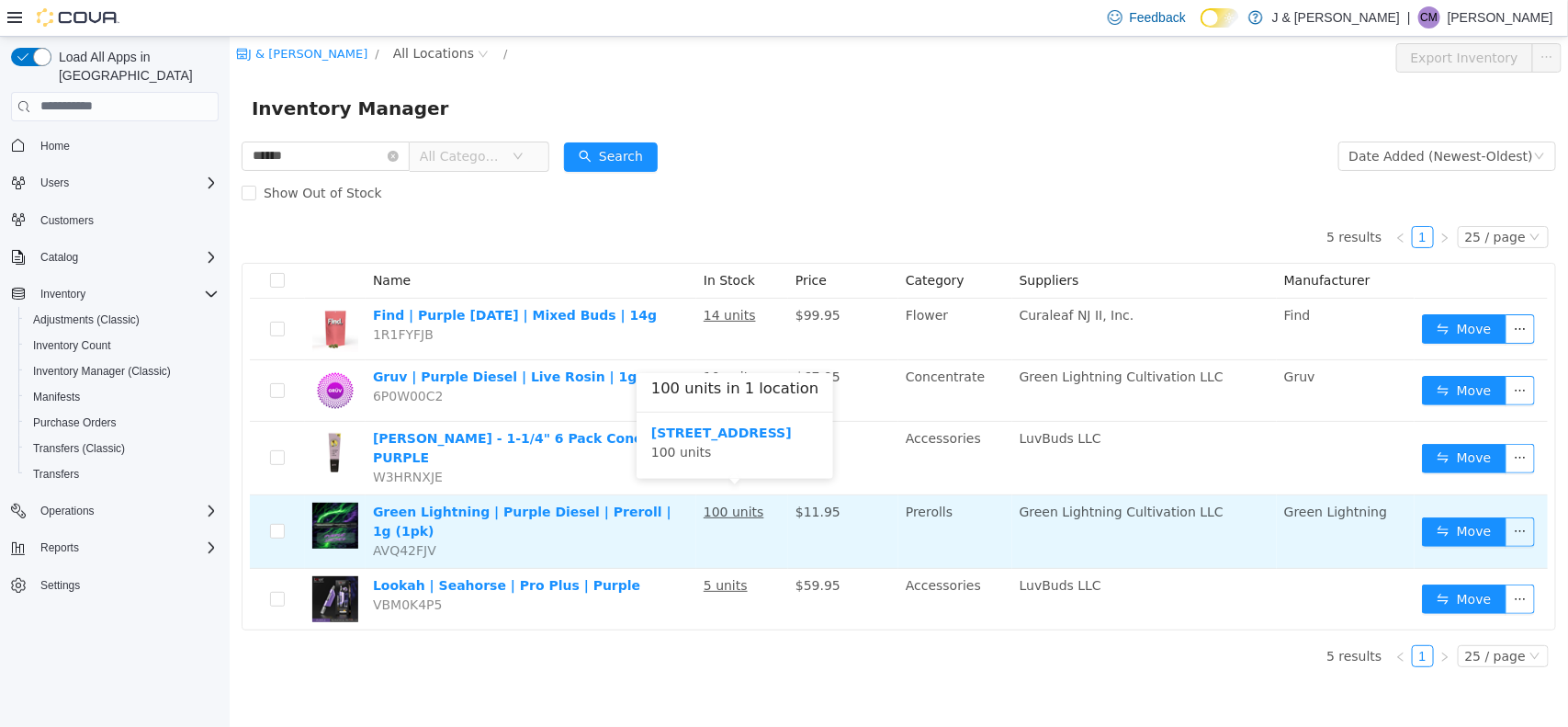
click at [743, 503] on u "100 units" at bounding box center [732, 511] width 61 height 15
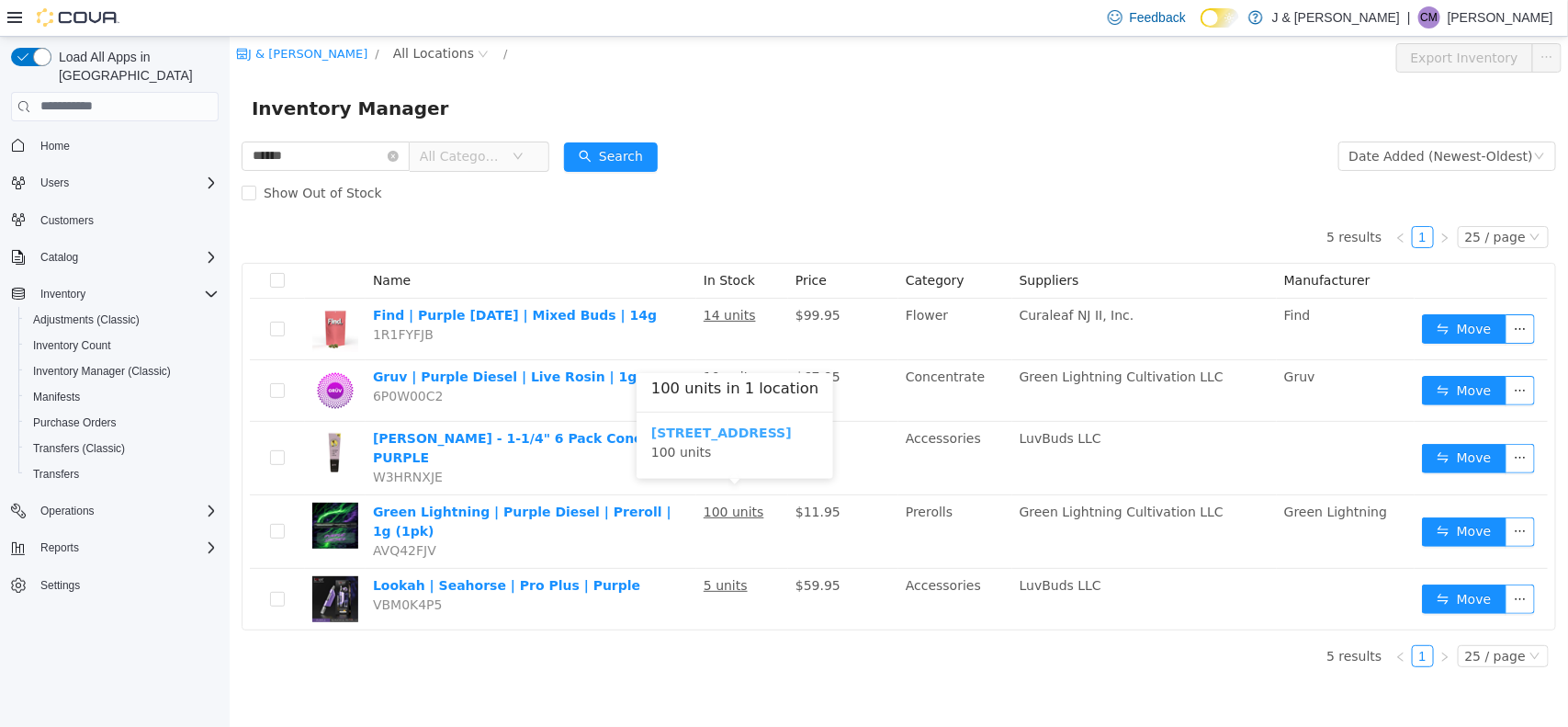
click at [708, 432] on b "[STREET_ADDRESS]" at bounding box center [720, 432] width 141 height 15
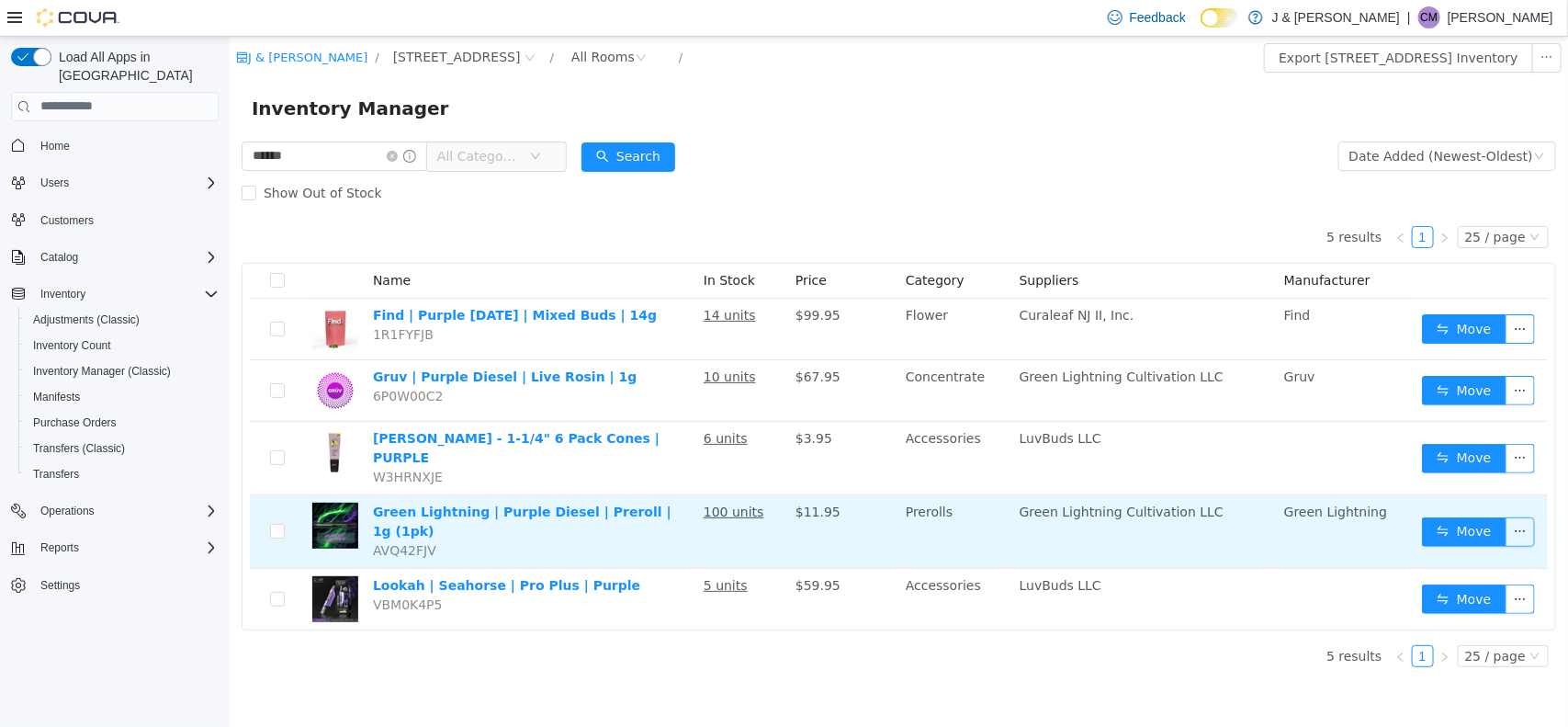
click at [1510, 516] on button "button" at bounding box center [1520, 531] width 30 height 30
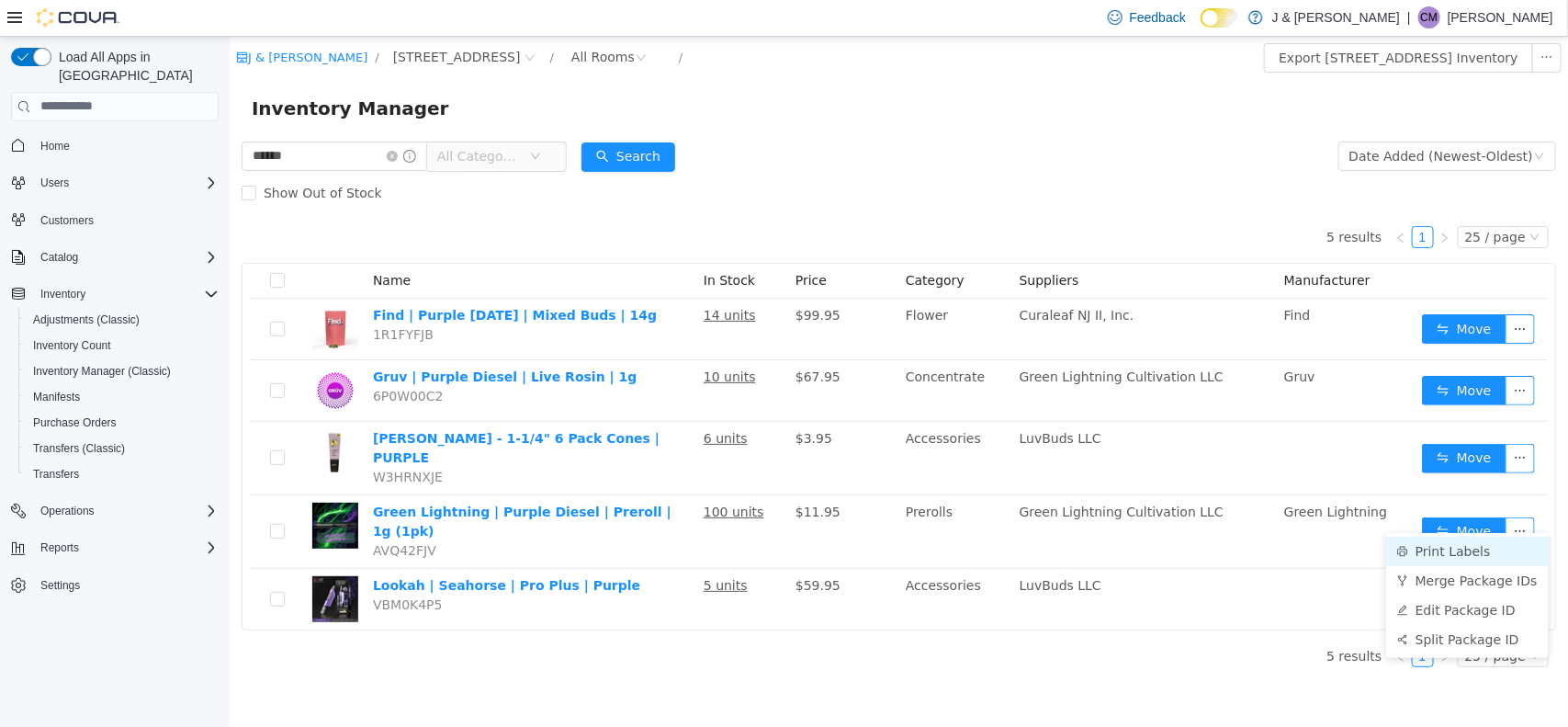
click at [1460, 547] on li "Print Labels" at bounding box center [1466, 551] width 163 height 30
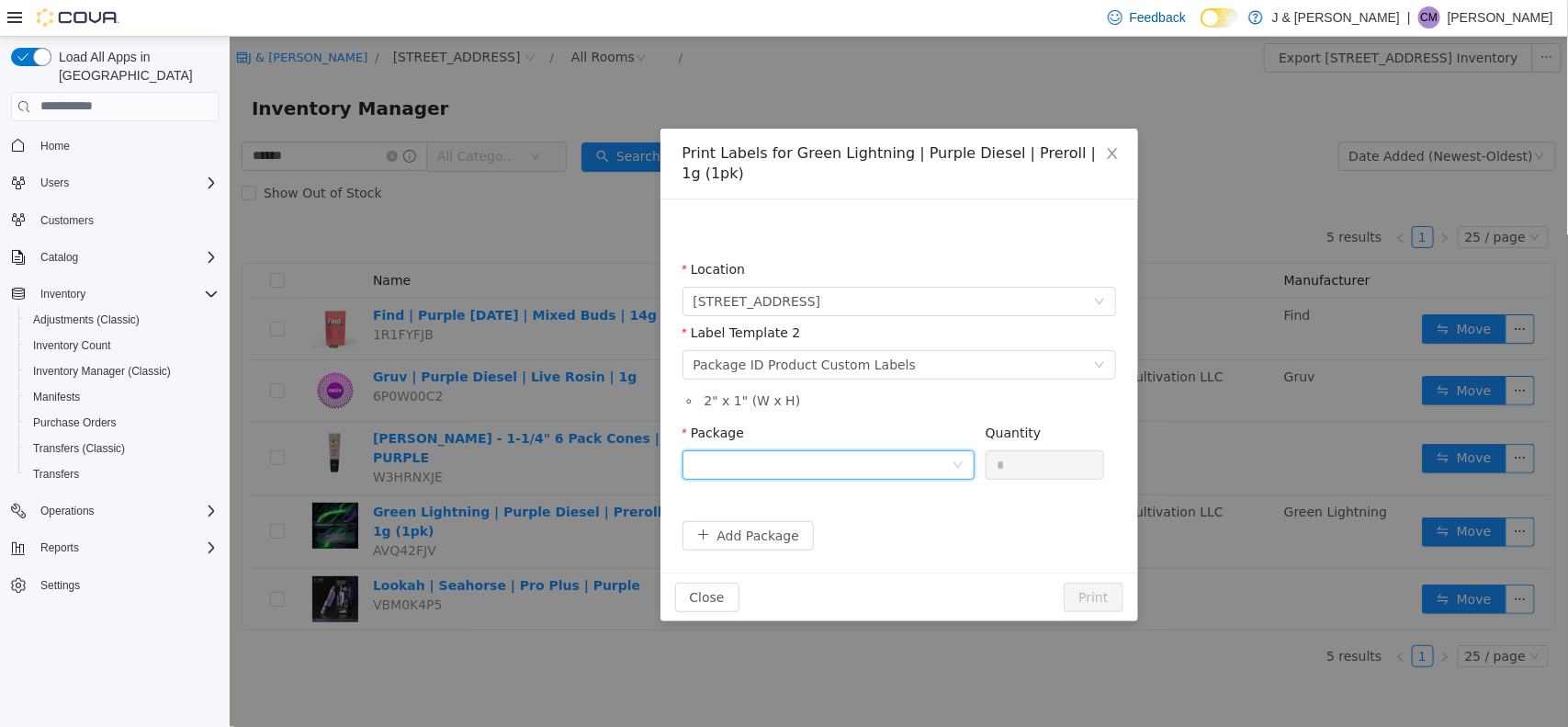
click at [808, 473] on div at bounding box center [822, 464] width 258 height 28
click at [739, 523] on strong "1A4110300005FB5000004316" at bounding box center [801, 530] width 217 height 15
click at [1096, 610] on button "Print" at bounding box center [1092, 597] width 59 height 30
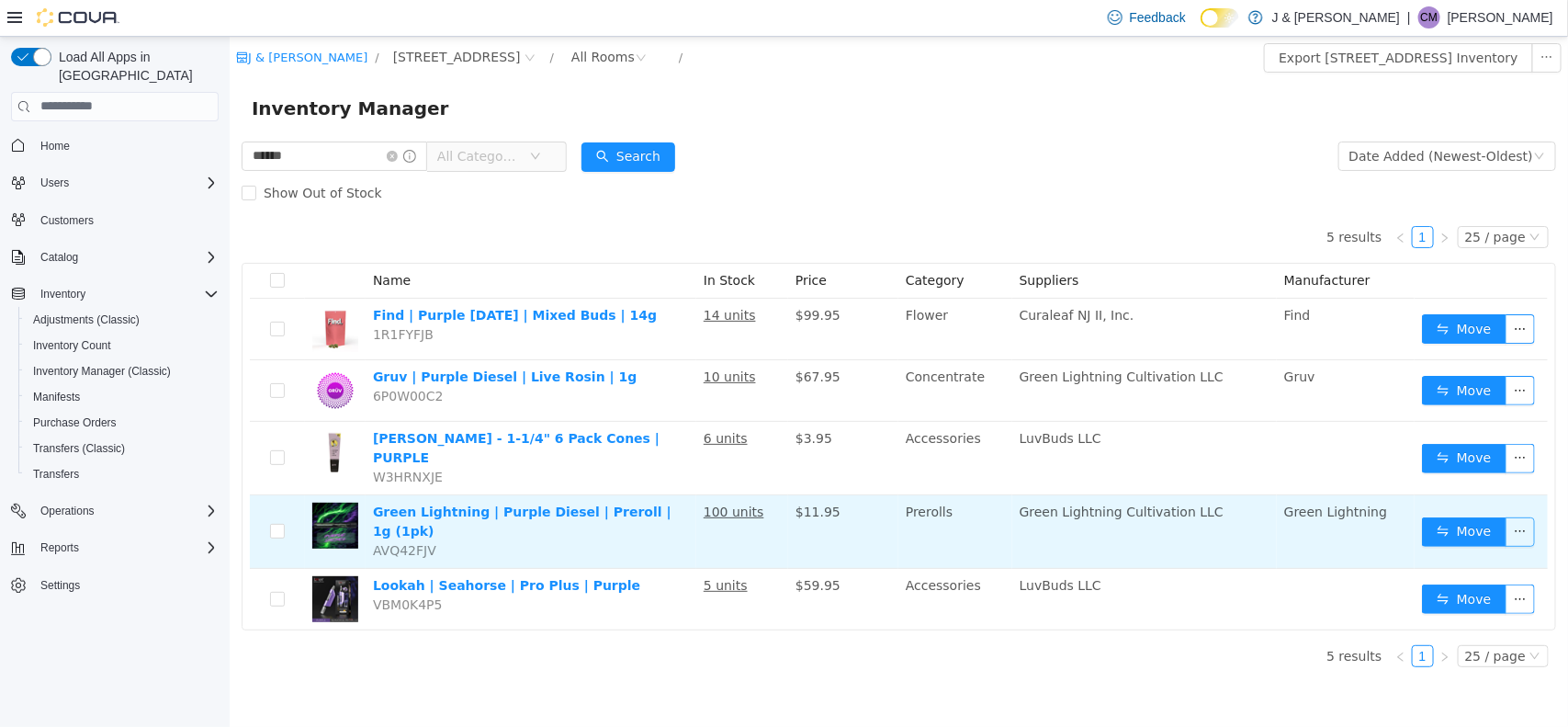
click at [1517, 516] on button "button" at bounding box center [1520, 531] width 30 height 30
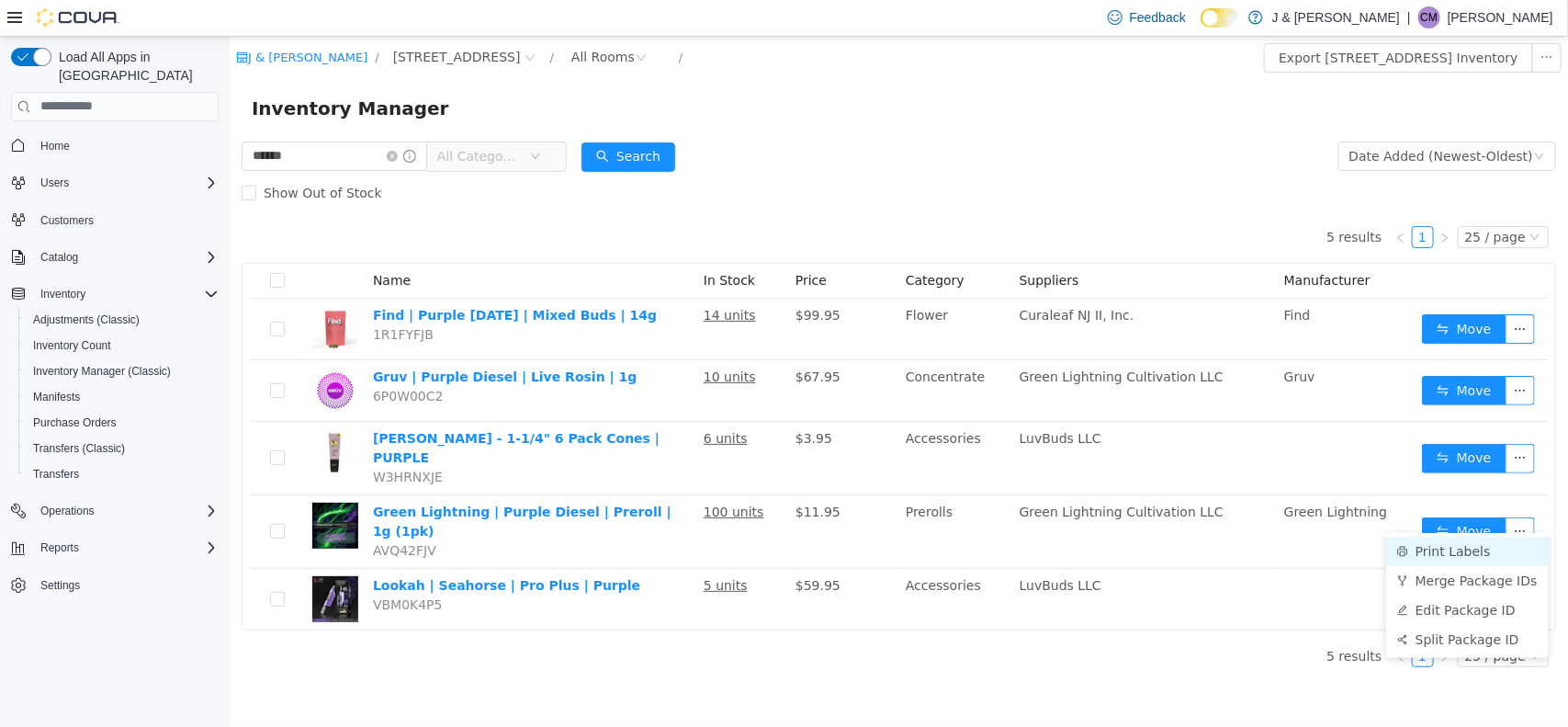
click at [1438, 556] on li "Print Labels" at bounding box center [1466, 551] width 163 height 30
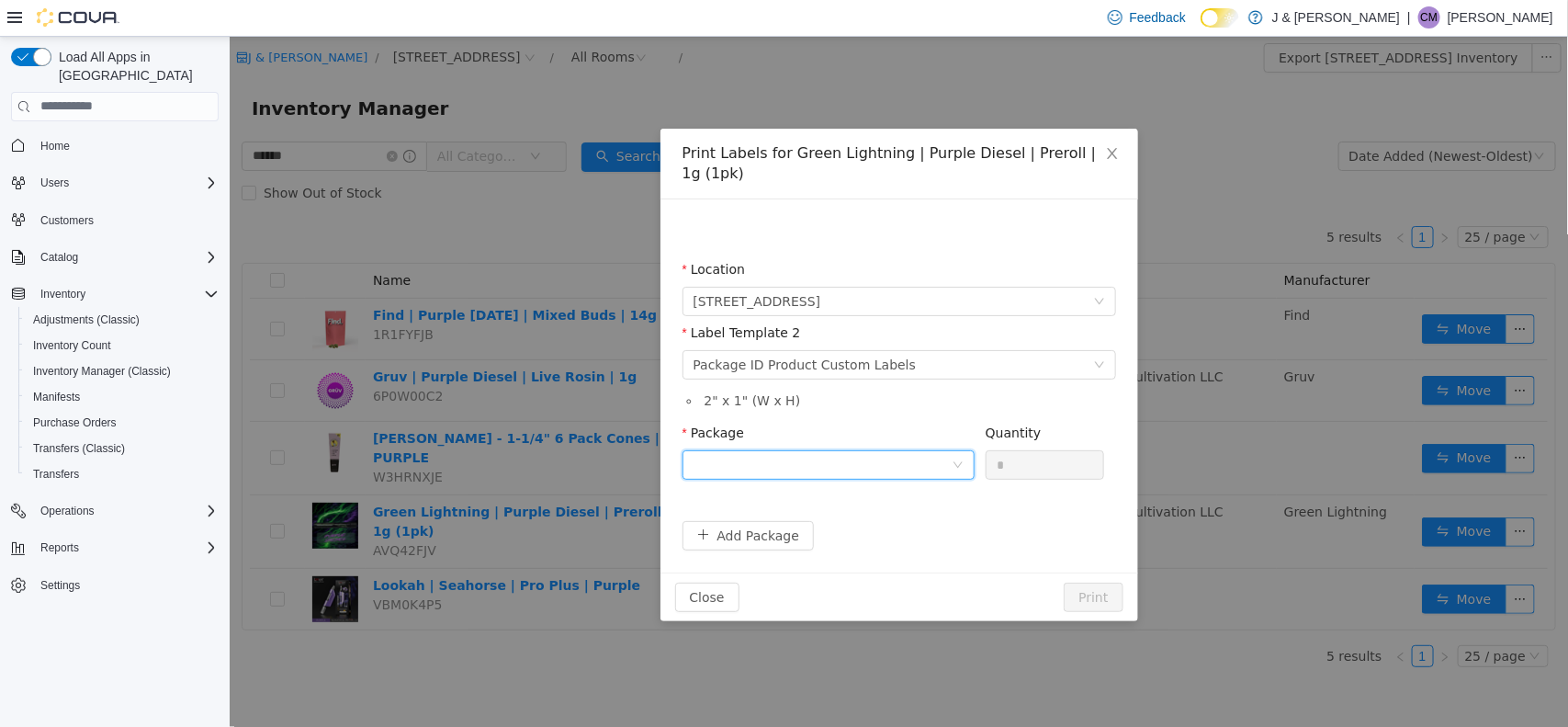
click at [829, 460] on div at bounding box center [822, 464] width 258 height 28
click at [824, 523] on strong "1A4110300005FB5000004316" at bounding box center [801, 530] width 217 height 15
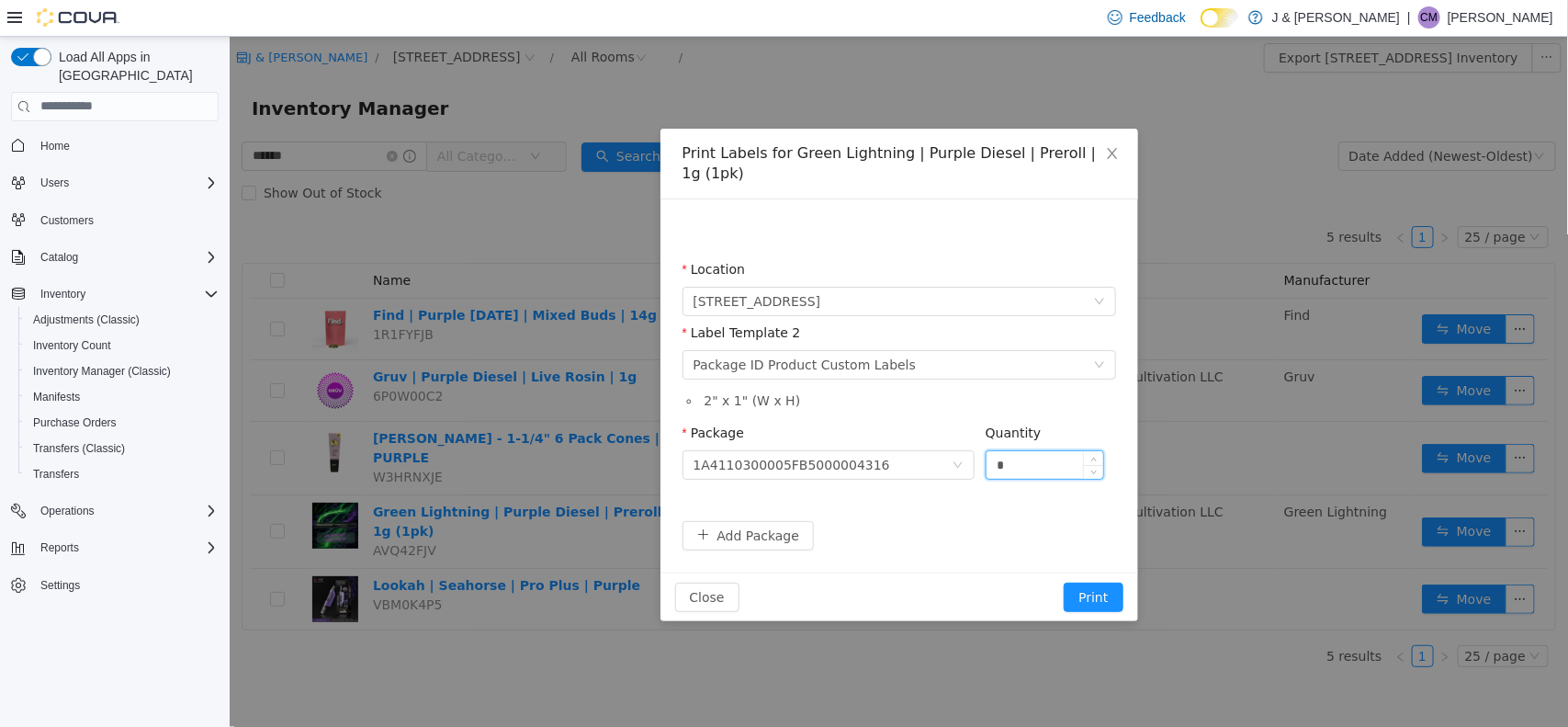
click at [1013, 472] on input "*" at bounding box center [1044, 464] width 117 height 28
type input "***"
click at [1113, 598] on button "Print" at bounding box center [1092, 597] width 59 height 30
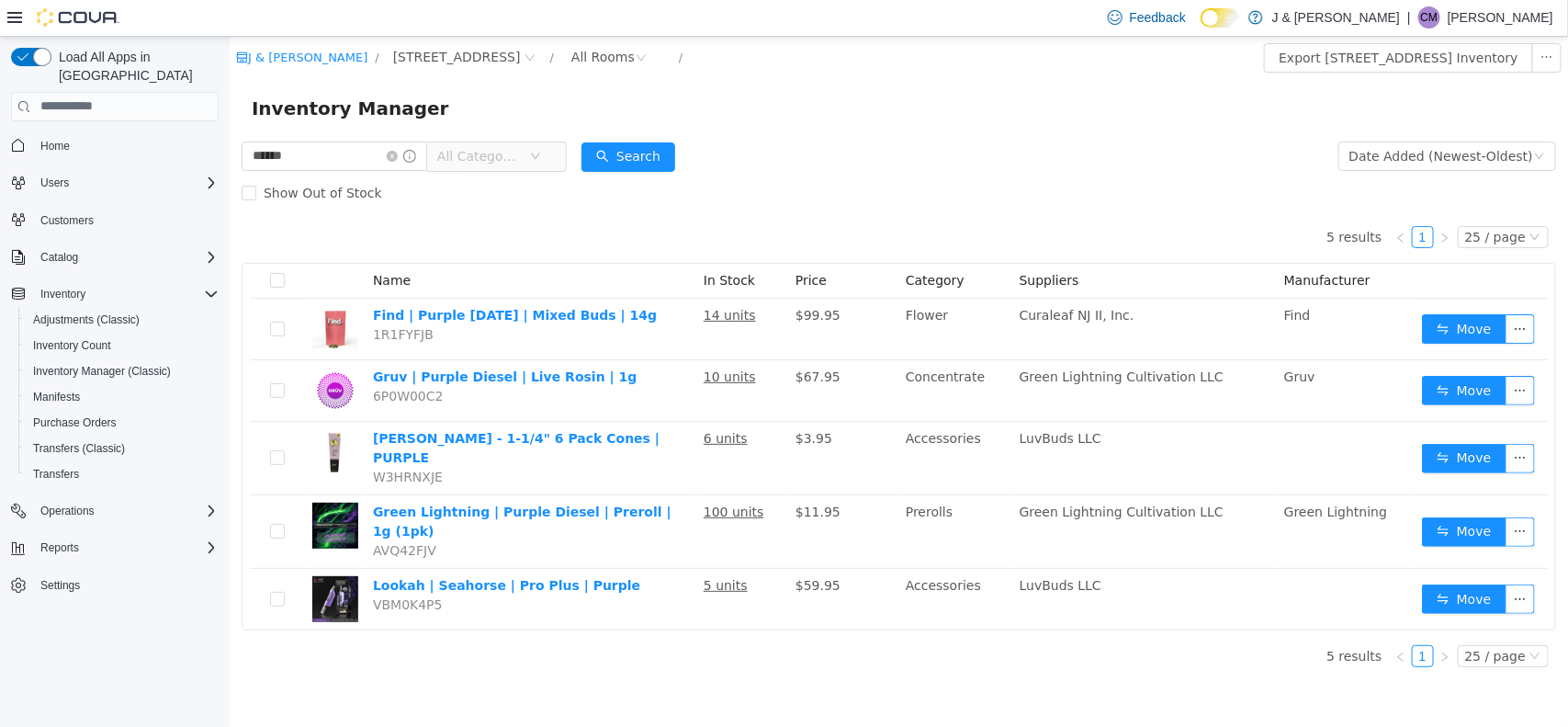
click at [1113, 598] on td "LuvBuds LLC" at bounding box center [1144, 597] width 265 height 61
